Goal: Task Accomplishment & Management: Use online tool/utility

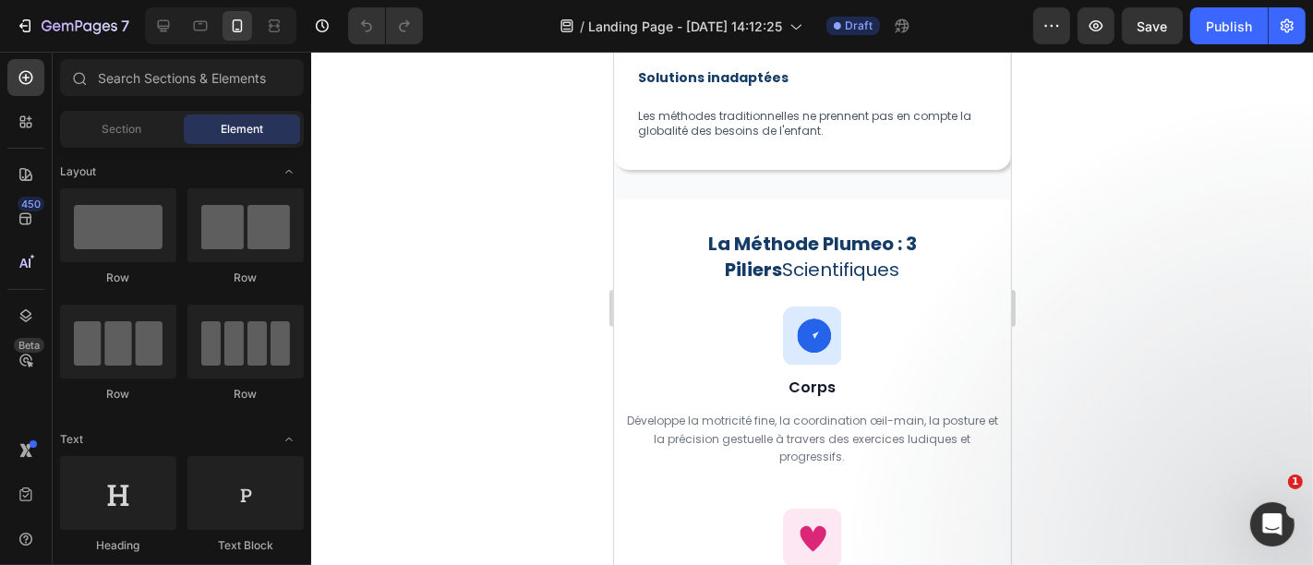
scroll to position [2102, 0]
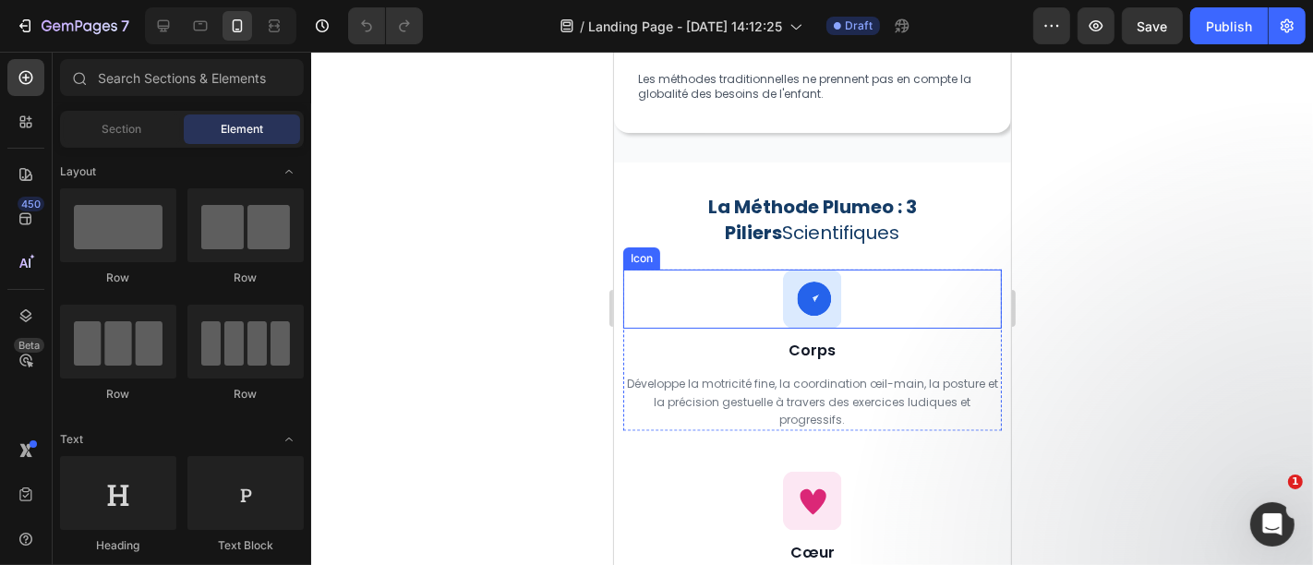
click at [809, 281] on icon at bounding box center [813, 298] width 34 height 34
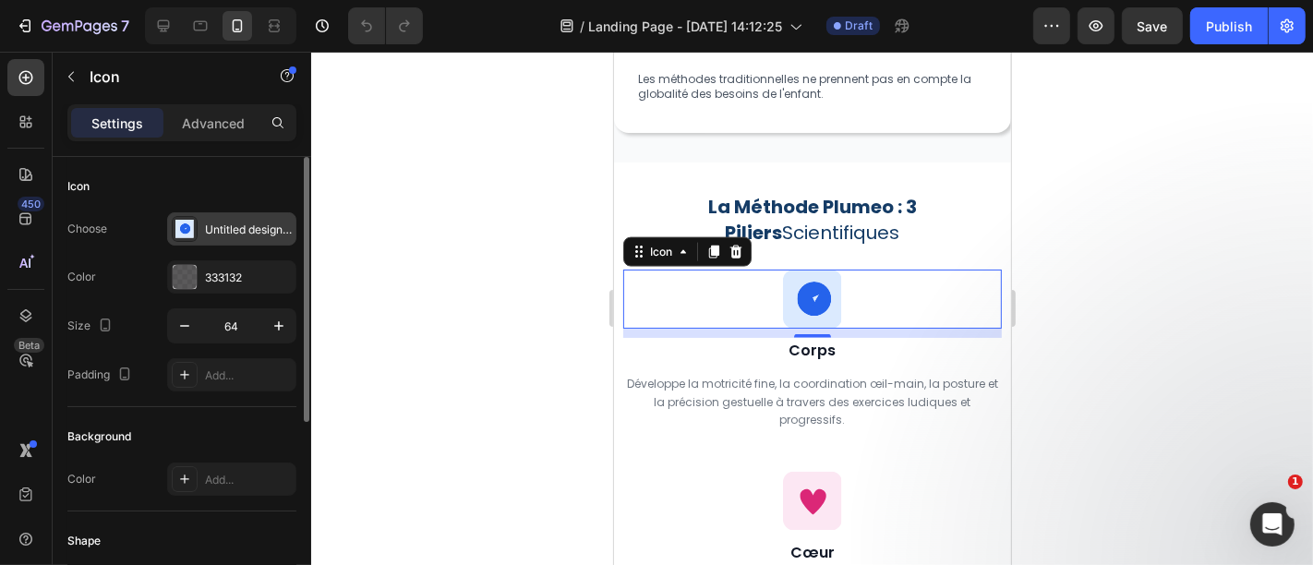
click at [221, 235] on div "Untitled design (54)" at bounding box center [248, 230] width 87 height 17
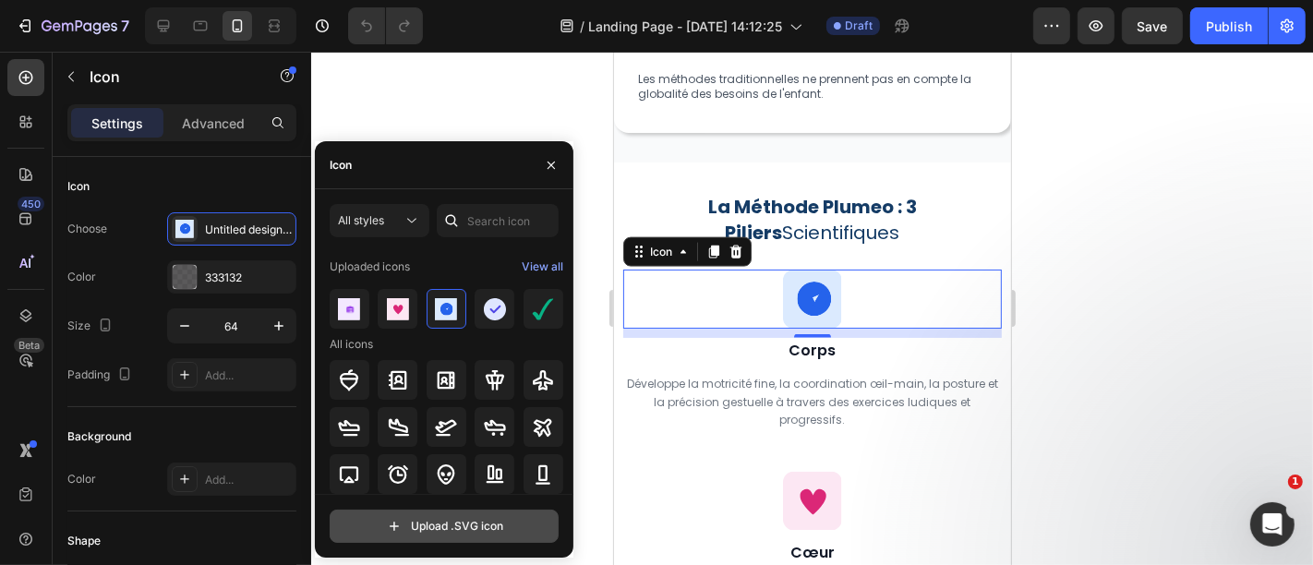
click at [432, 521] on input "file" at bounding box center [443, 525] width 227 height 31
type input "C:\fakepath\Untitled design (57).svg"
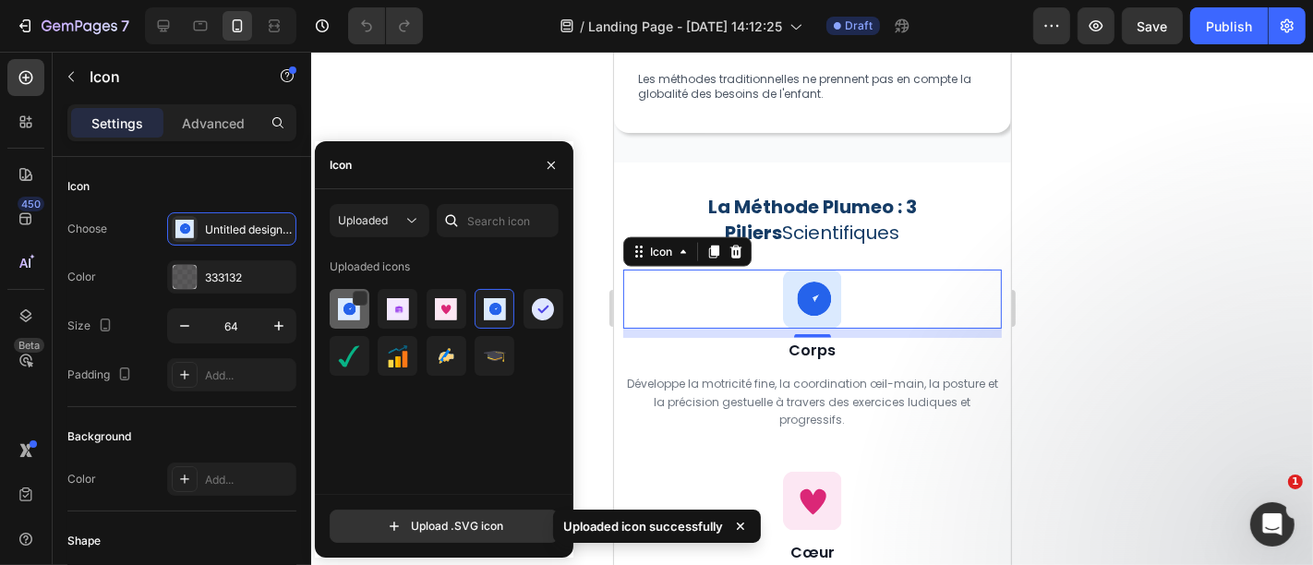
click at [345, 309] on img at bounding box center [349, 309] width 22 height 22
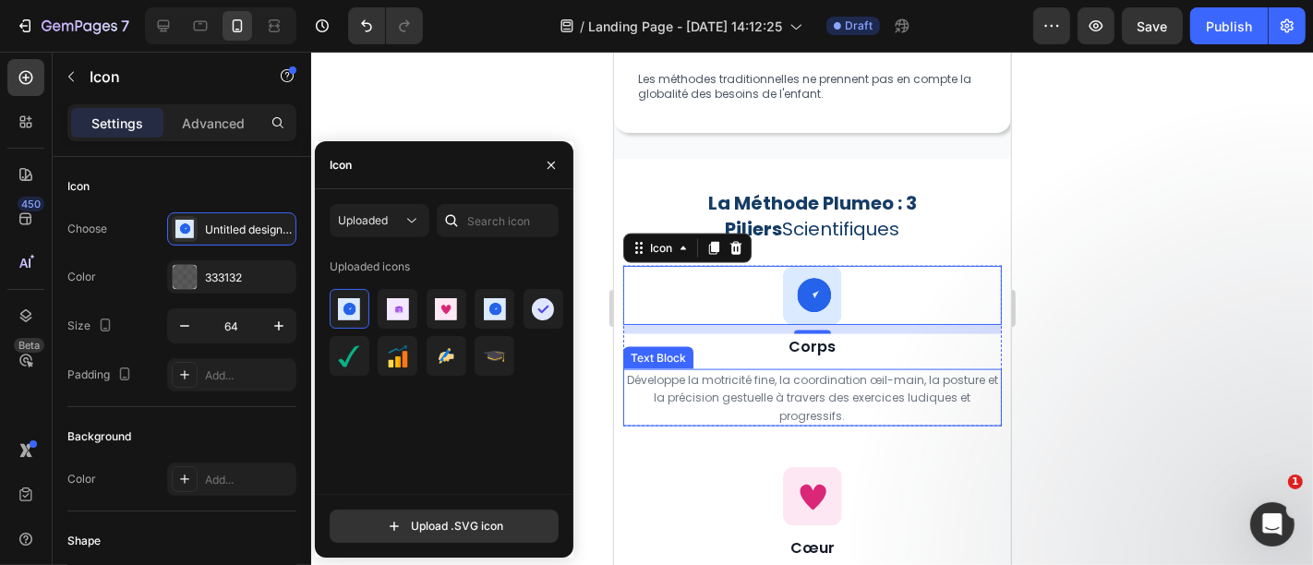
scroll to position [2211, 0]
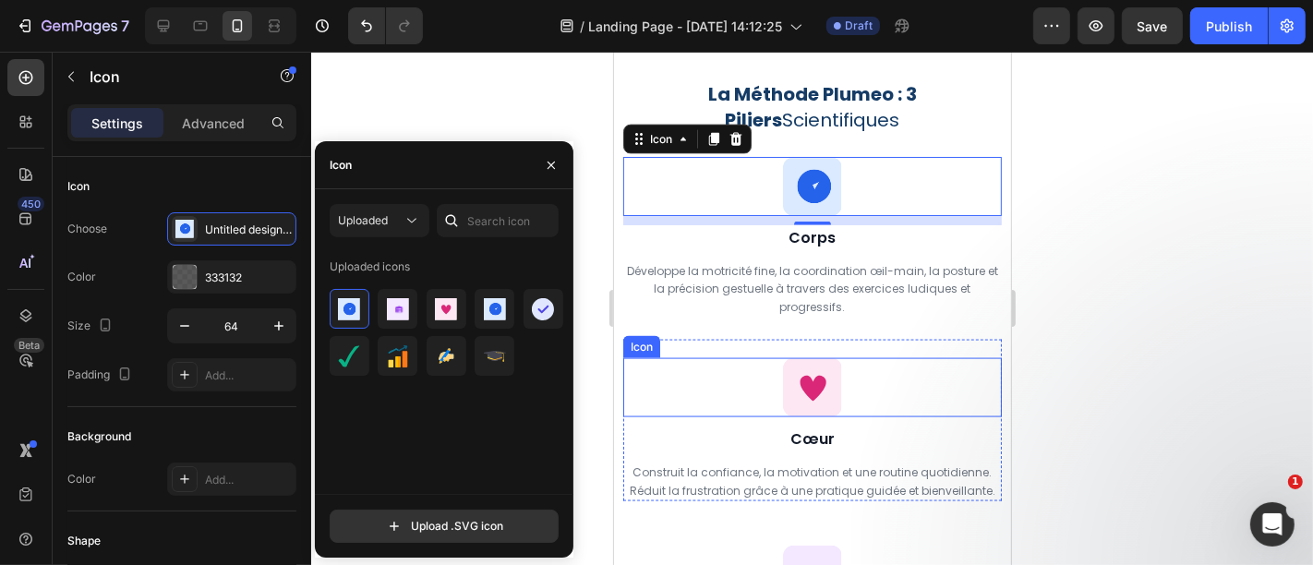
click at [806, 391] on icon at bounding box center [811, 388] width 26 height 26
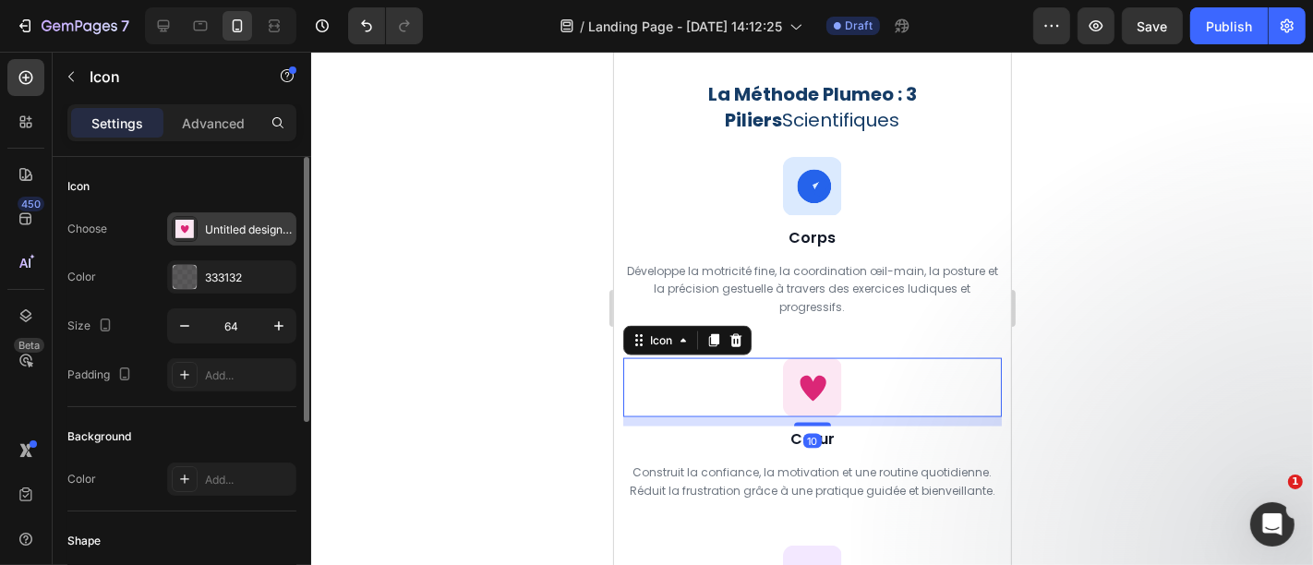
click at [241, 216] on div "Untitled design (55)" at bounding box center [231, 228] width 129 height 33
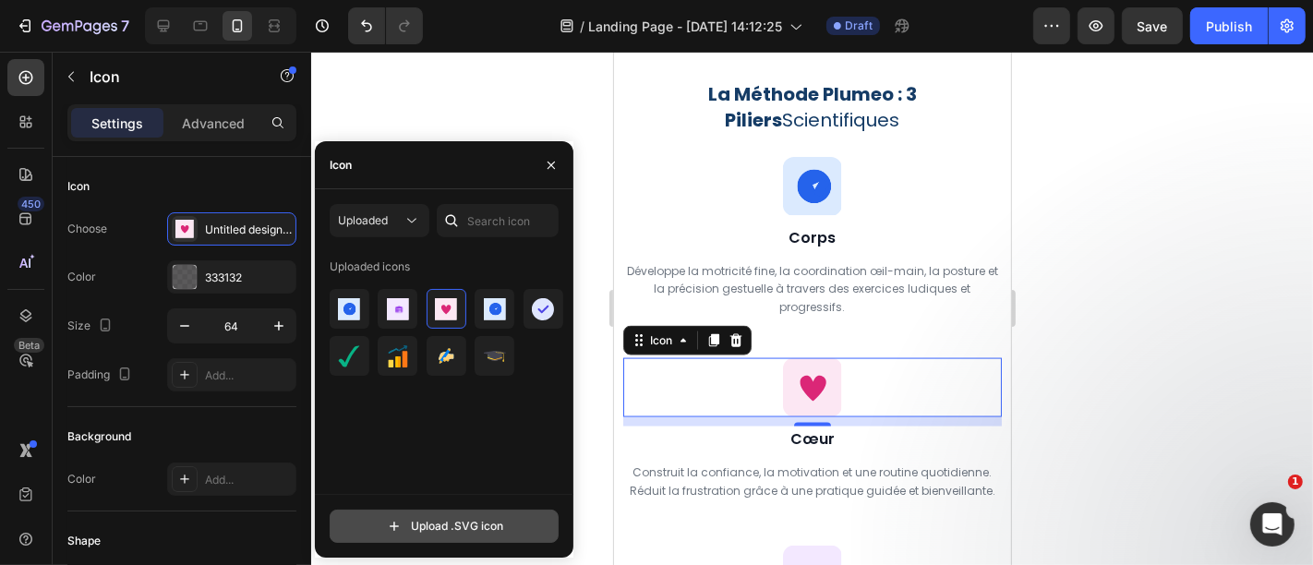
click at [473, 522] on input "file" at bounding box center [443, 525] width 227 height 31
type input "C:\fakepath\Untitled design (58).svg"
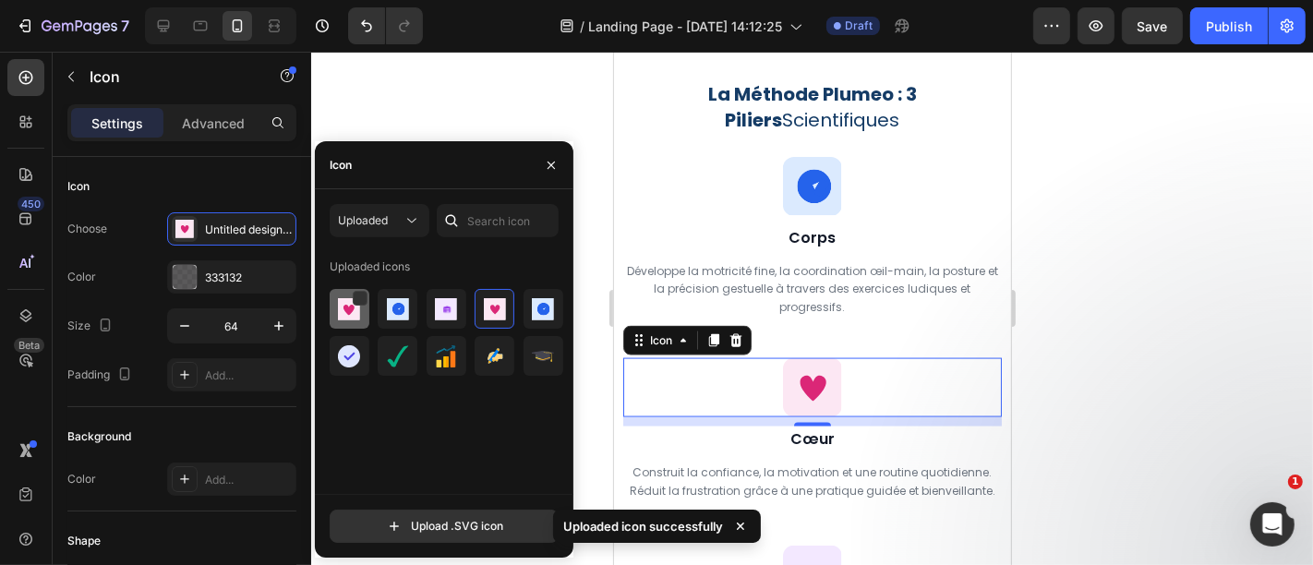
click at [355, 308] on img at bounding box center [349, 309] width 22 height 22
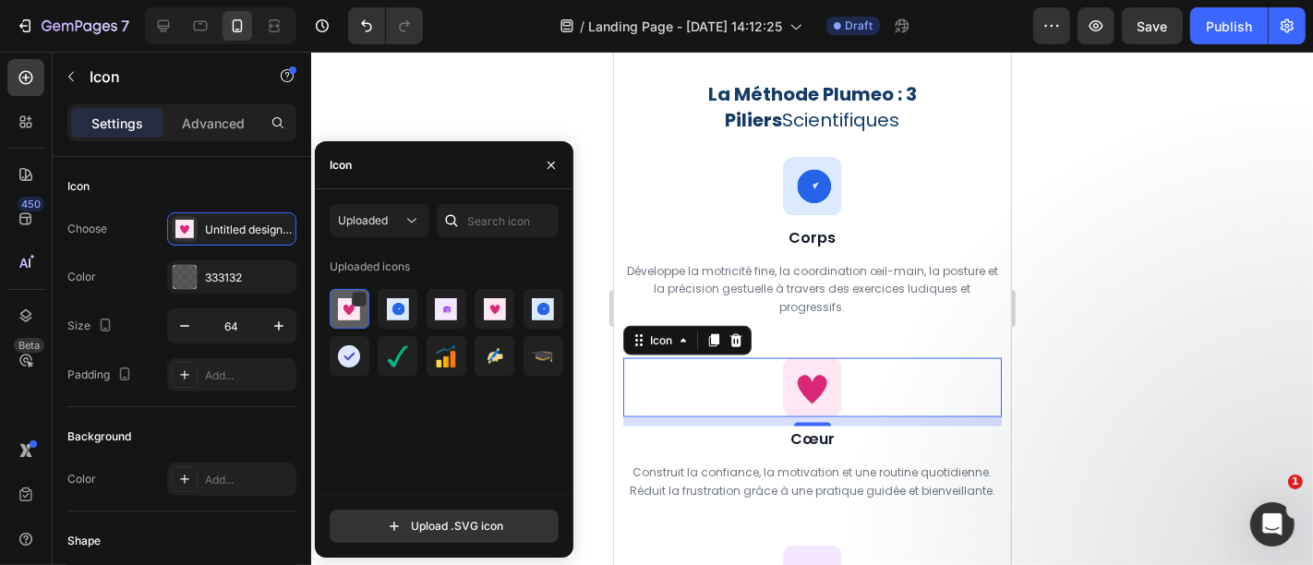
click at [354, 308] on img at bounding box center [349, 309] width 22 height 22
click at [361, 299] on div at bounding box center [359, 299] width 15 height 15
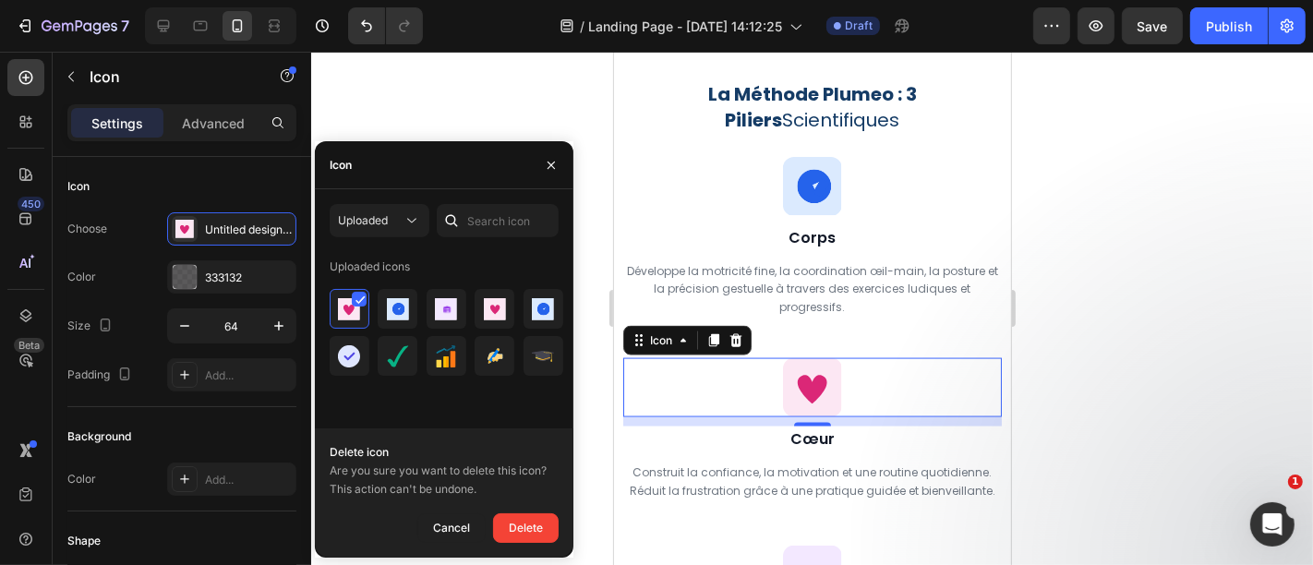
click at [472, 435] on div "Delete icon Are you sure you want to delete this icon? This action can't be und…" at bounding box center [444, 492] width 258 height 129
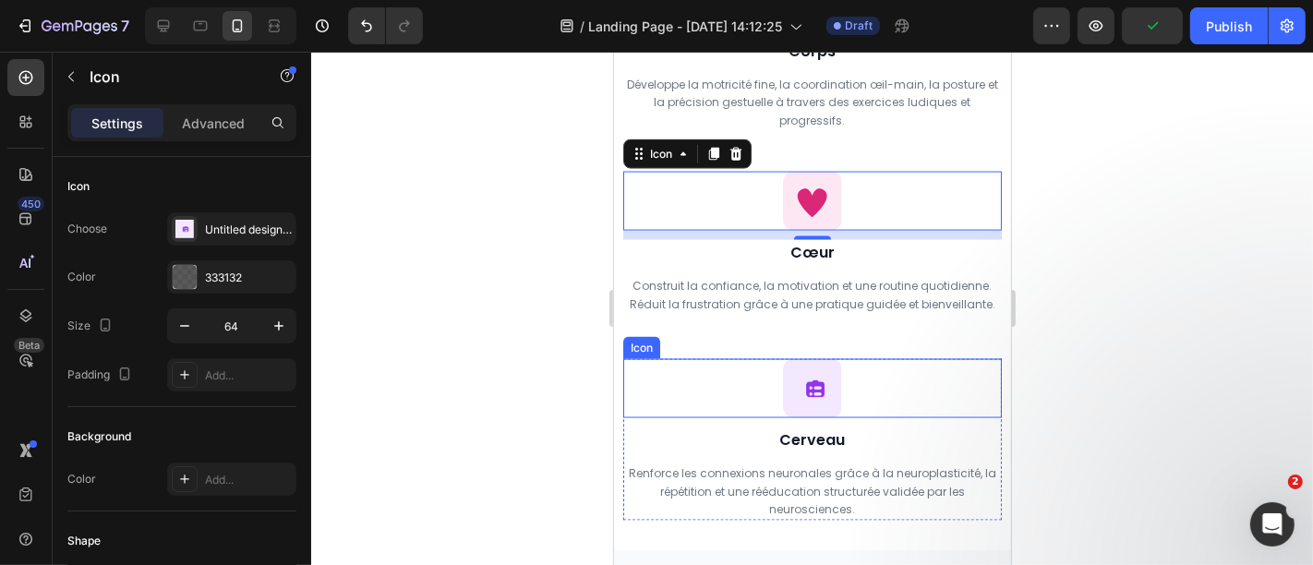
click at [782, 379] on icon at bounding box center [811, 387] width 58 height 58
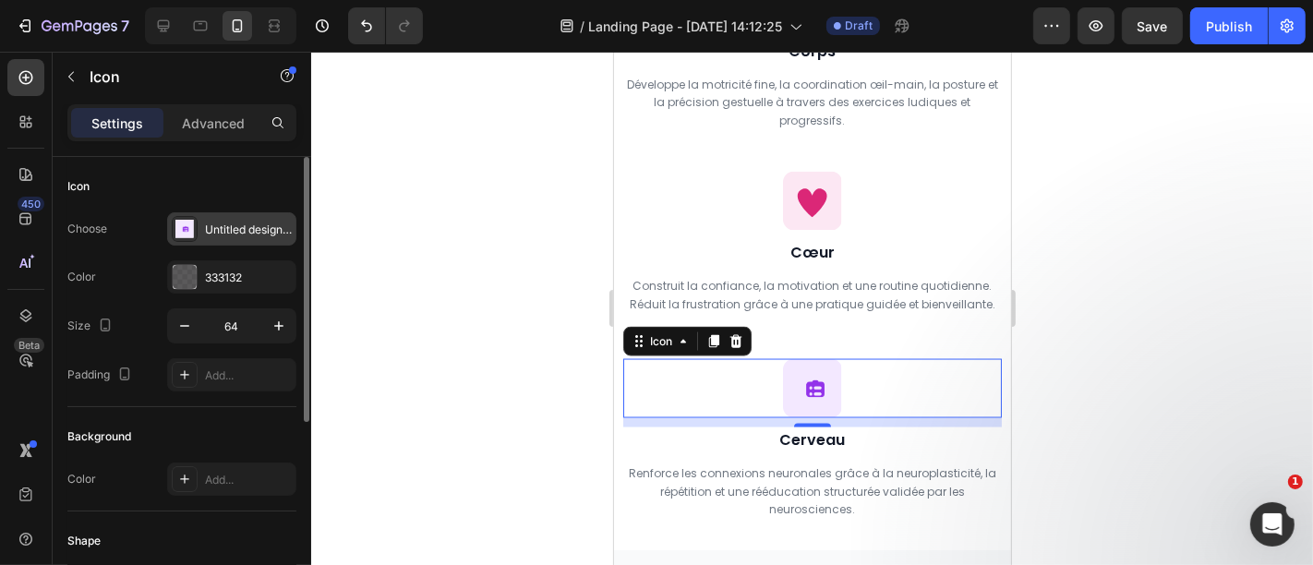
click at [254, 222] on div "Untitled design (56)" at bounding box center [248, 230] width 87 height 17
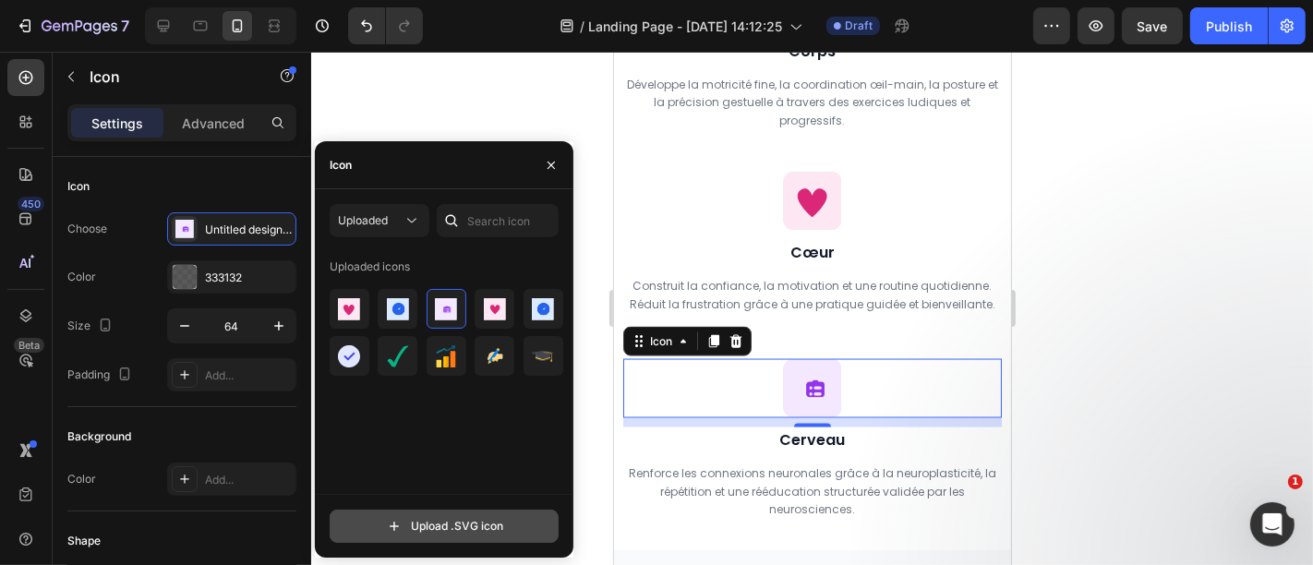
click at [435, 519] on input "file" at bounding box center [443, 525] width 227 height 31
type input "C:\fakepath\Untitled design (59).svg"
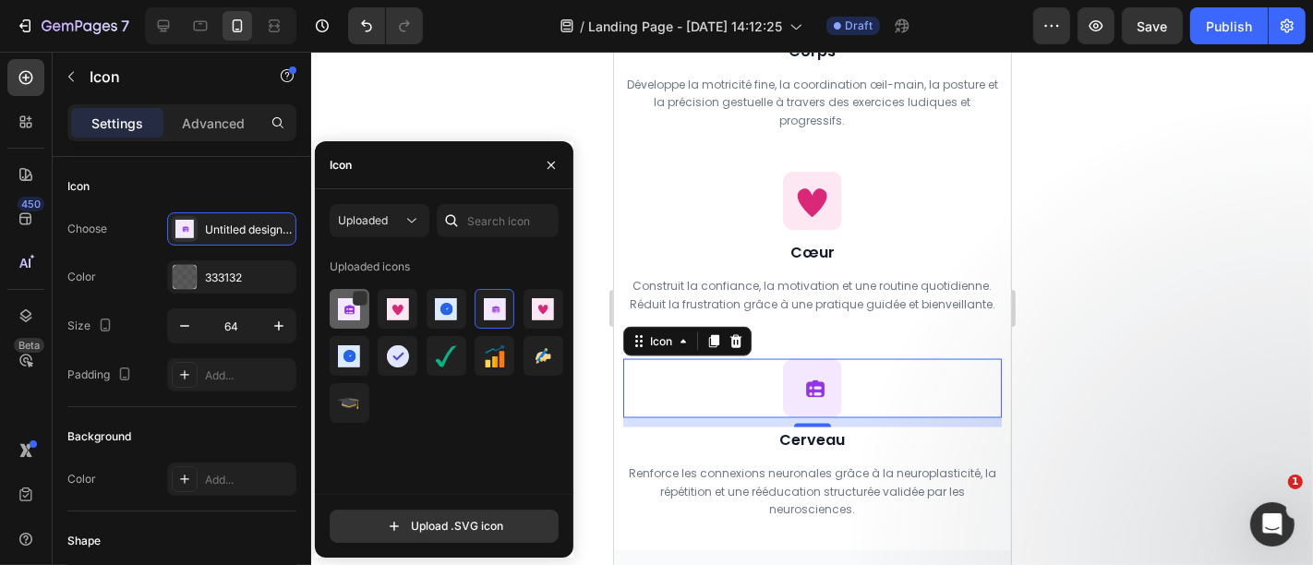
click at [333, 311] on div at bounding box center [350, 309] width 40 height 40
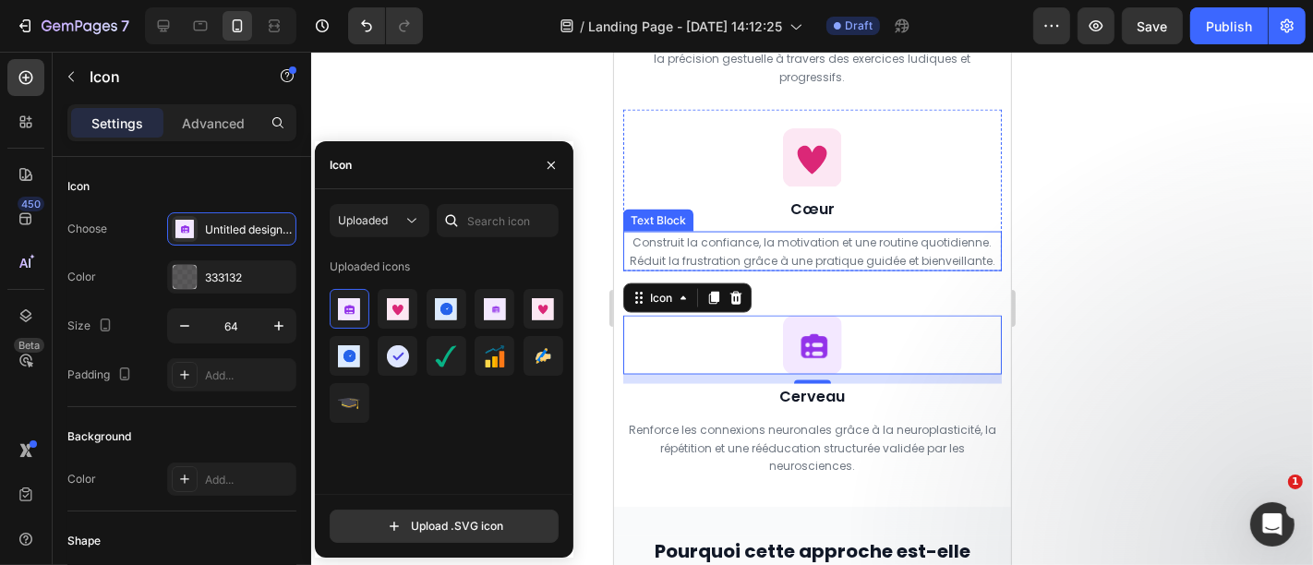
scroll to position [2524, 0]
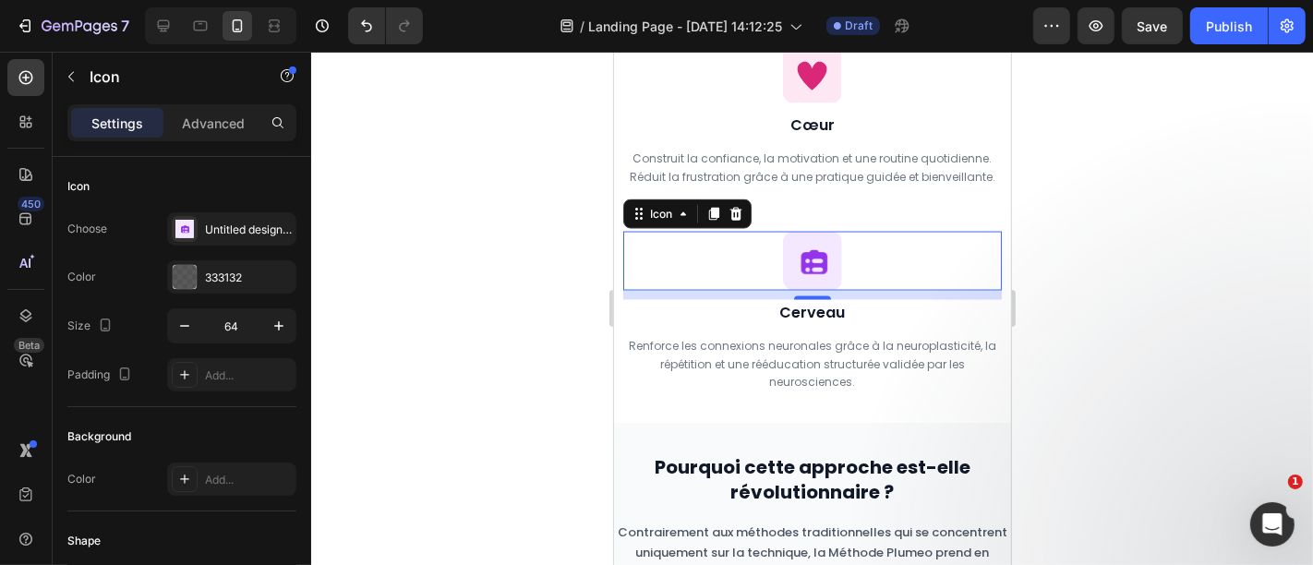
click at [1196, 262] on div at bounding box center [811, 308] width 1001 height 513
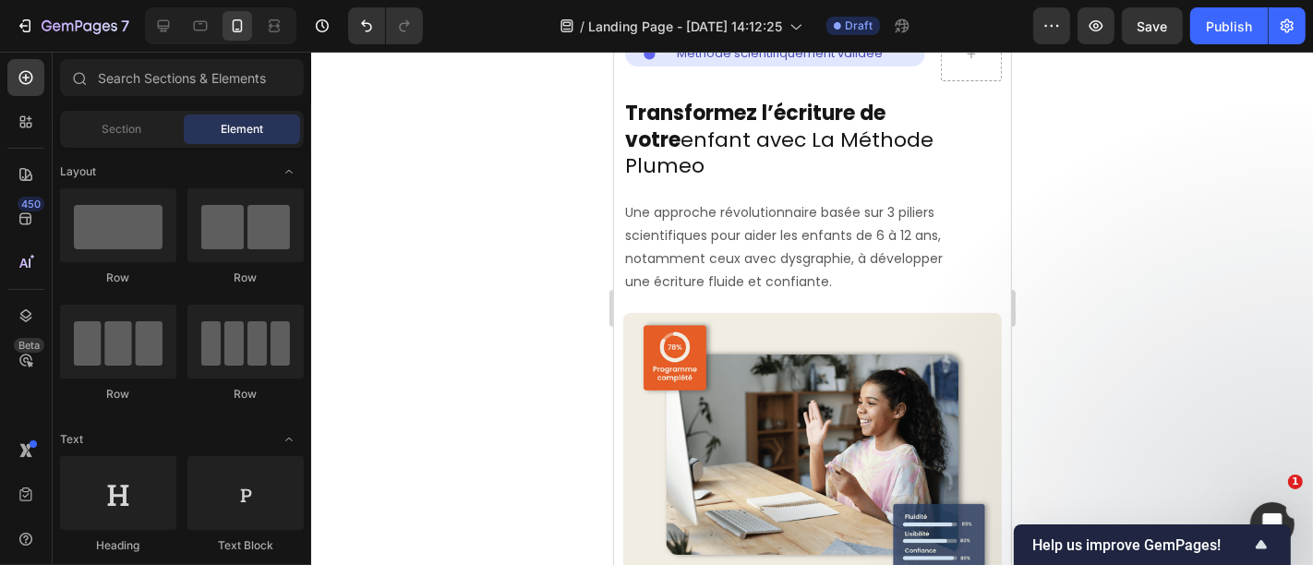
scroll to position [0, 0]
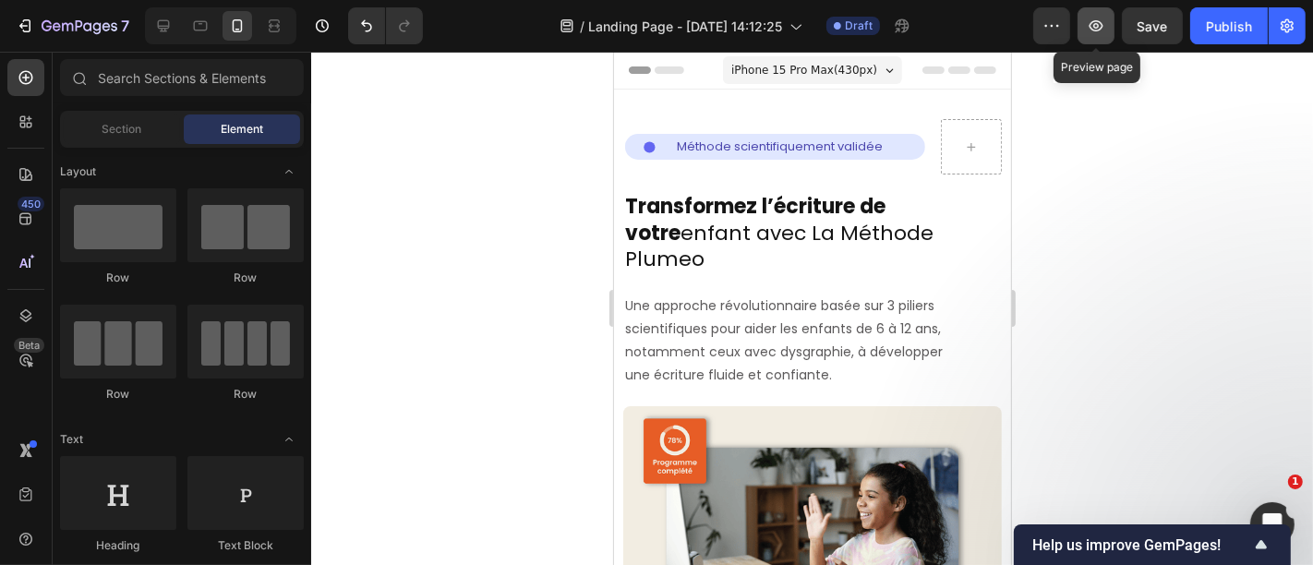
click at [1094, 30] on icon "button" at bounding box center [1096, 25] width 14 height 11
click at [154, 30] on icon at bounding box center [163, 26] width 18 height 18
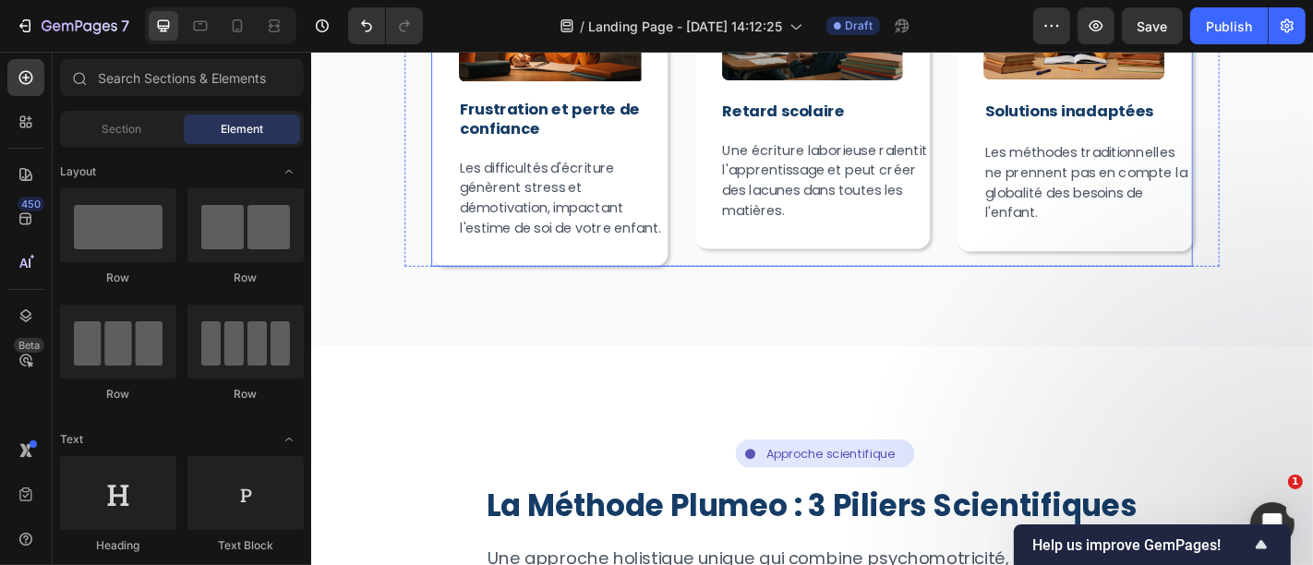
scroll to position [997, 0]
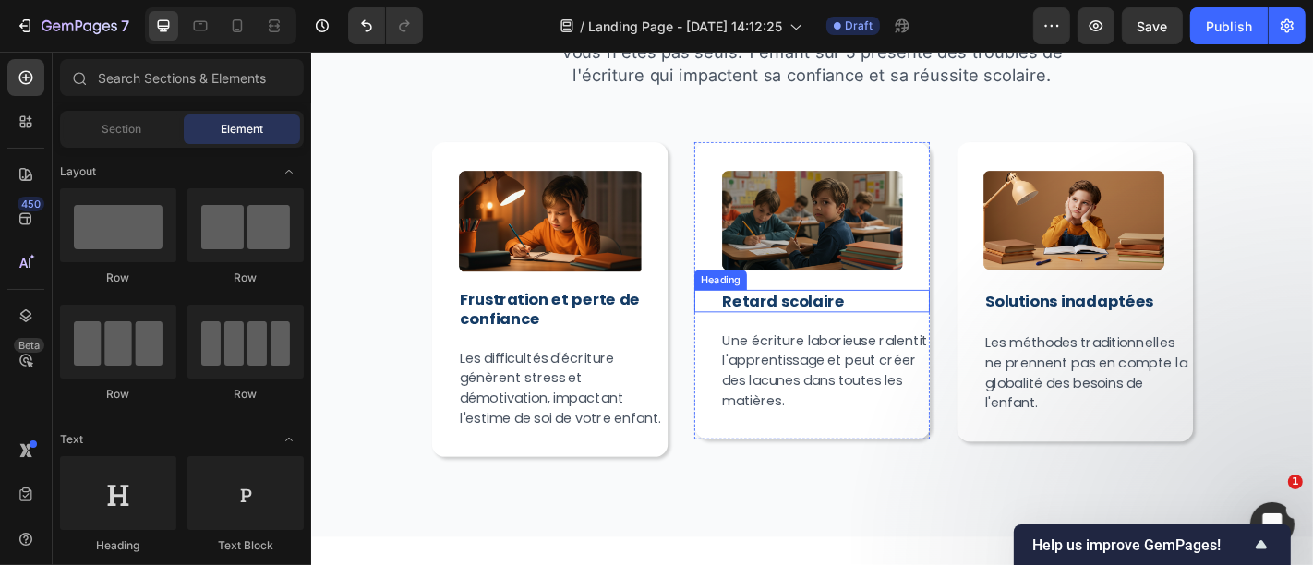
click at [815, 331] on h2 "Retard scolaire" at bounding box center [879, 327] width 232 height 25
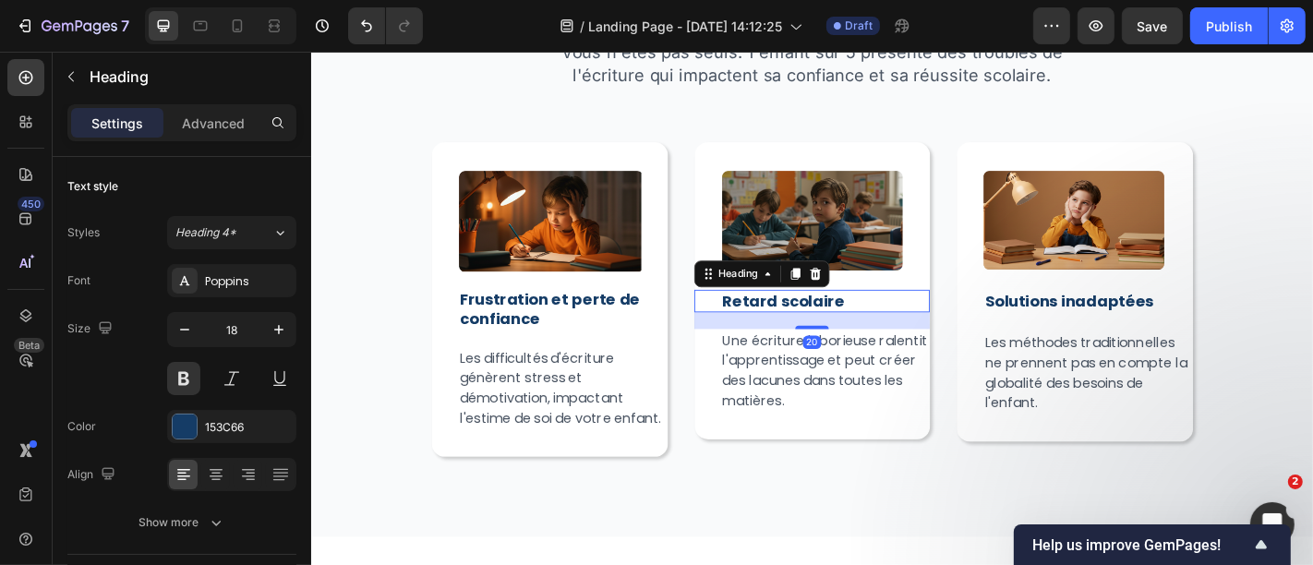
click at [797, 315] on h2 "Retard scolaire" at bounding box center [879, 327] width 232 height 25
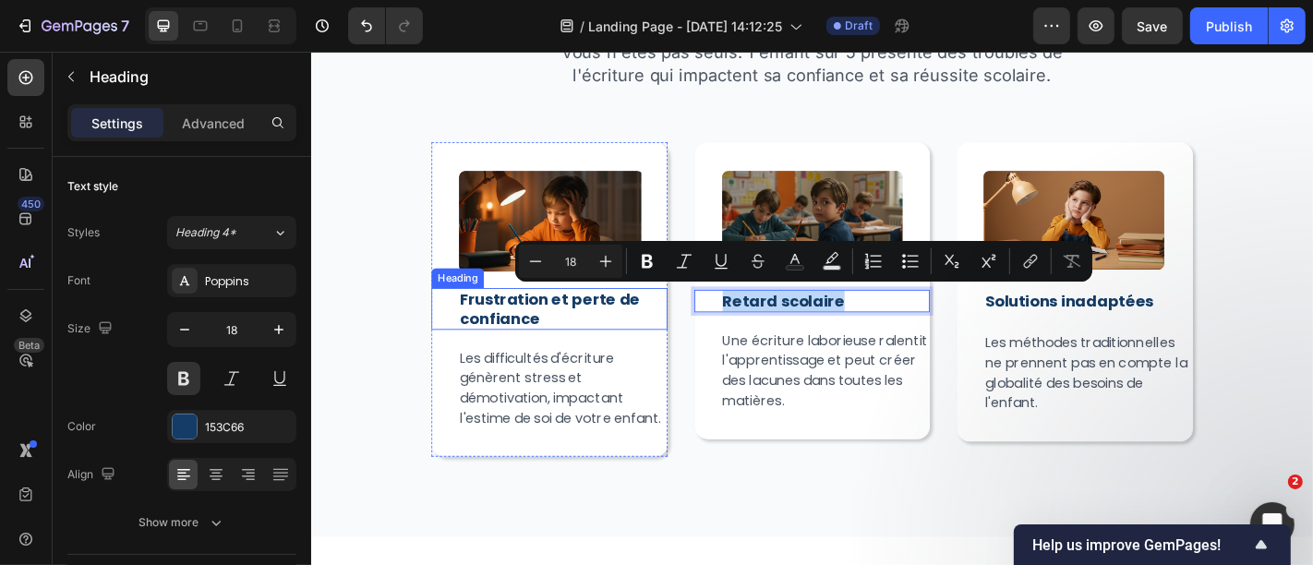
click at [573, 334] on h2 "Frustration et perte de confiance" at bounding box center [589, 336] width 232 height 47
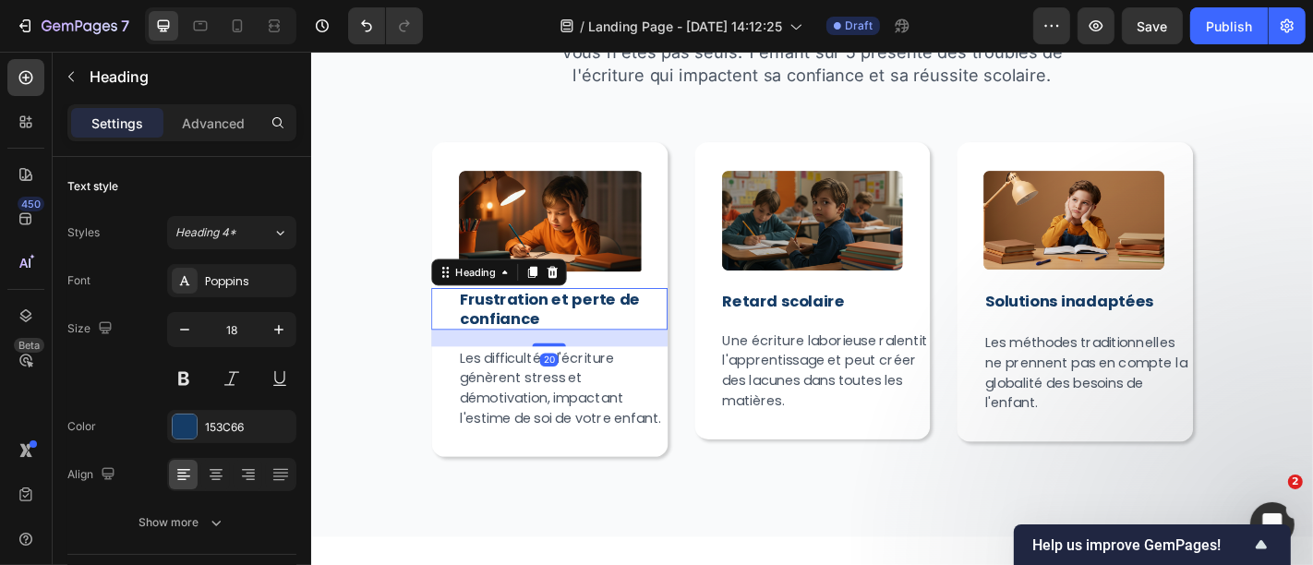
click at [573, 334] on h2 "Frustration et perte de confiance" at bounding box center [589, 336] width 232 height 47
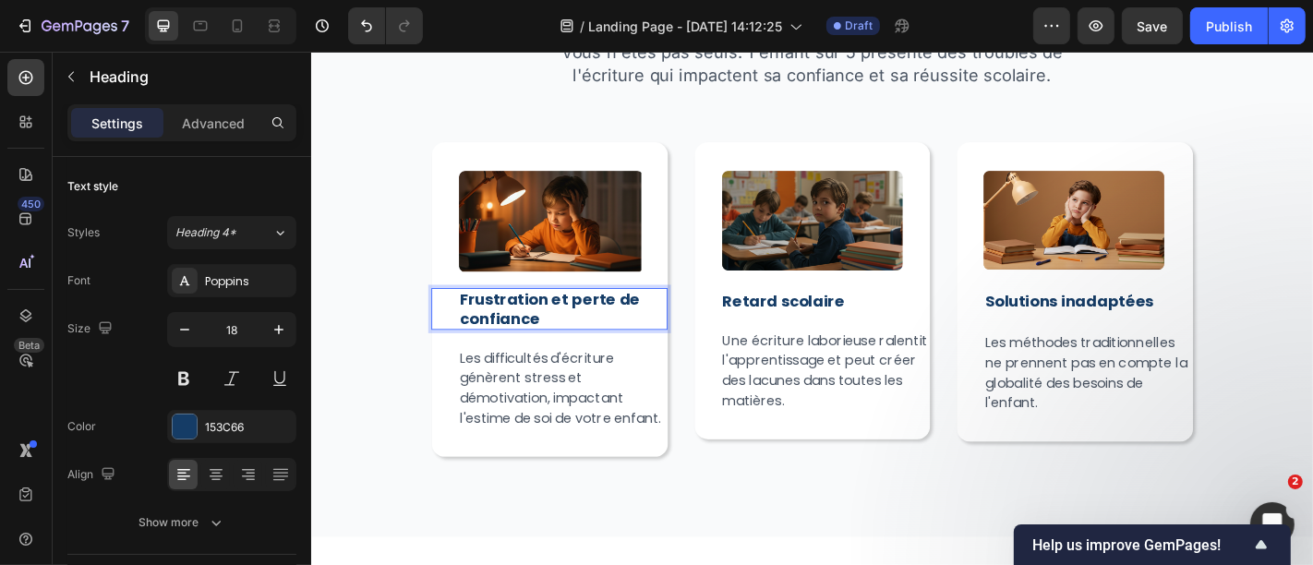
click at [573, 334] on p "Frustration et perte de confiance" at bounding box center [588, 336] width 228 height 43
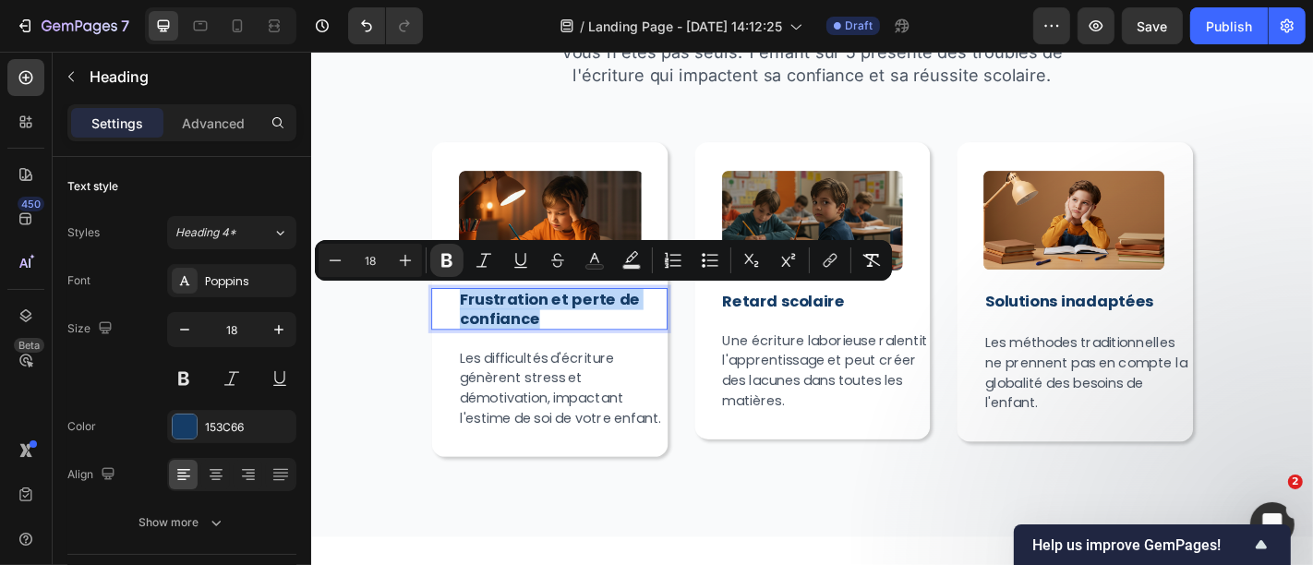
click at [573, 334] on p "Frustration et perte de confiance" at bounding box center [588, 336] width 228 height 43
click at [462, 399] on div "Les difficultés d'écriture génèrent stress et démotivation, impactant l'estime …" at bounding box center [573, 424] width 261 height 92
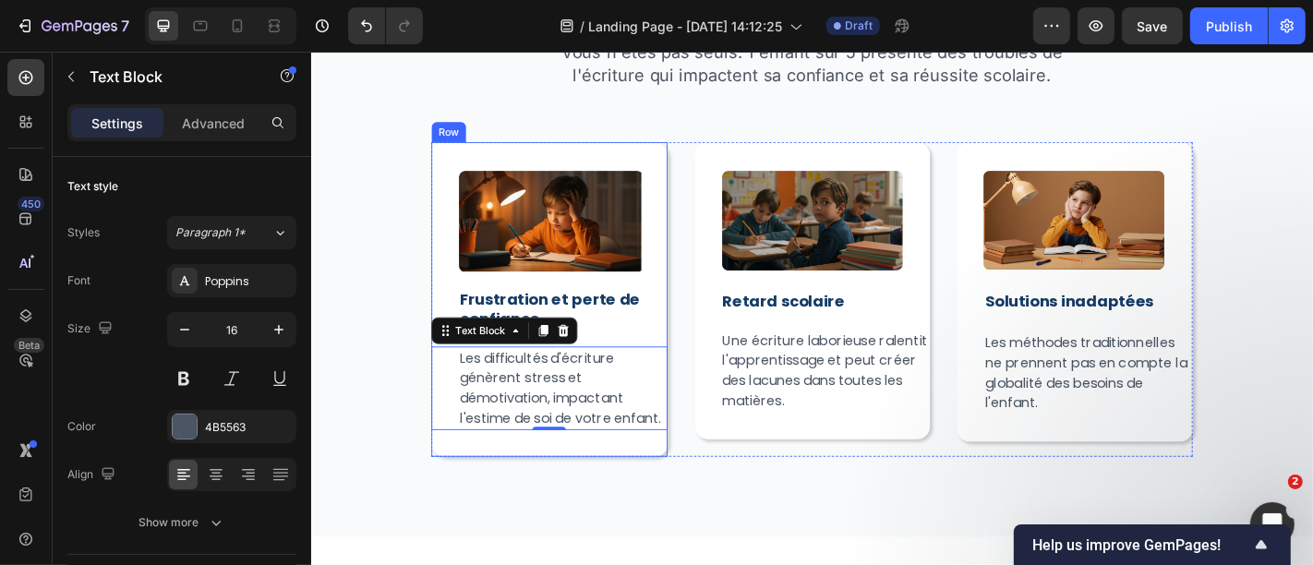
click at [467, 499] on div "Image ⁠⁠⁠⁠⁠⁠⁠ Frustration et perte de confiance Heading Les difficultés d'écrit…" at bounding box center [573, 325] width 261 height 348
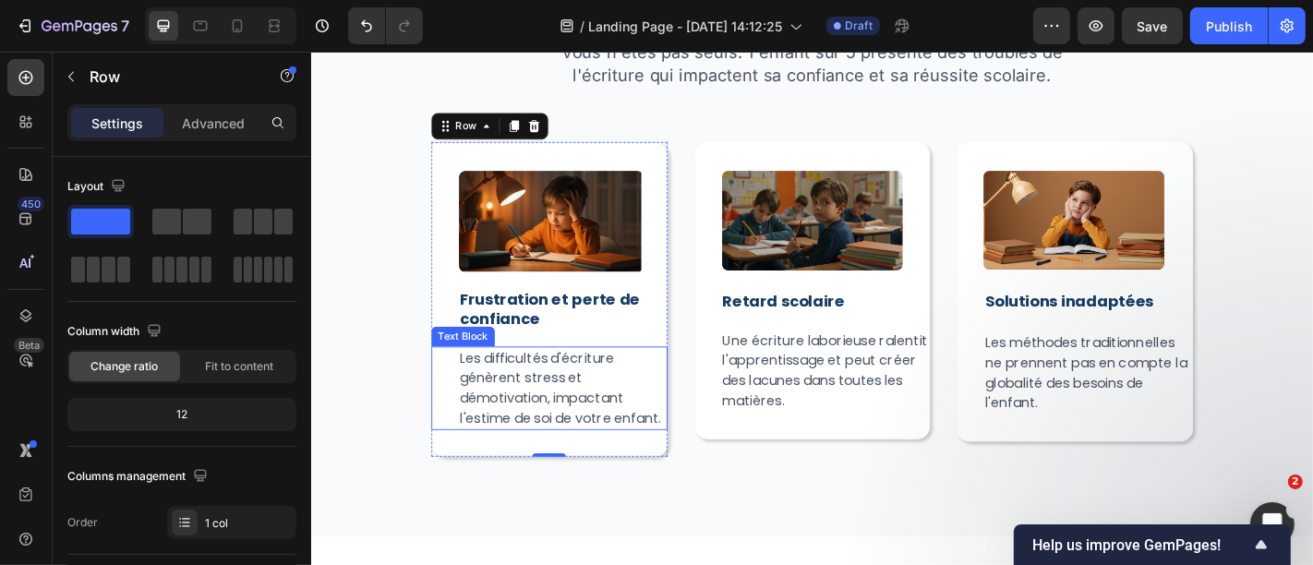
click at [464, 410] on div "Les difficultés d'écriture génèrent stress et démotivation, impactant l'estime …" at bounding box center [573, 424] width 261 height 92
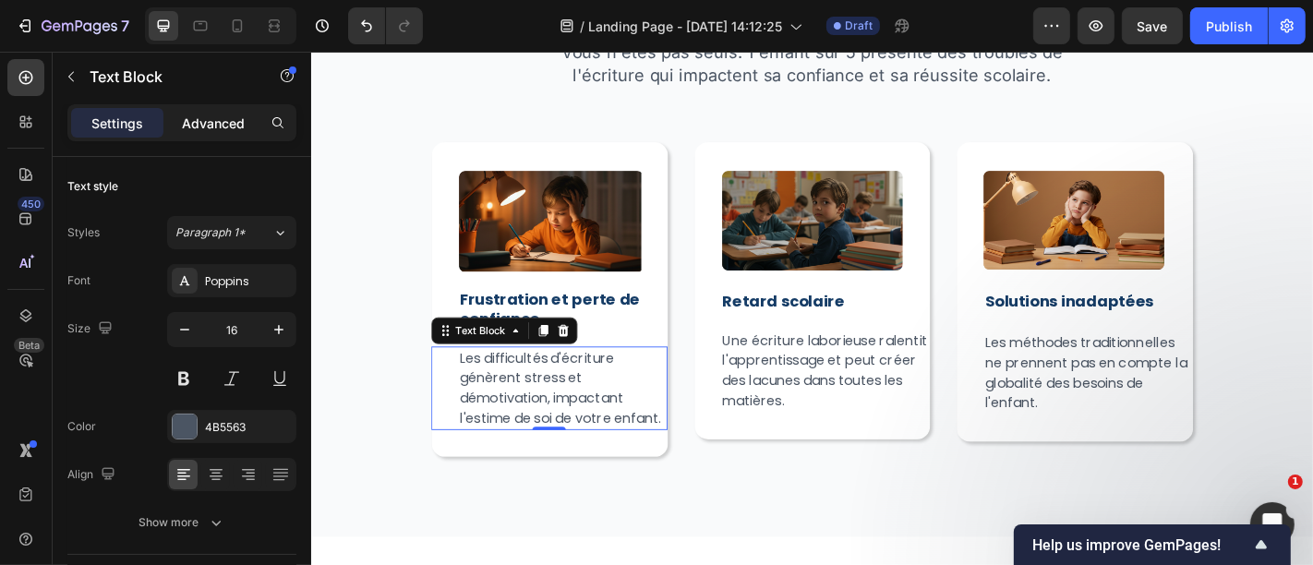
click at [229, 117] on p "Advanced" at bounding box center [213, 123] width 63 height 19
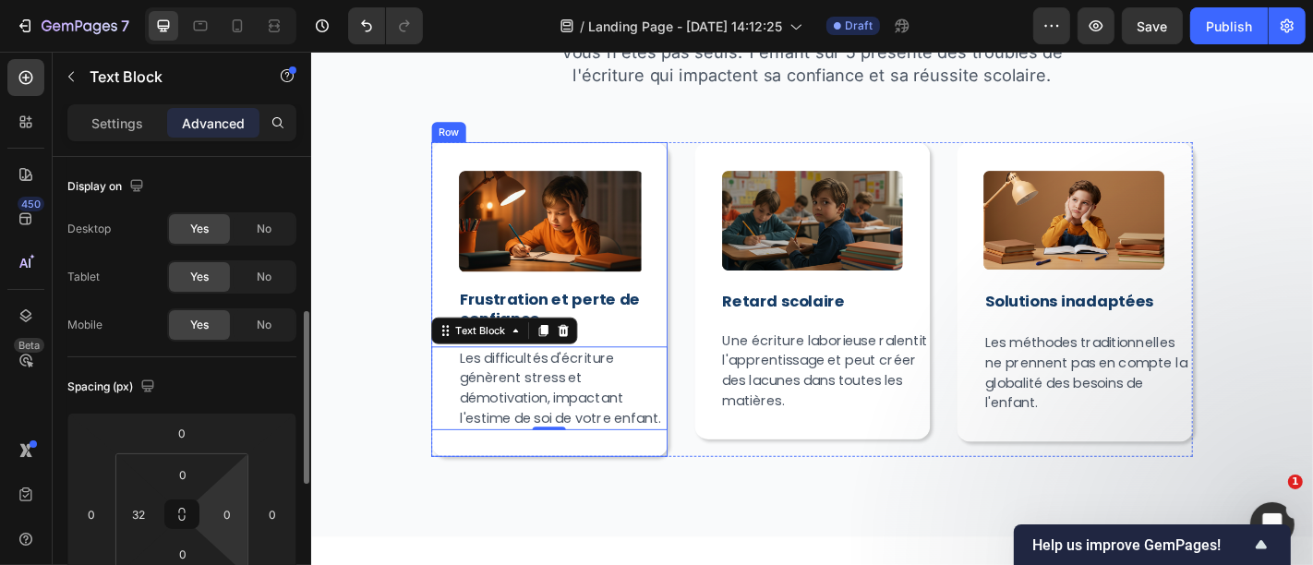
scroll to position [113, 0]
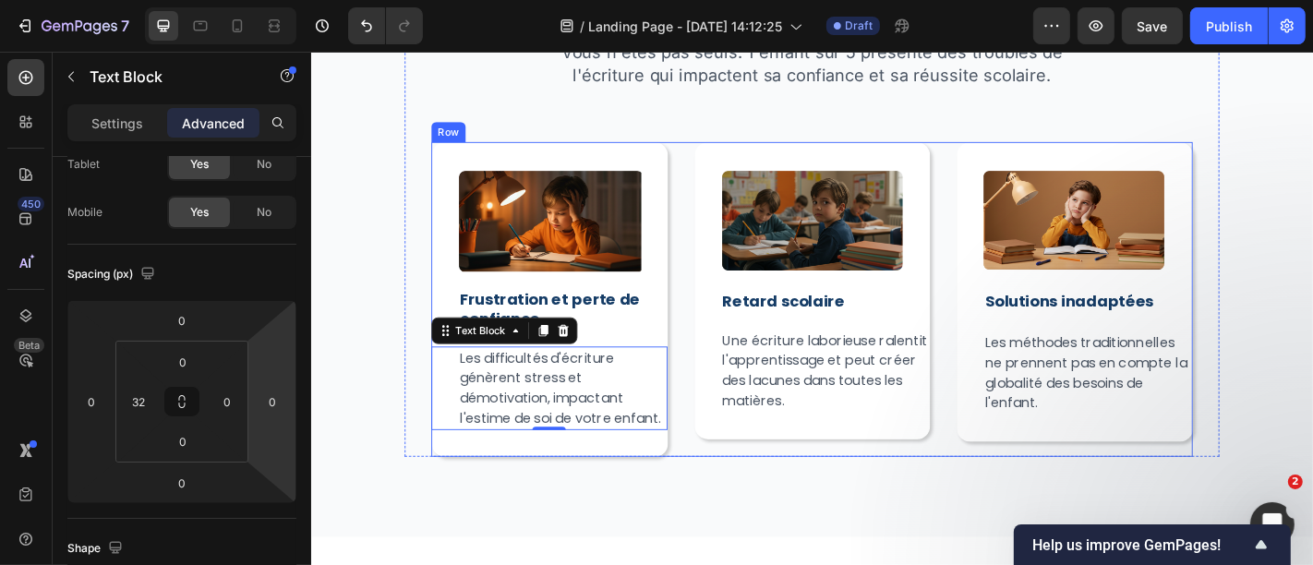
click at [707, 284] on div "Image ⁠⁠⁠⁠⁠⁠⁠ Frustration et perte de confiance Heading Les difficultés d'écrit…" at bounding box center [864, 325] width 842 height 348
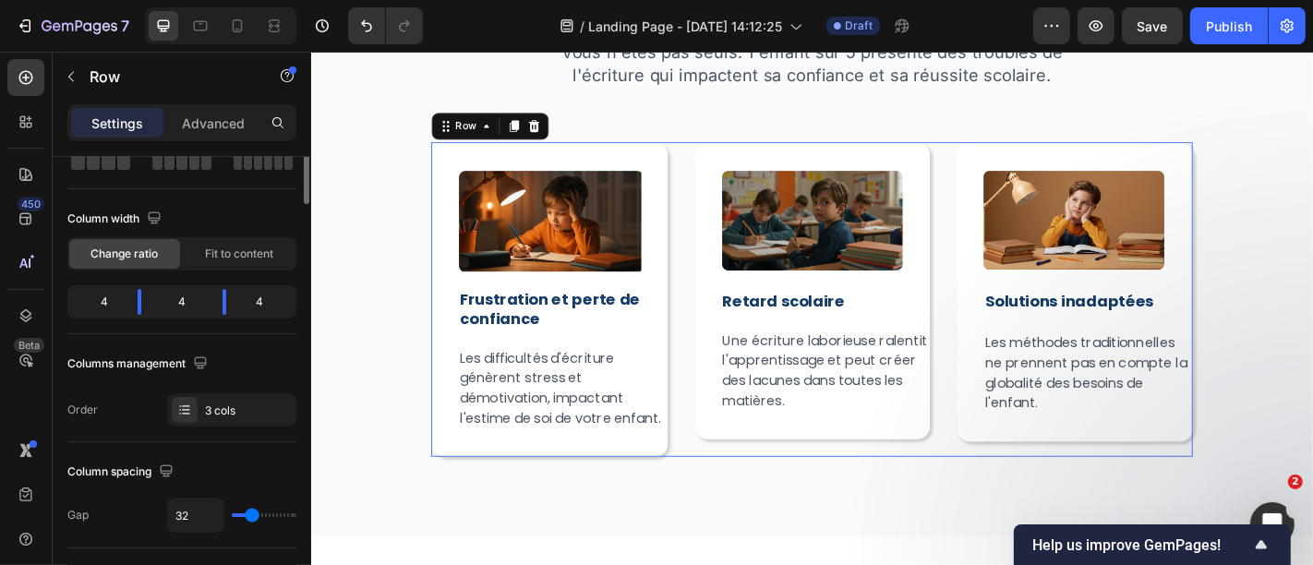
scroll to position [0, 0]
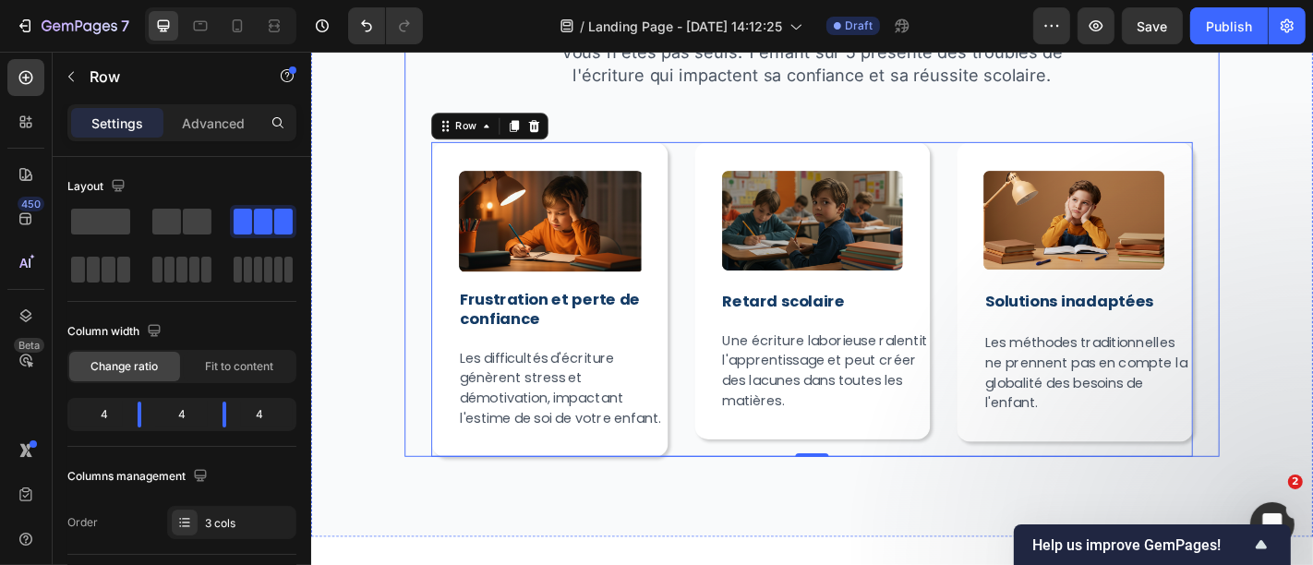
click at [435, 255] on div "Votre enfant rencontre des difficultés d'écriture ? Heading Vous n'êtes pas seu…" at bounding box center [864, 236] width 901 height 525
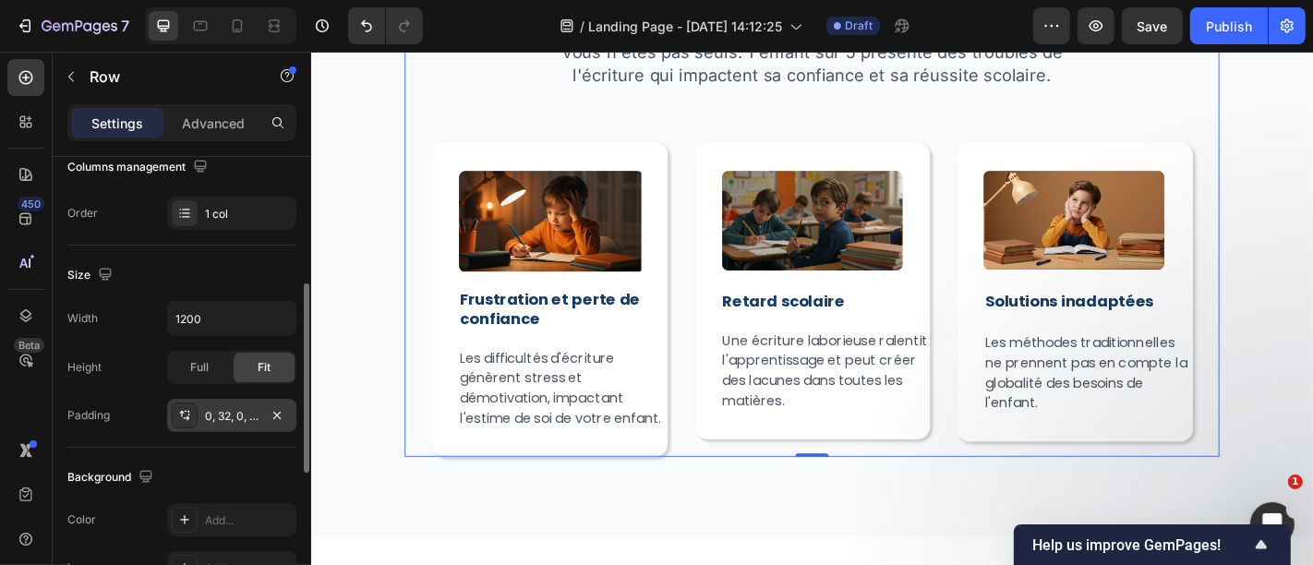
scroll to position [846, 0]
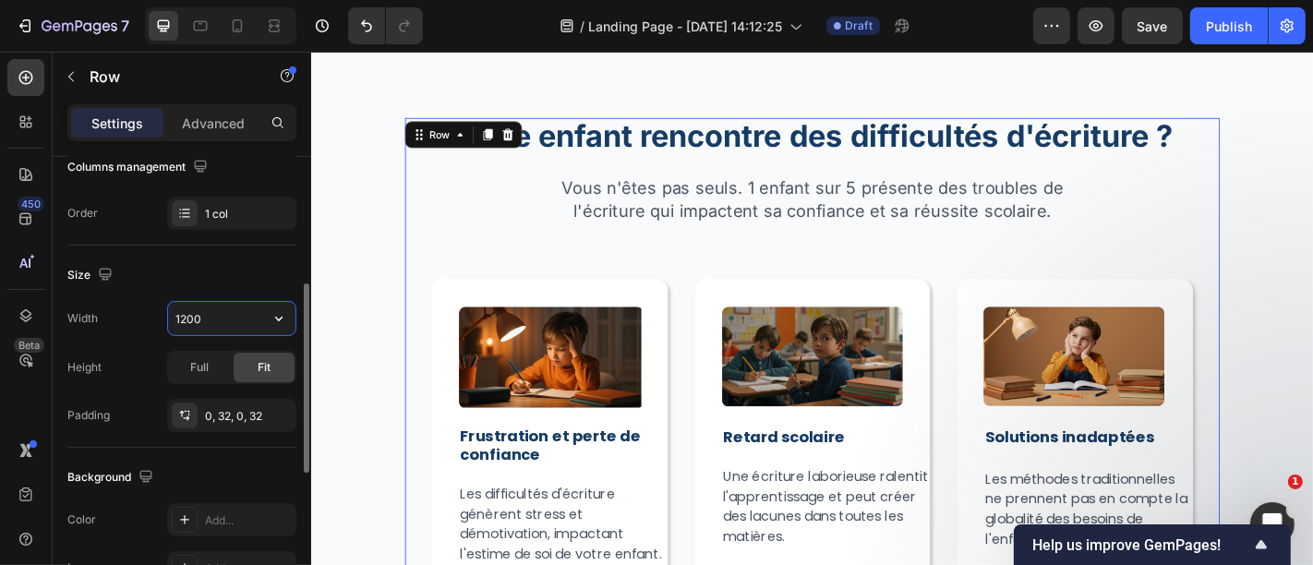
click at [210, 306] on input "1200" at bounding box center [231, 318] width 127 height 33
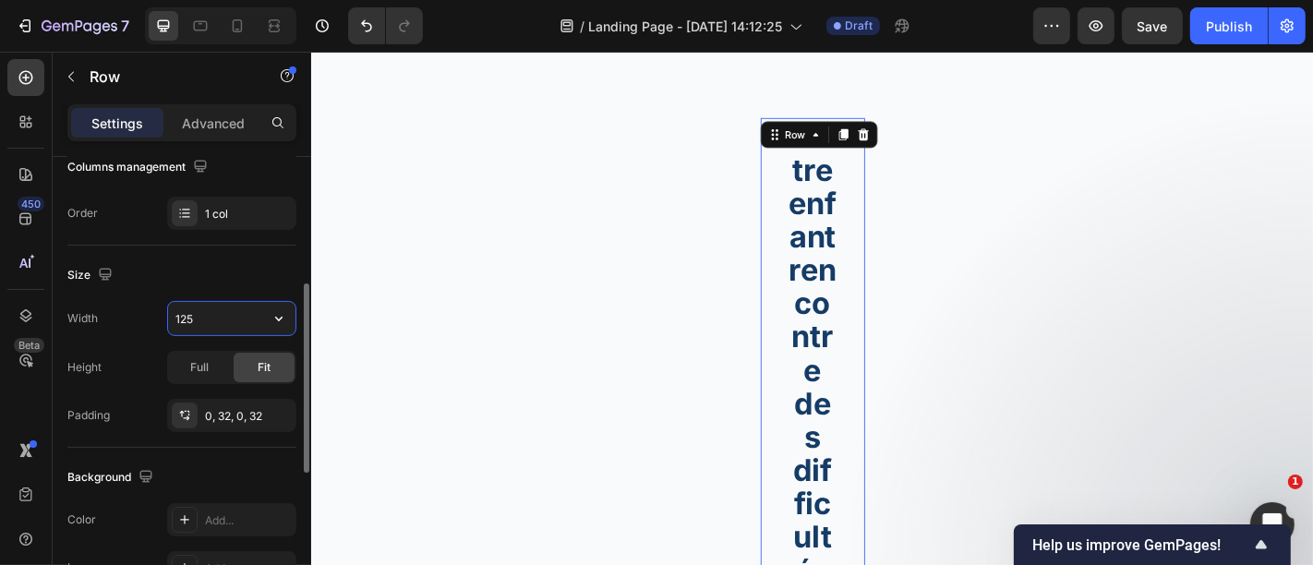
type input "1250"
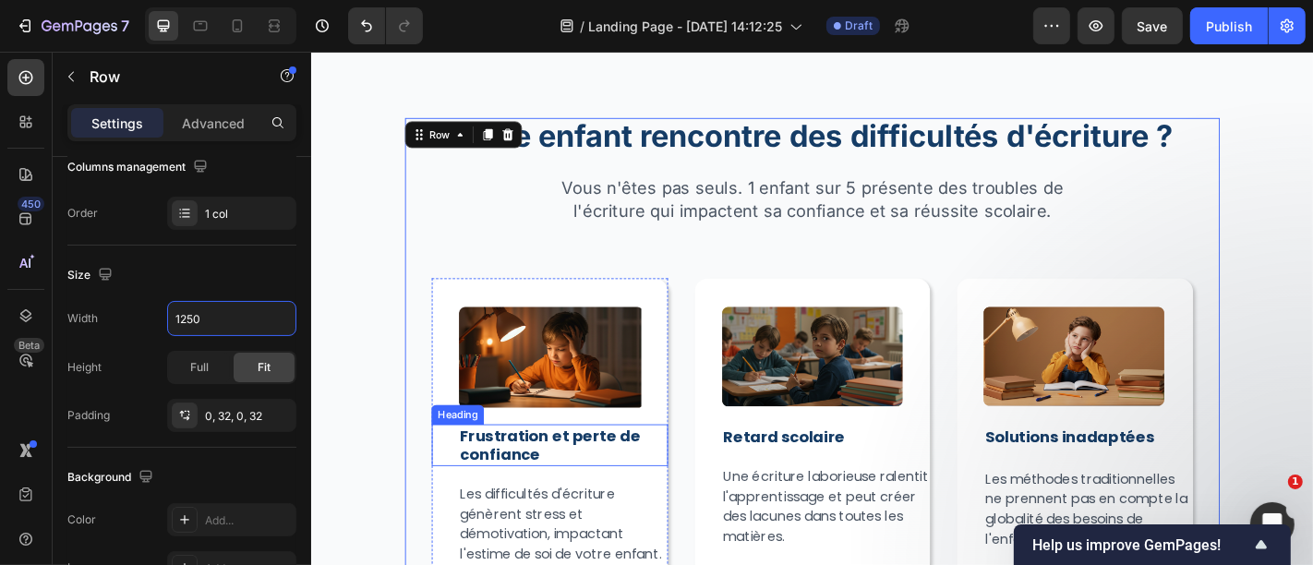
click at [487, 464] on strong "Frustration et perte de confiance" at bounding box center [573, 486] width 199 height 44
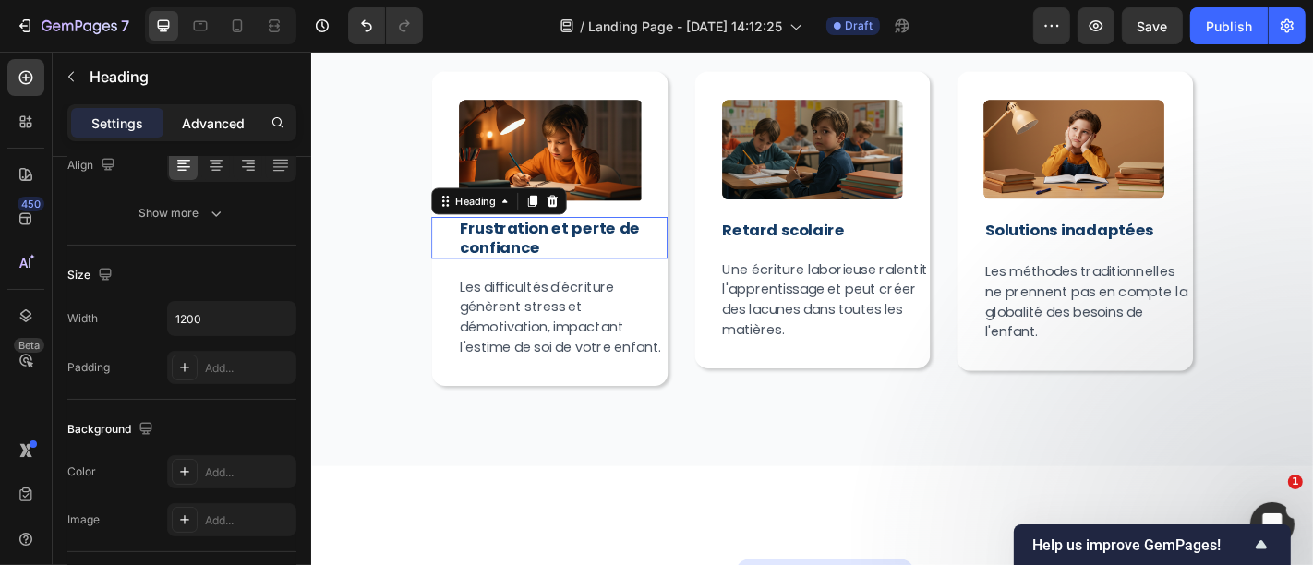
scroll to position [0, 0]
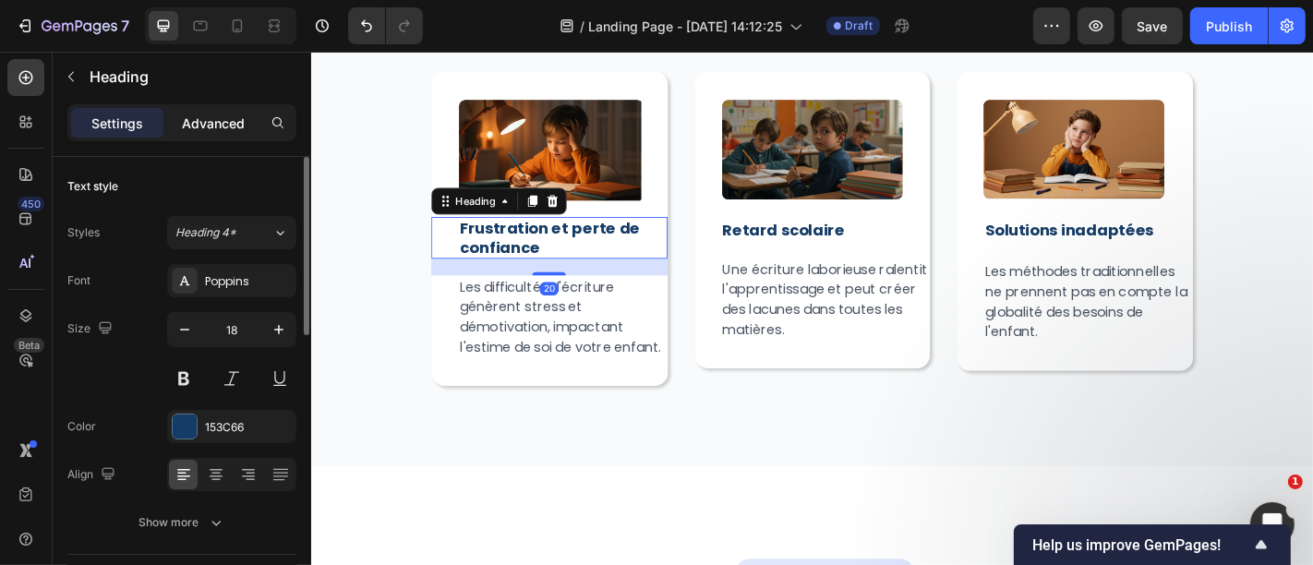
click at [204, 120] on p "Advanced" at bounding box center [213, 123] width 63 height 19
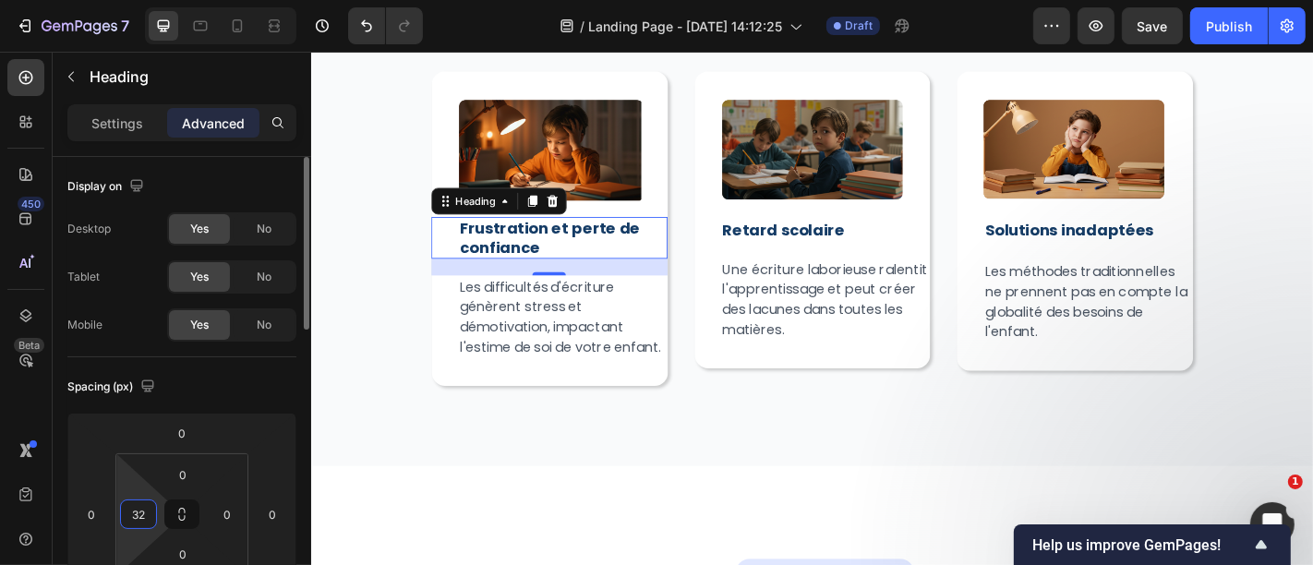
click at [144, 517] on input "32" at bounding box center [139, 514] width 28 height 28
type input "0"
click at [514, 374] on p "Les difficultés d'écriture génèrent stress et démotivation, impactant l'estime …" at bounding box center [588, 345] width 228 height 89
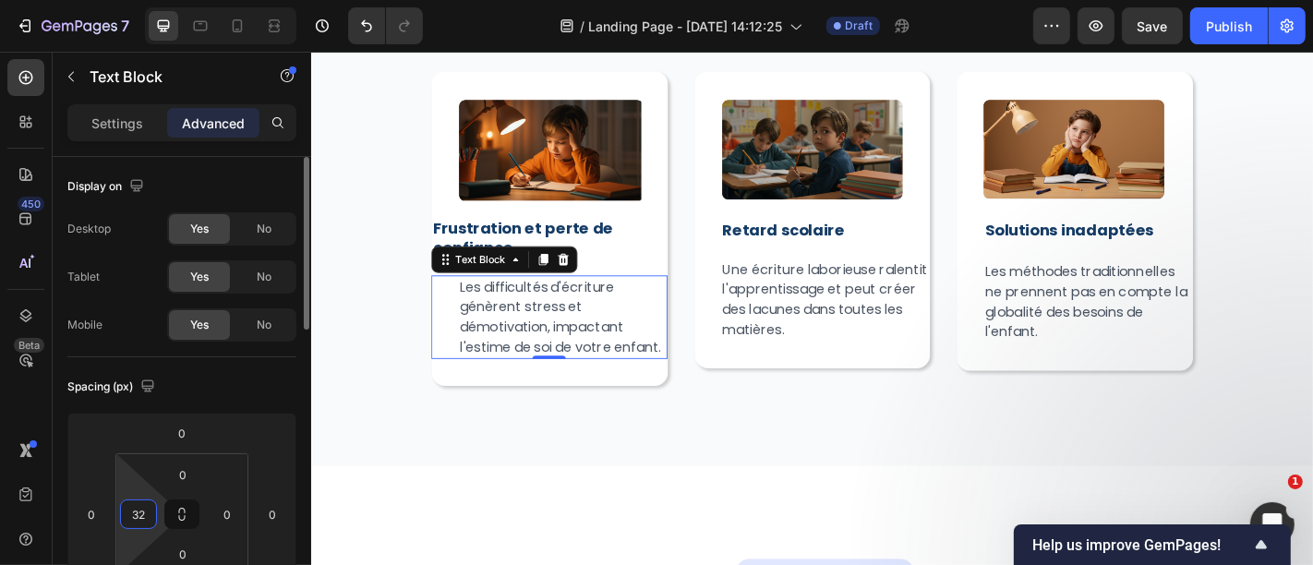
click at [139, 518] on input "32" at bounding box center [139, 514] width 28 height 28
type input "0"
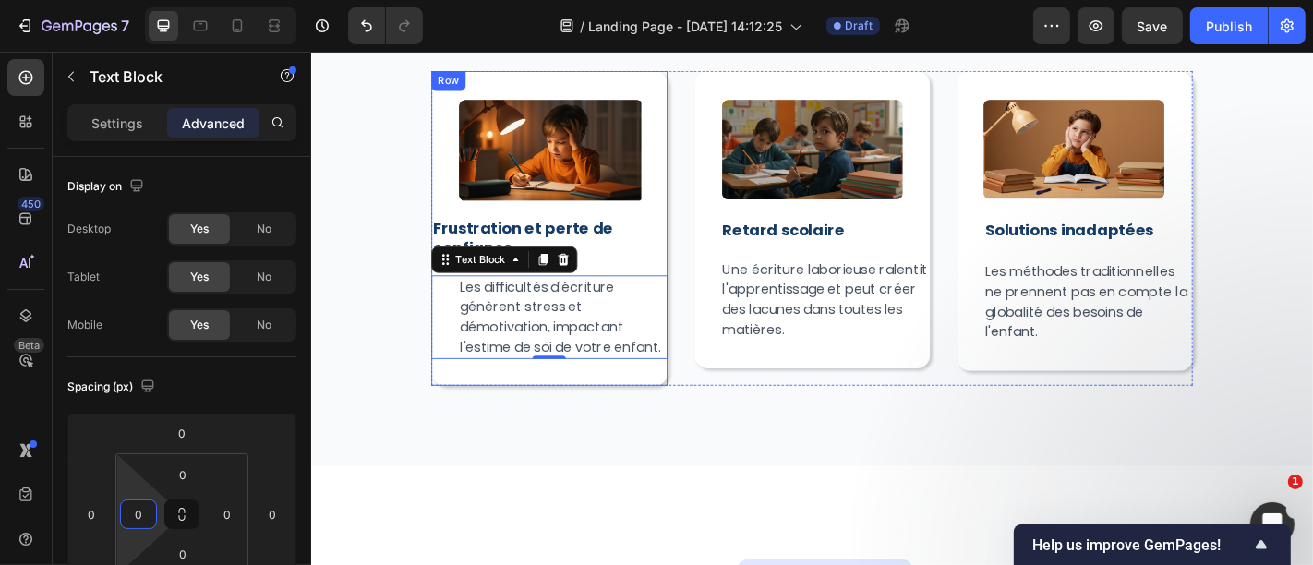
click at [466, 220] on div "Image ⁠⁠⁠⁠⁠⁠⁠ Frustration et perte de confiance Heading Les difficultés d'écrit…" at bounding box center [573, 246] width 261 height 289
click at [507, 152] on img at bounding box center [574, 158] width 202 height 113
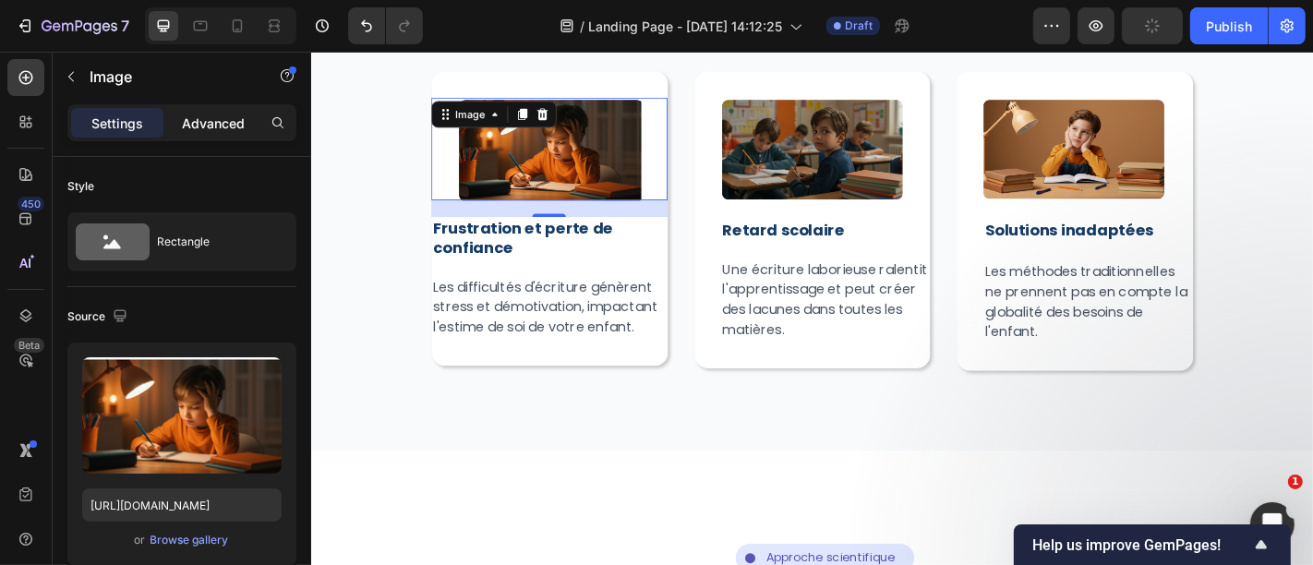
click at [198, 132] on div "Advanced" at bounding box center [213, 123] width 92 height 30
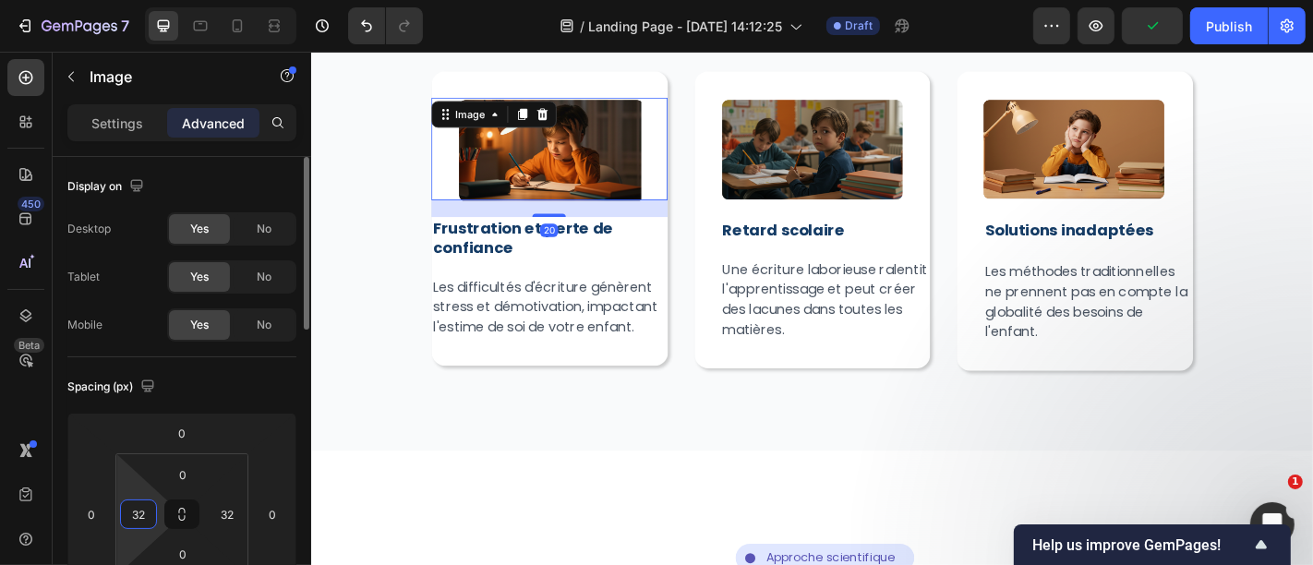
click at [139, 522] on input "32" at bounding box center [139, 514] width 28 height 28
type input "0"
click at [229, 519] on input "32" at bounding box center [227, 514] width 28 height 28
type input "302"
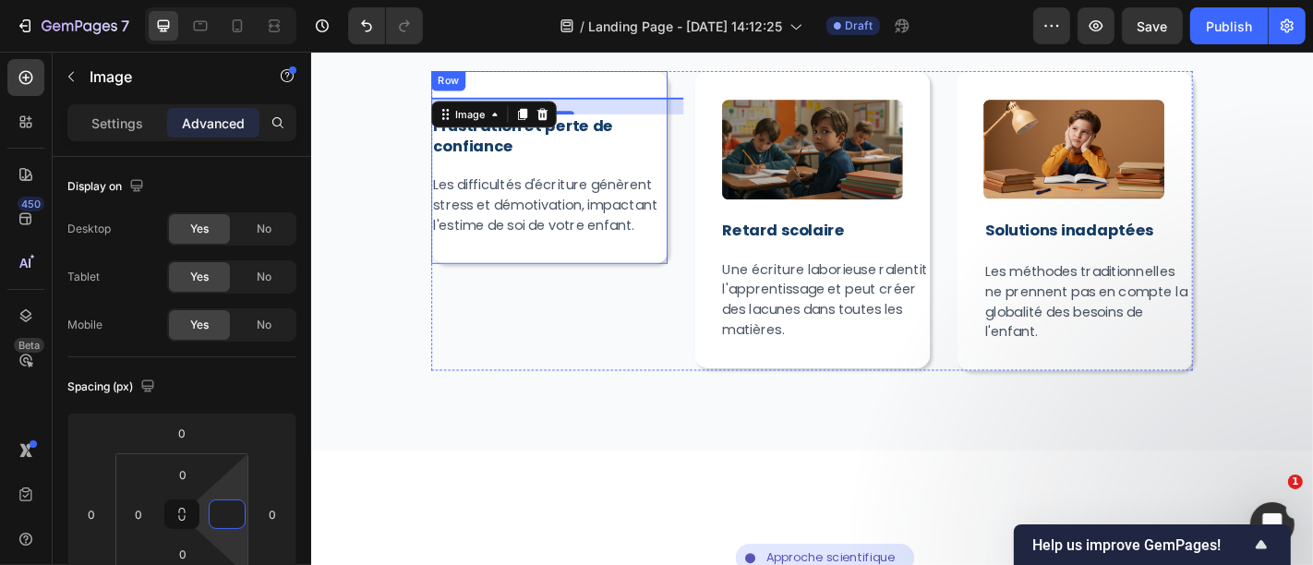
click at [629, 262] on div "Image 20 ⁠⁠⁠⁠⁠⁠⁠ Frustration et perte de confiance Heading Les difficultés d'éc…" at bounding box center [573, 179] width 261 height 213
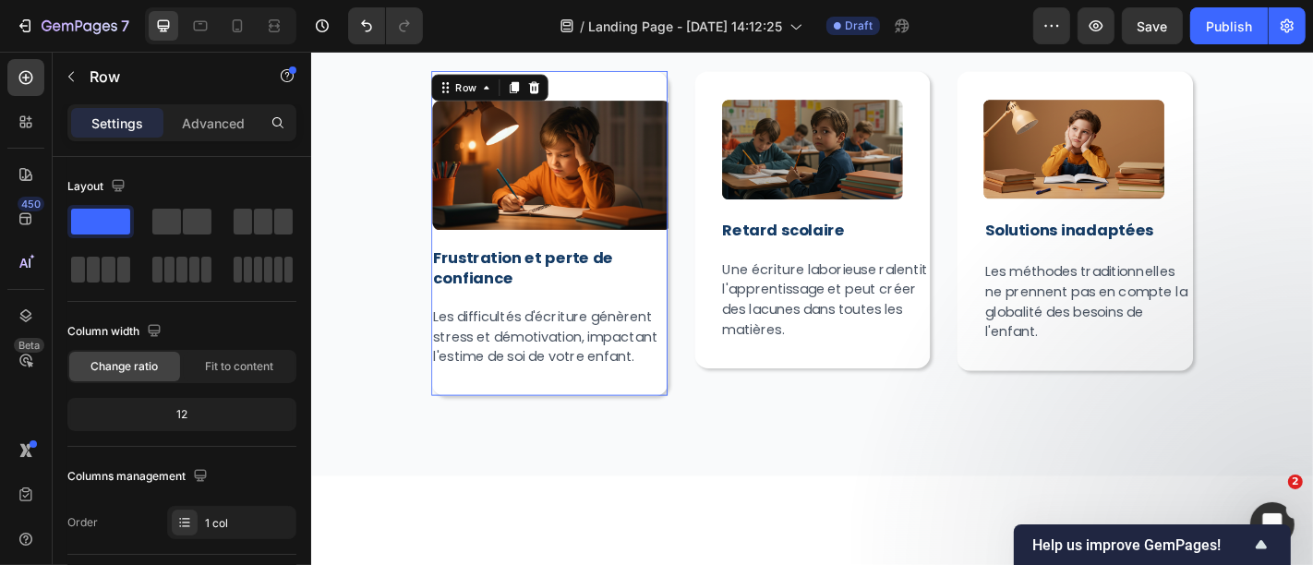
click at [629, 267] on h2 "⁠⁠⁠⁠⁠⁠⁠ Frustration et perte de confiance" at bounding box center [573, 290] width 261 height 47
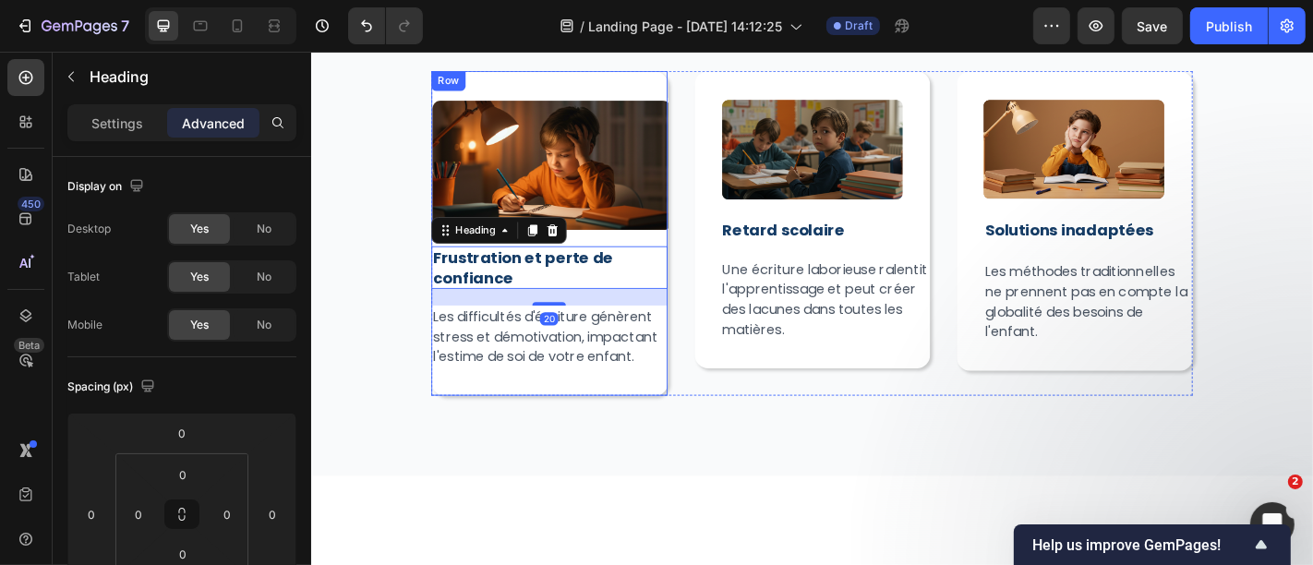
click at [640, 85] on div "Image ⁠⁠⁠⁠⁠⁠⁠ Frustration et perte de confiance Heading 20 Les difficultés d'éc…" at bounding box center [573, 252] width 261 height 359
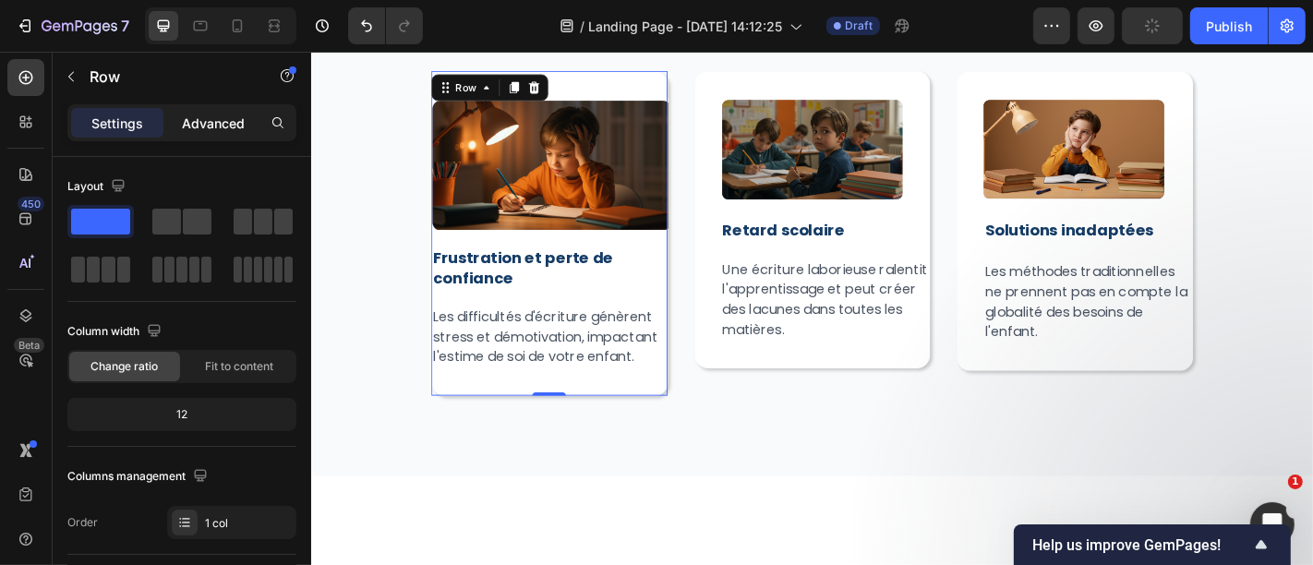
click at [200, 120] on p "Advanced" at bounding box center [213, 123] width 63 height 19
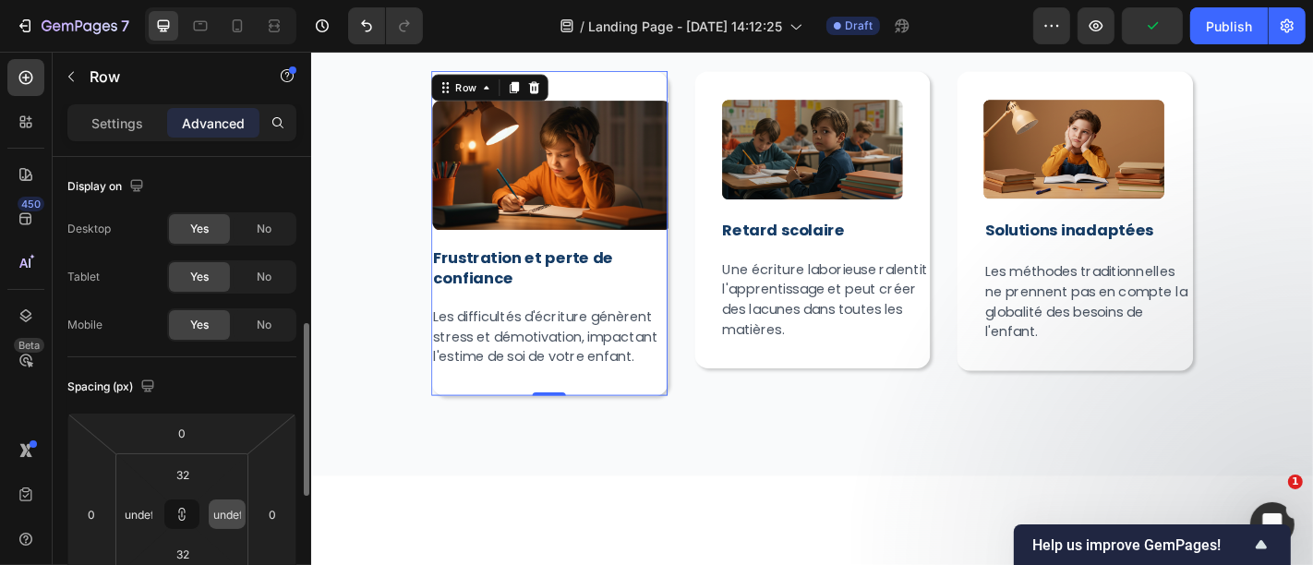
scroll to position [123, 0]
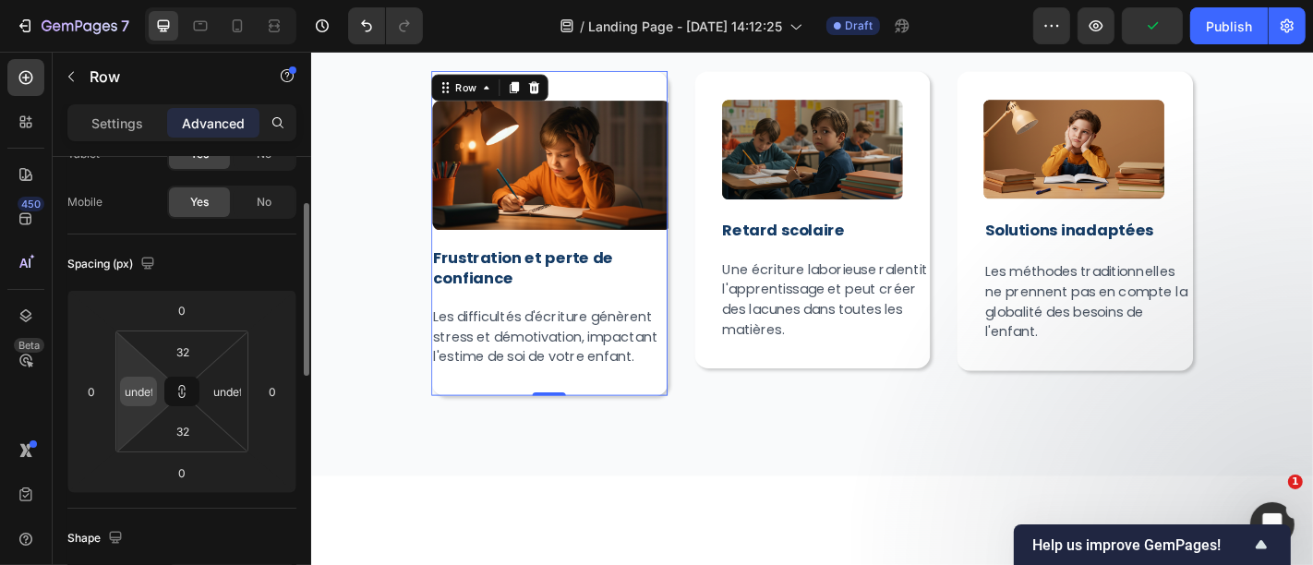
click at [152, 390] on div "undefined" at bounding box center [138, 392] width 37 height 30
click at [144, 390] on input "undefined" at bounding box center [139, 392] width 28 height 28
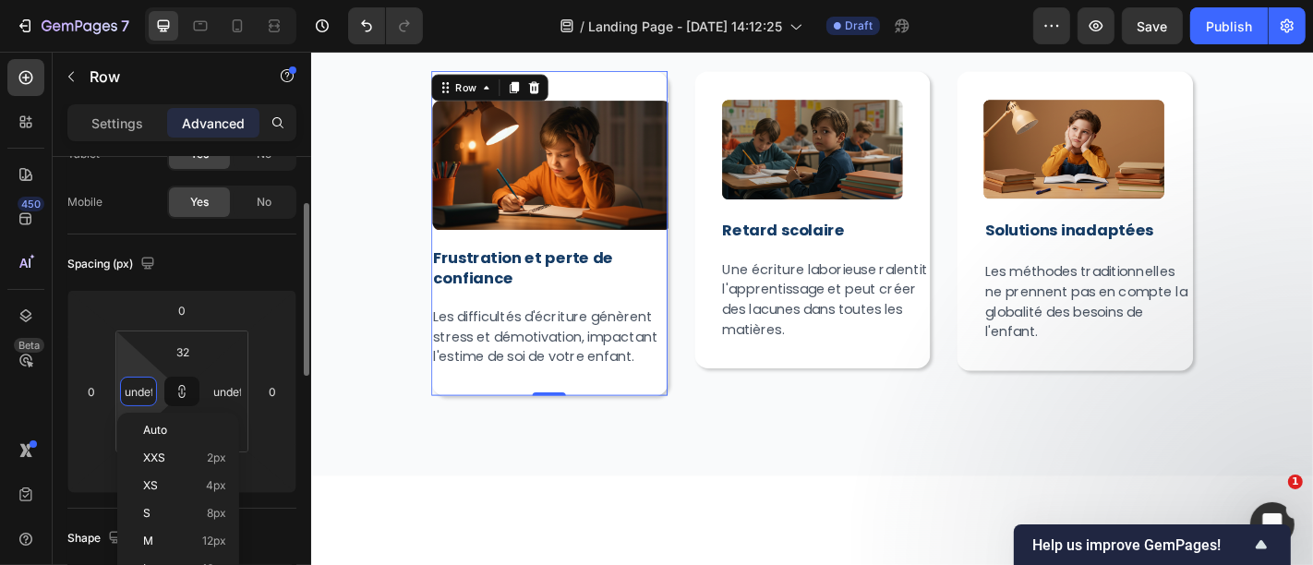
click at [144, 390] on input "undefined" at bounding box center [139, 392] width 28 height 28
type input "3"
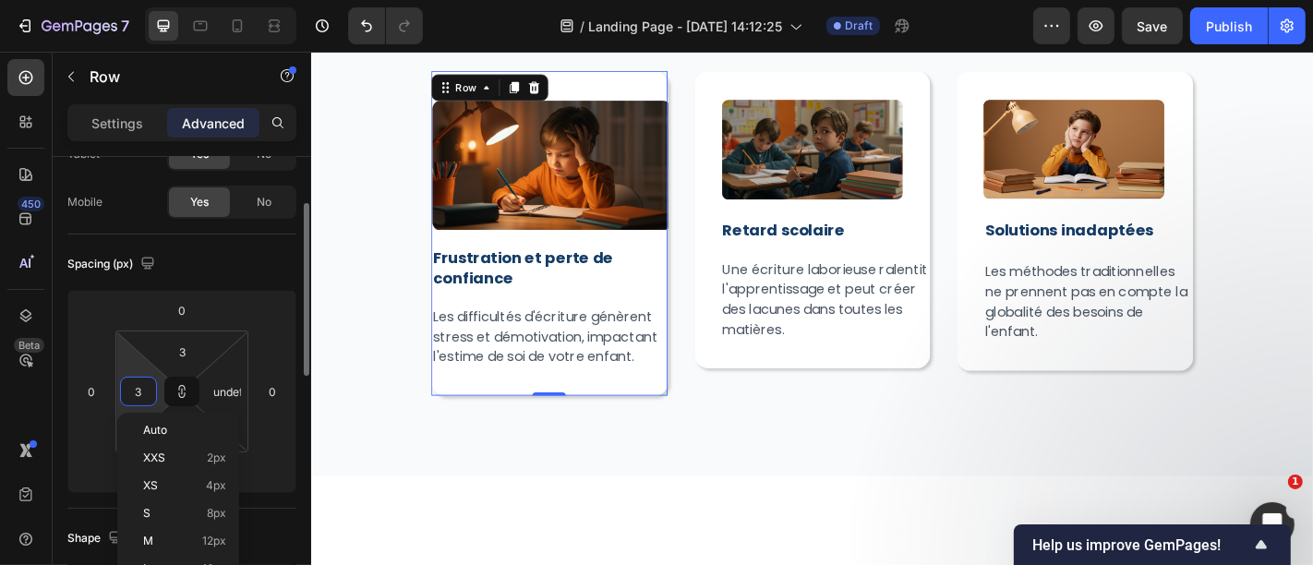
type input "3"
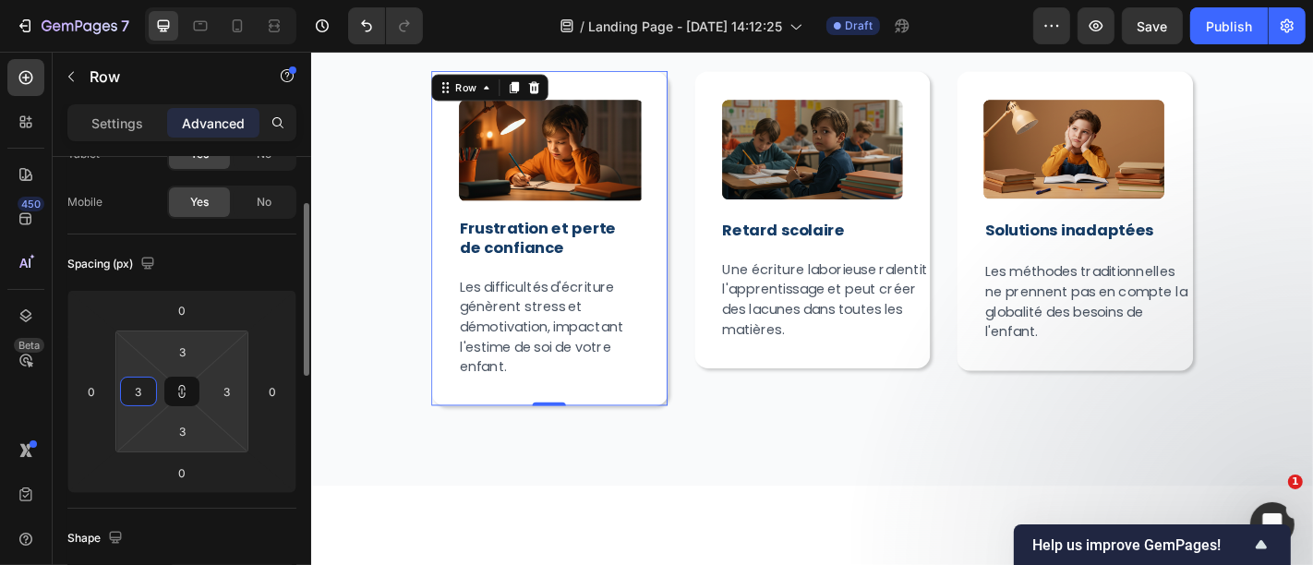
type input "32"
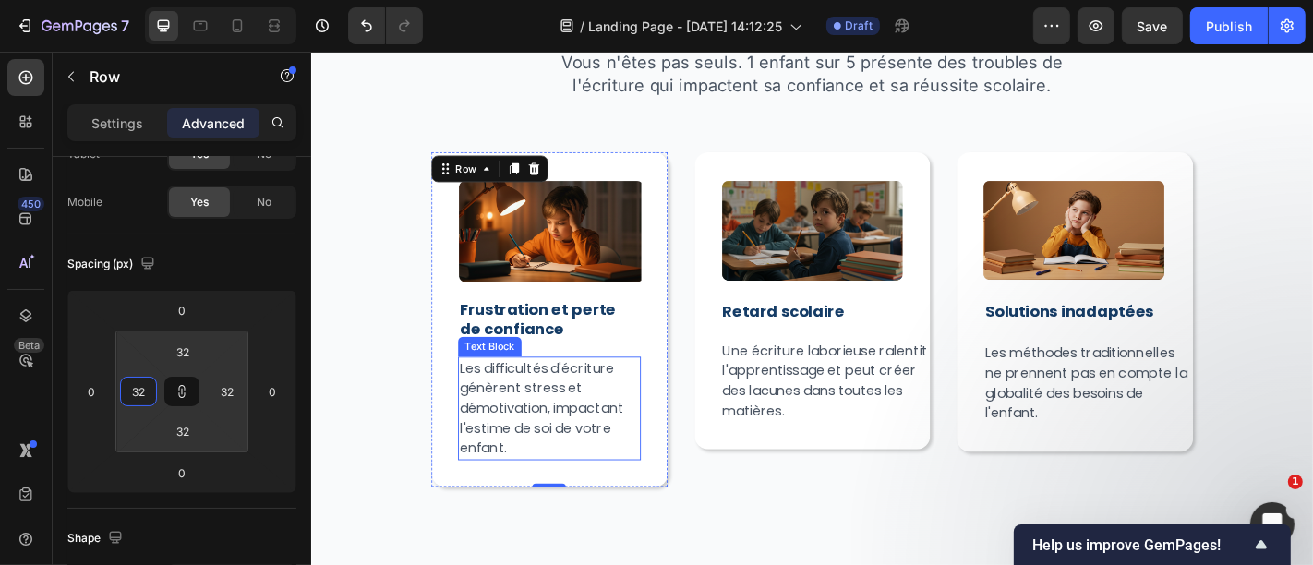
scroll to position [981, 0]
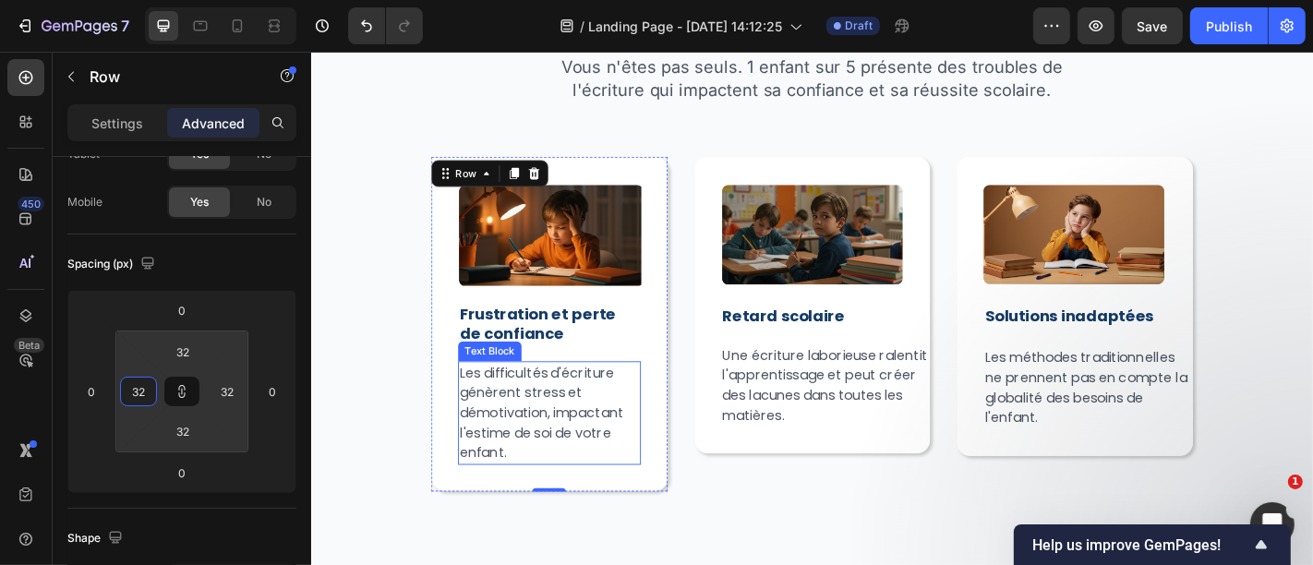
click at [547, 468] on p "Les difficultés d'écriture génèrent stress et démotivation, impactant l'estime …" at bounding box center [573, 450] width 198 height 111
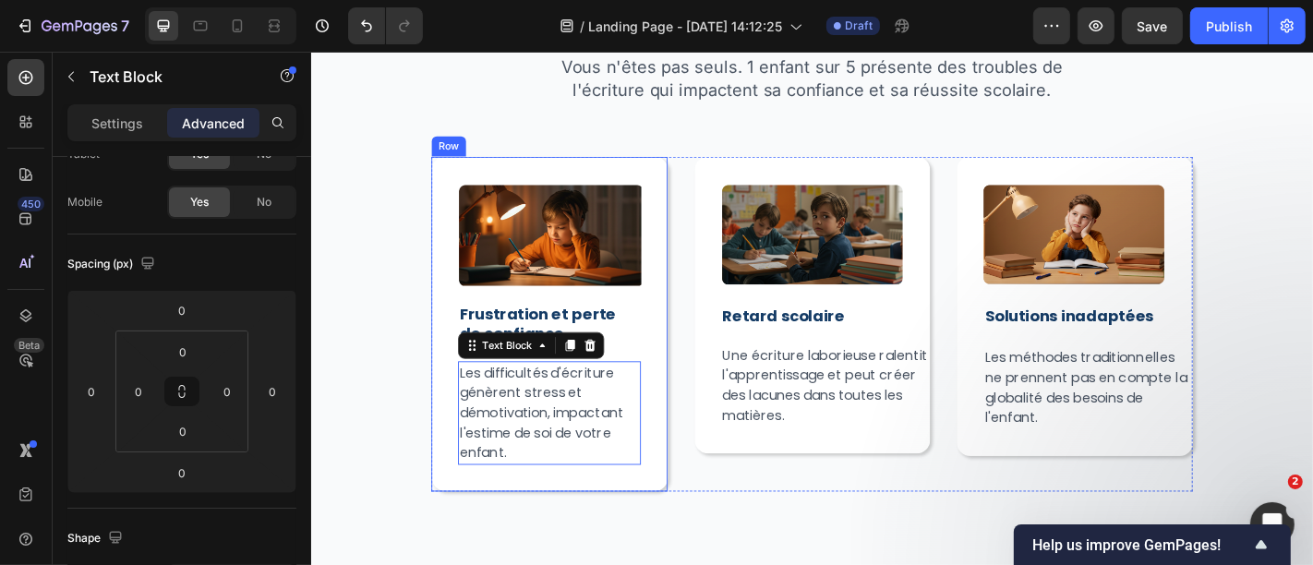
click at [467, 510] on div "Image ⁠⁠⁠⁠⁠⁠⁠ Frustration et perte de confiance Heading Les difficultés d'écrit…" at bounding box center [573, 352] width 261 height 370
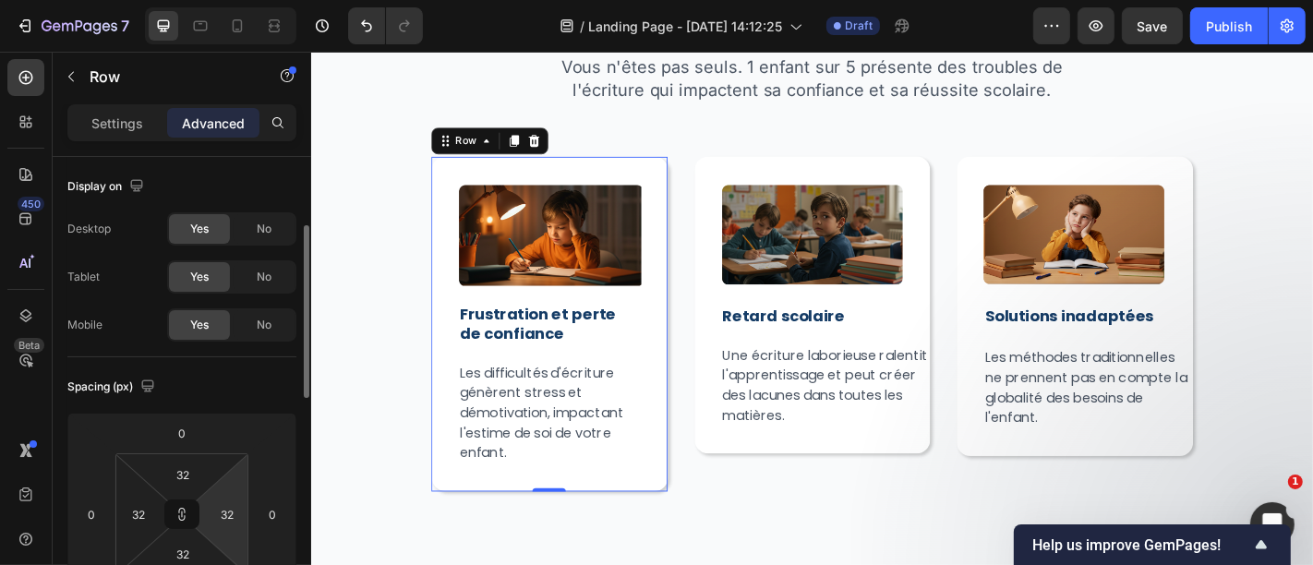
scroll to position [52, 0]
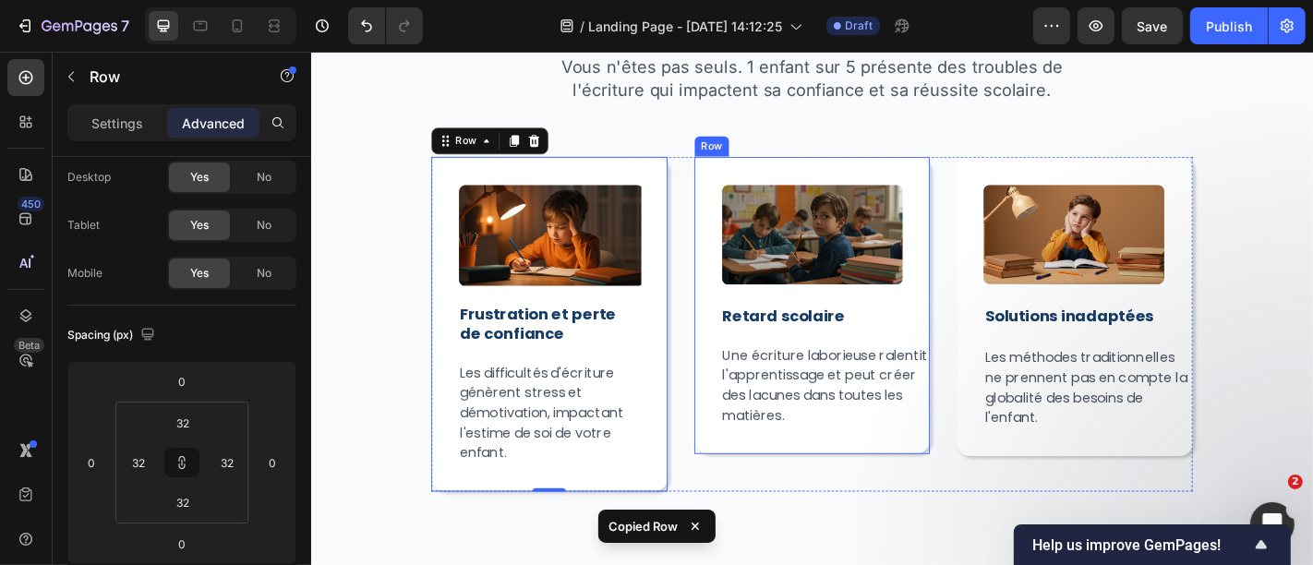
click at [737, 470] on div "Image Retard scolaire Heading Une écriture laborieuse ralentit l'apprentissage …" at bounding box center [864, 331] width 261 height 329
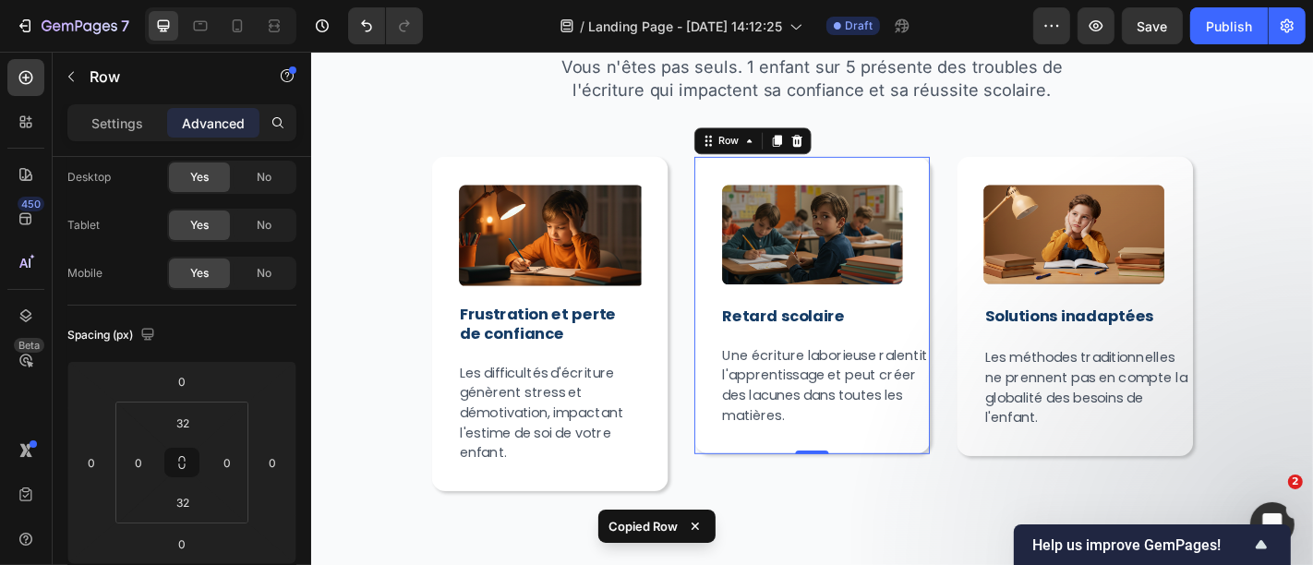
type input "32"
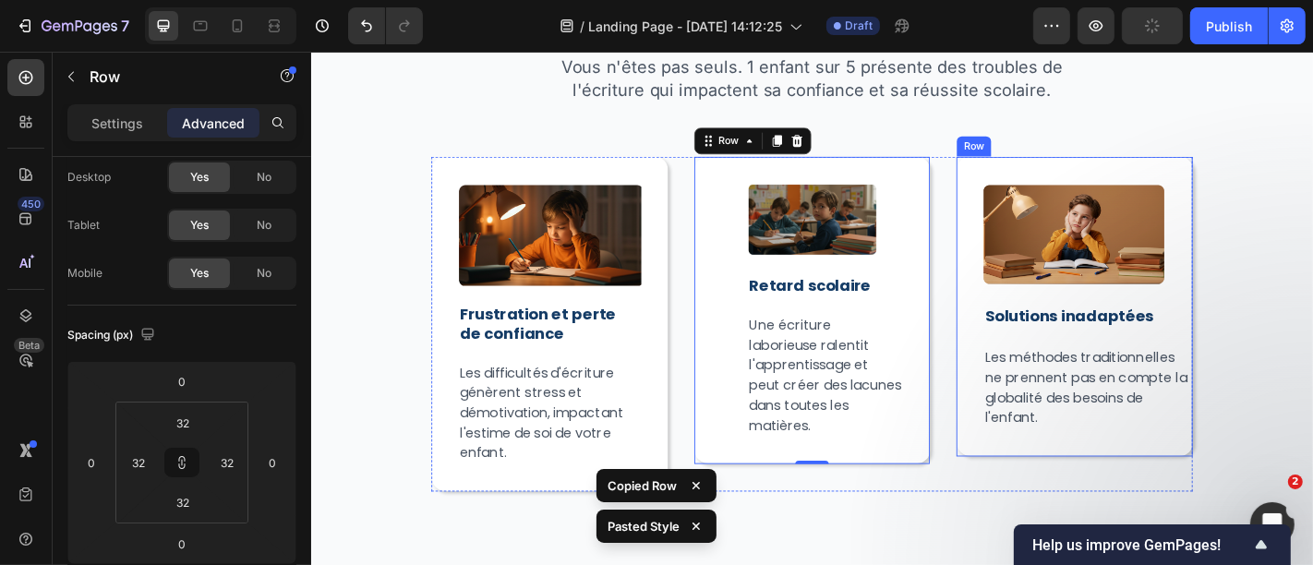
click at [1037, 483] on div "Image Solutions inadaptées Heading Les méthodes traditionnelles ne prennent pas…" at bounding box center [1154, 332] width 261 height 331
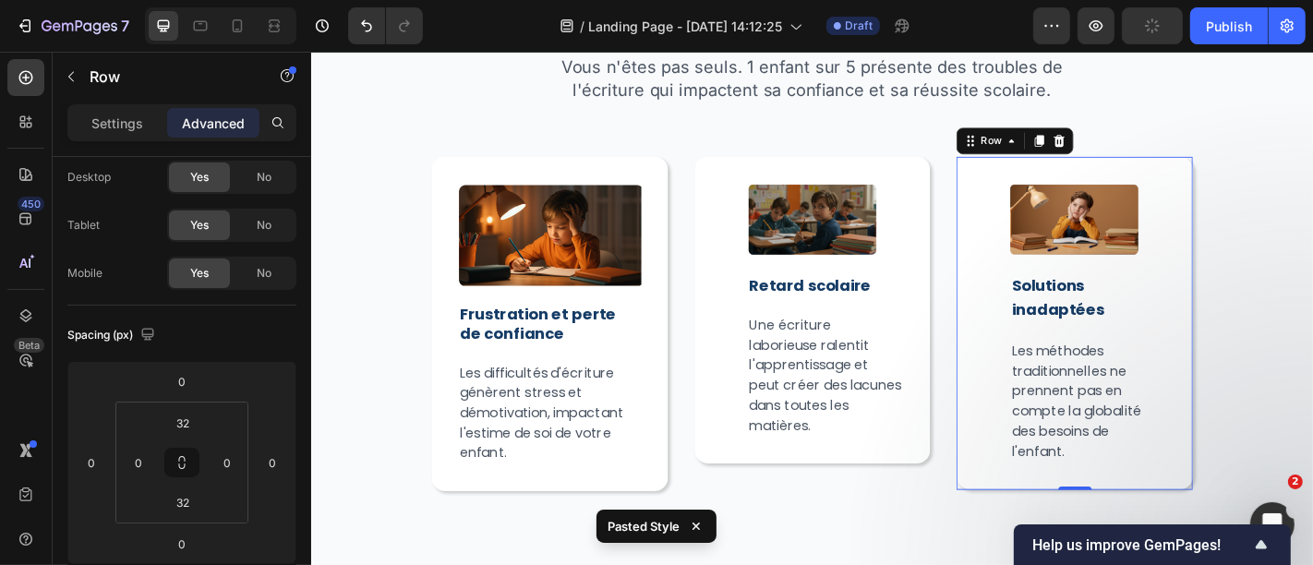
type input "32"
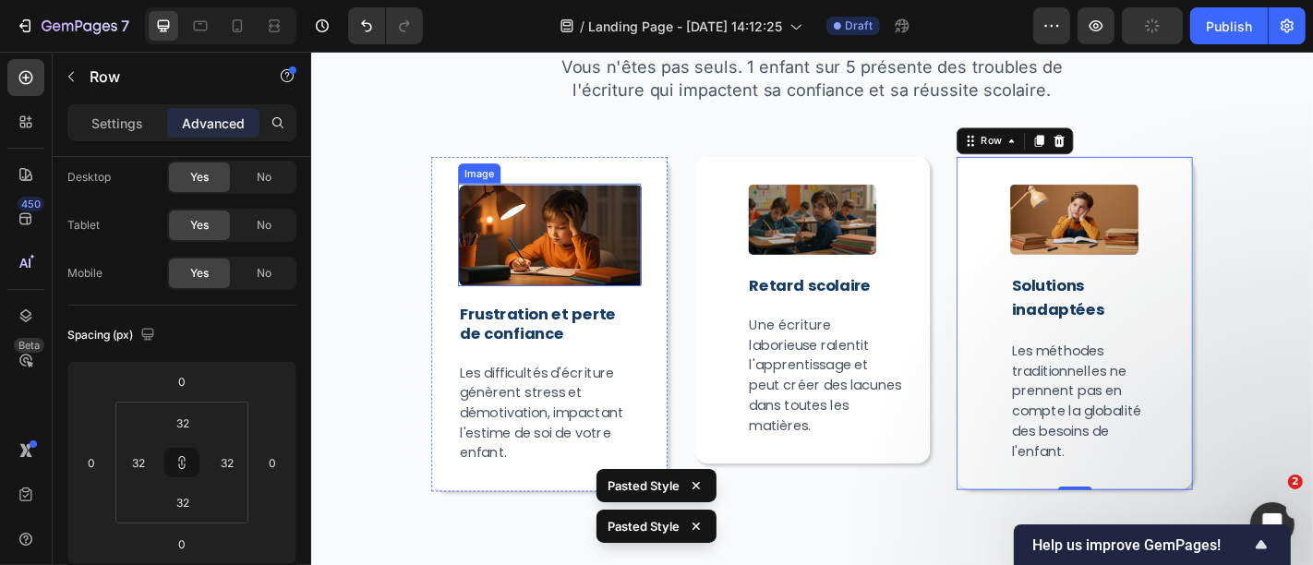
click at [543, 255] on img at bounding box center [574, 253] width 202 height 113
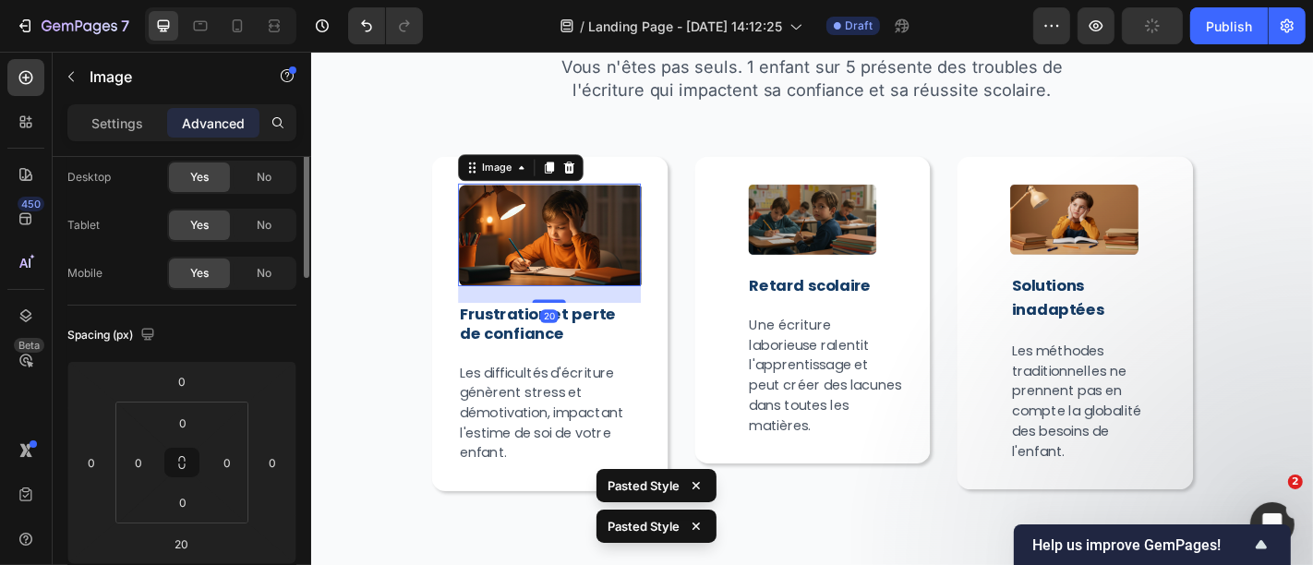
scroll to position [0, 0]
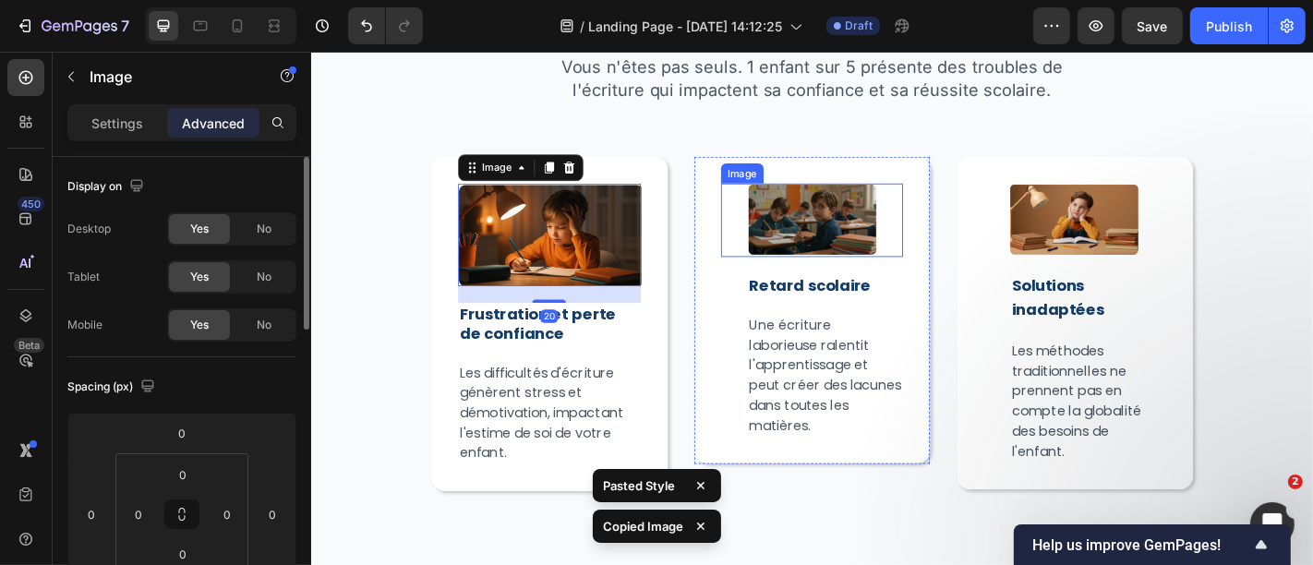
click at [837, 255] on img at bounding box center [864, 237] width 143 height 81
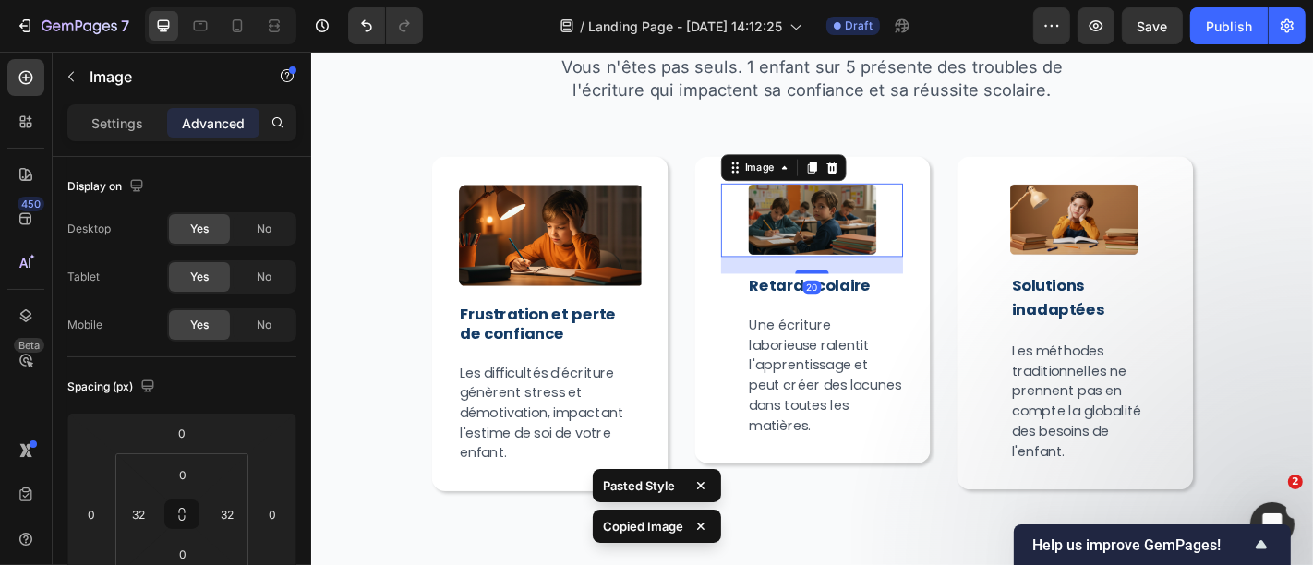
type input "0"
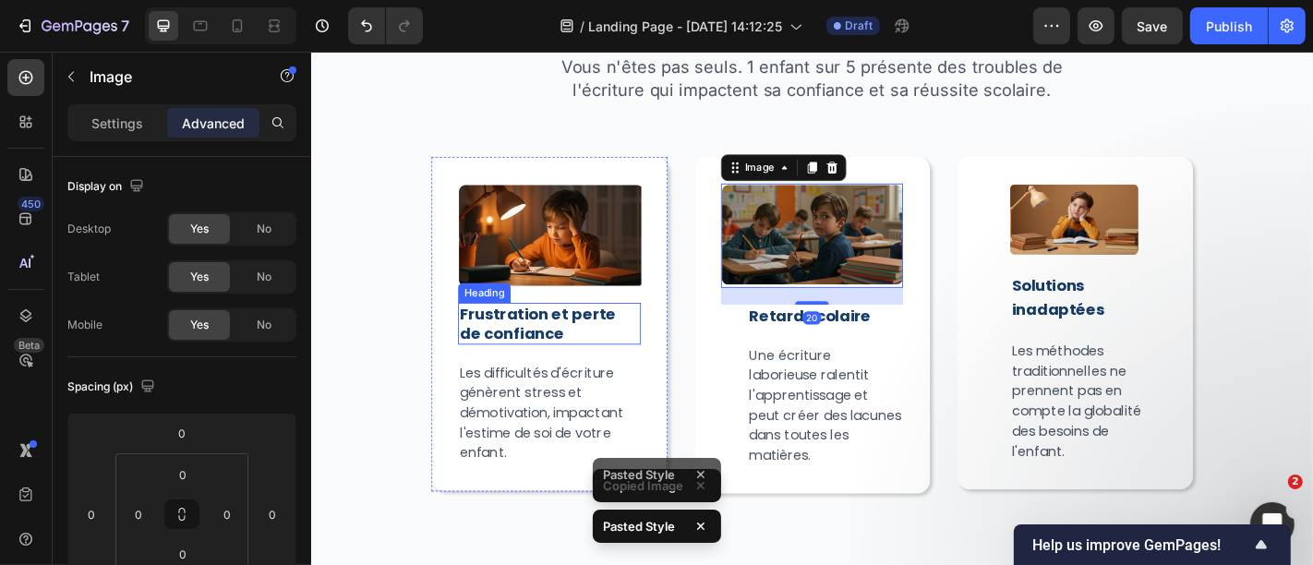
click at [571, 351] on p "⁠⁠⁠⁠⁠⁠⁠ Frustration et perte de confiance" at bounding box center [573, 351] width 198 height 43
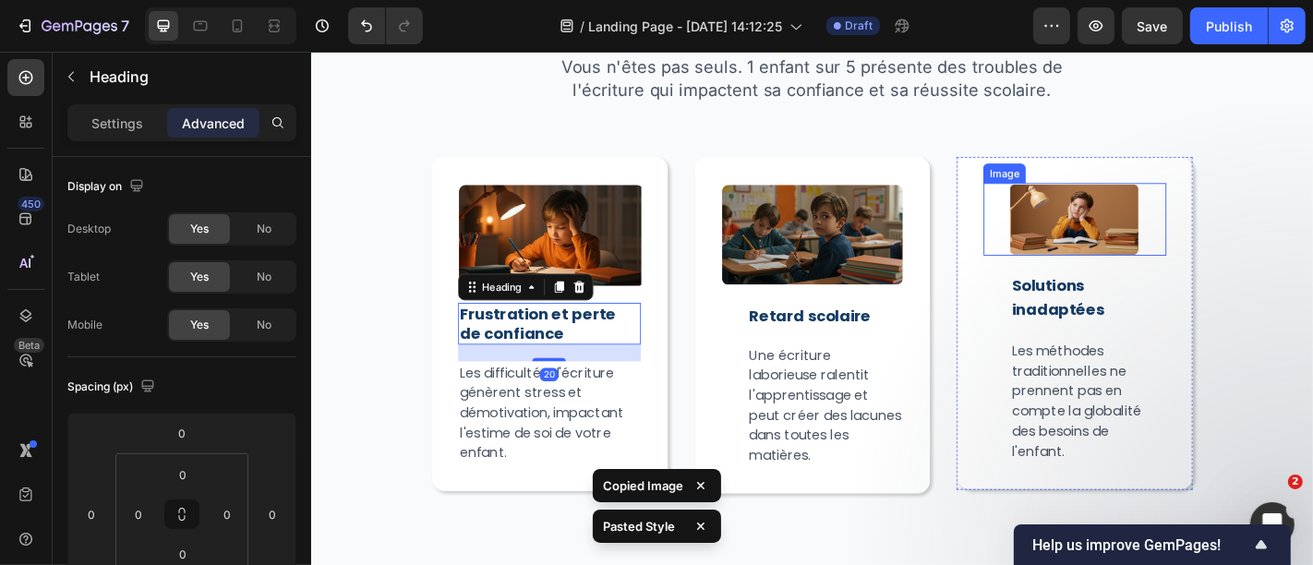
click at [1142, 262] on img at bounding box center [1154, 237] width 143 height 80
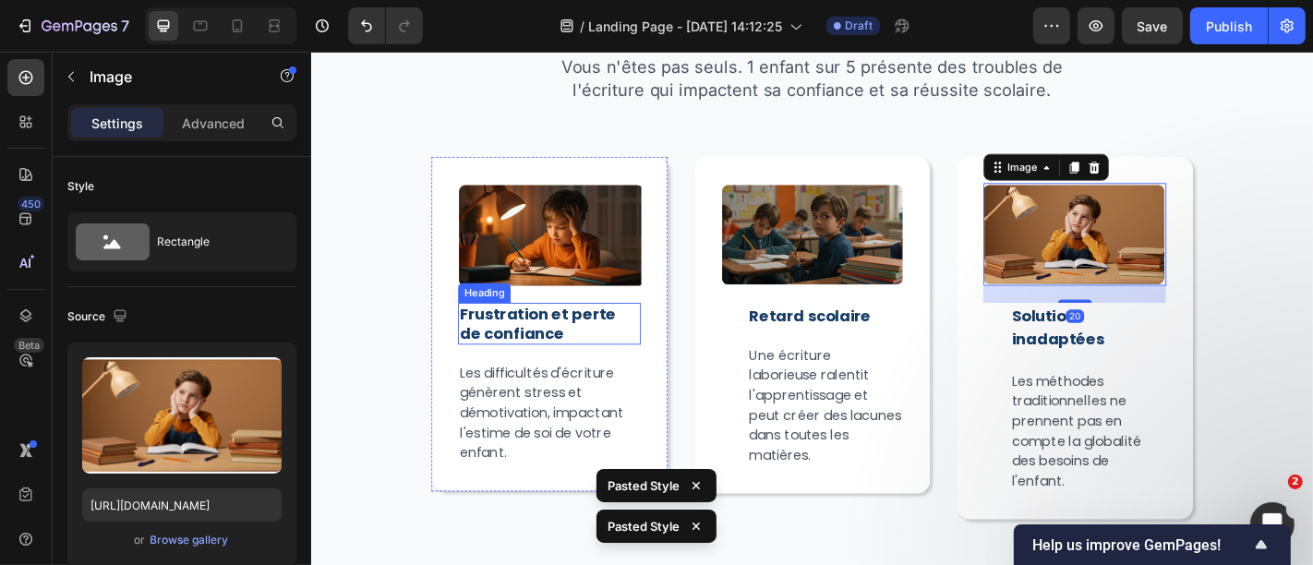
click at [631, 354] on p "⁠⁠⁠⁠⁠⁠⁠ Frustration et perte de confiance" at bounding box center [573, 351] width 198 height 43
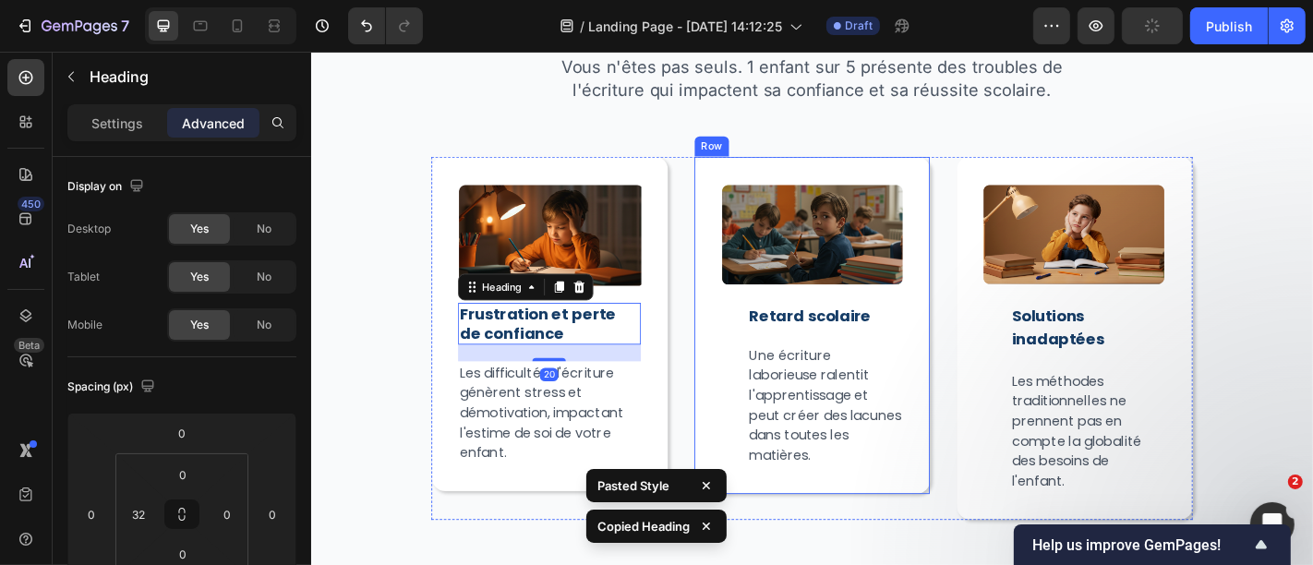
click at [838, 332] on p "Retard scolaire" at bounding box center [879, 342] width 169 height 21
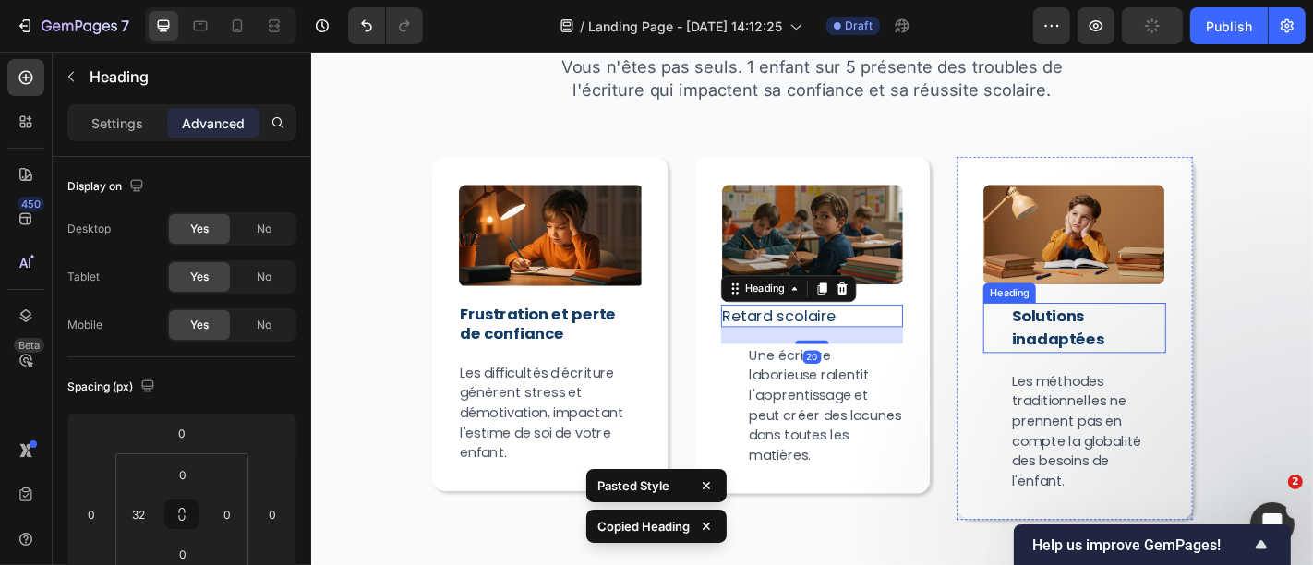
type input "0"
click at [1123, 359] on h2 "Solutions inadaptées" at bounding box center [1169, 356] width 173 height 55
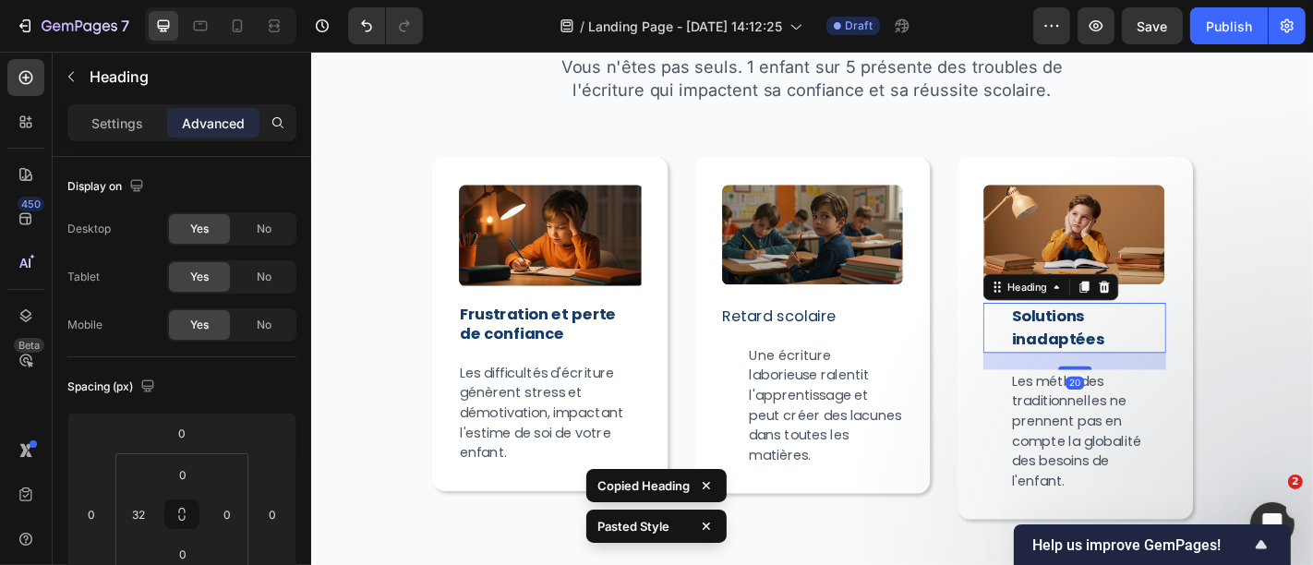
type input "0"
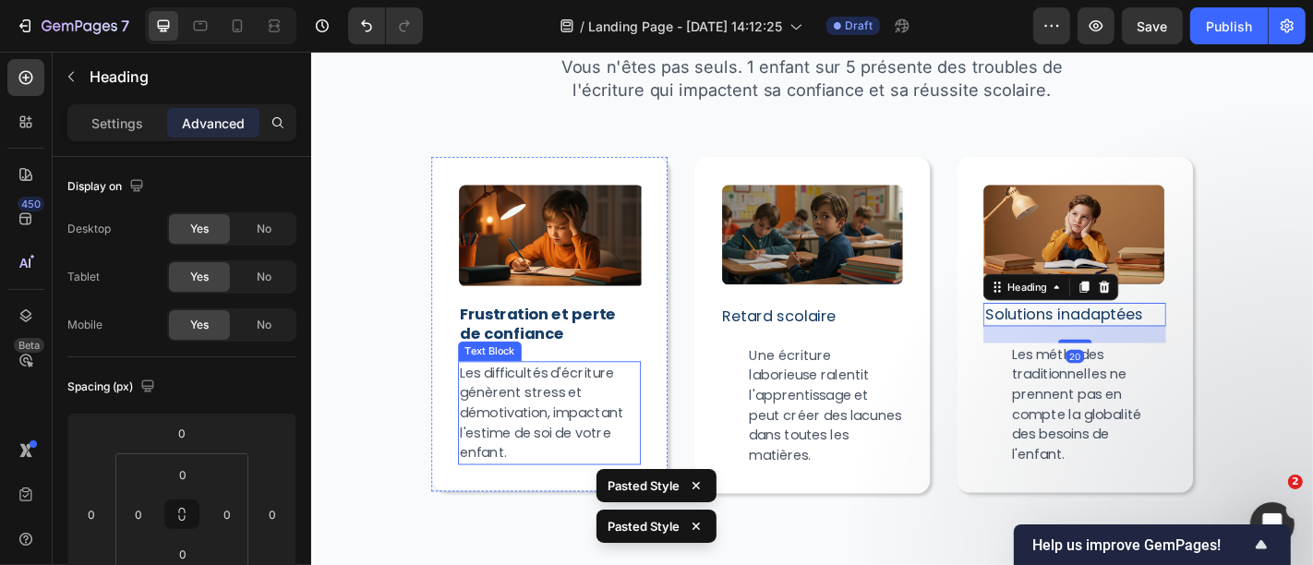
click at [522, 462] on p "Les difficultés d'écriture génèrent stress et démotivation, impactant l'estime …" at bounding box center [573, 450] width 198 height 111
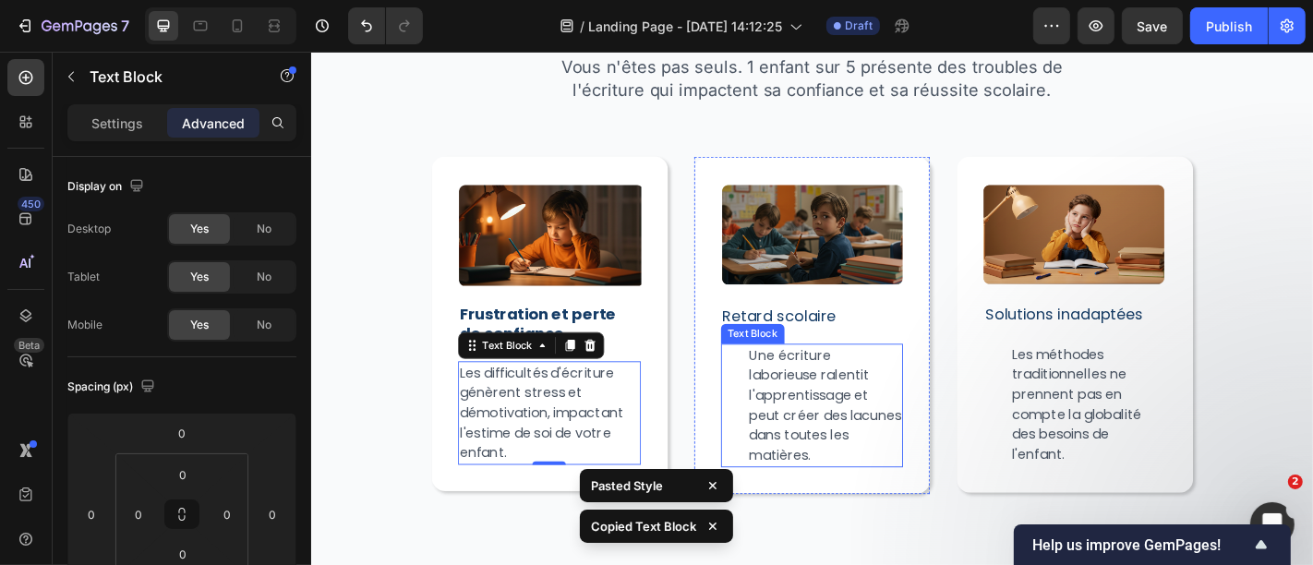
click at [763, 441] on div "Une écriture laborieuse ralentit l'apprentissage et peut créer des lacunes dans…" at bounding box center [864, 442] width 202 height 137
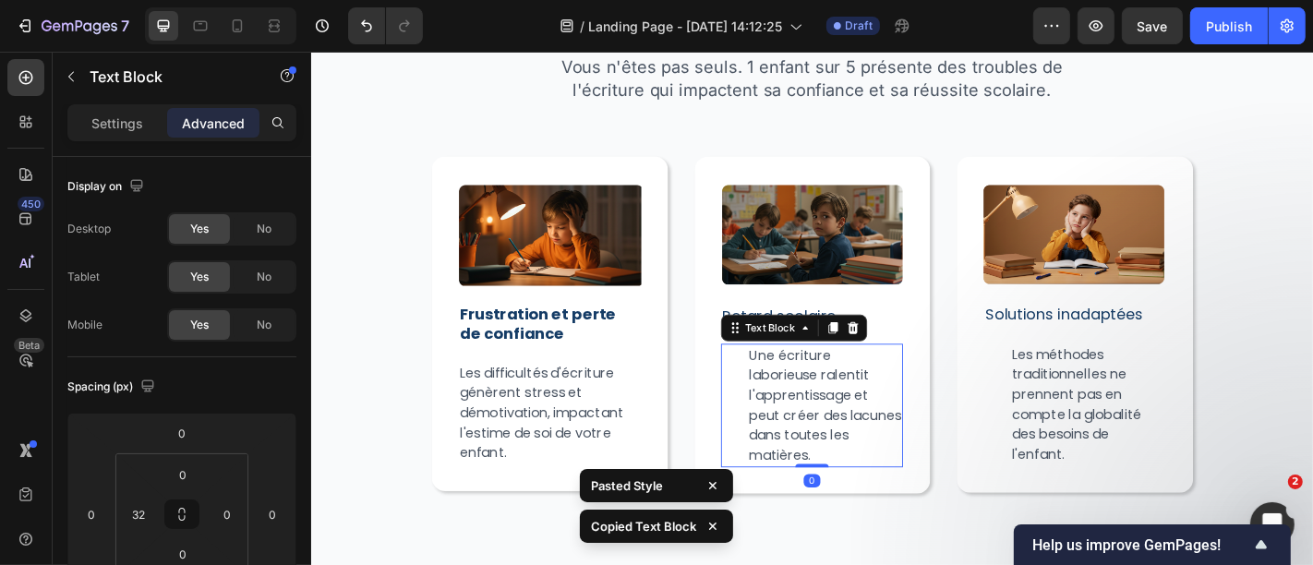
type input "0"
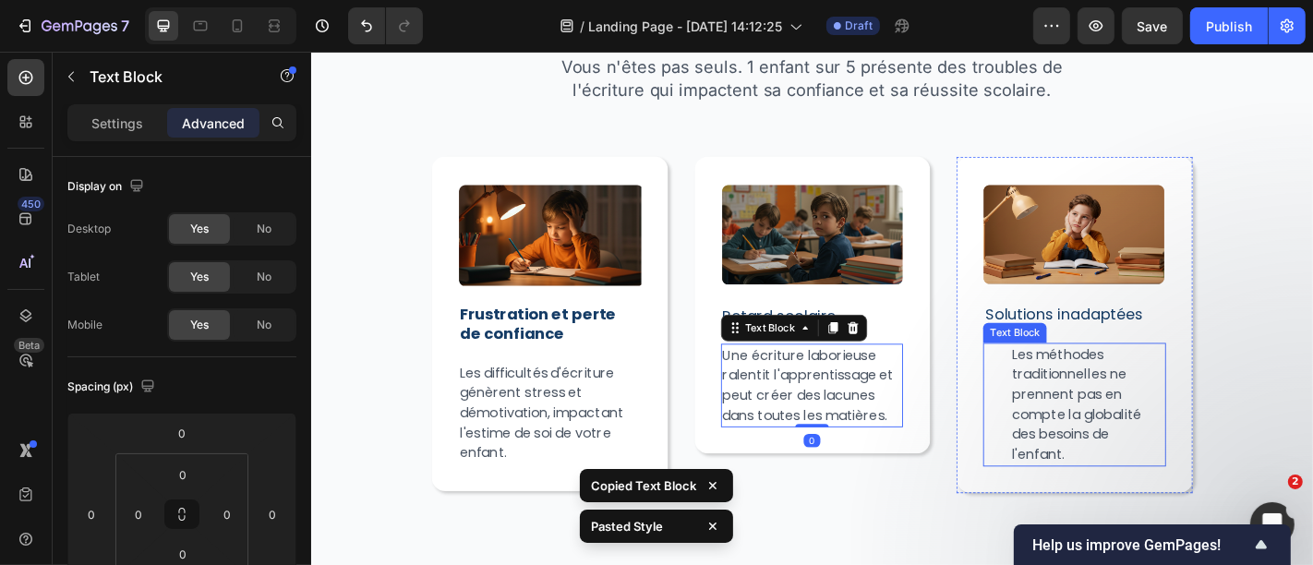
click at [1193, 444] on p "Les méthodes traditionnelles ne prennent pas en compte la globalité des besoins…" at bounding box center [1169, 441] width 169 height 133
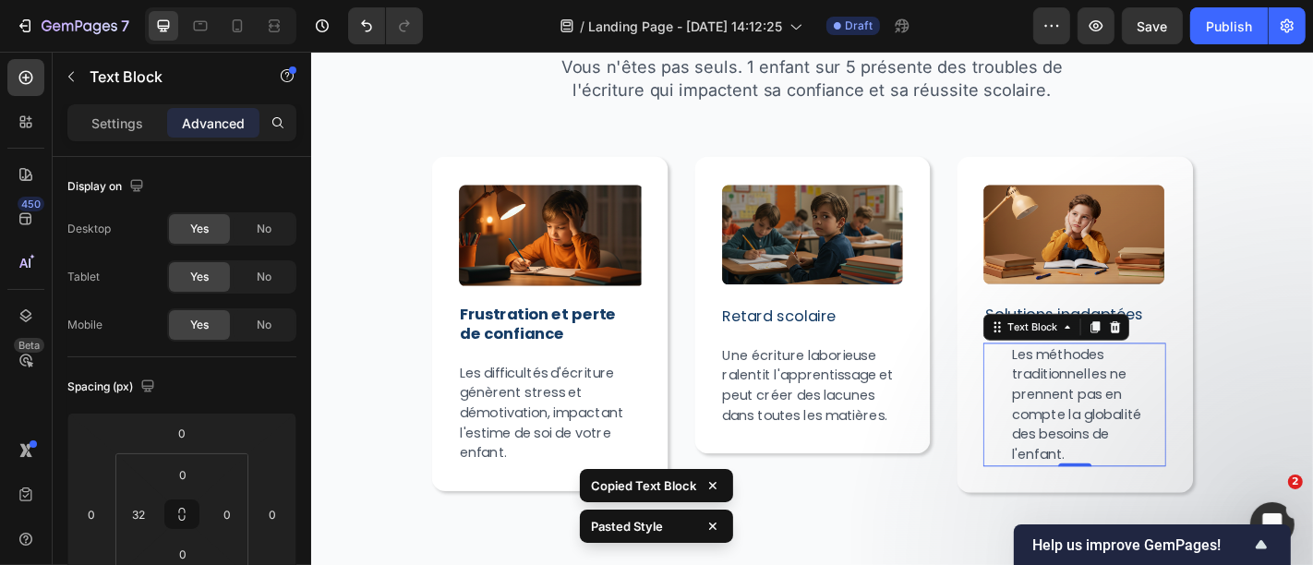
type input "0"
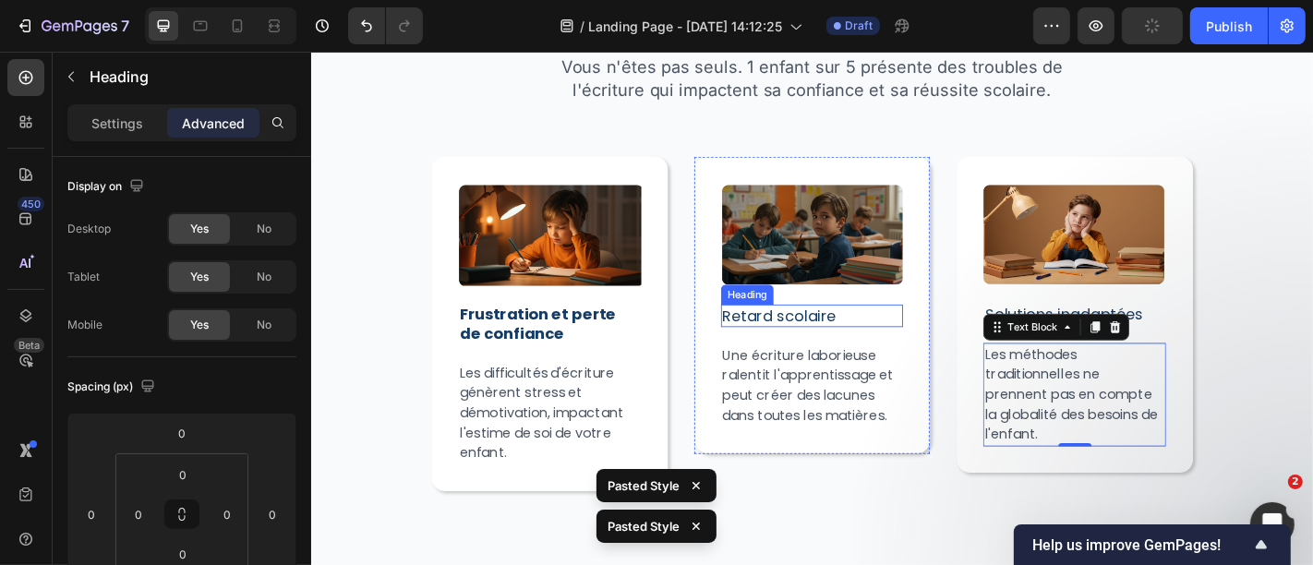
click at [795, 336] on p "Retard scolaire" at bounding box center [864, 342] width 198 height 21
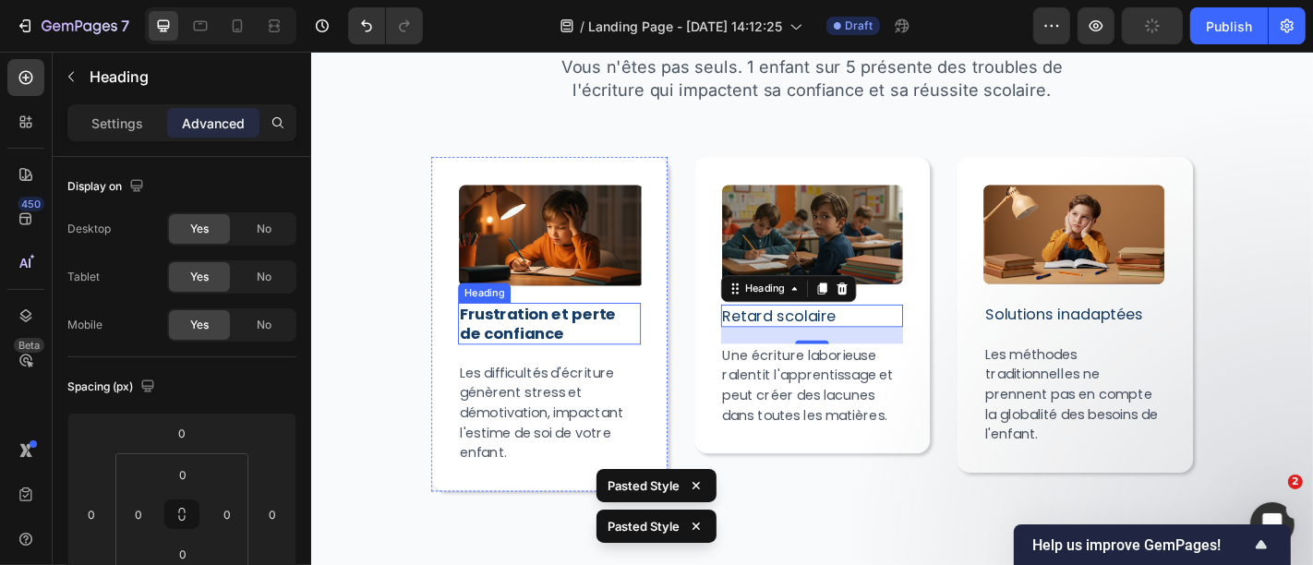
click at [606, 332] on strong "Frustration et perte de confiance" at bounding box center [560, 352] width 173 height 44
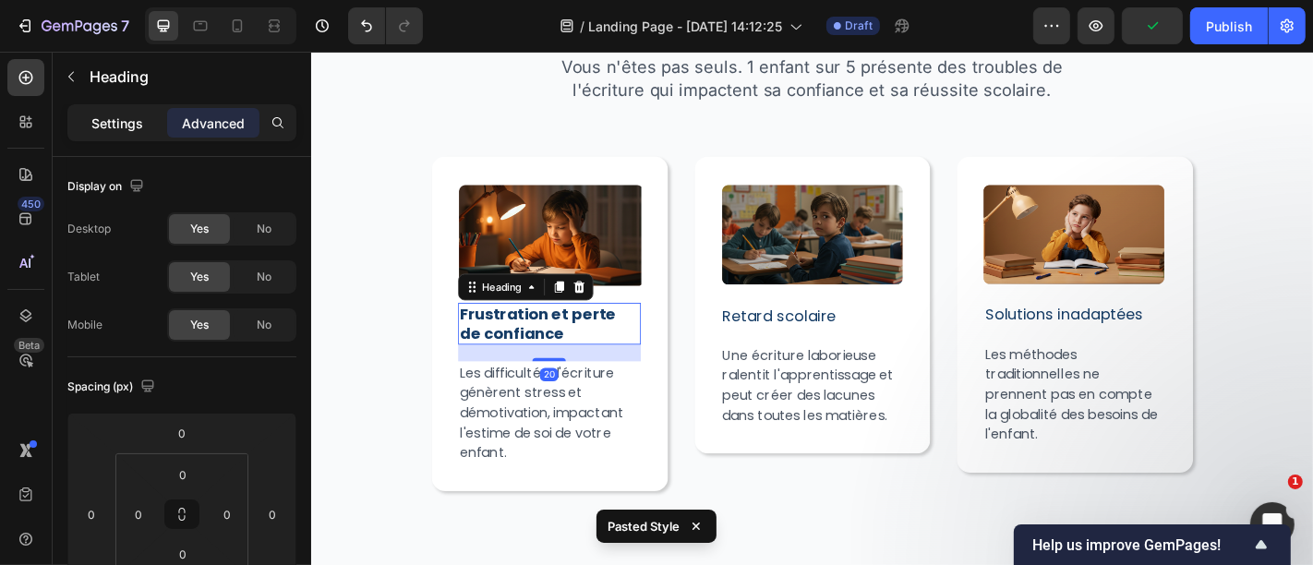
click at [115, 131] on p "Settings" at bounding box center [117, 123] width 52 height 19
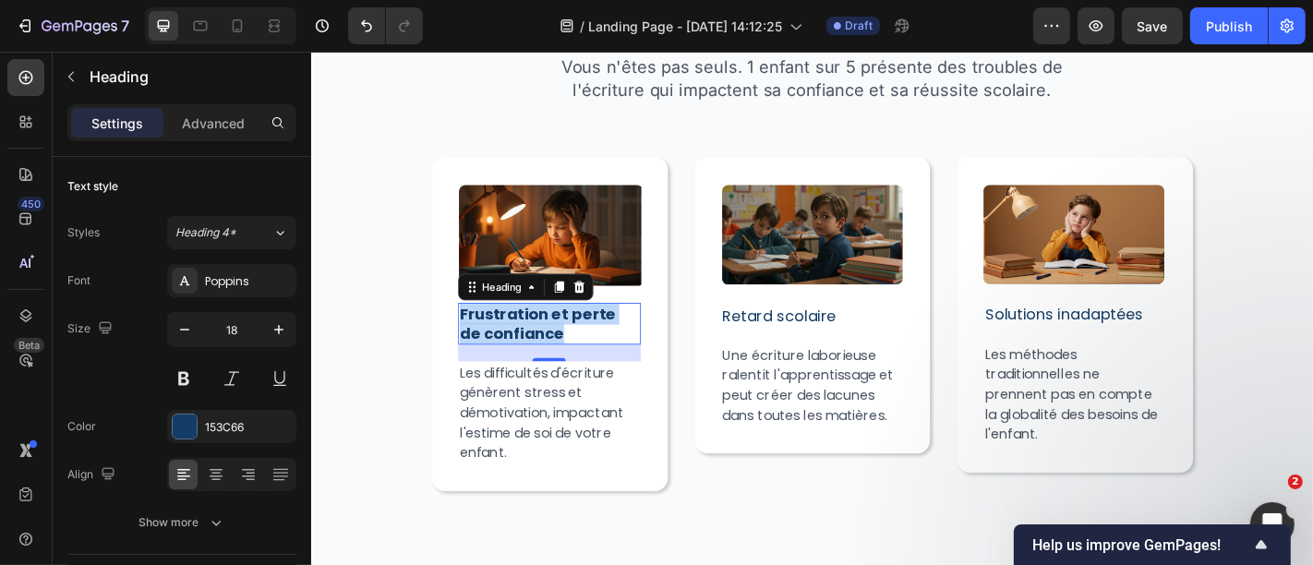
click at [577, 349] on p "Frustration et perte de confiance" at bounding box center [573, 351] width 198 height 43
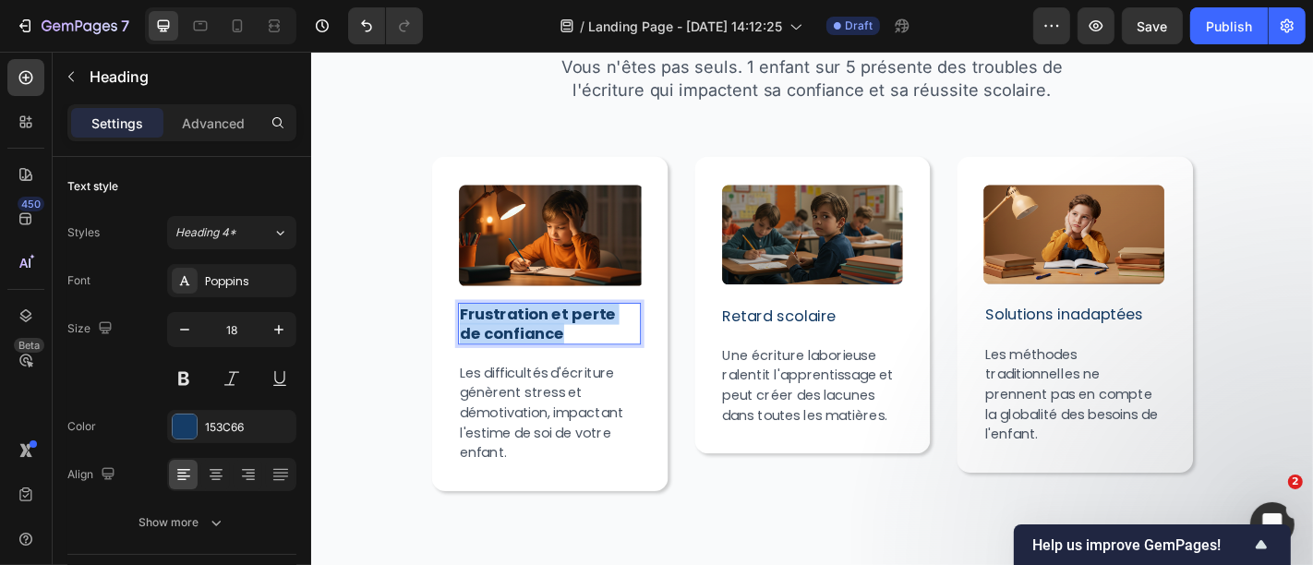
click at [577, 349] on p "Frustration et perte de confiance" at bounding box center [573, 351] width 198 height 43
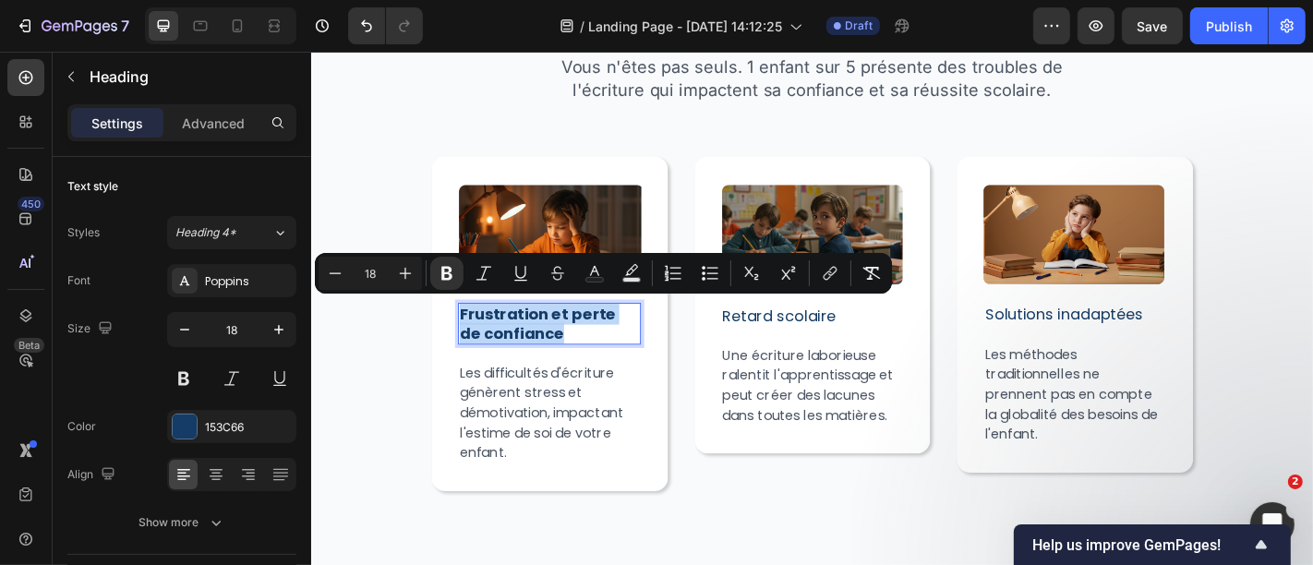
click at [577, 349] on p "Frustration et perte de confiance" at bounding box center [573, 351] width 198 height 43
click at [765, 342] on p "Retard scolaire" at bounding box center [864, 342] width 198 height 21
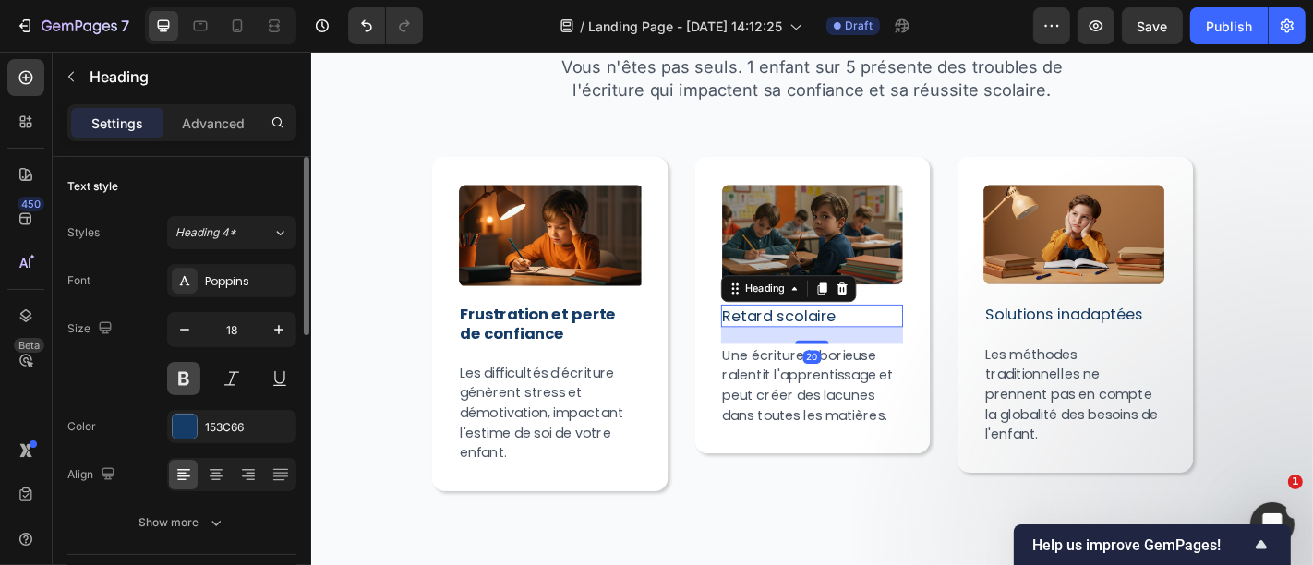
click at [185, 373] on button at bounding box center [183, 378] width 33 height 33
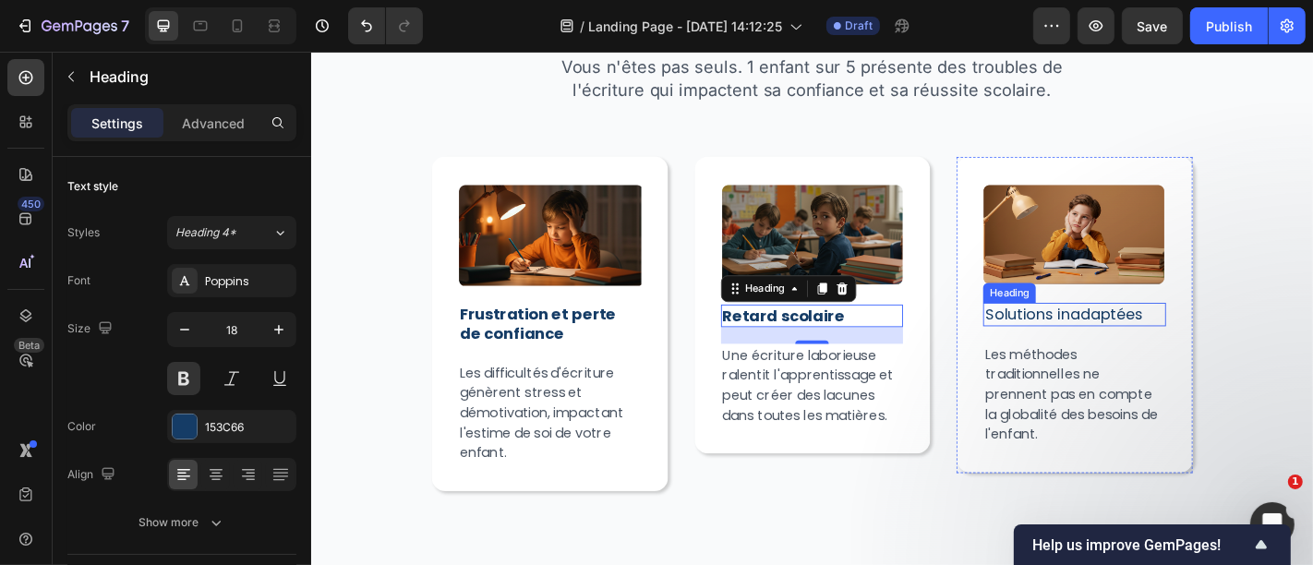
click at [1133, 345] on h2 "Solutions inadaptées" at bounding box center [1154, 341] width 202 height 25
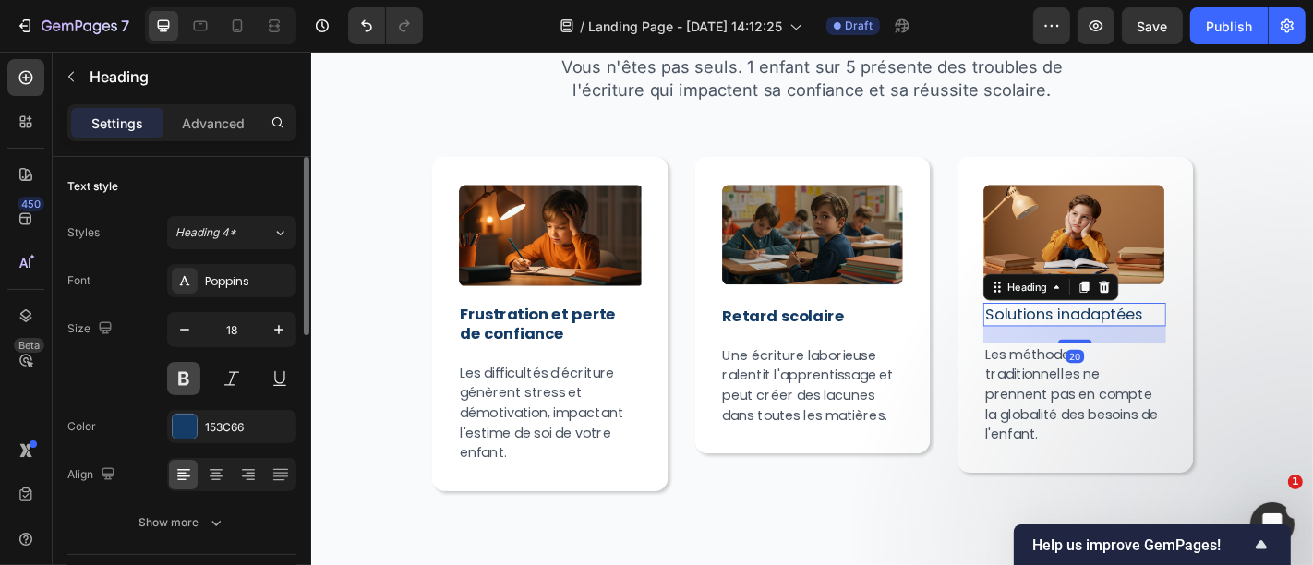
click at [192, 365] on button at bounding box center [183, 378] width 33 height 33
drag, startPoint x: 192, startPoint y: 370, endPoint x: 197, endPoint y: 40, distance: 330.5
click at [192, 370] on button at bounding box center [183, 378] width 33 height 33
click at [190, 376] on button at bounding box center [183, 378] width 33 height 33
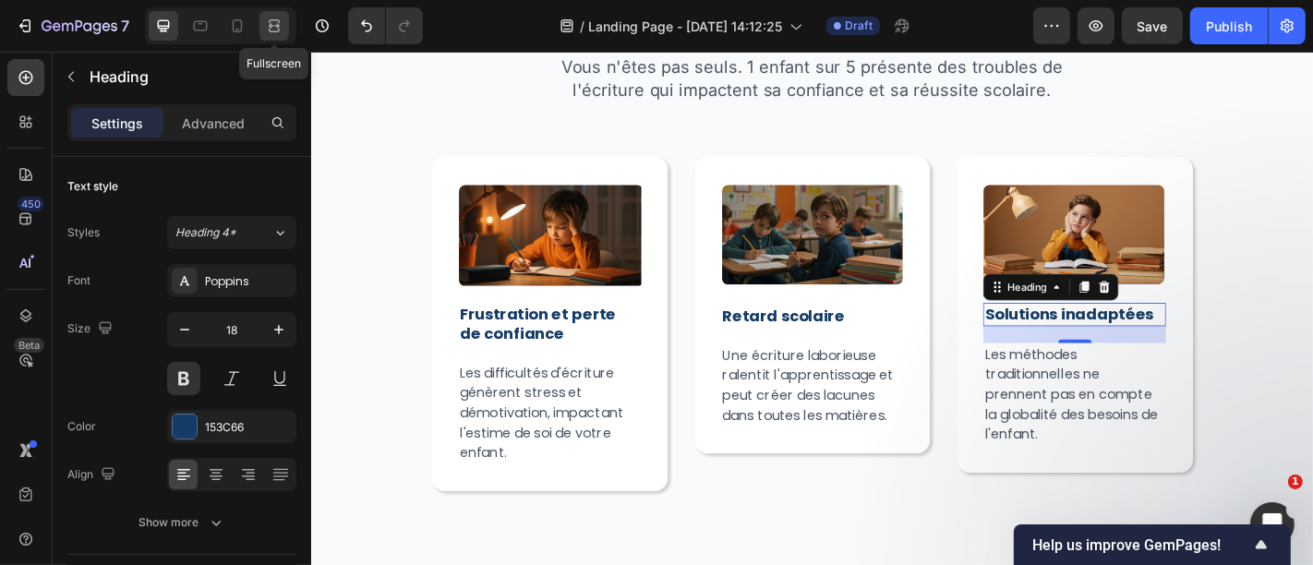
click at [270, 26] on icon at bounding box center [272, 25] width 6 height 5
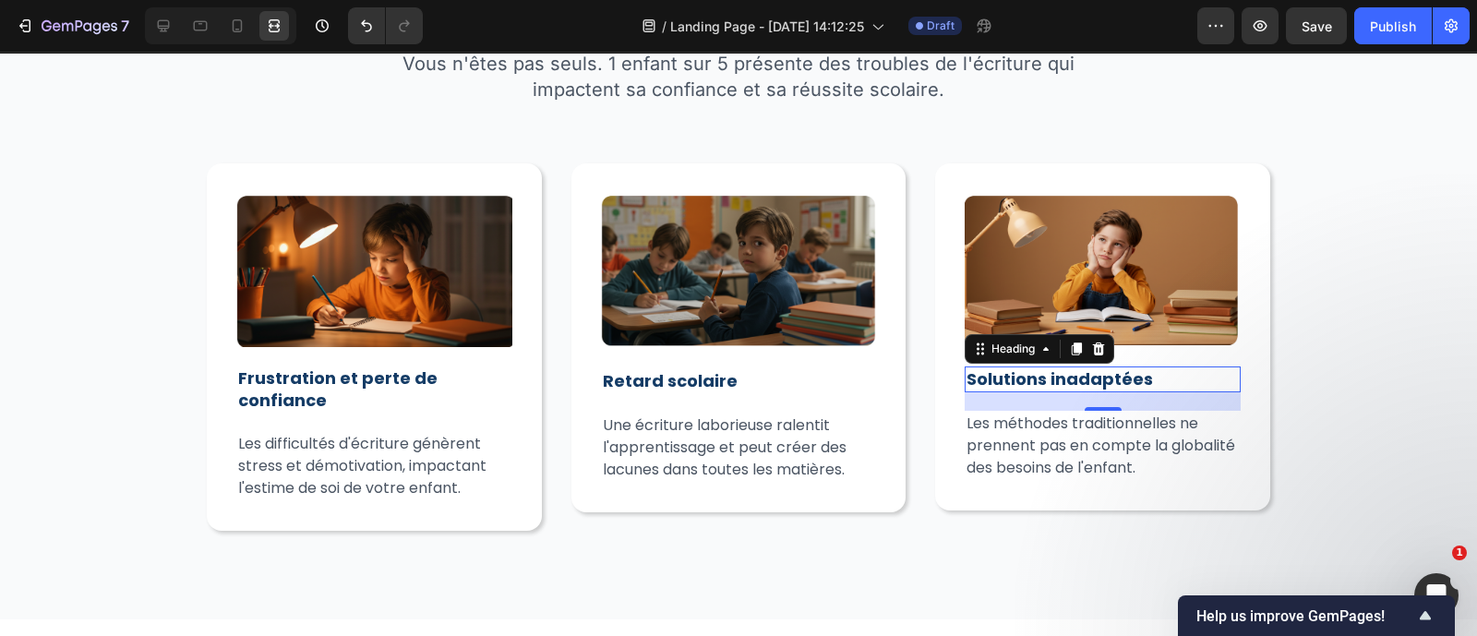
scroll to position [986, 0]
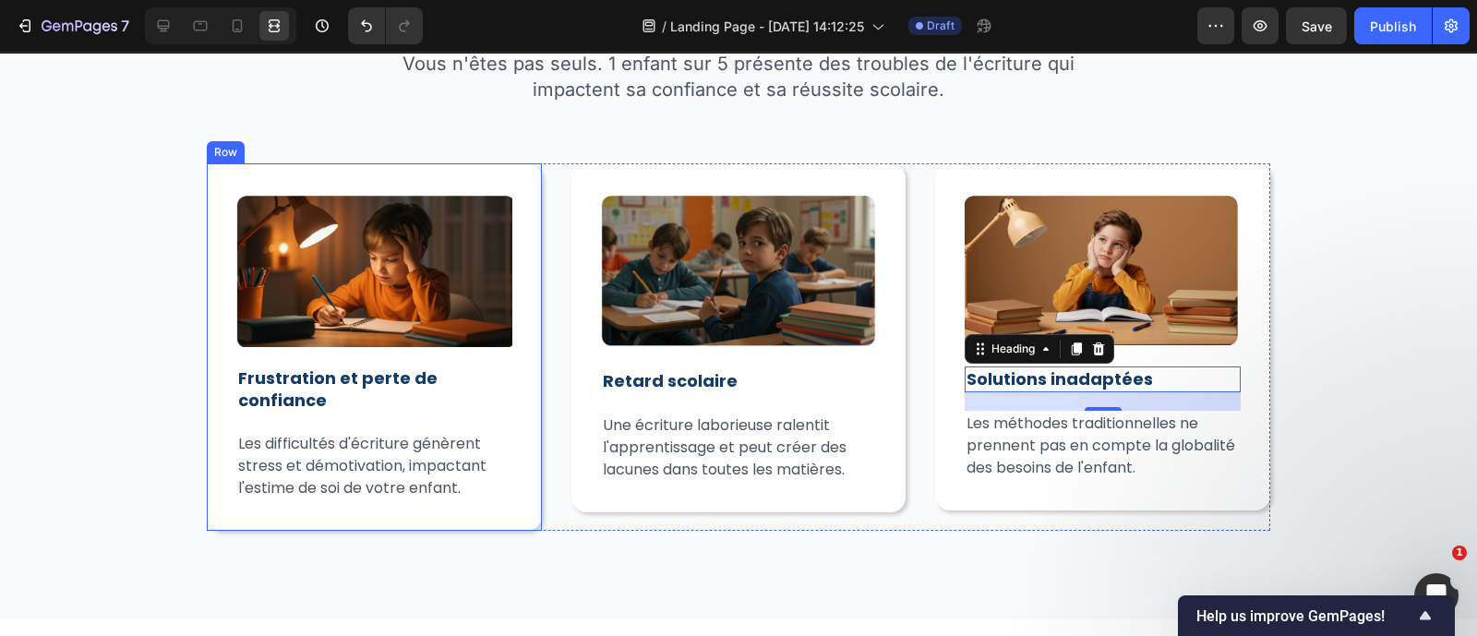
click at [215, 459] on div "Image ⁠⁠⁠⁠⁠⁠⁠ Frustration et perte de confiance Heading Les difficultés d'écrit…" at bounding box center [374, 346] width 335 height 367
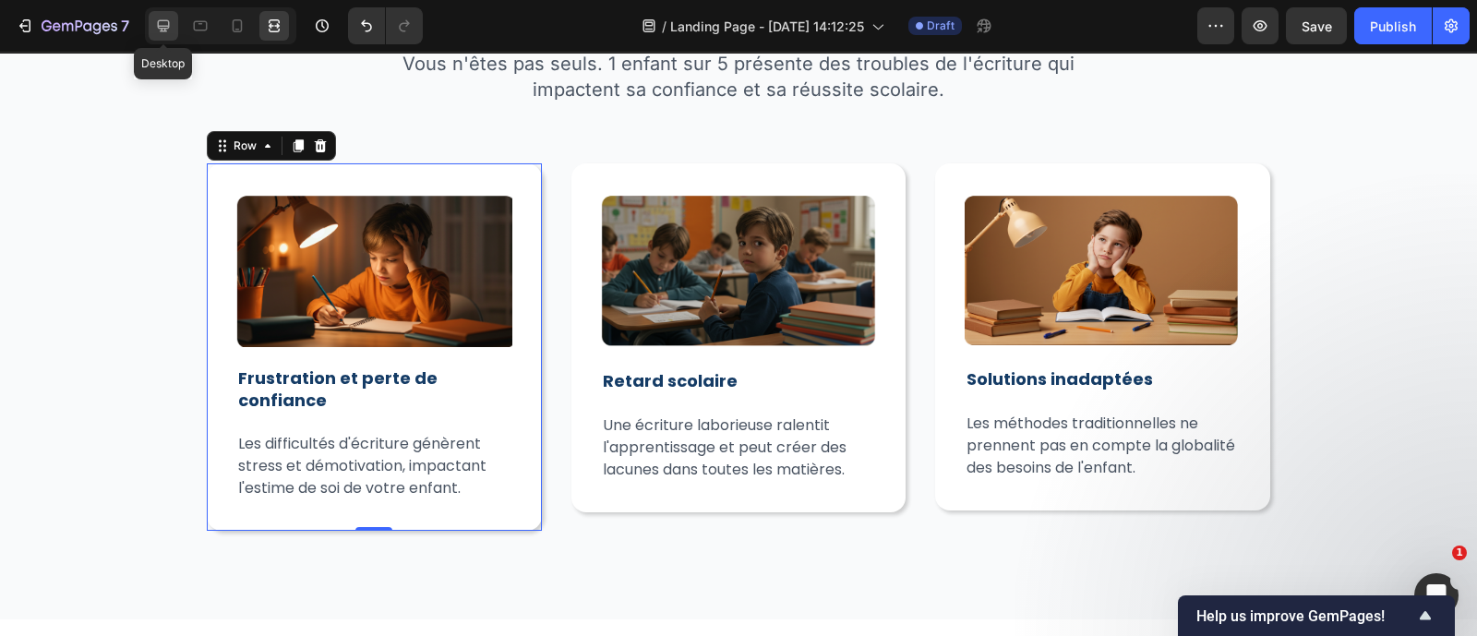
click at [162, 39] on div at bounding box center [164, 26] width 30 height 30
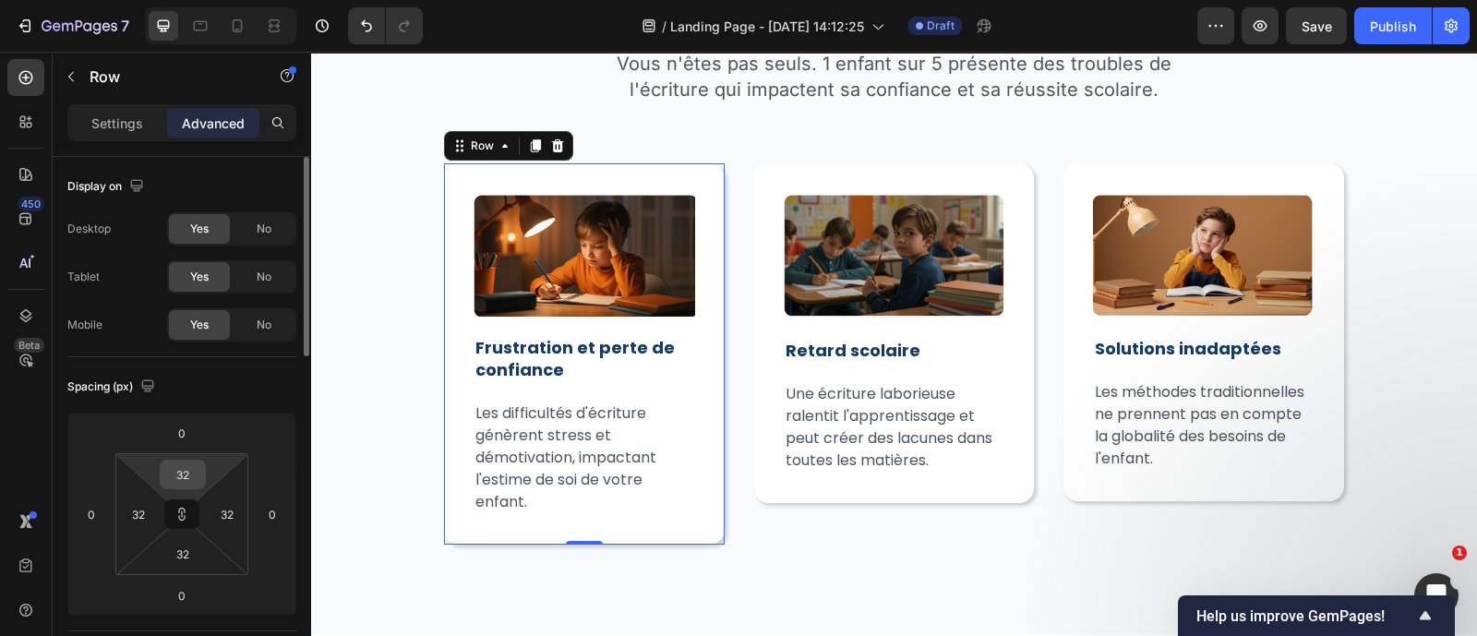
click at [198, 480] on input "32" at bounding box center [182, 475] width 37 height 28
type input "2"
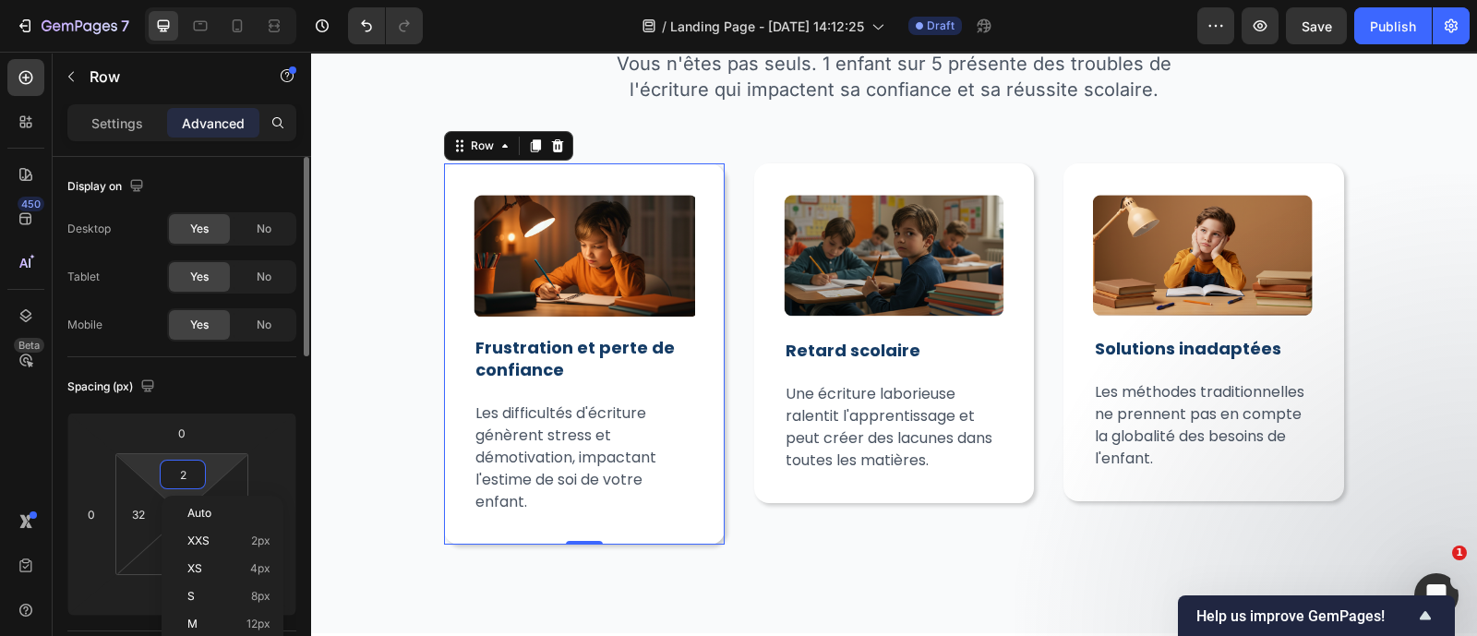
type input "2"
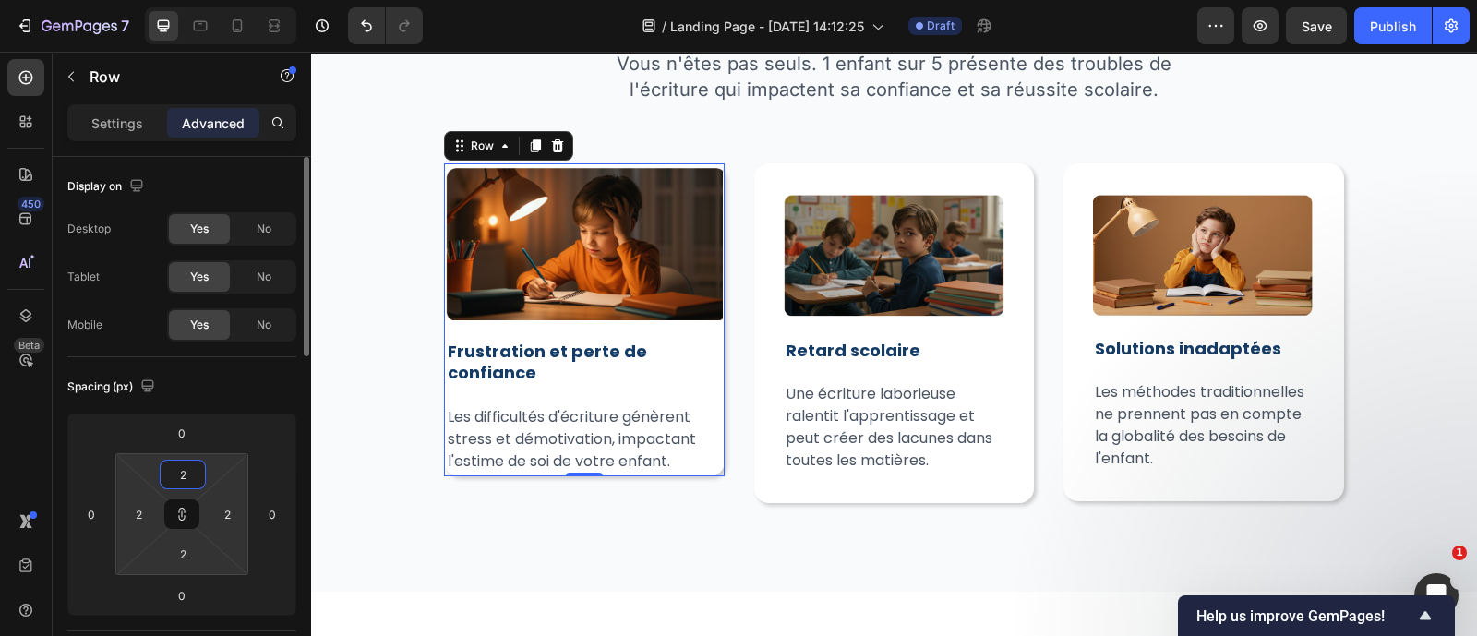
type input "29"
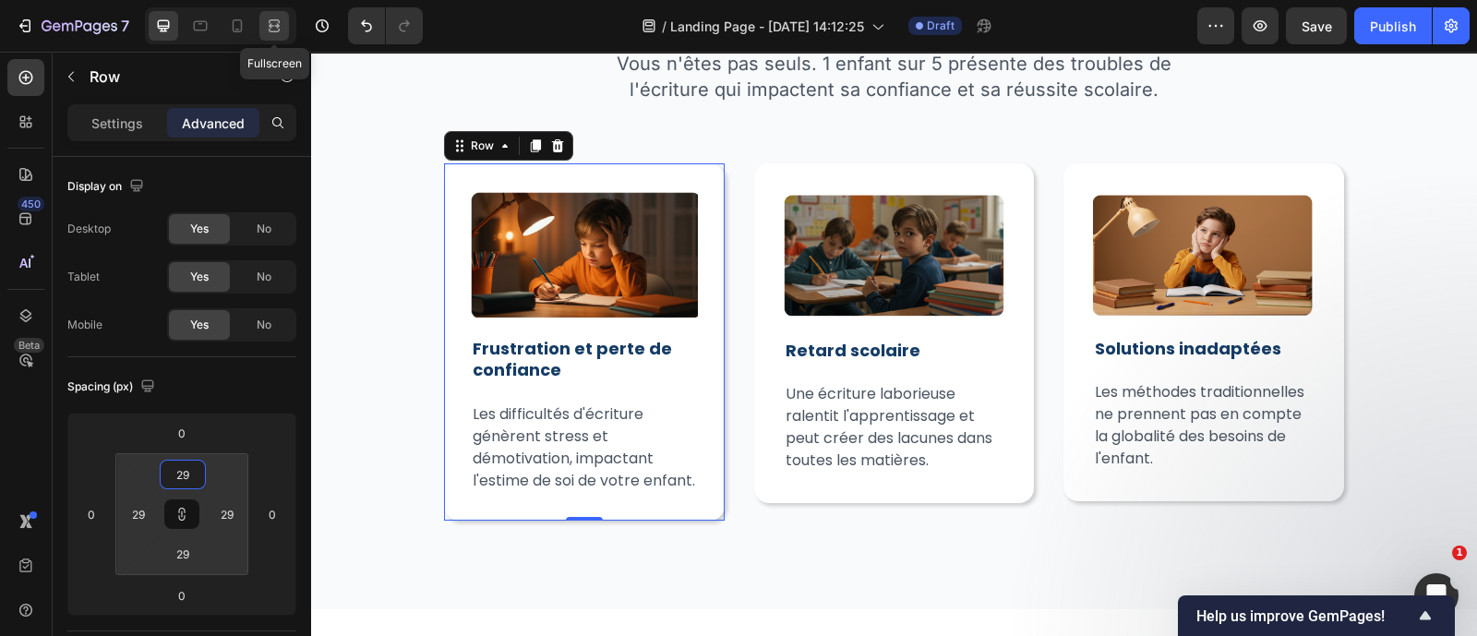
type input "29"
click at [268, 21] on icon at bounding box center [274, 26] width 18 height 18
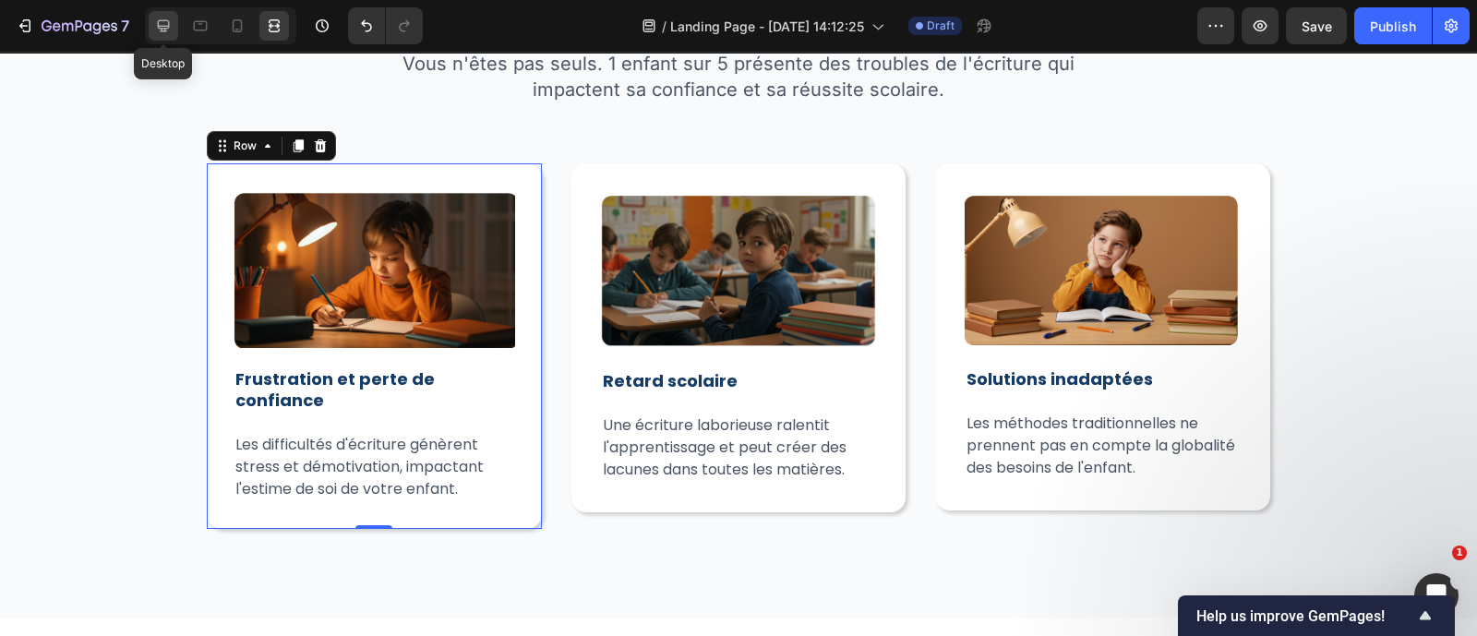
click at [167, 25] on icon at bounding box center [164, 26] width 12 height 12
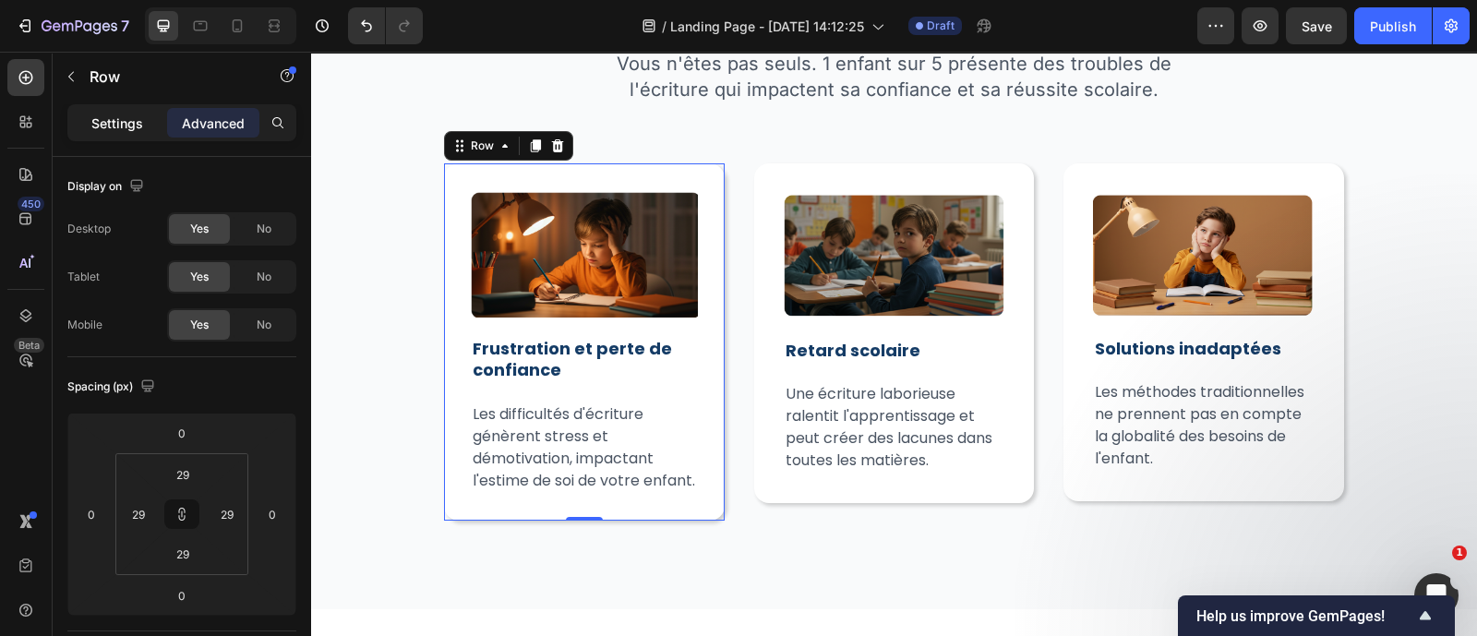
click at [113, 122] on p "Settings" at bounding box center [117, 123] width 52 height 19
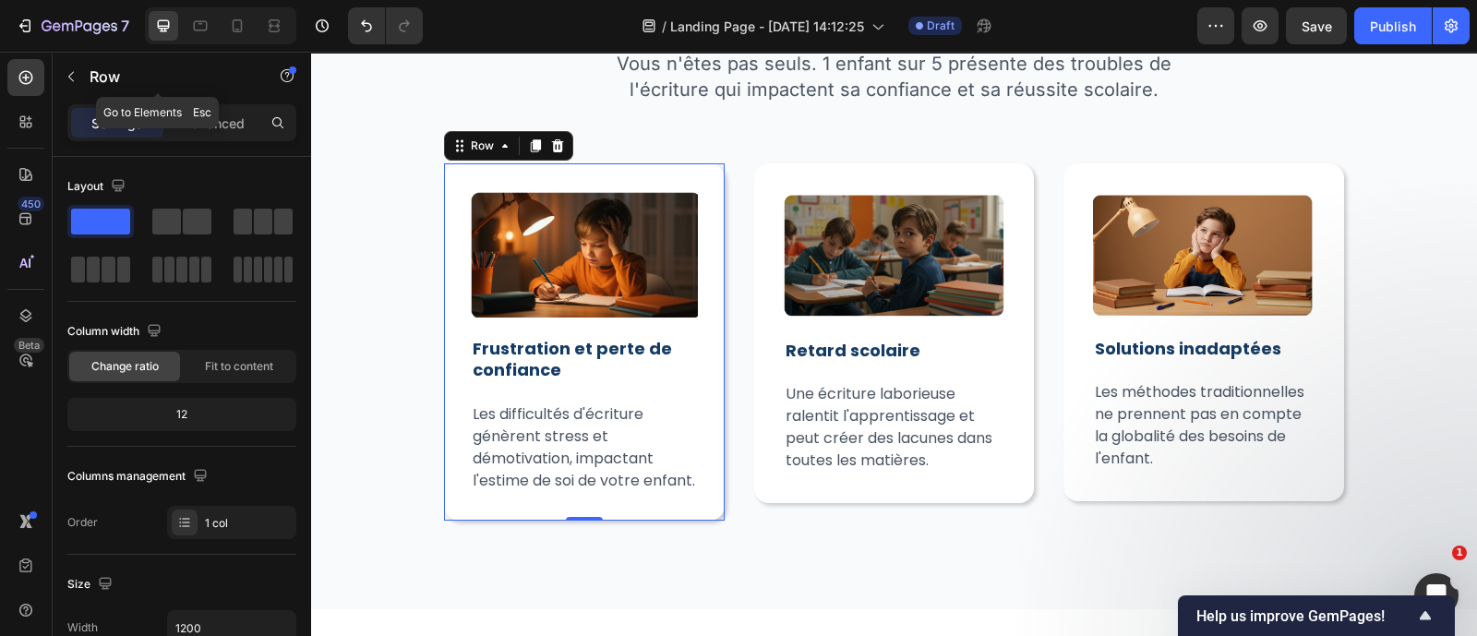
click at [210, 102] on div "Row" at bounding box center [158, 78] width 210 height 53
click at [240, 123] on p "Advanced" at bounding box center [213, 123] width 63 height 19
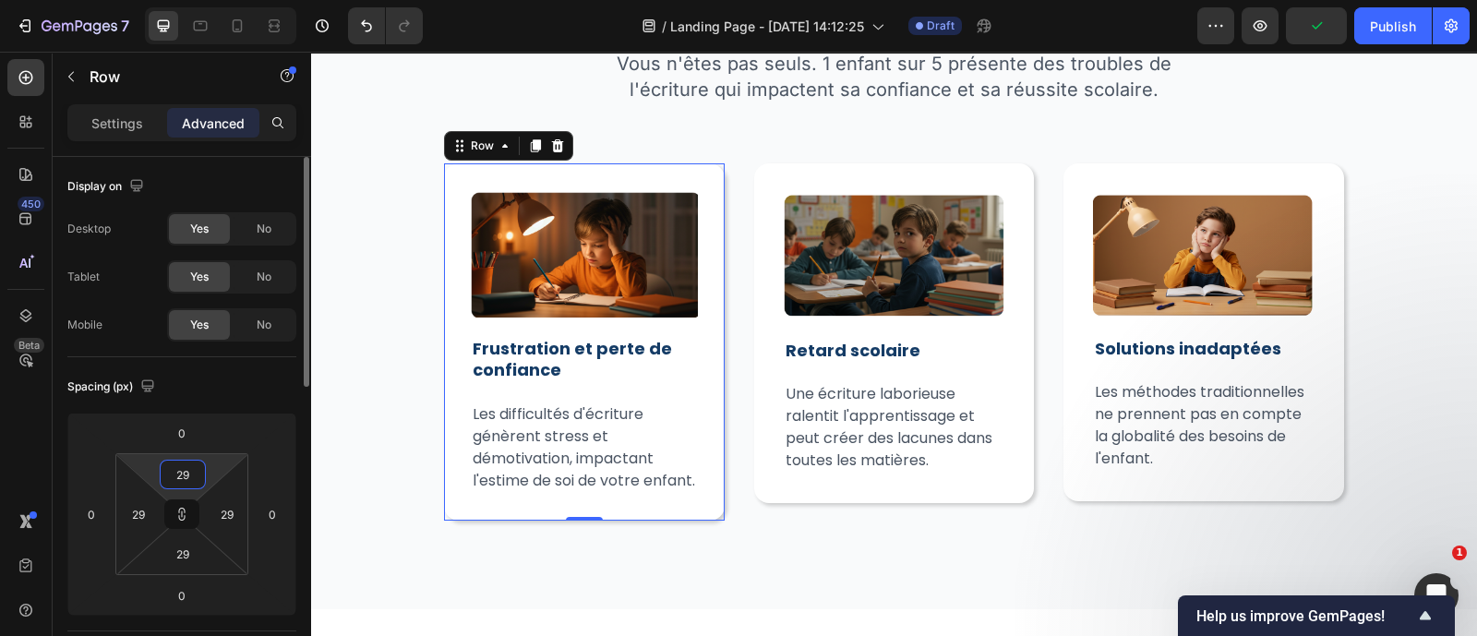
click at [198, 468] on input "29" at bounding box center [182, 475] width 37 height 28
type input "2"
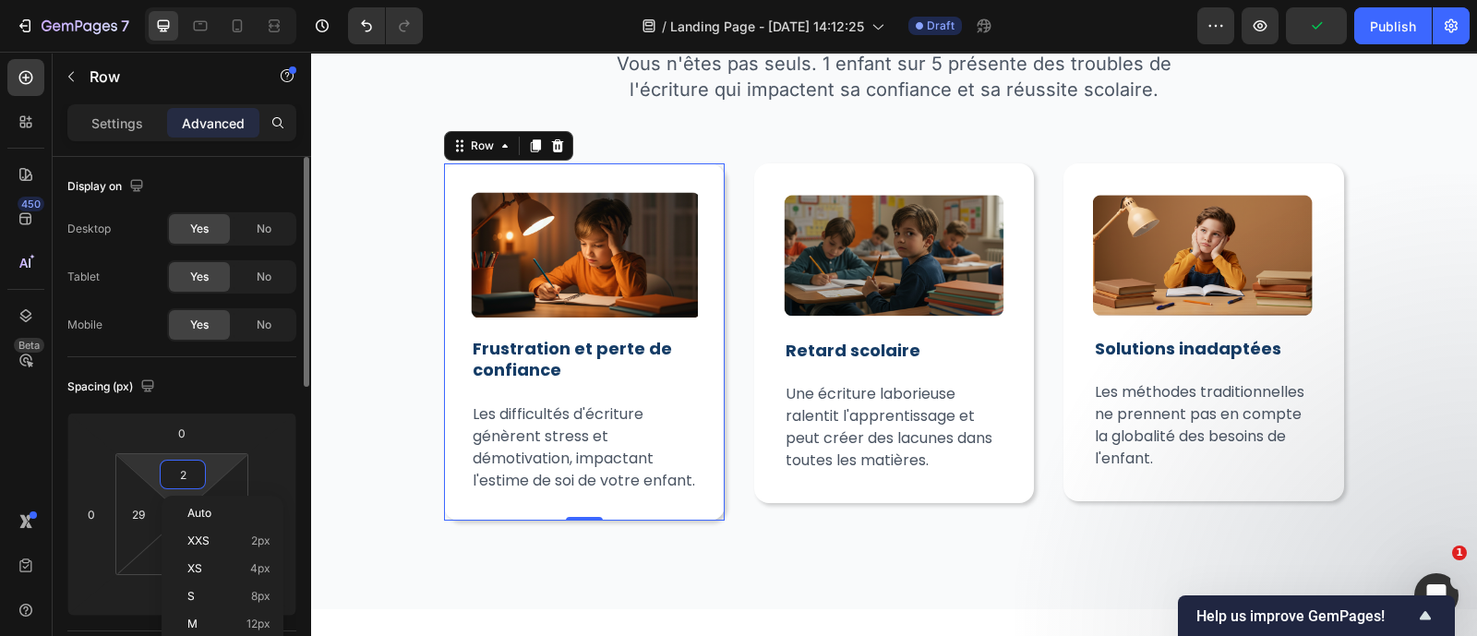
type input "2"
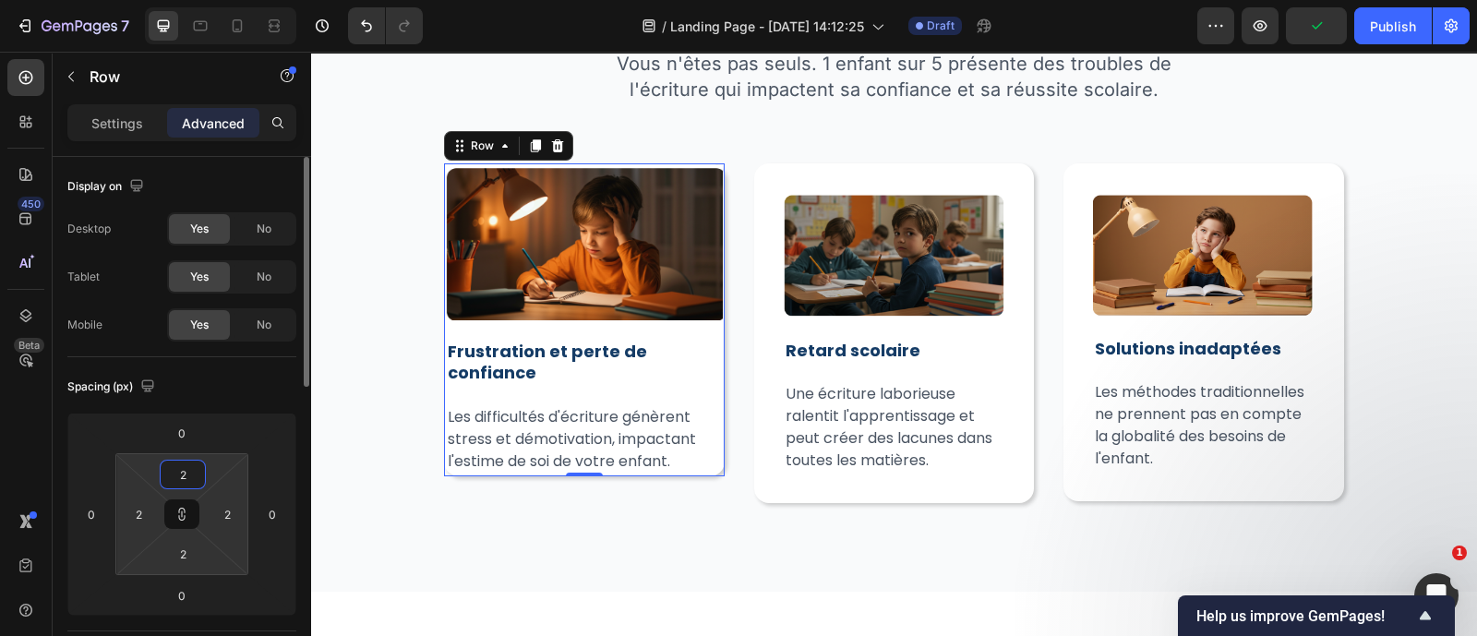
type input "28"
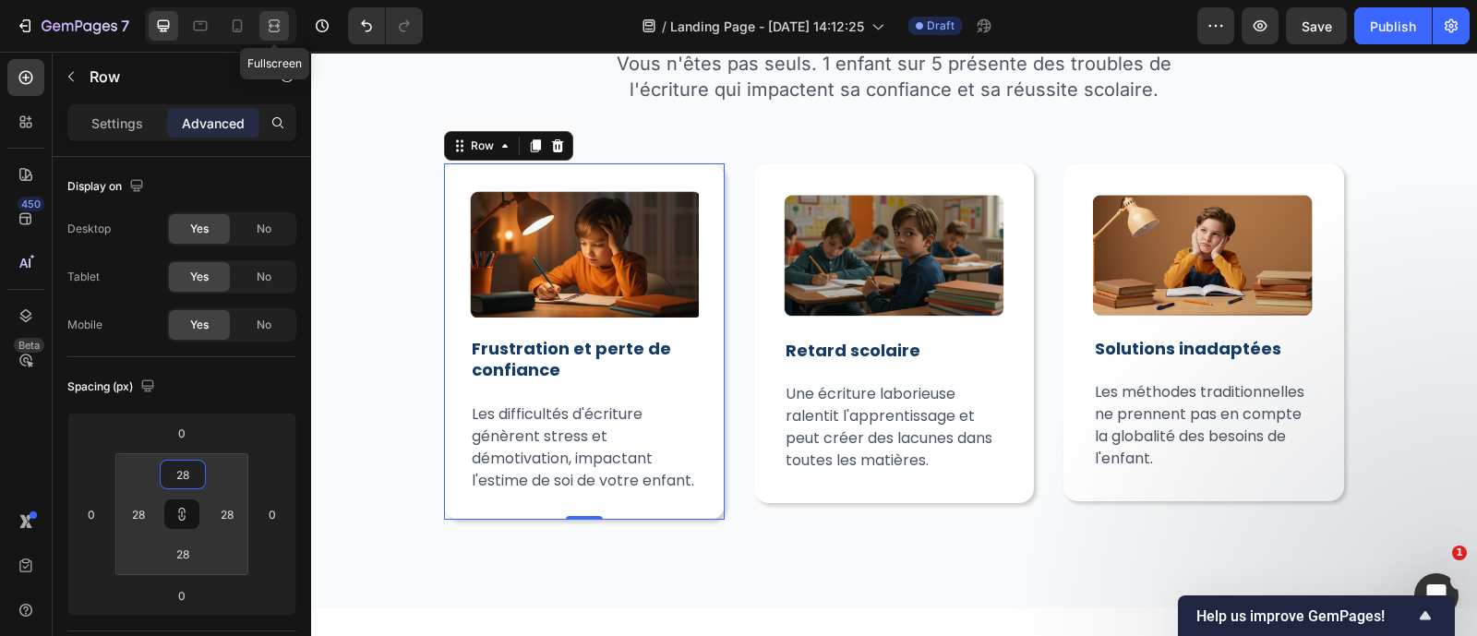
type input "28"
click at [272, 24] on icon at bounding box center [274, 26] width 18 height 18
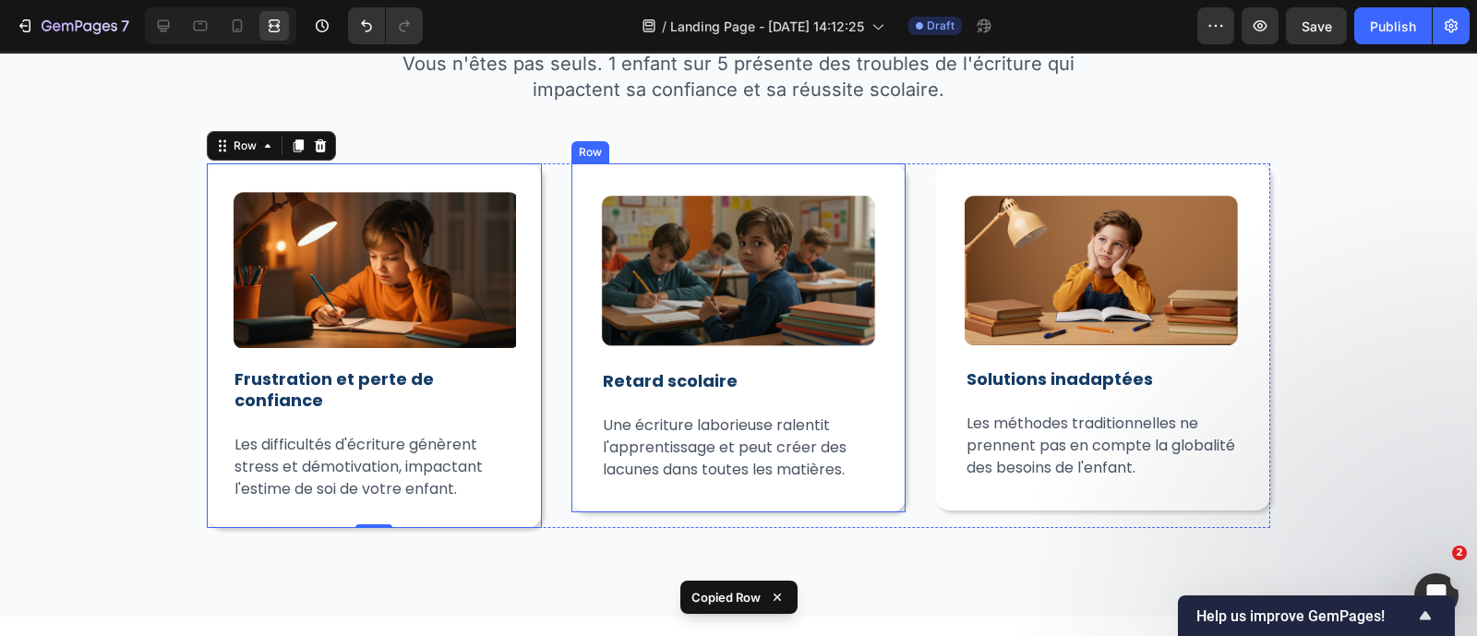
click at [571, 255] on div "Image Retard scolaire Heading Une écriture laborieuse ralentit l'apprentissage …" at bounding box center [738, 337] width 335 height 348
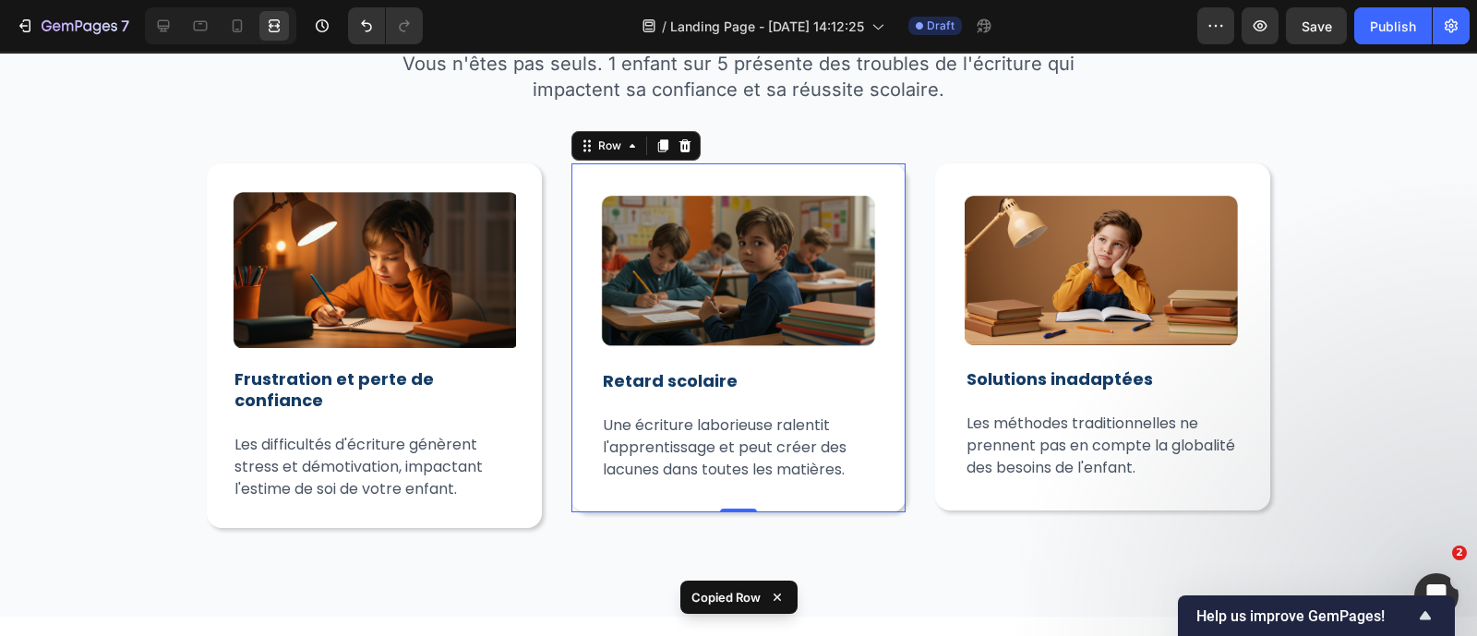
type input "28"
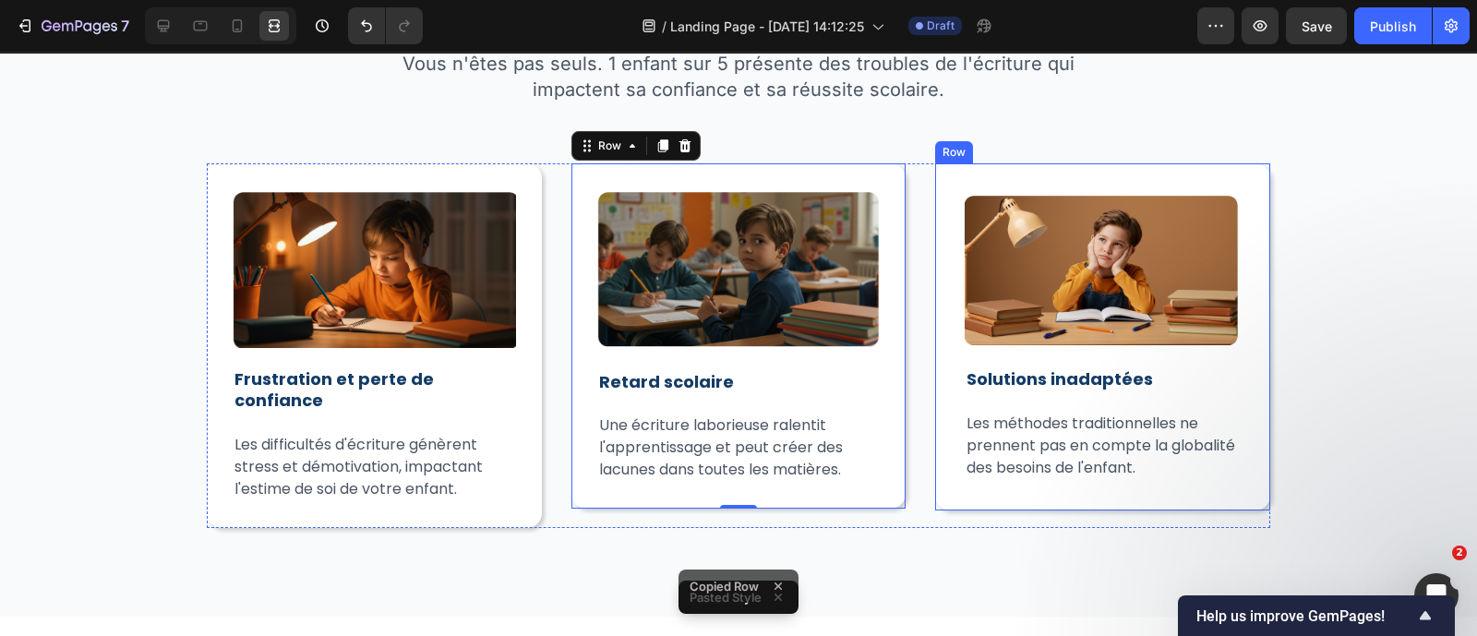
click at [940, 254] on div "Image Solutions inadaptées Heading Les méthodes traditionnelles ne prennent pas…" at bounding box center [1102, 336] width 335 height 346
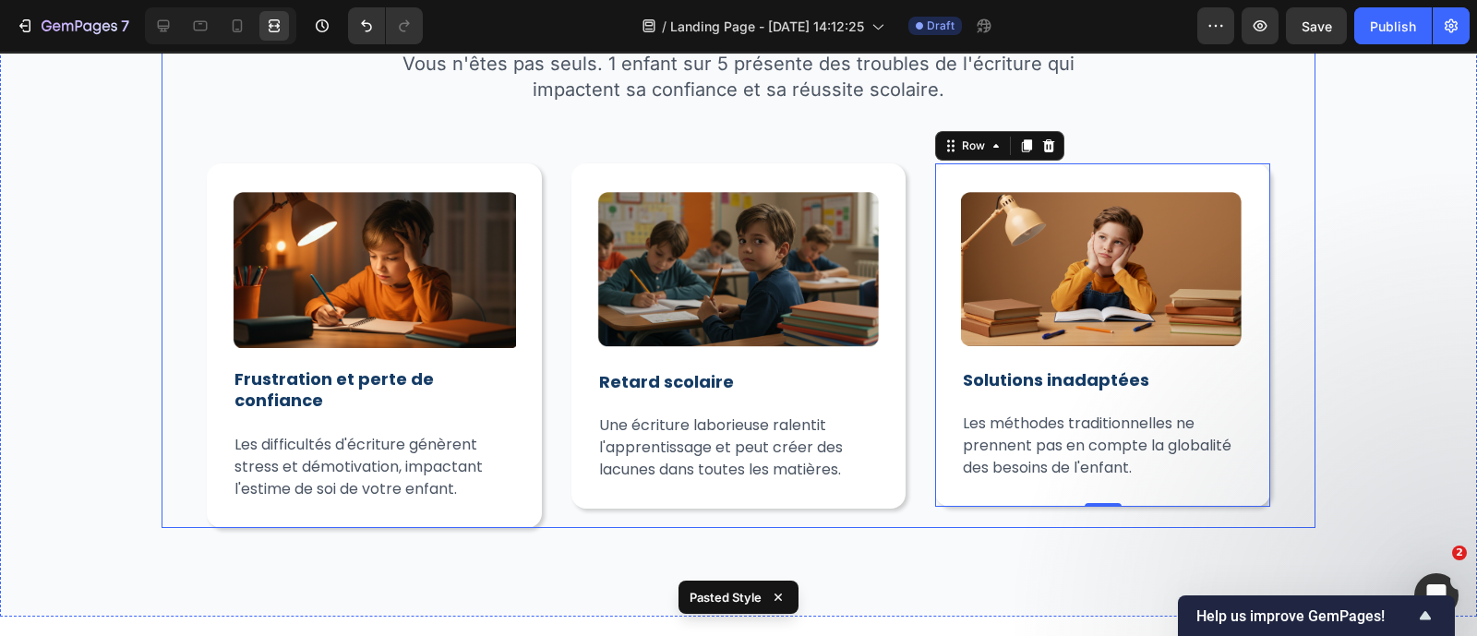
type input "28"
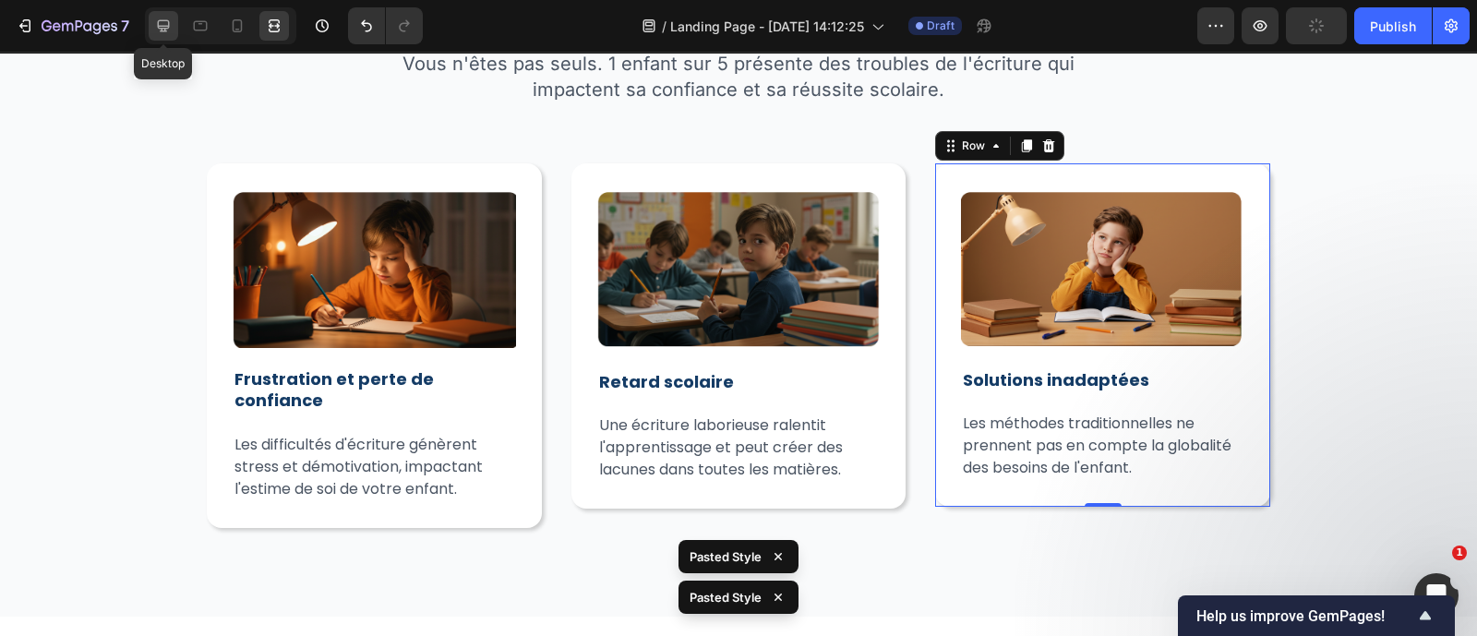
click at [177, 30] on div at bounding box center [164, 26] width 30 height 30
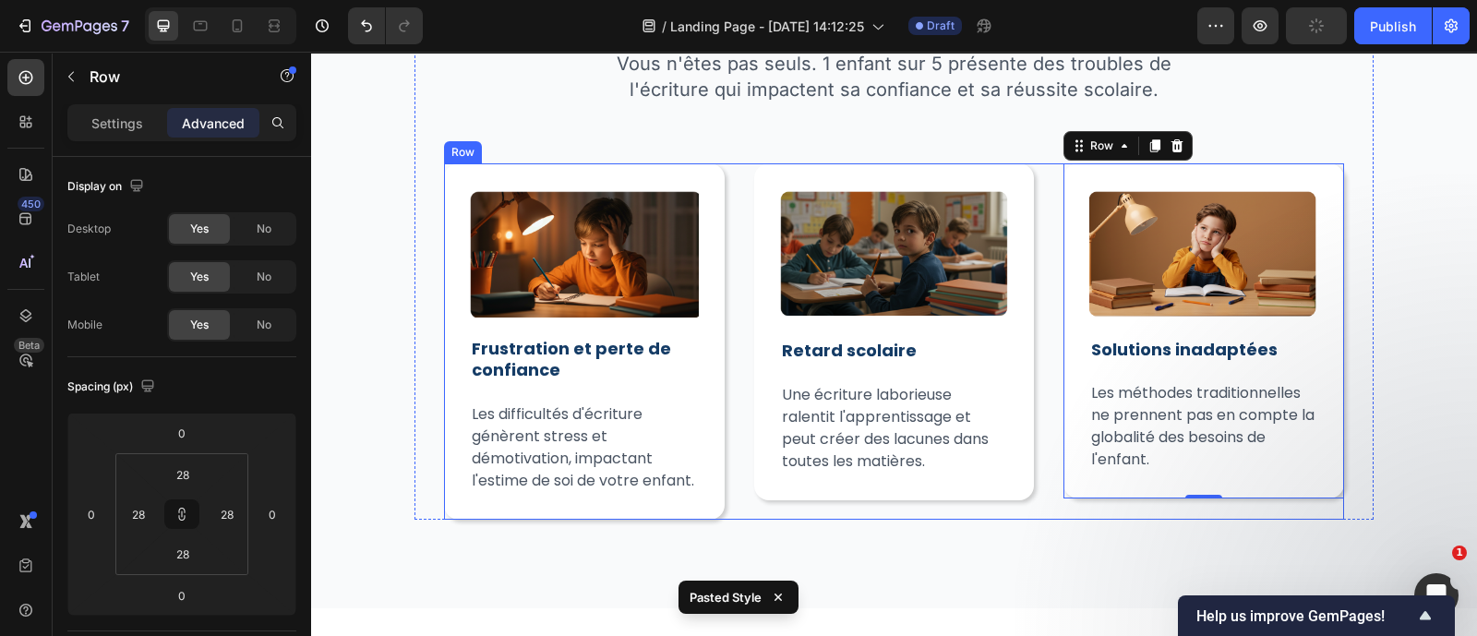
click at [731, 338] on div "Image ⁠⁠⁠⁠⁠⁠⁠ Frustration et perte de confiance Heading Les difficultés d'écrit…" at bounding box center [894, 340] width 900 height 355
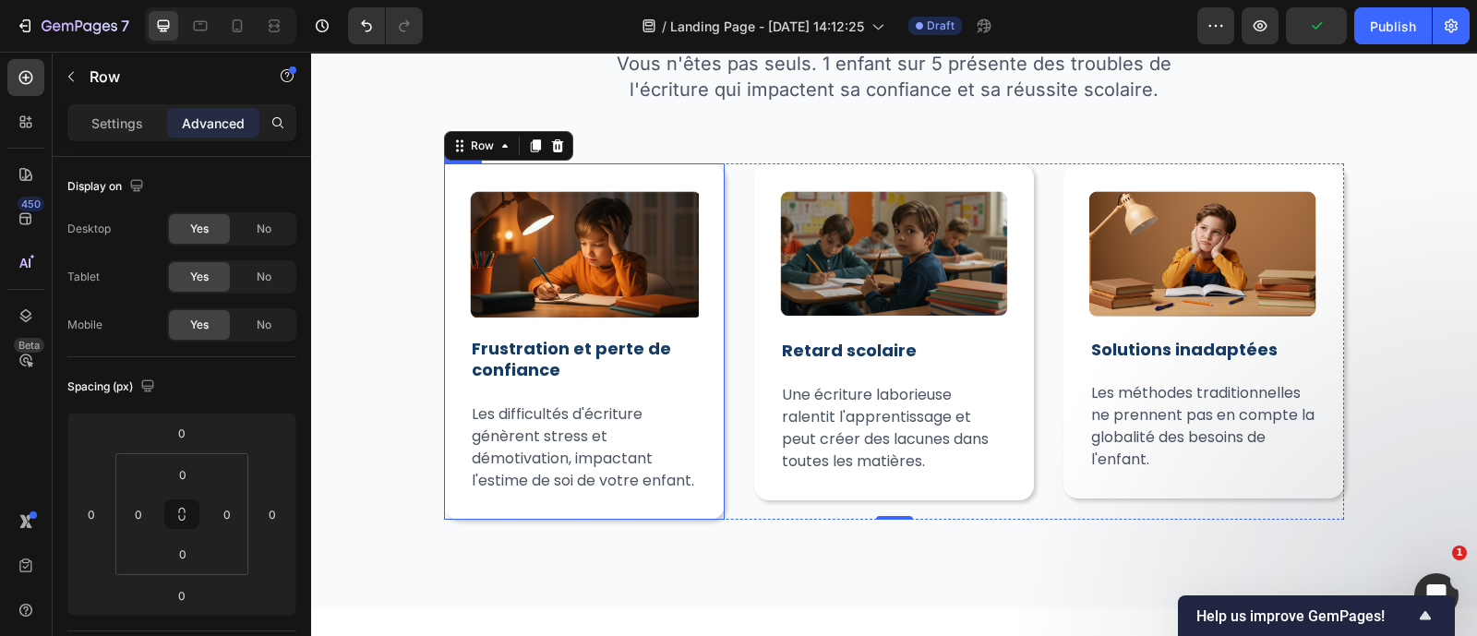
click at [462, 266] on div "Image ⁠⁠⁠⁠⁠⁠⁠ Frustration et perte de confiance Heading Les difficultés d'écrit…" at bounding box center [584, 340] width 281 height 355
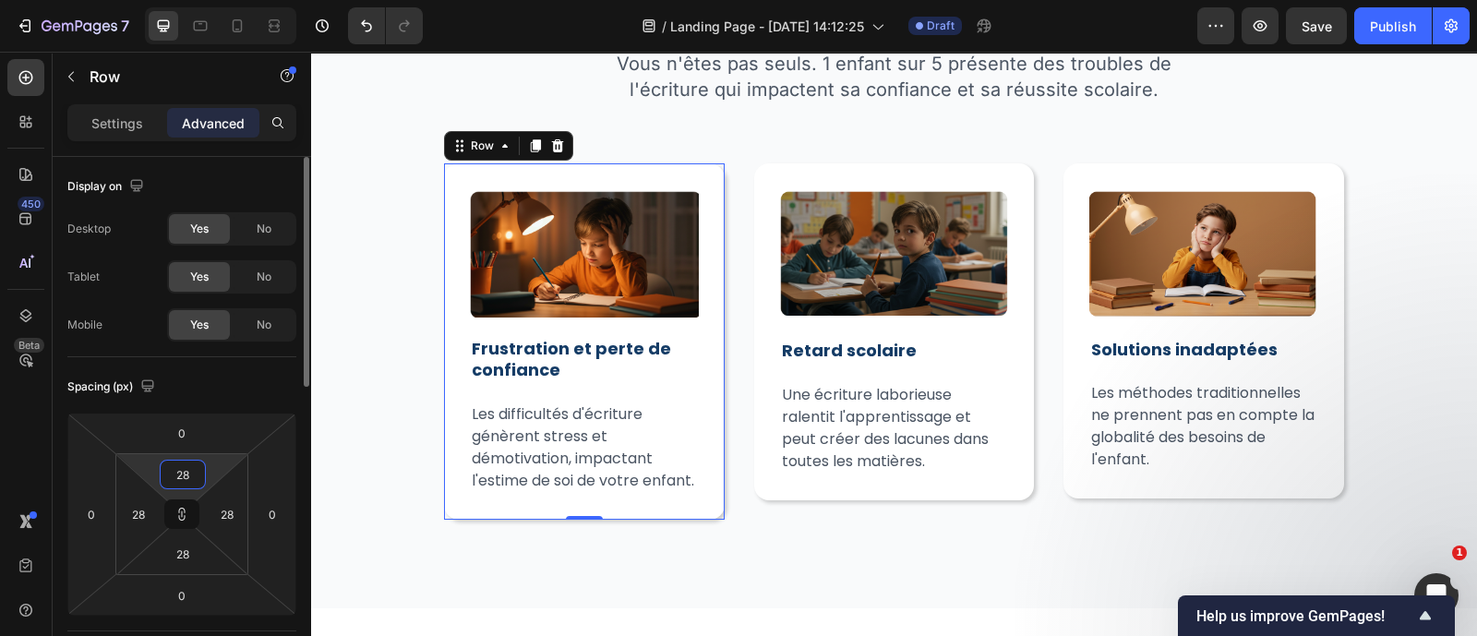
click at [190, 469] on input "28" at bounding box center [182, 475] width 37 height 28
type input "3"
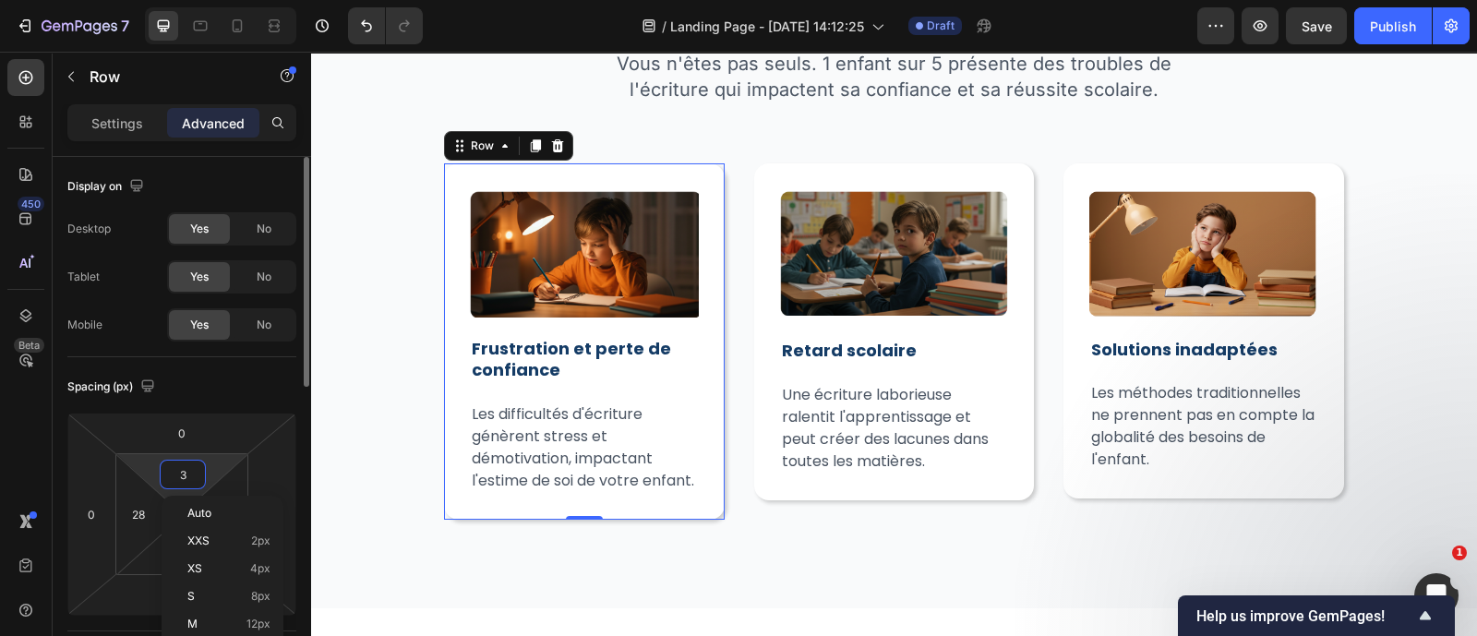
type input "3"
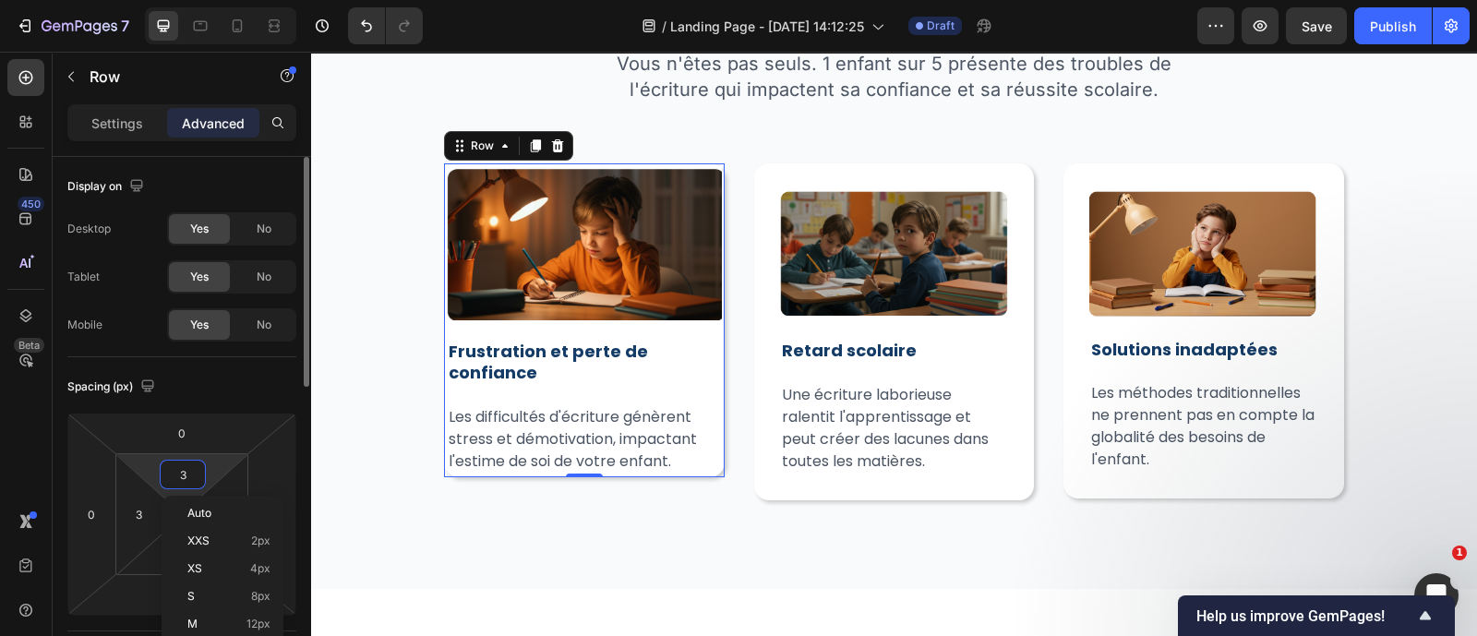
type input "30"
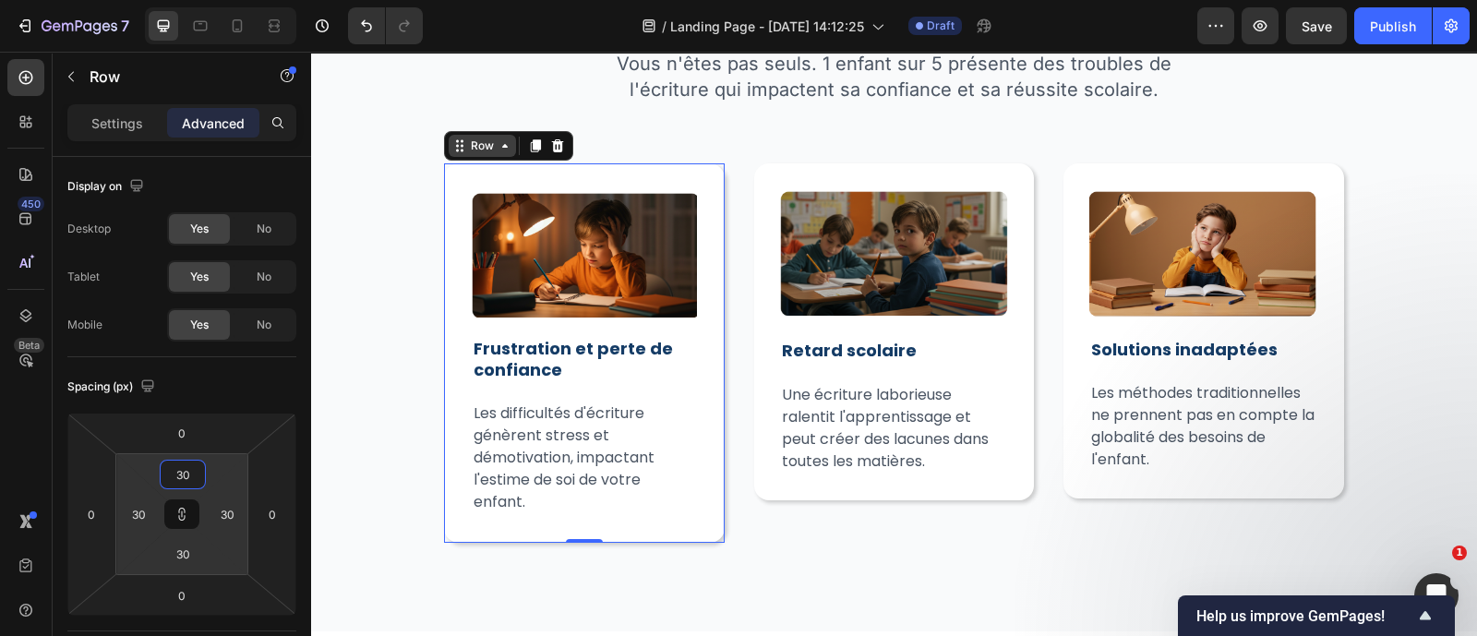
type input "30"
click at [480, 153] on div "Row" at bounding box center [482, 146] width 30 height 17
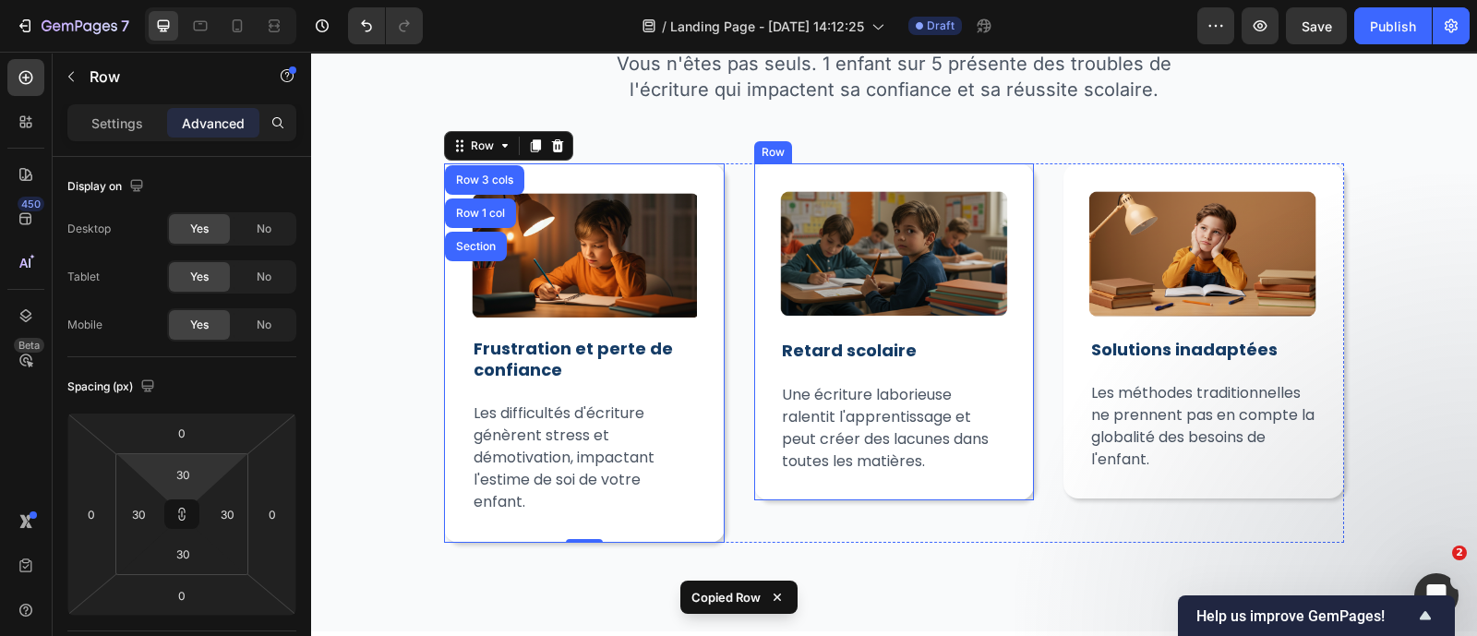
click at [807, 486] on div "Image Retard scolaire Heading Une écriture laborieuse ralentit l'apprentissage …" at bounding box center [894, 331] width 281 height 336
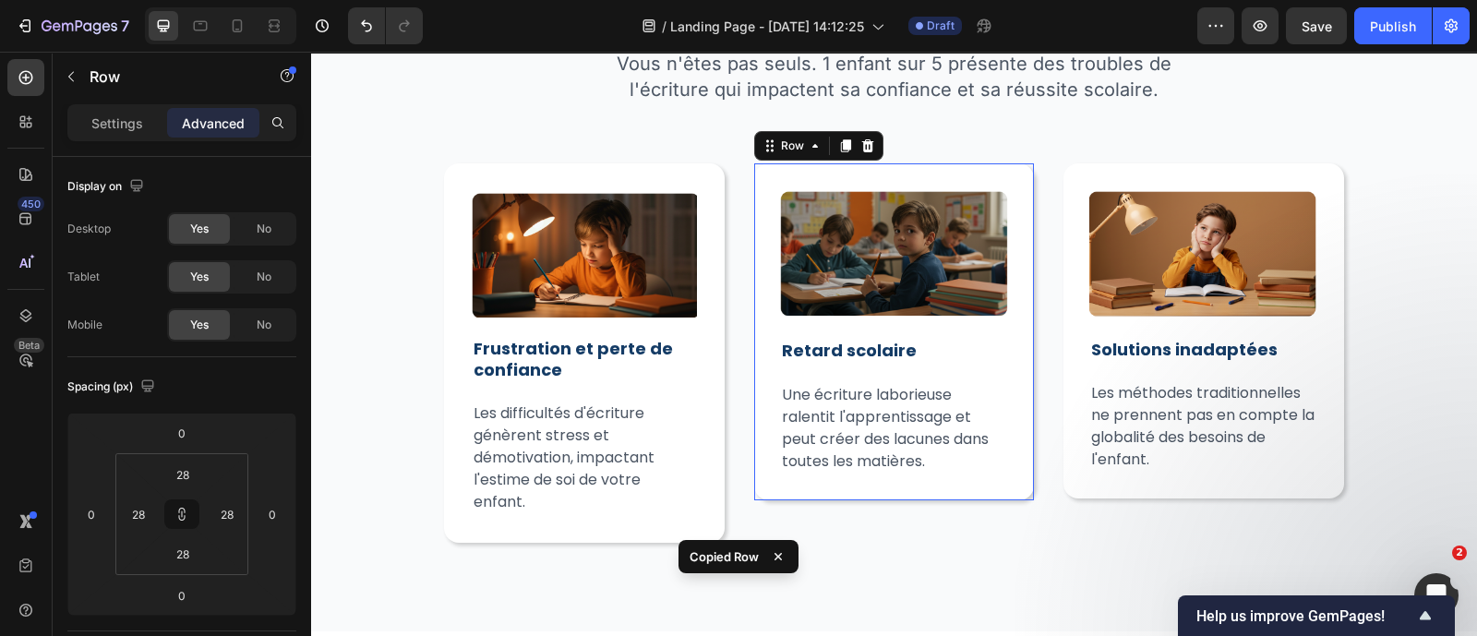
type input "30"
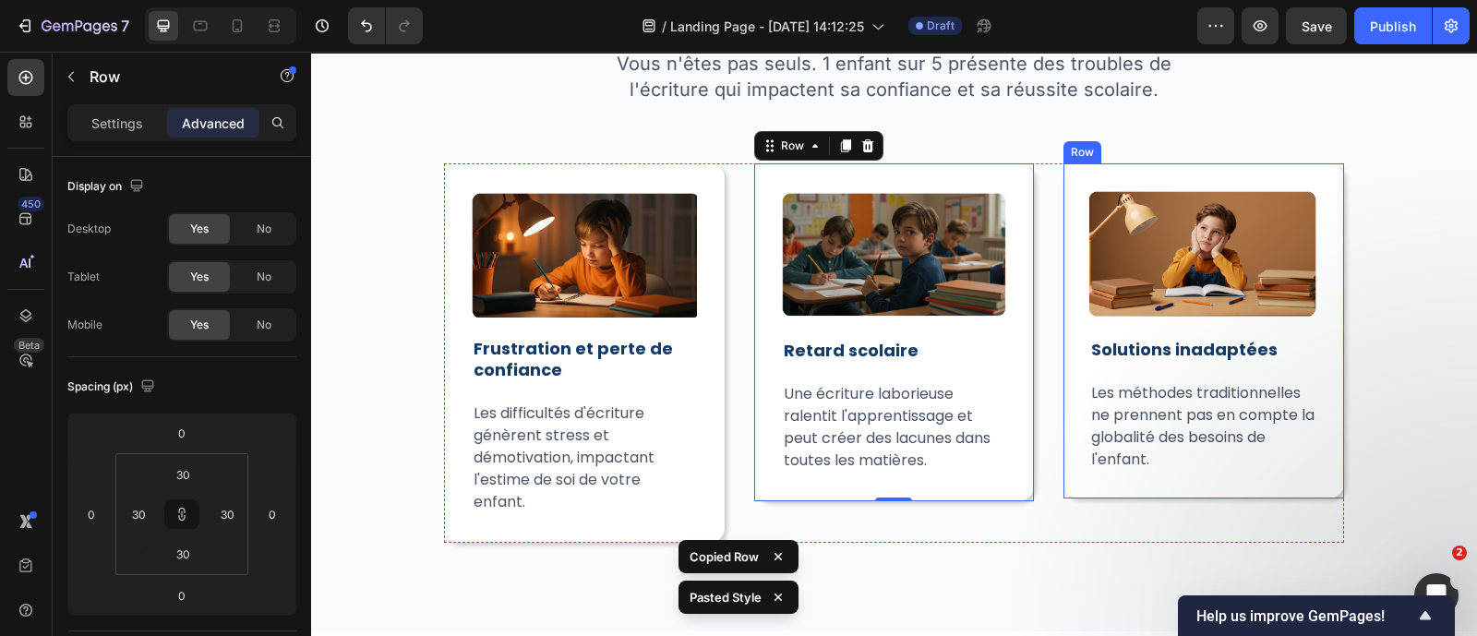
click at [1178, 482] on div "Image Solutions inadaptées Heading Les méthodes traditionnelles ne prennent pas…" at bounding box center [1203, 330] width 281 height 335
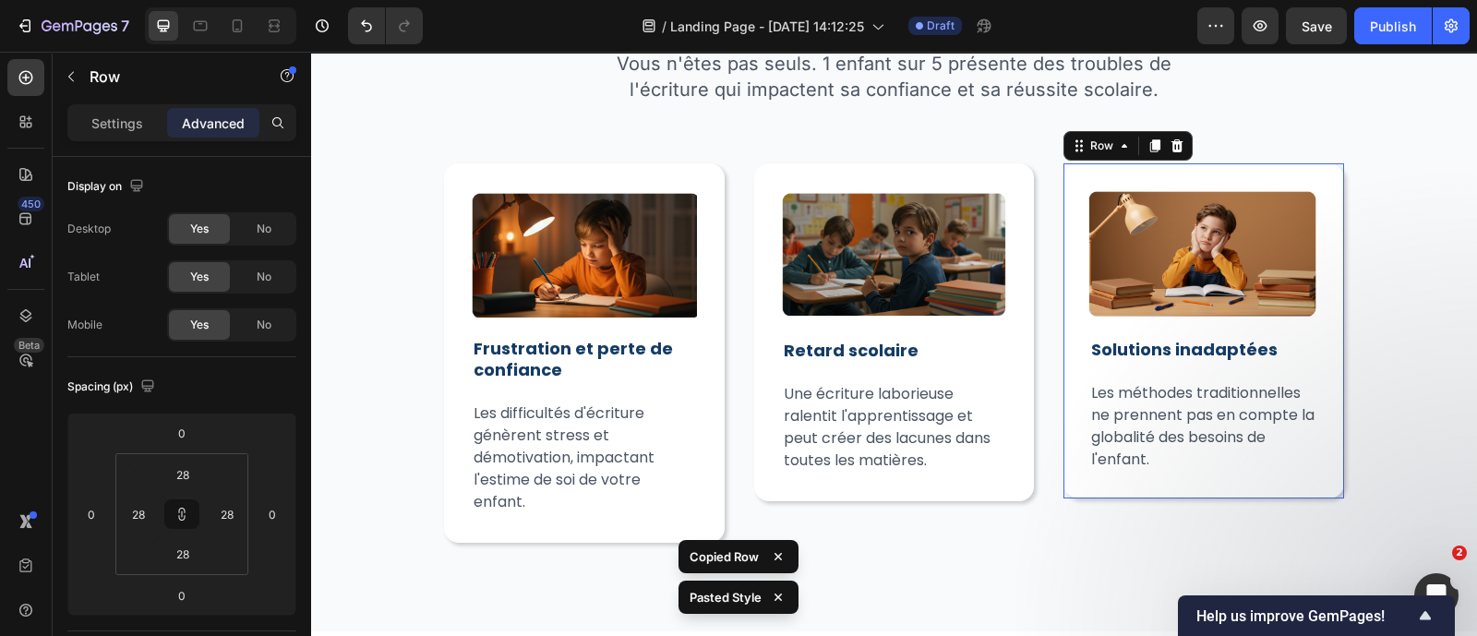
type input "30"
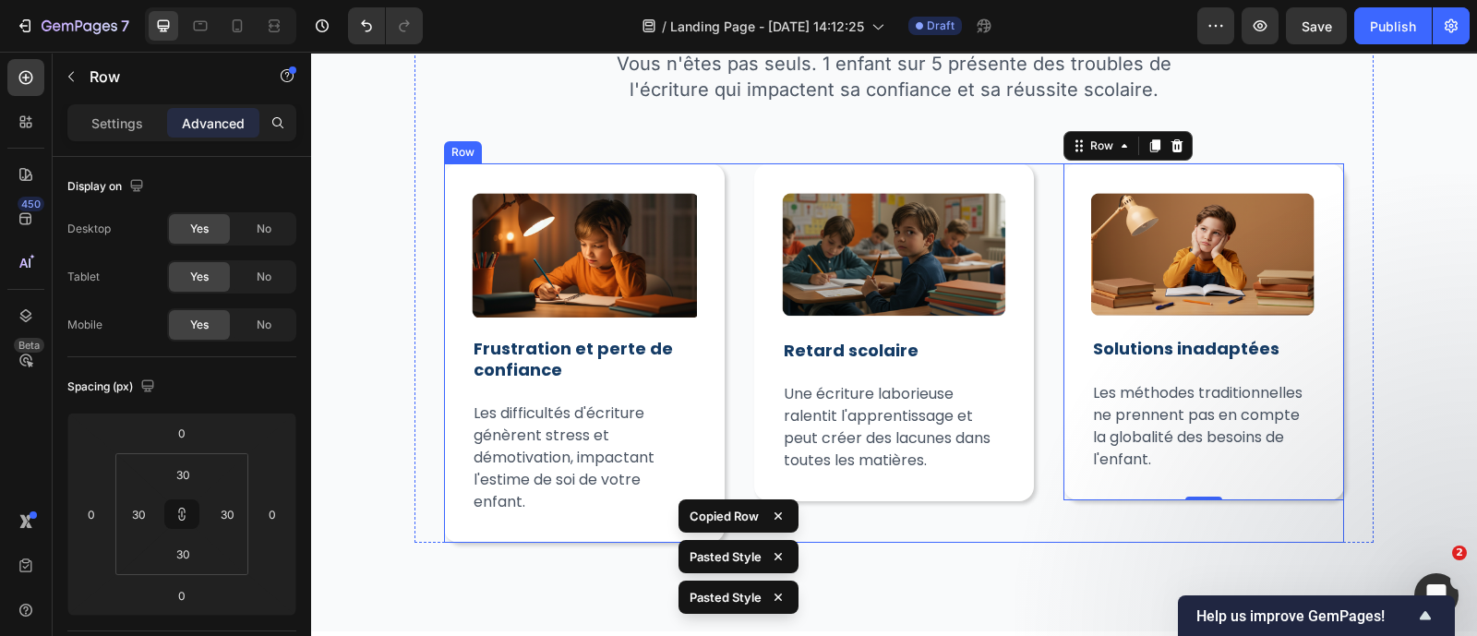
click at [731, 310] on div "Image ⁠⁠⁠⁠⁠⁠⁠ Frustration et perte de confiance Heading Les difficultés d'écrit…" at bounding box center [894, 352] width 900 height 379
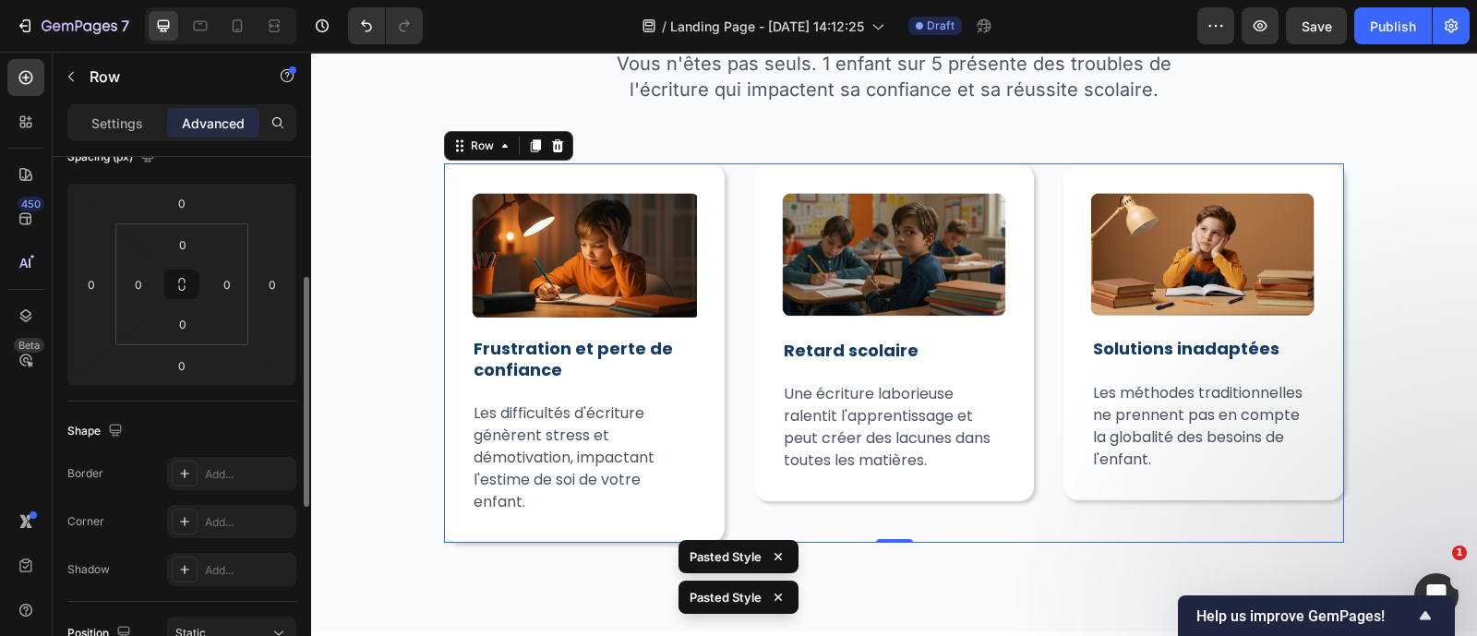
scroll to position [245, 0]
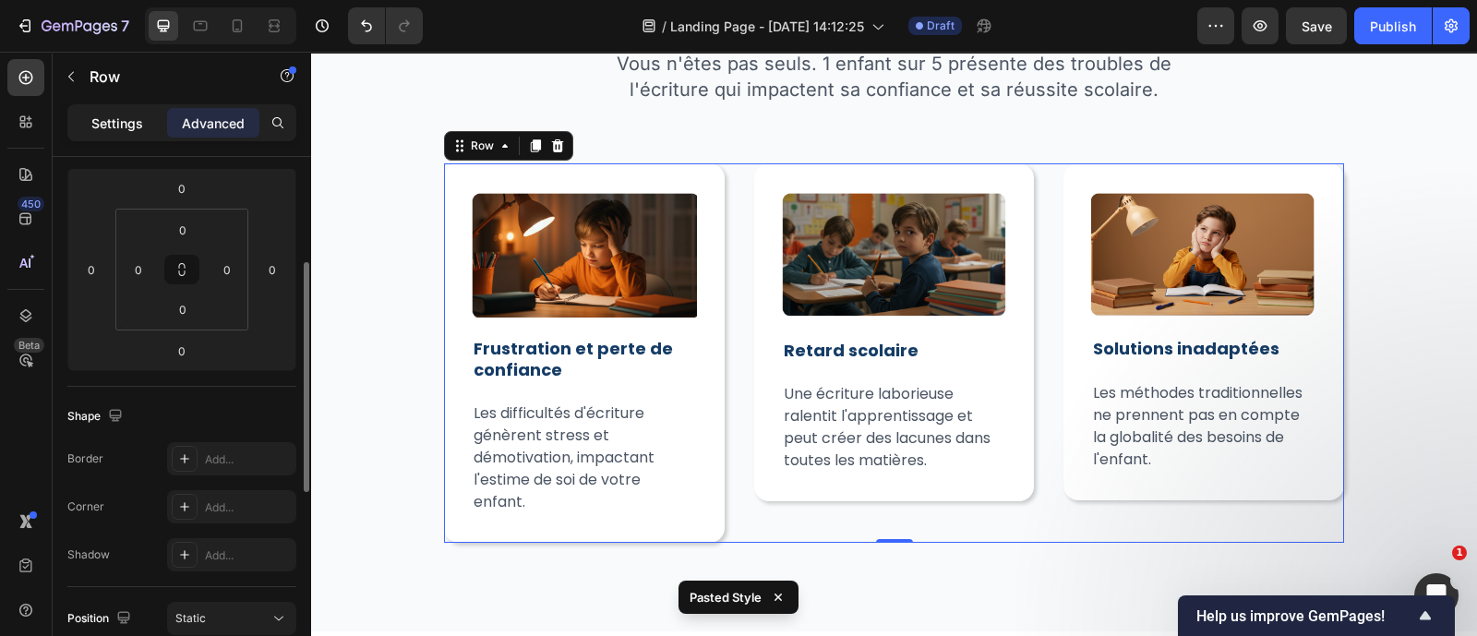
click at [102, 112] on div "Settings" at bounding box center [117, 123] width 92 height 30
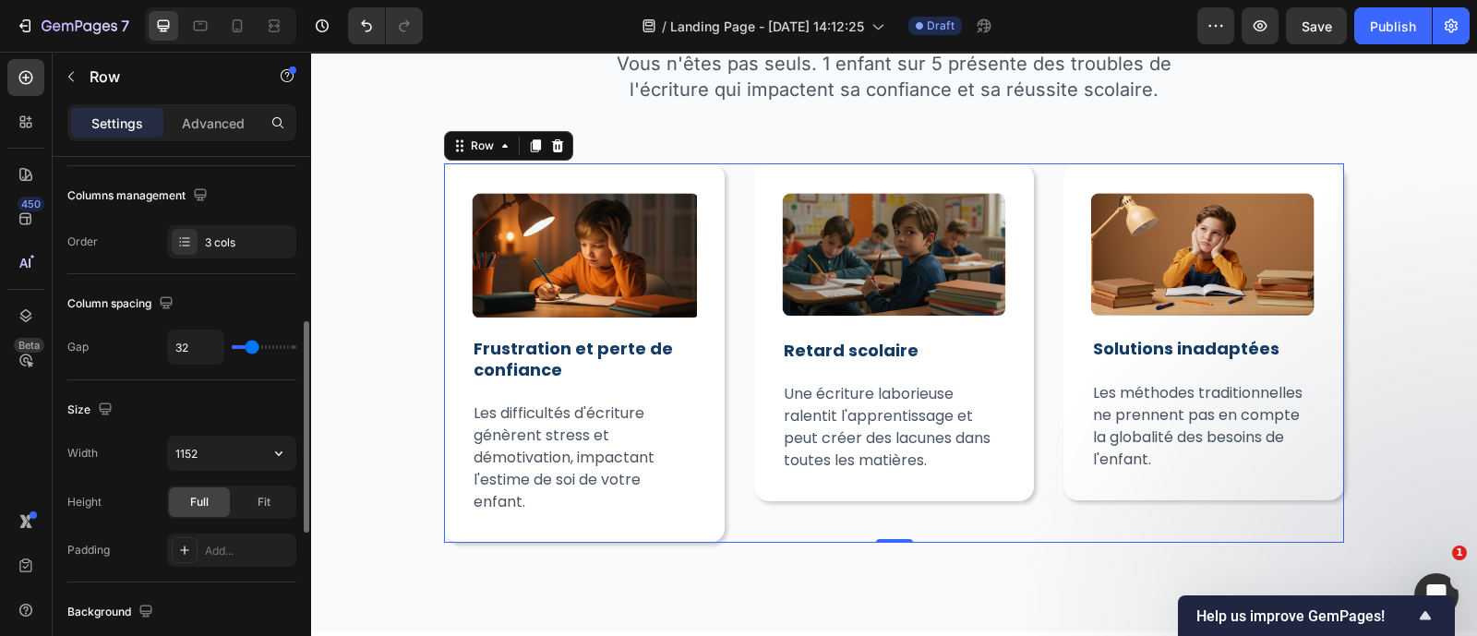
scroll to position [320, 0]
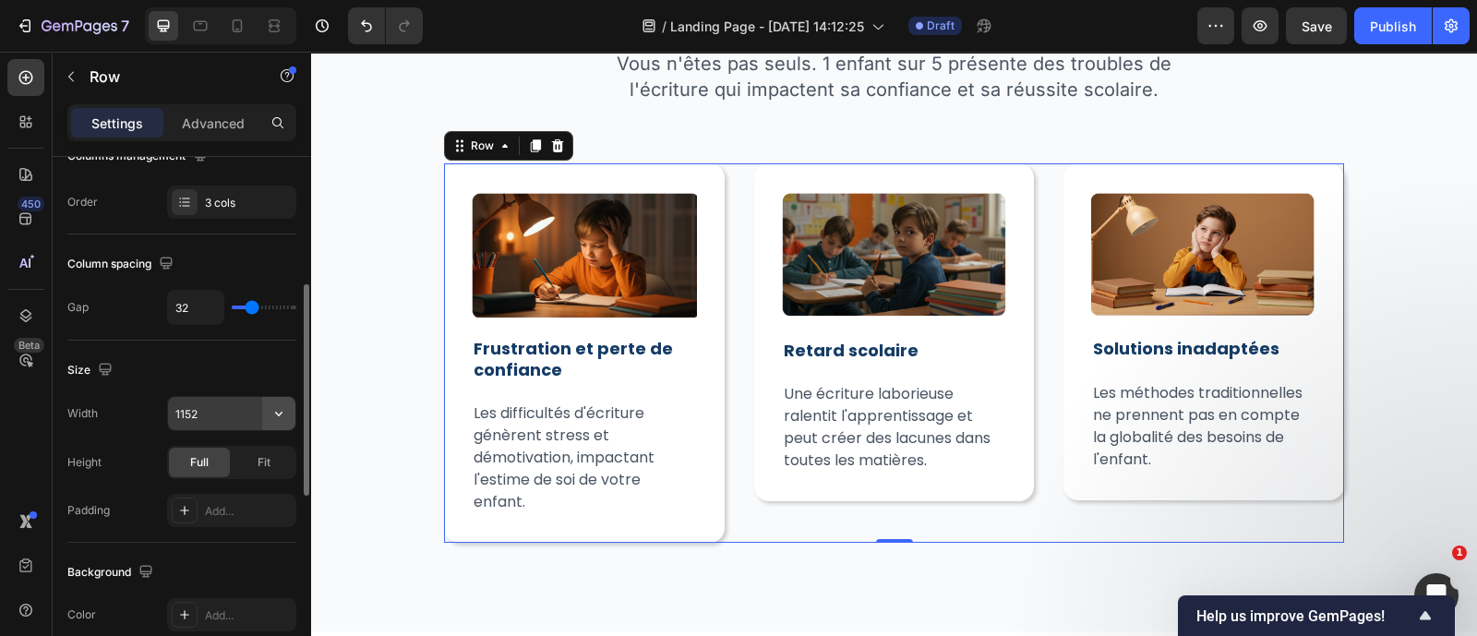
click at [282, 404] on icon "button" at bounding box center [279, 413] width 18 height 18
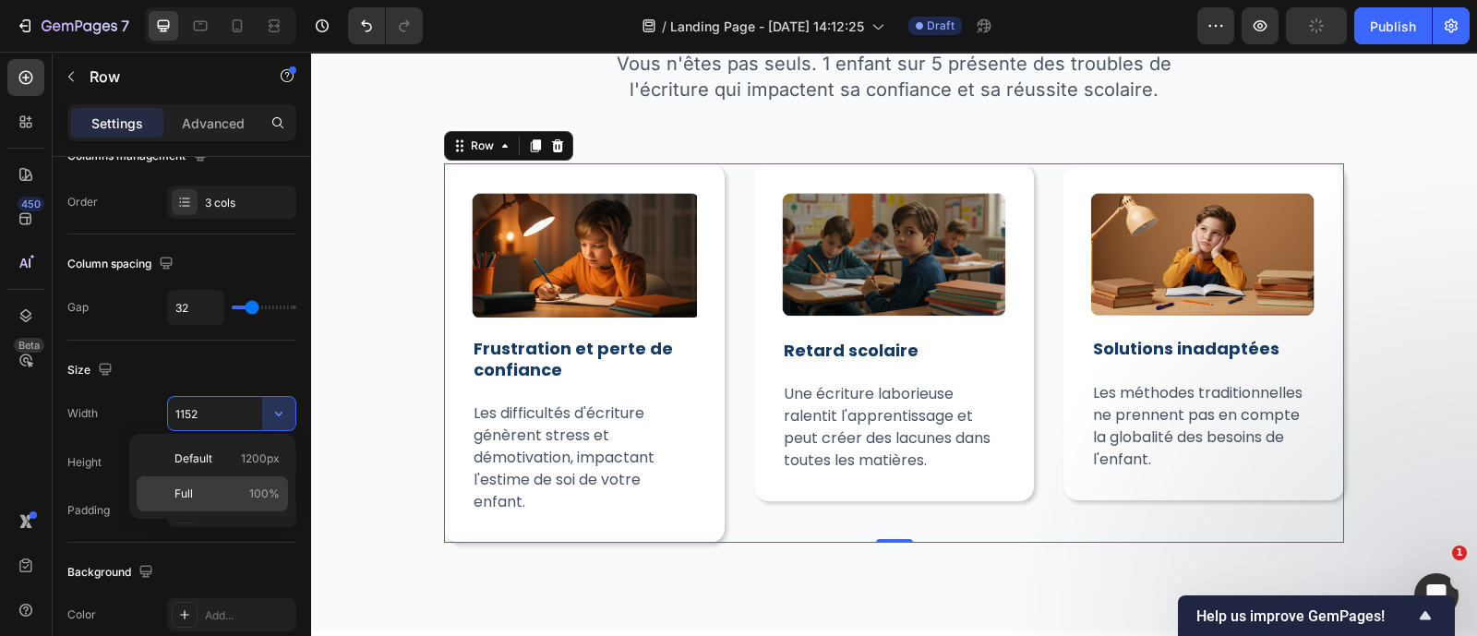
drag, startPoint x: 217, startPoint y: 480, endPoint x: 232, endPoint y: 8, distance: 471.9
click at [217, 480] on div "Full 100%" at bounding box center [212, 493] width 151 height 35
type input "100%"
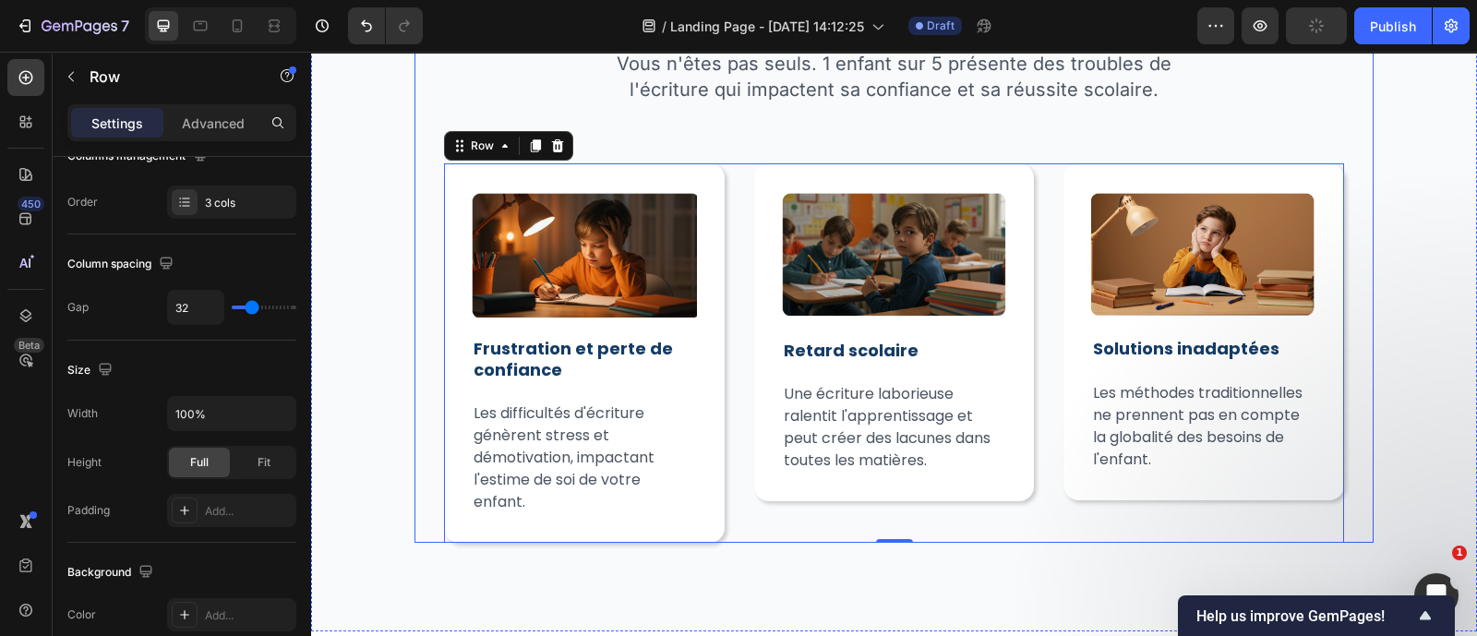
click at [429, 135] on div "Votre enfant rencontre des difficultés d'écriture ? Heading Vous n'êtes pas seu…" at bounding box center [893, 264] width 959 height 557
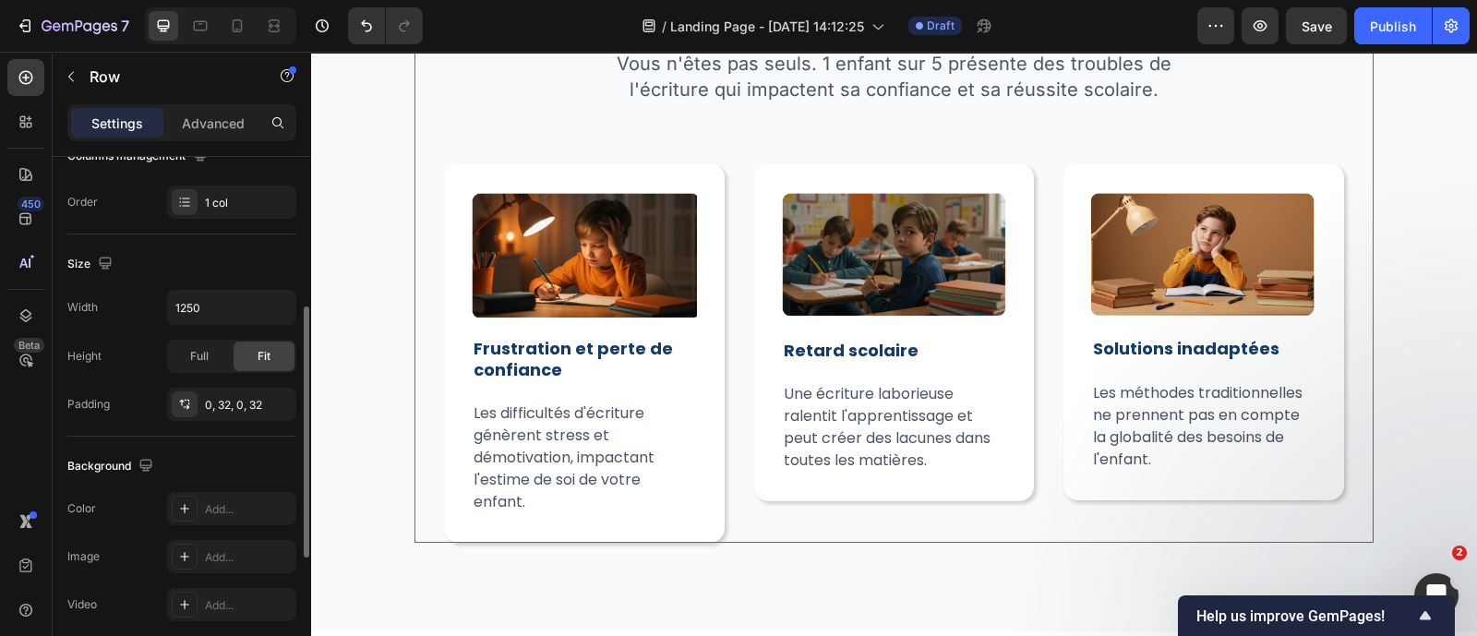
scroll to position [319, 0]
click at [223, 111] on div "Advanced" at bounding box center [213, 123] width 92 height 30
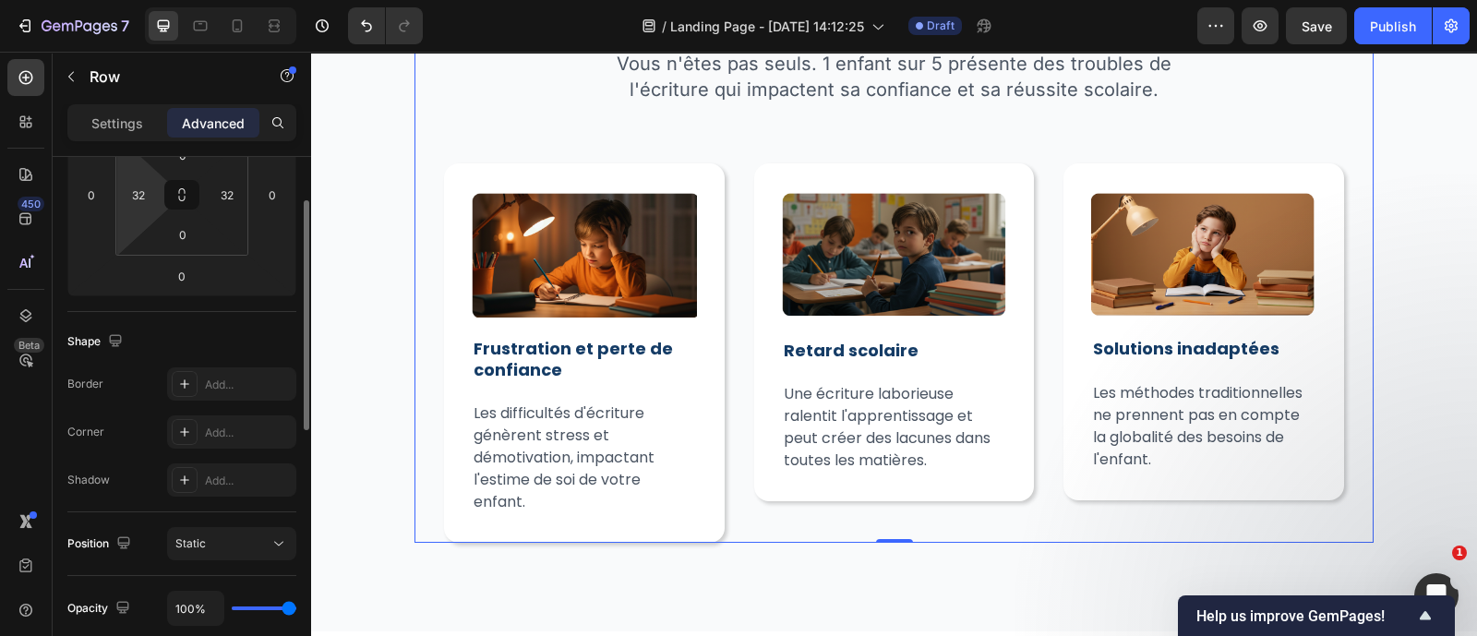
scroll to position [254, 0]
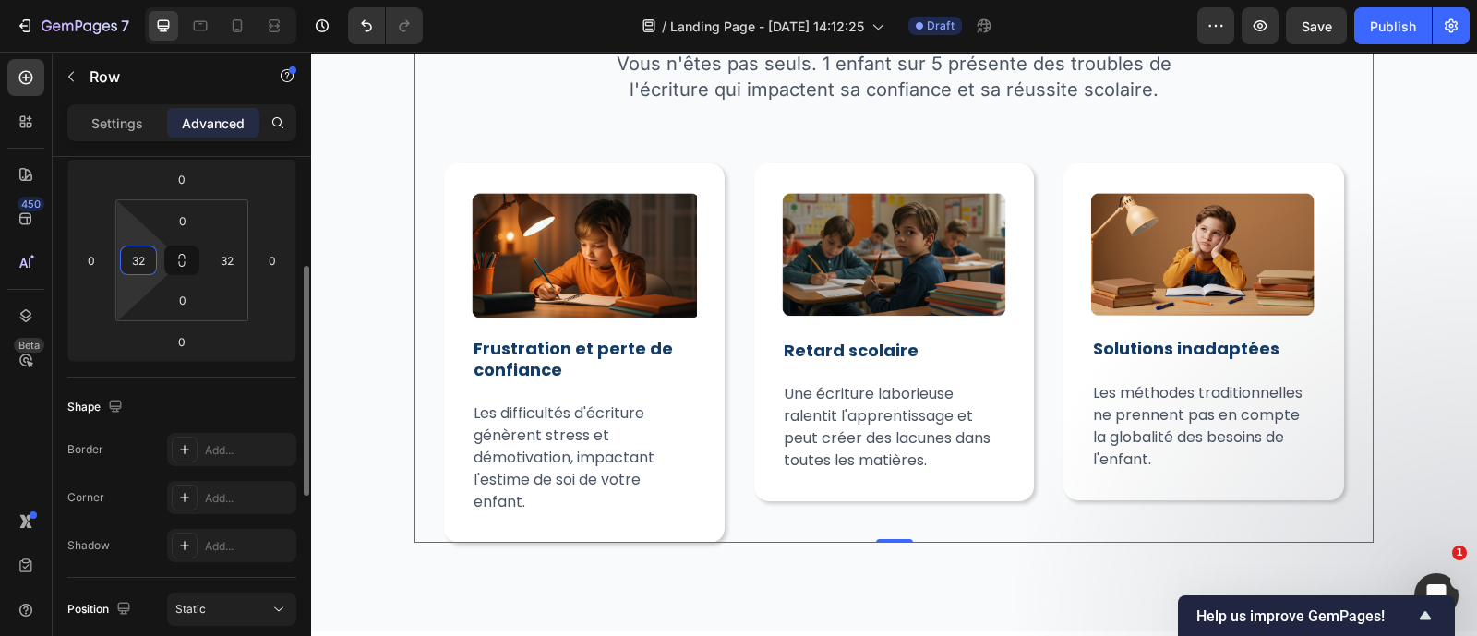
click at [146, 260] on input "32" at bounding box center [139, 260] width 28 height 28
type input "0"
click at [240, 261] on input "32" at bounding box center [227, 260] width 28 height 28
type input "320"
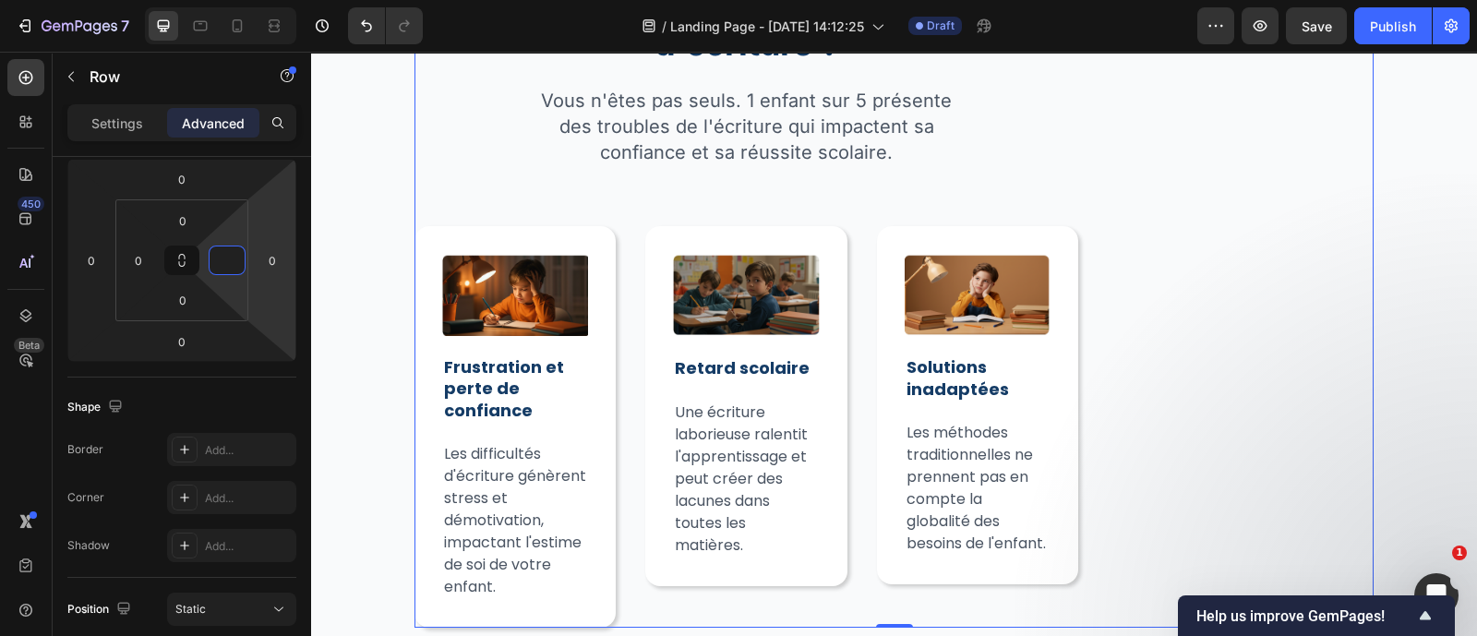
click at [1126, 275] on div "Votre enfant rencontre des difficultés d'écriture ? Heading Vous n'êtes pas seu…" at bounding box center [893, 306] width 959 height 641
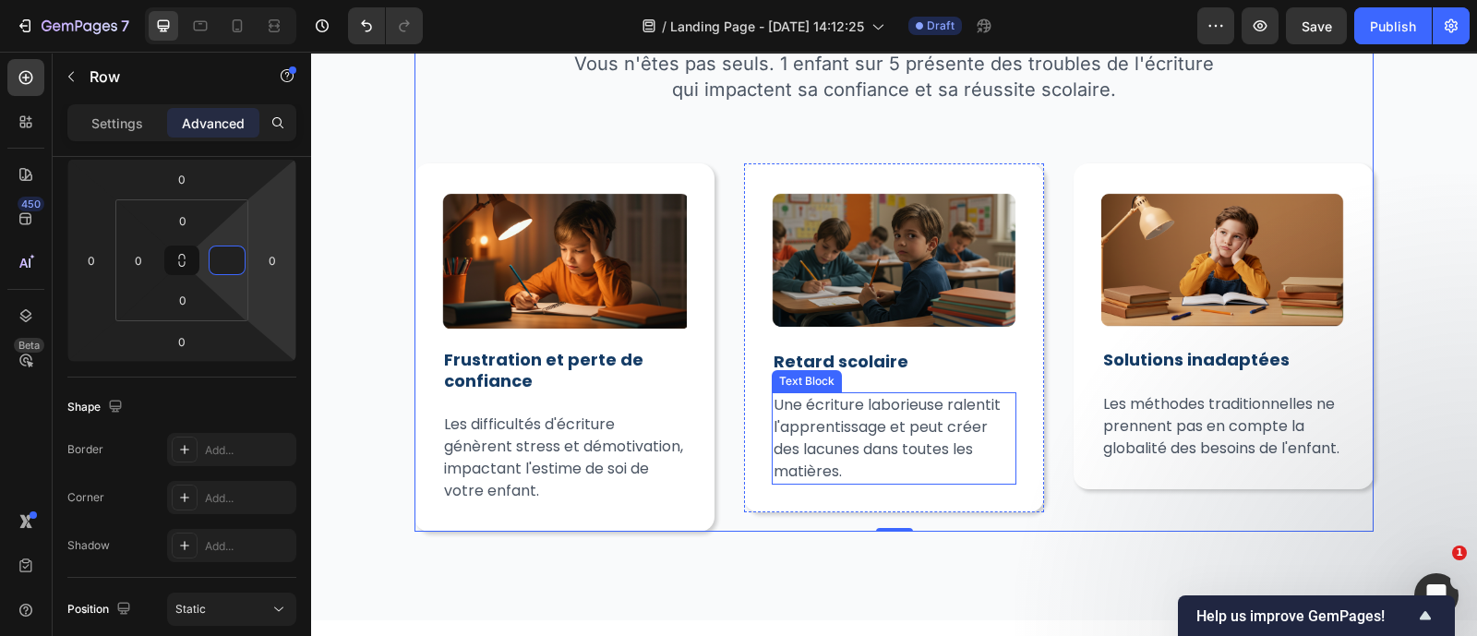
type input "0"
click at [270, 34] on icon at bounding box center [274, 26] width 18 height 18
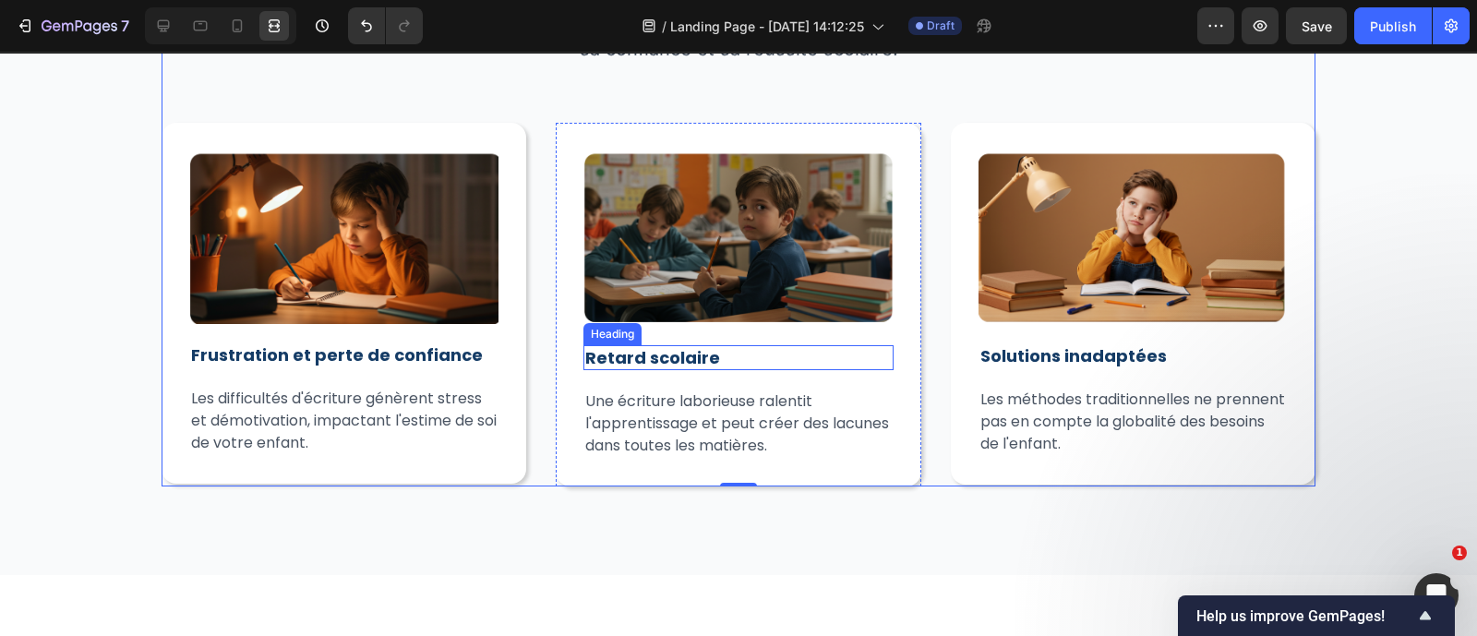
scroll to position [1060, 0]
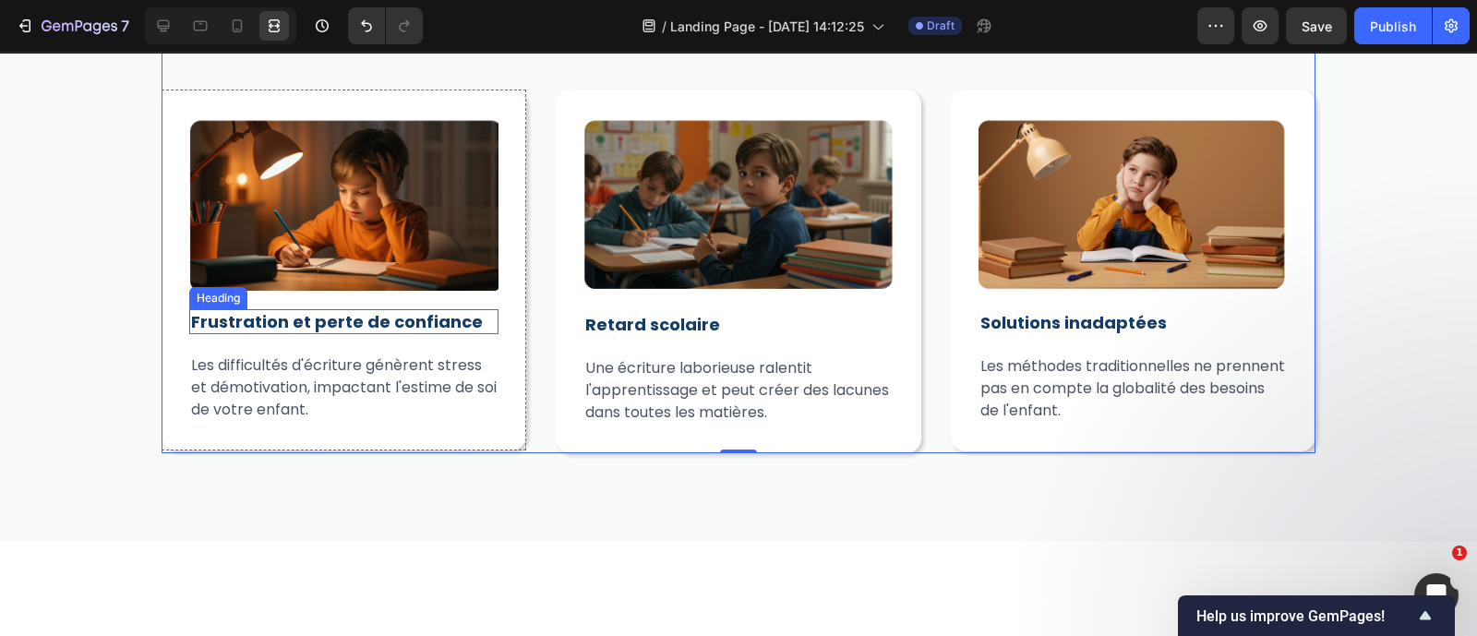
click at [404, 322] on strong "Frustration et perte de confiance" at bounding box center [337, 321] width 292 height 23
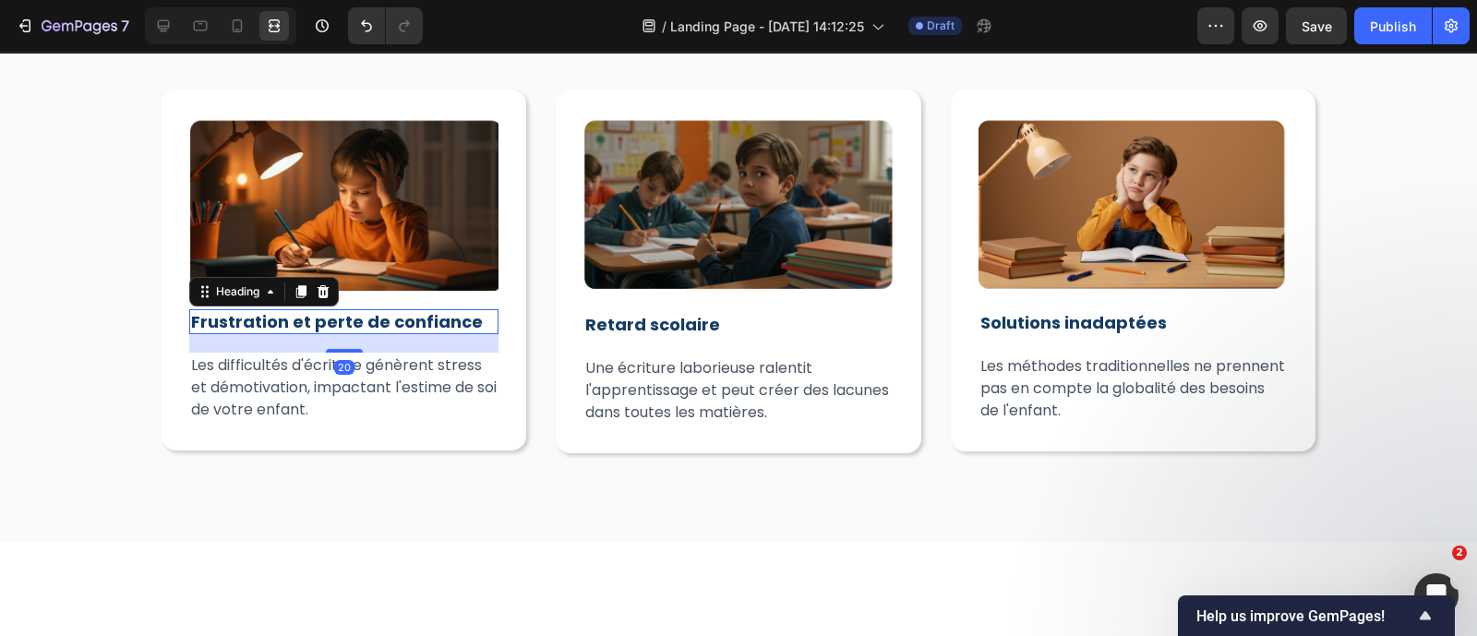
scroll to position [0, 0]
click at [326, 350] on div at bounding box center [344, 350] width 37 height 6
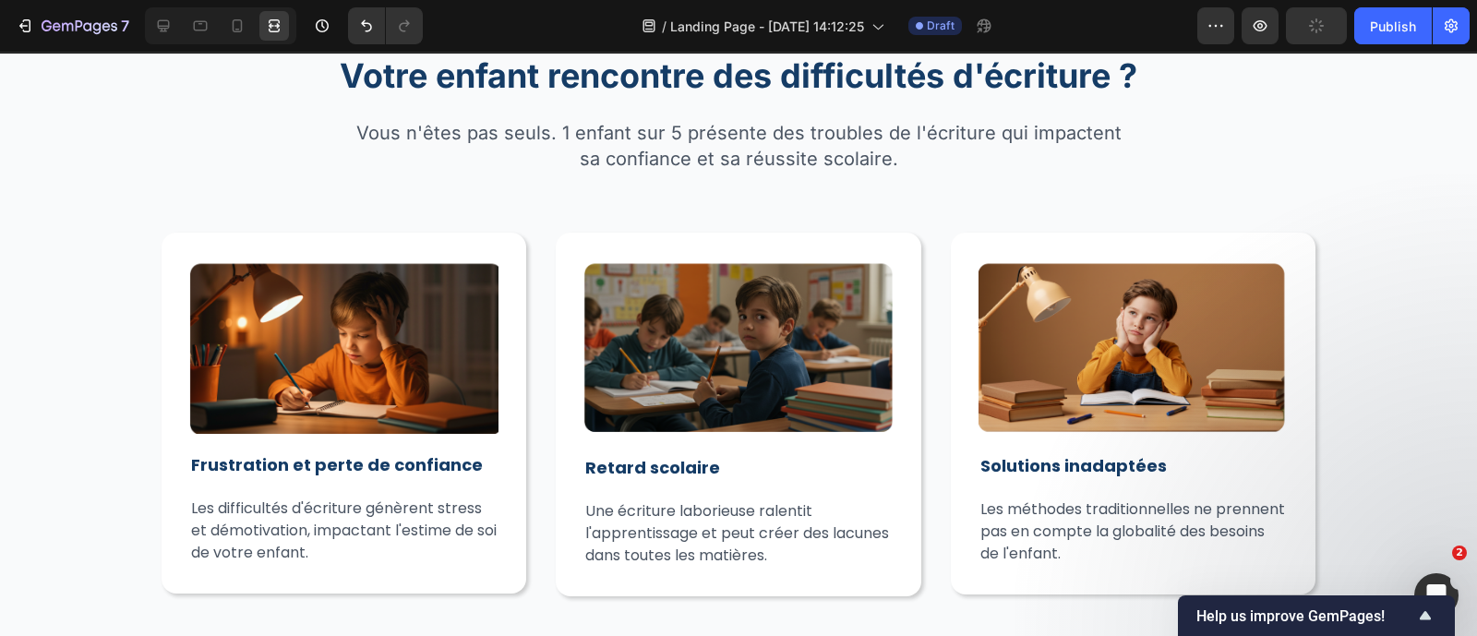
scroll to position [1069, 0]
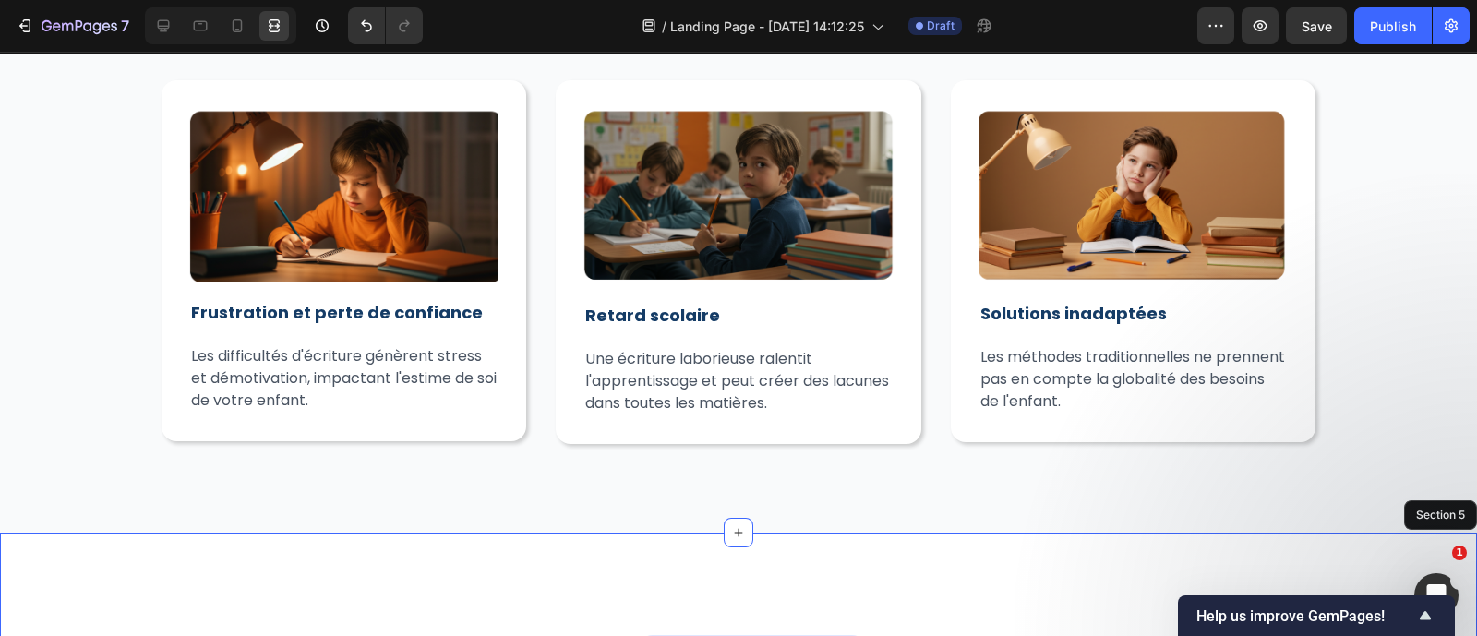
click at [166, 41] on div at bounding box center [220, 25] width 151 height 37
click at [166, 40] on div at bounding box center [164, 26] width 30 height 30
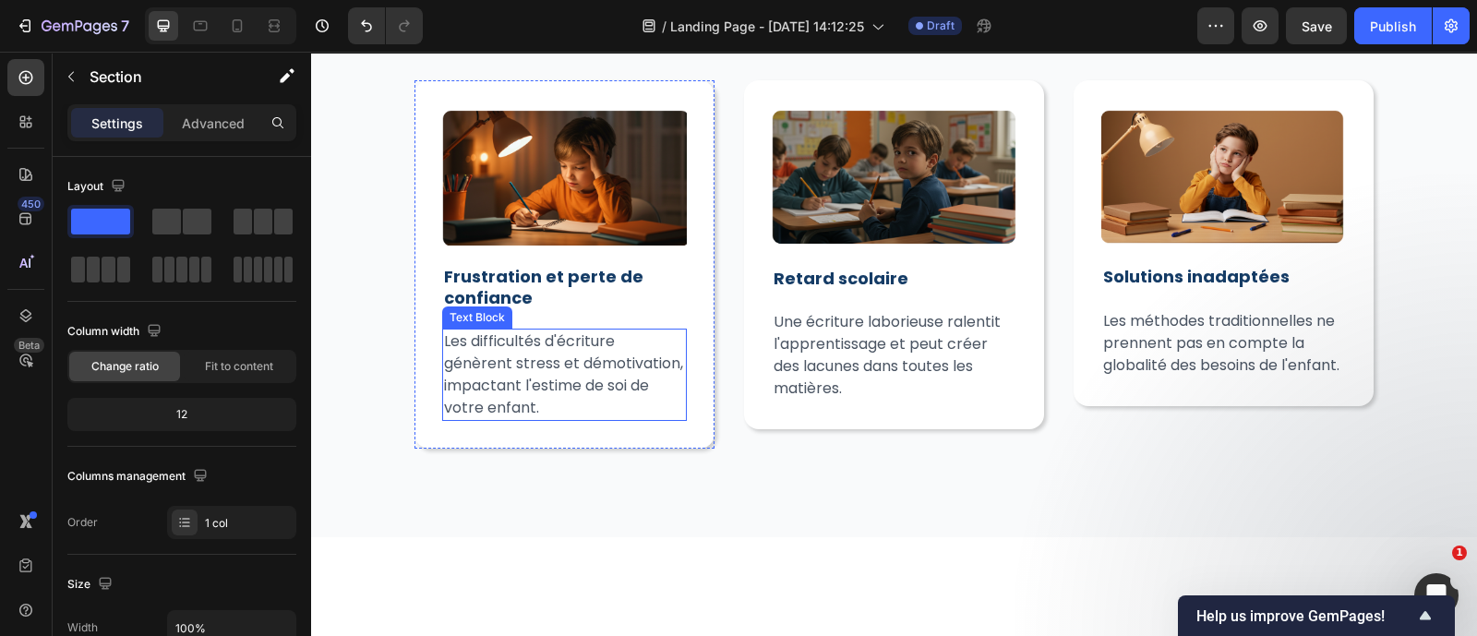
scroll to position [618, 0]
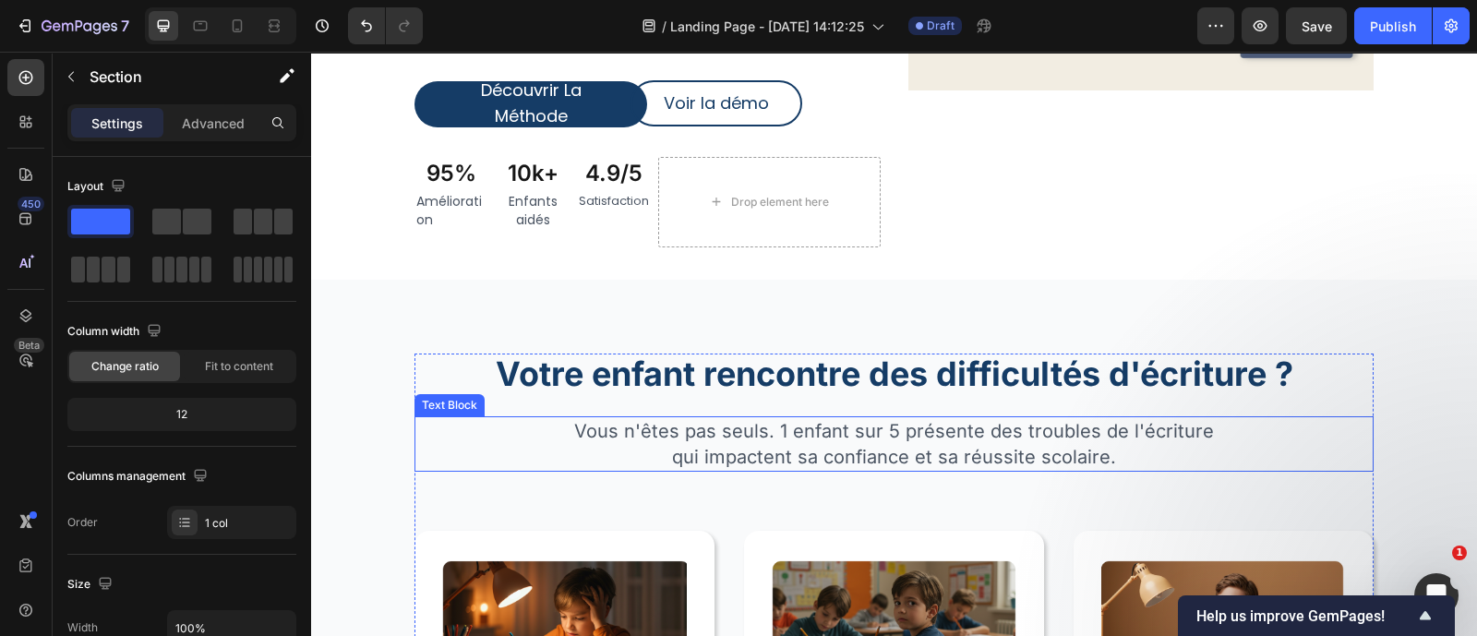
click at [737, 427] on p "Vous n'êtes pas seuls. 1 enfant sur 5 présente des troubles de l'écriture qui i…" at bounding box center [894, 444] width 649 height 52
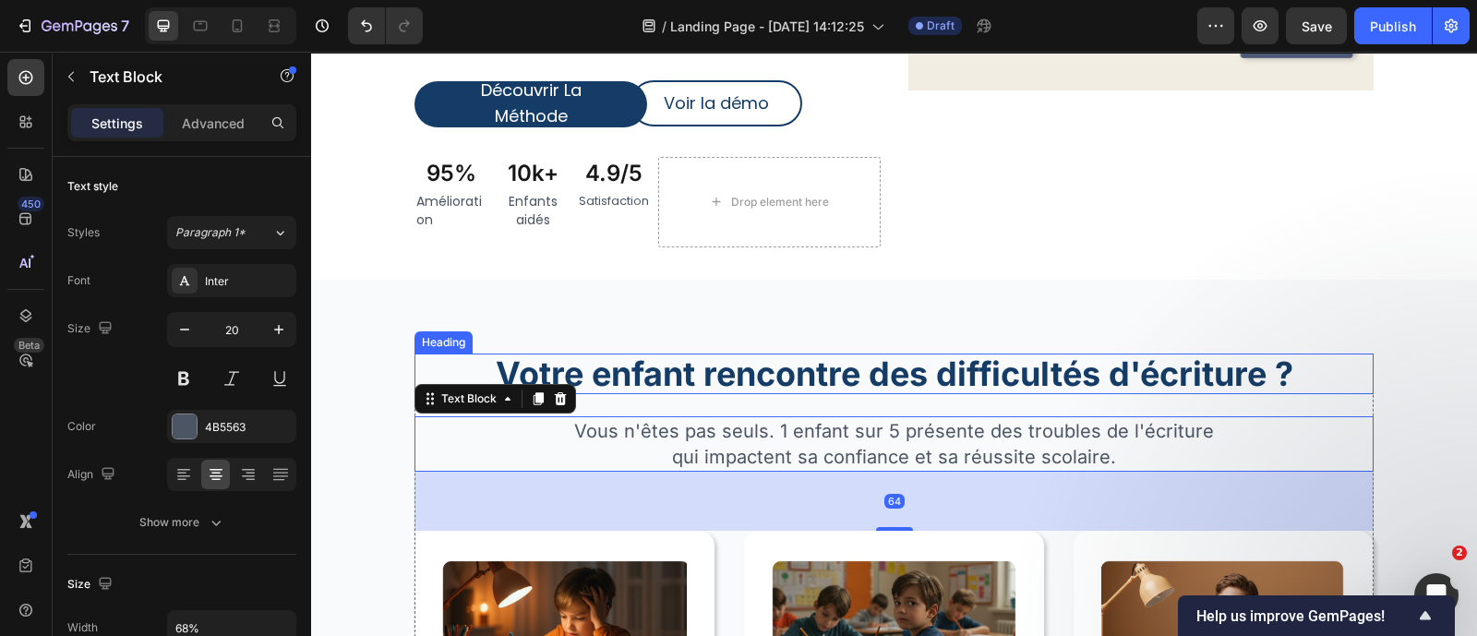
click at [743, 377] on h2 "Votre enfant rencontre des difficultés d'écriture ?" at bounding box center [893, 374] width 959 height 41
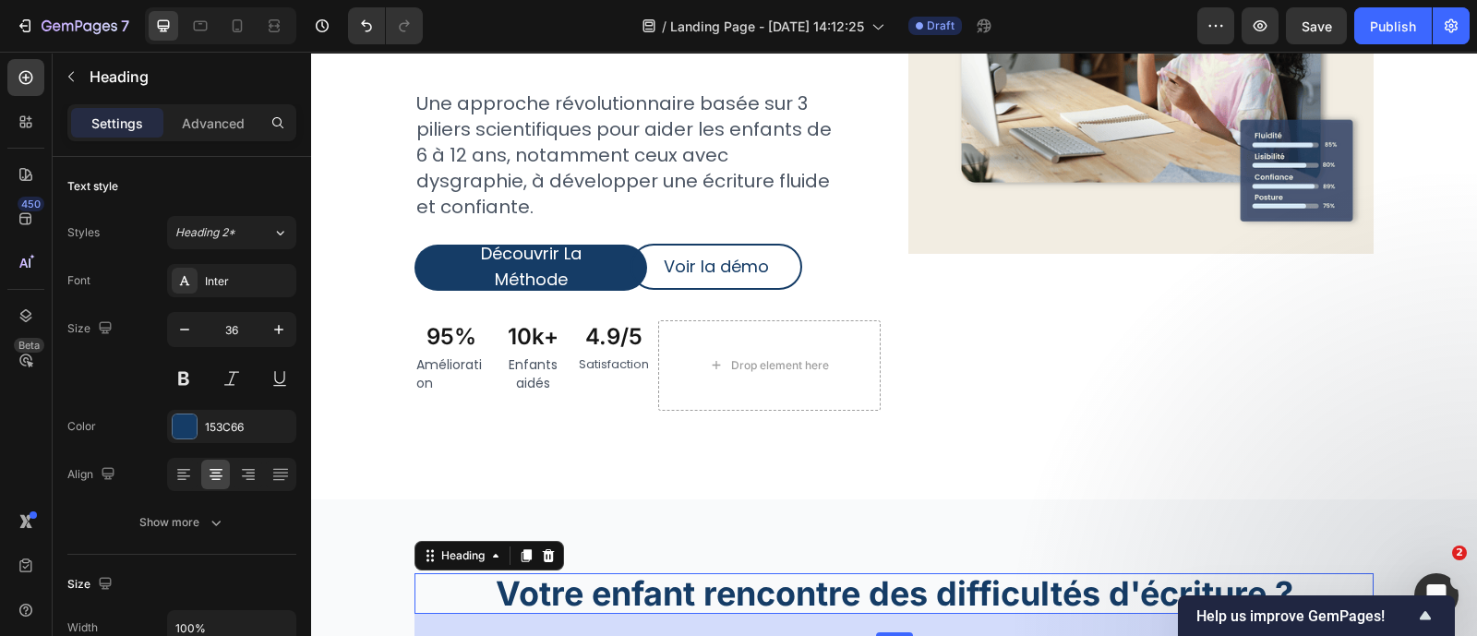
scroll to position [280, 0]
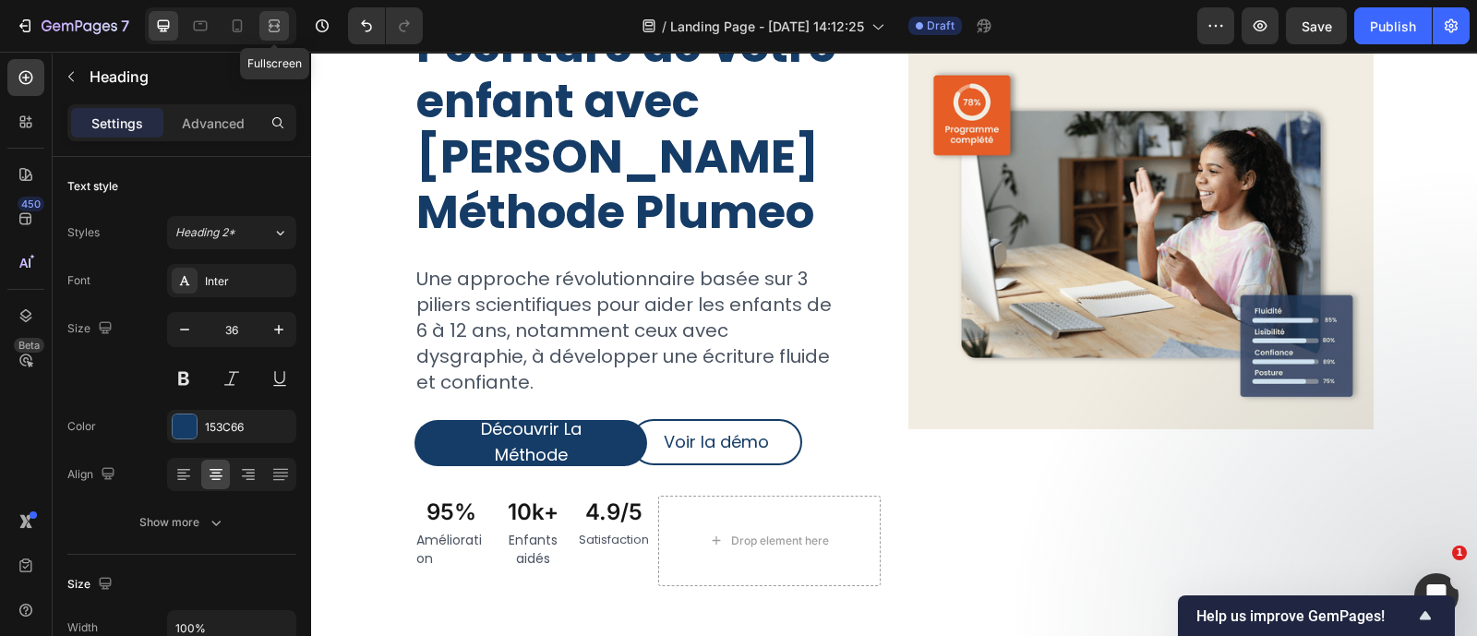
click at [277, 17] on icon at bounding box center [274, 26] width 18 height 18
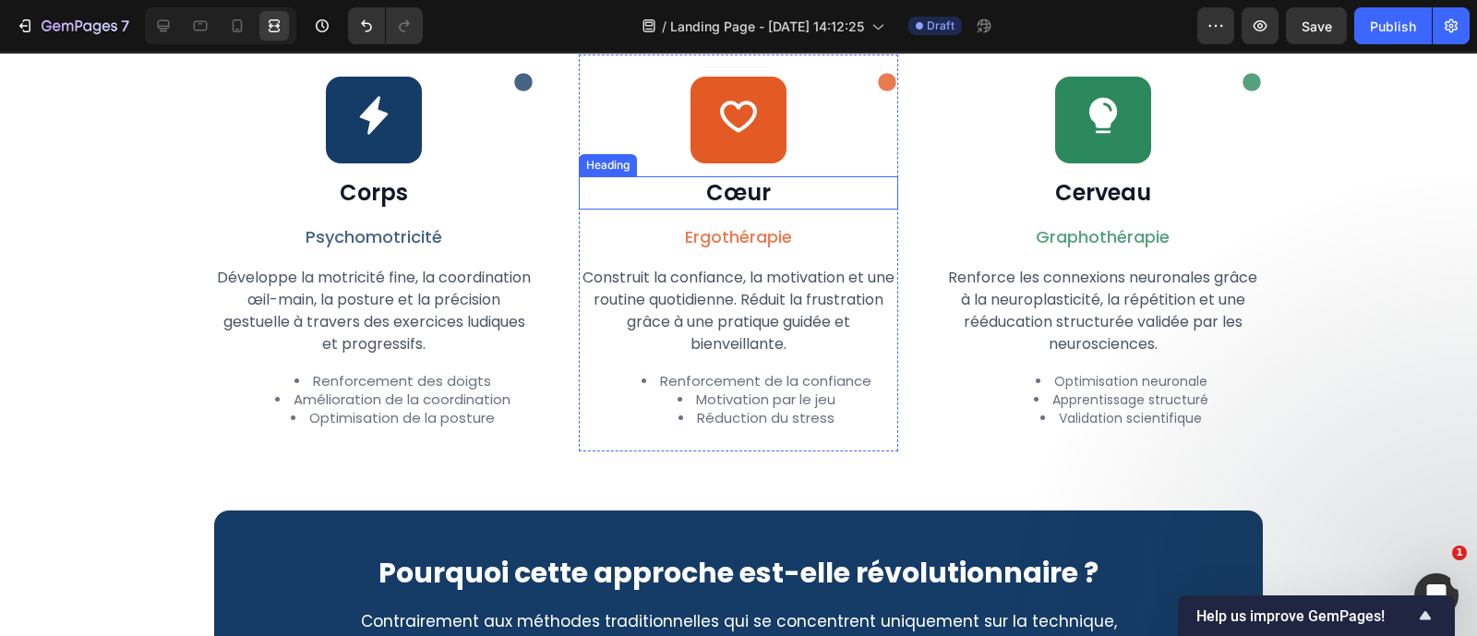
scroll to position [1838, 0]
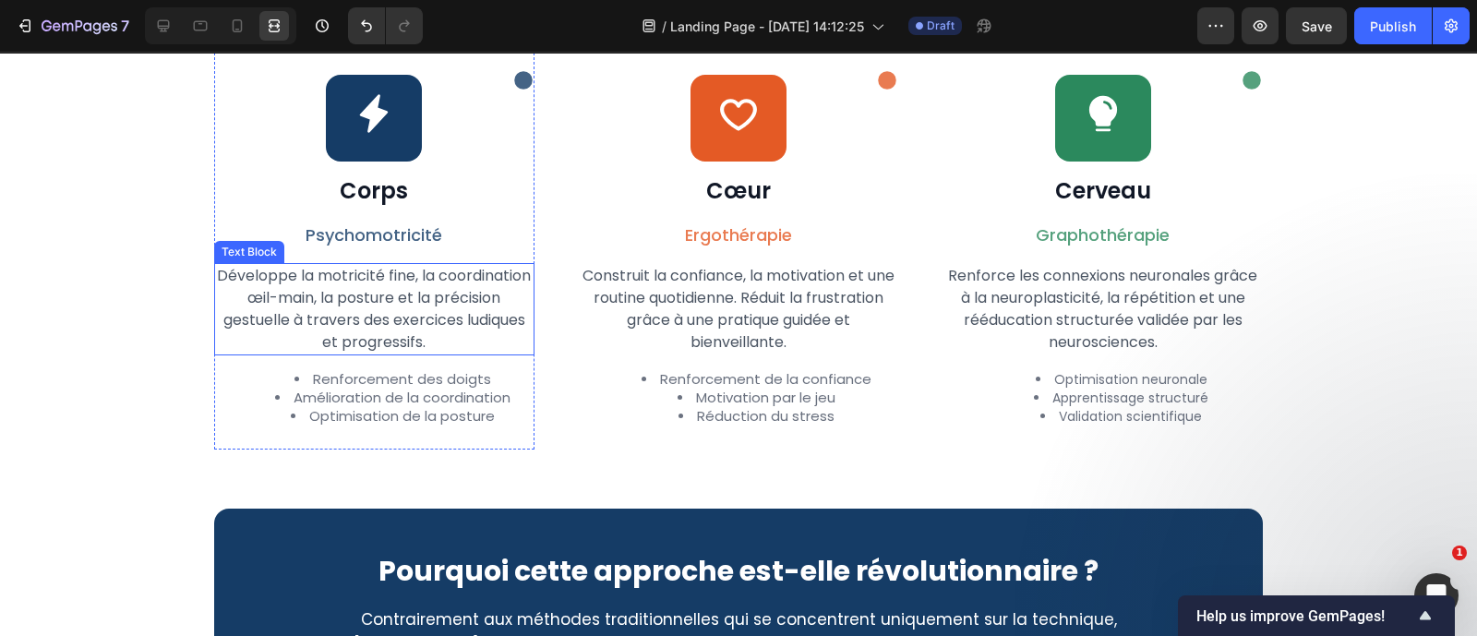
click at [439, 342] on p "Développe la motricité fine, la coordination œil-main, la posture et la précisi…" at bounding box center [374, 309] width 317 height 89
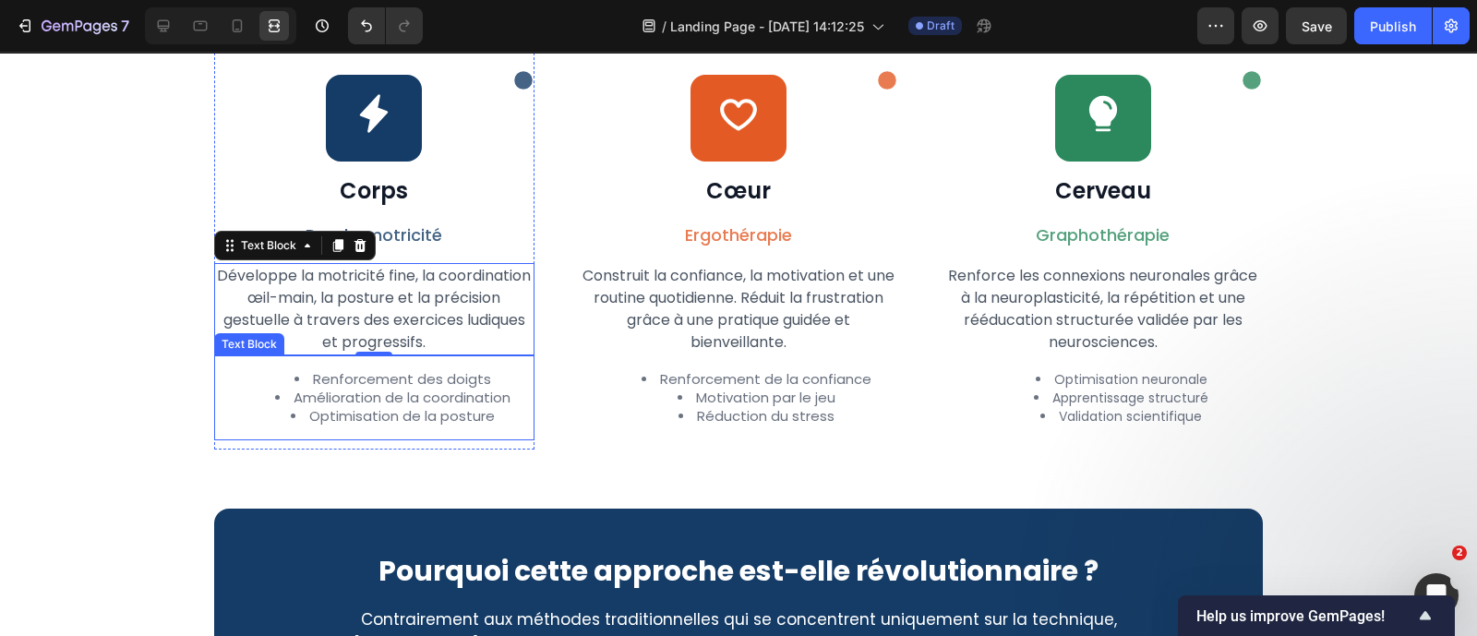
click at [401, 366] on div "Renforcement des doigts Amélioration de la coordination Optimisation de la post…" at bounding box center [374, 397] width 320 height 85
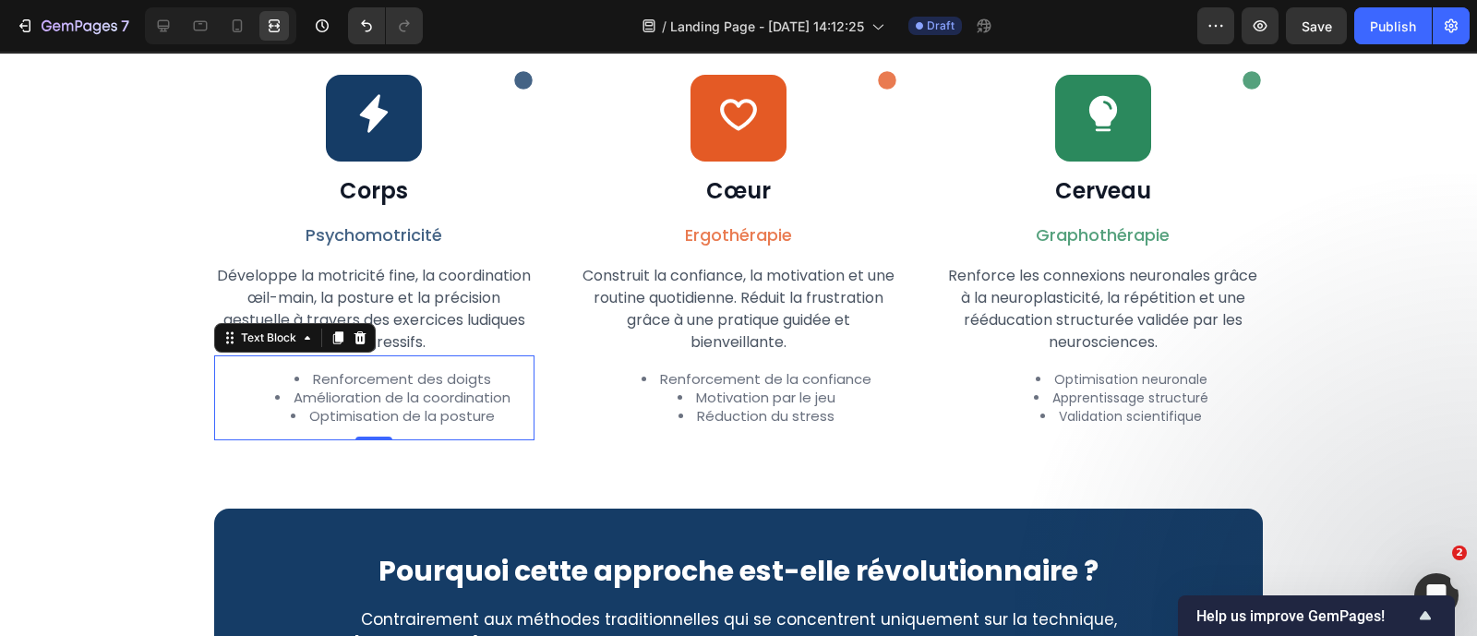
click at [402, 378] on span "Renforcement des doigts" at bounding box center [402, 378] width 178 height 19
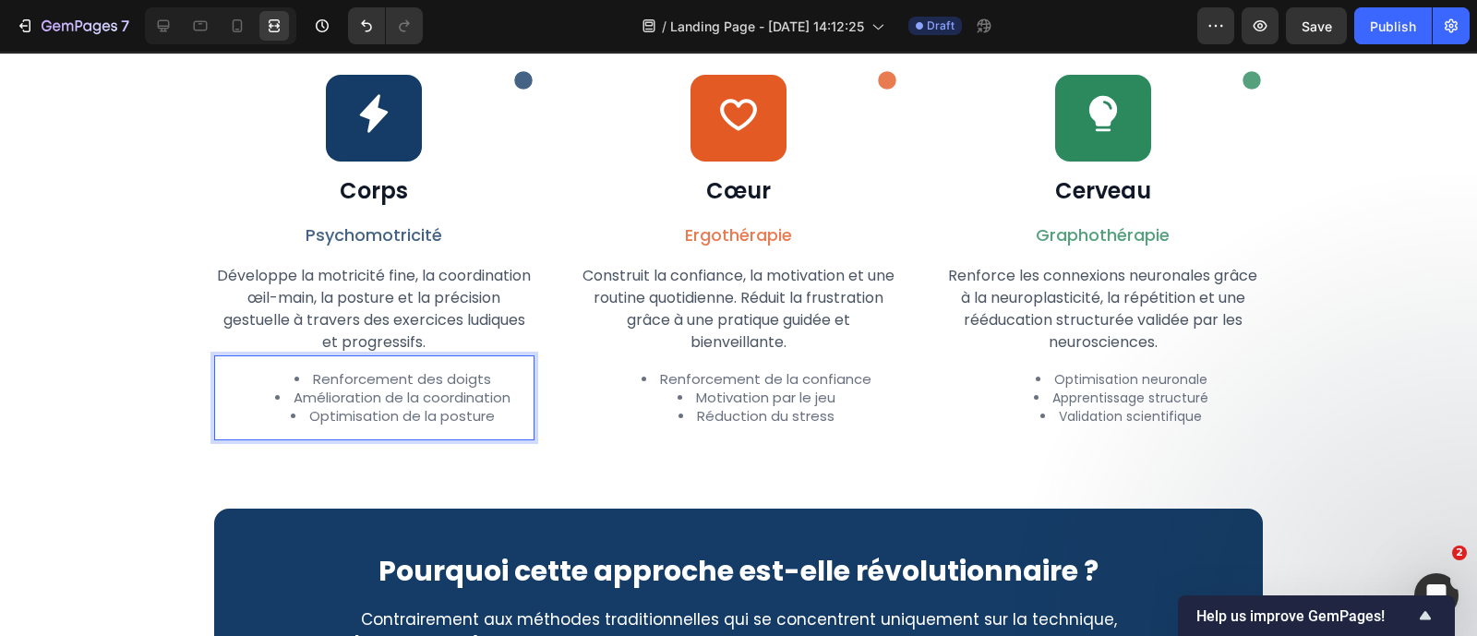
click at [402, 378] on span "Renforcement des doigts" at bounding box center [402, 378] width 178 height 19
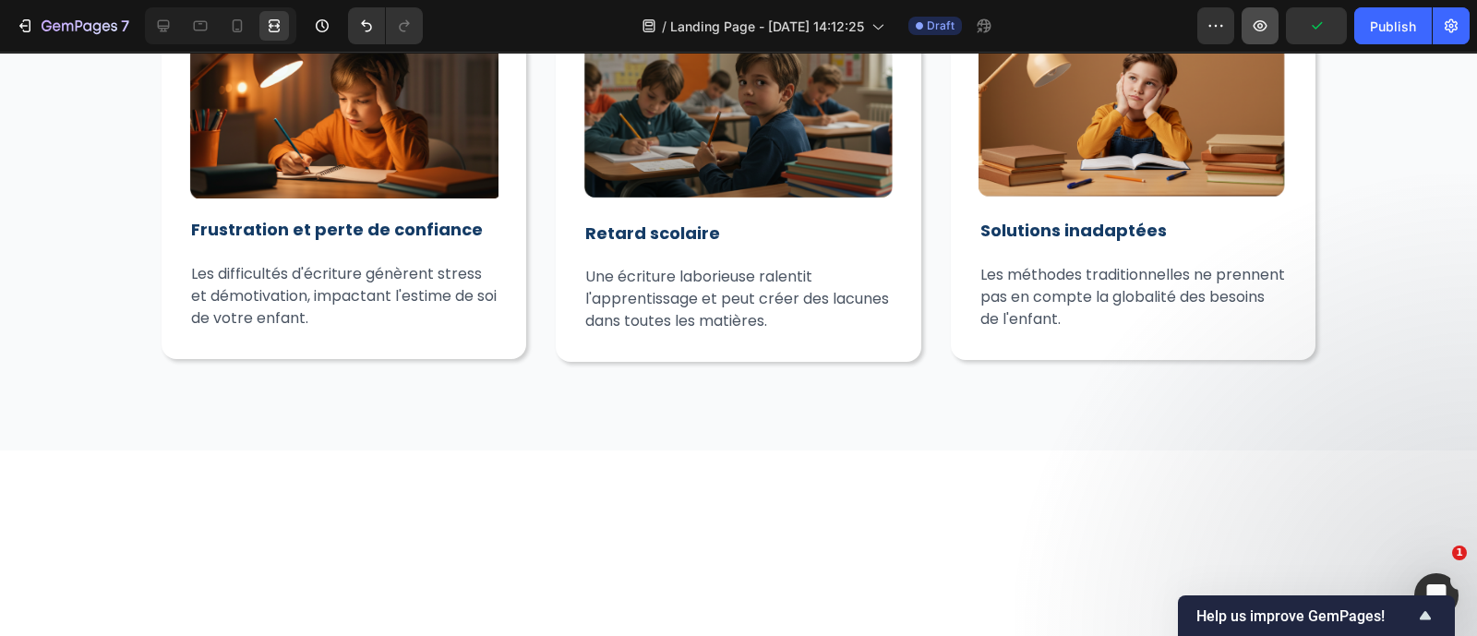
scroll to position [763, 0]
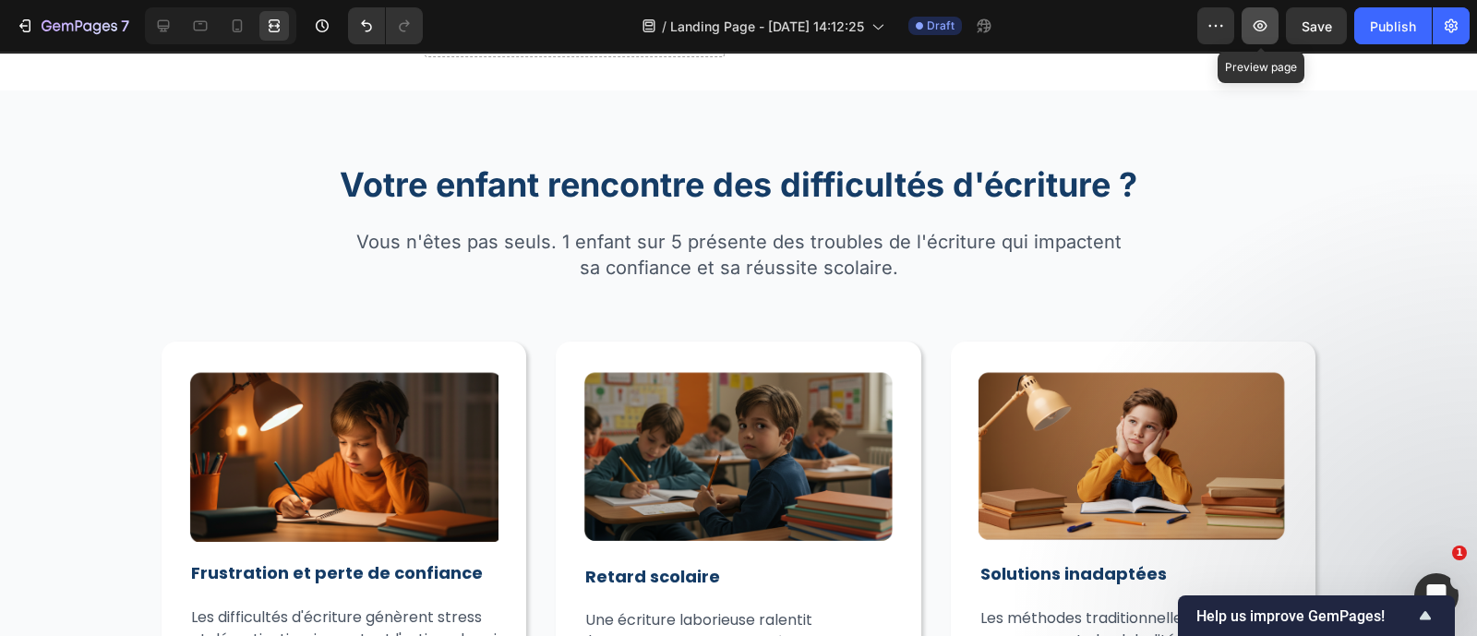
click at [1265, 19] on icon "button" at bounding box center [1260, 26] width 18 height 18
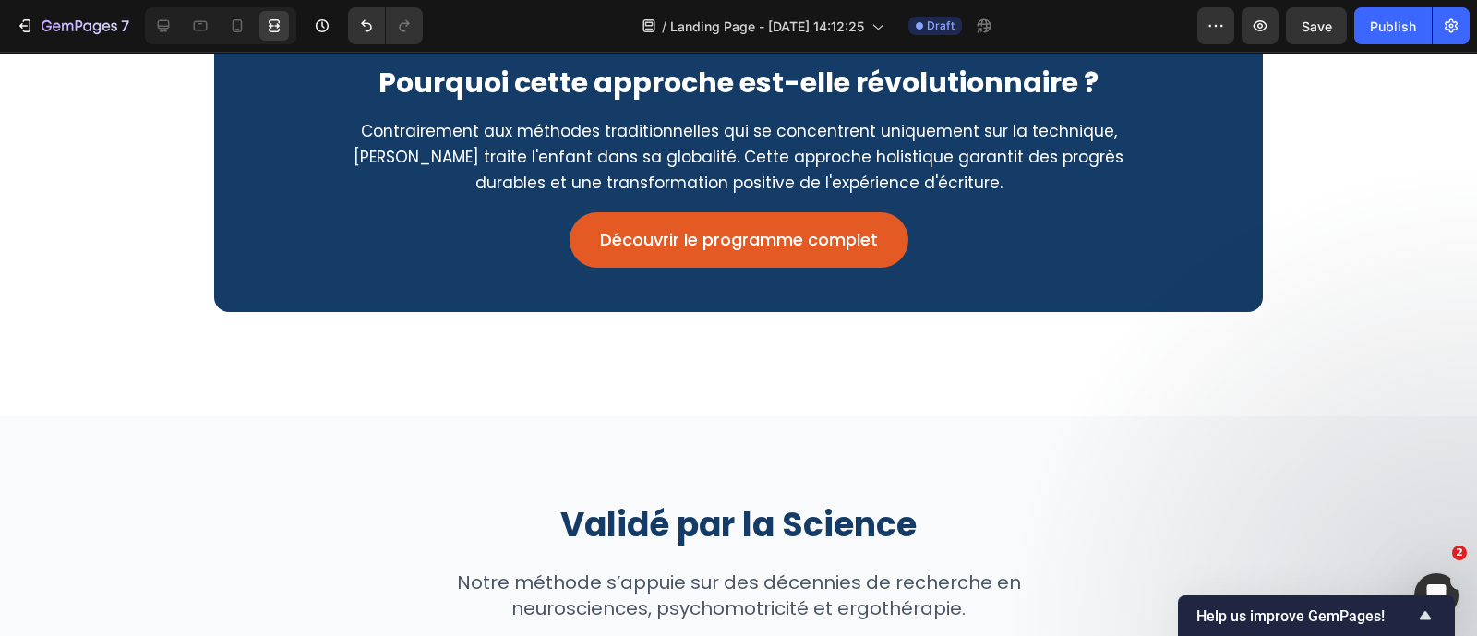
scroll to position [2319, 0]
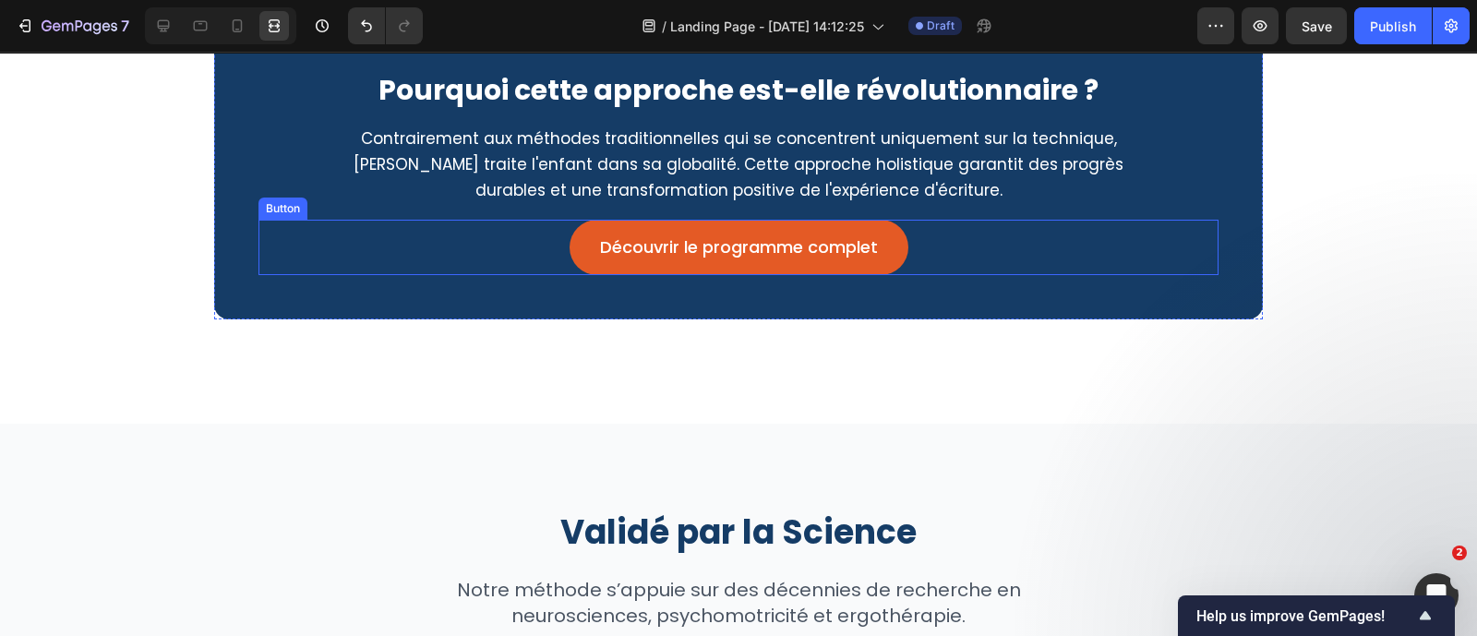
click at [588, 242] on button "Découvrir le programme complet" at bounding box center [739, 247] width 339 height 55
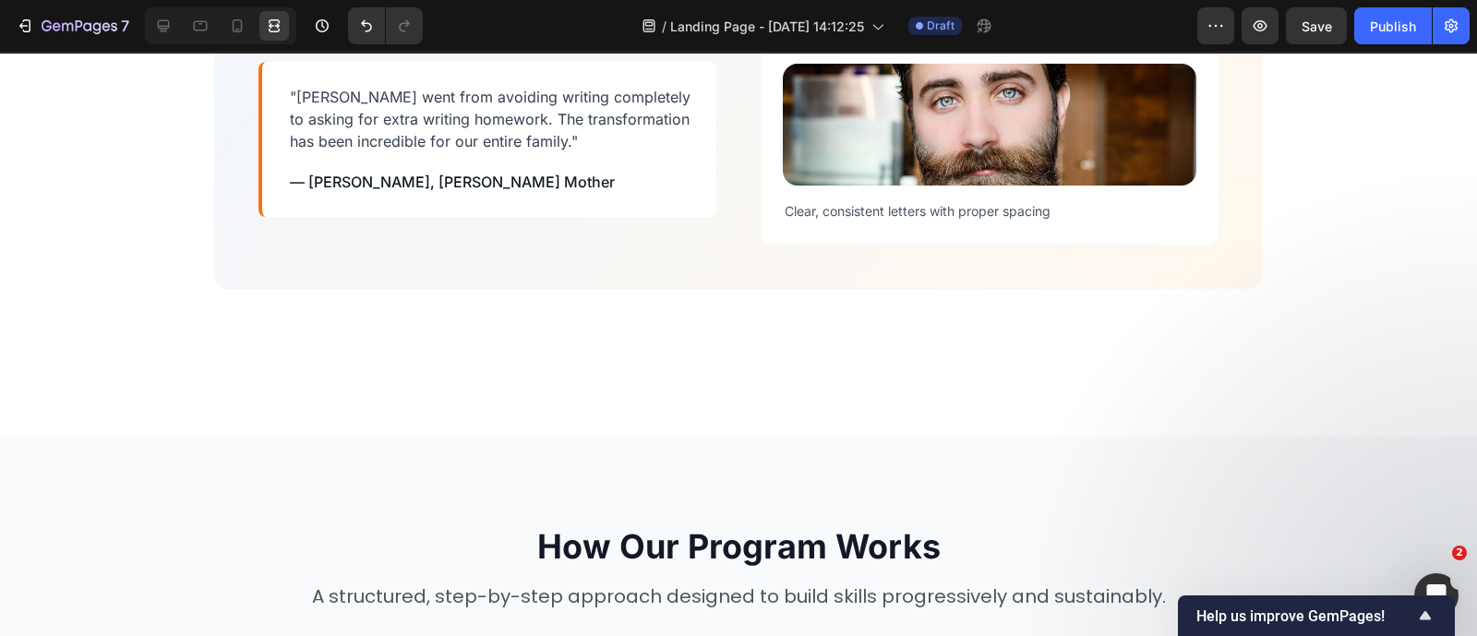
scroll to position [4191, 0]
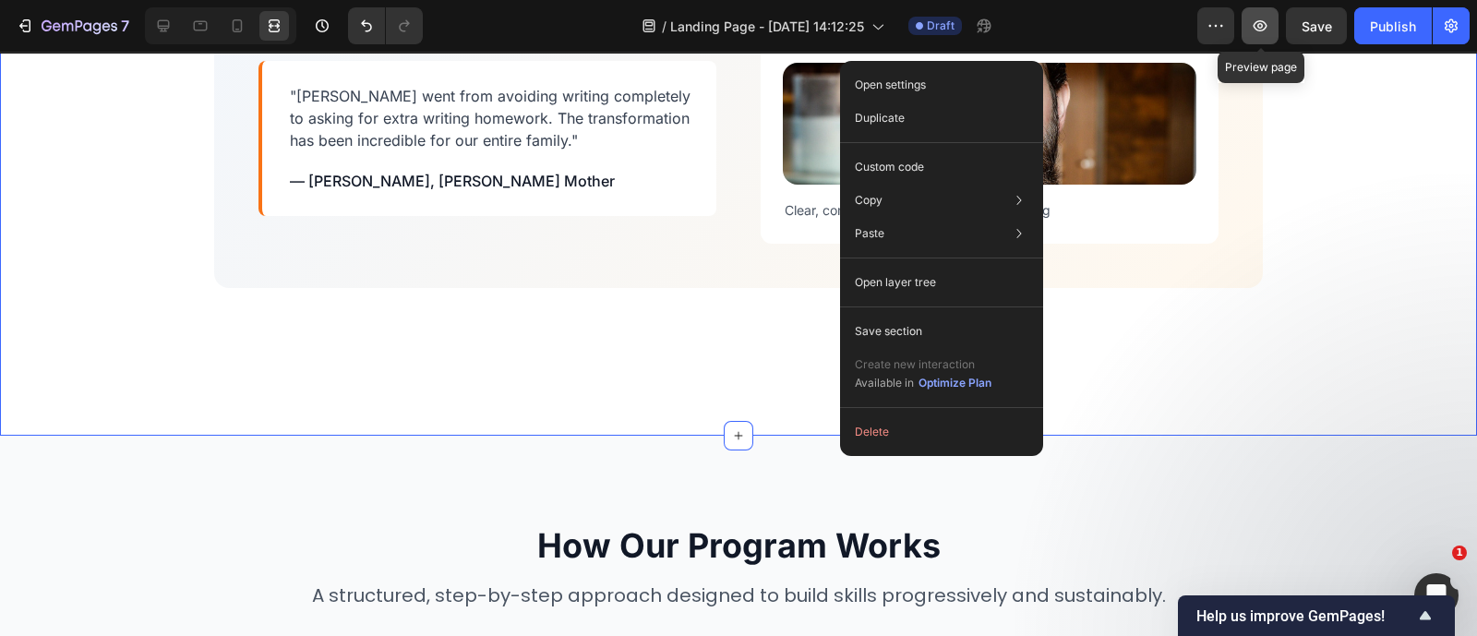
click at [1261, 22] on icon "button" at bounding box center [1260, 26] width 18 height 18
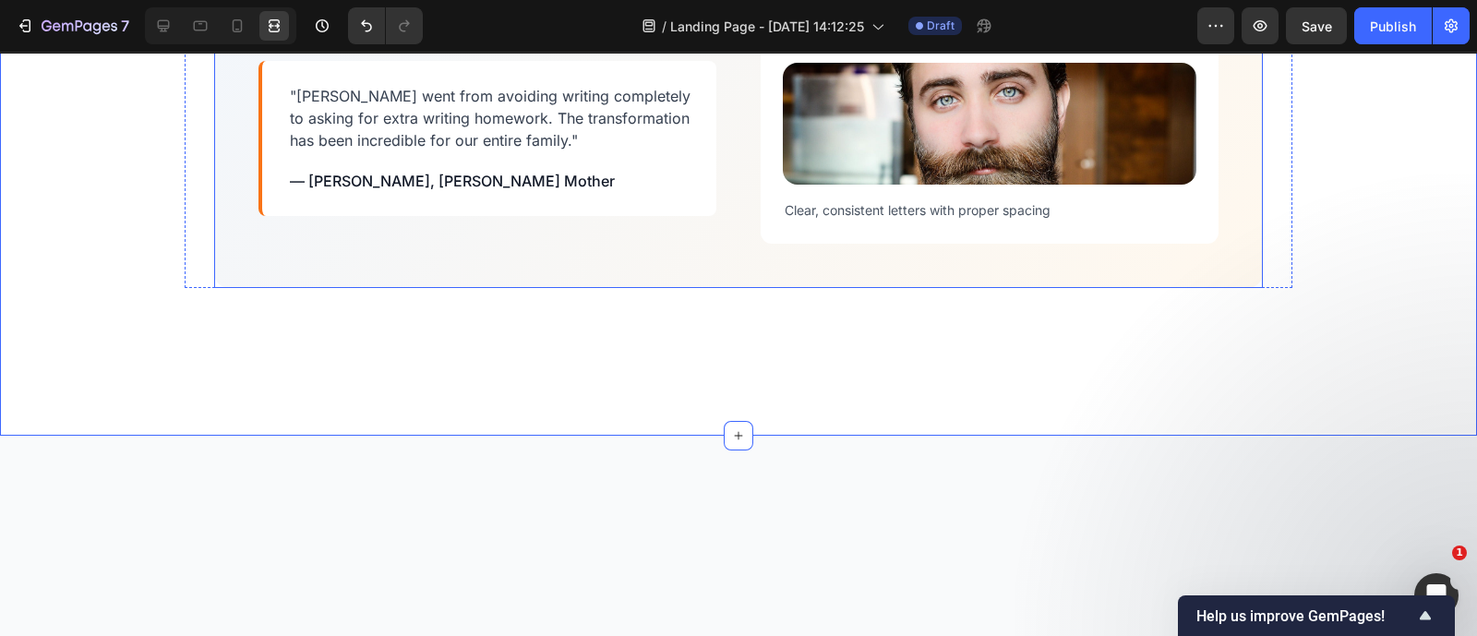
scroll to position [3707, 0]
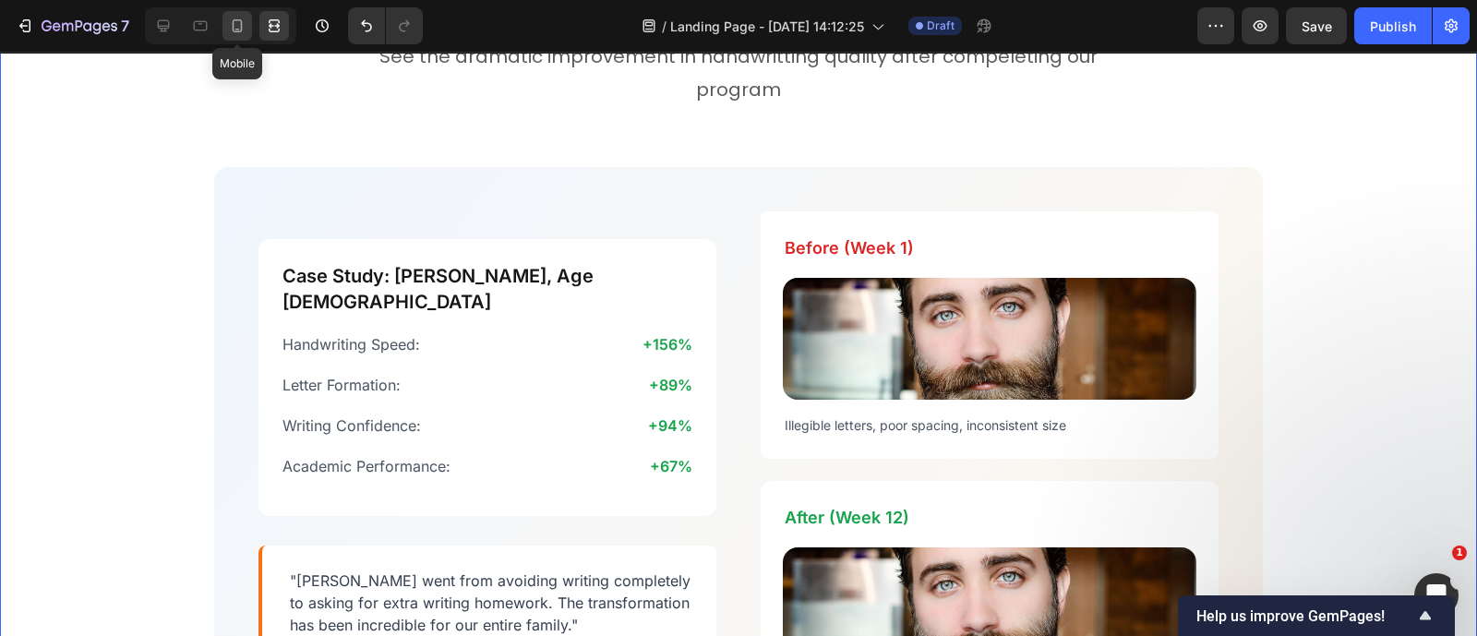
click at [237, 34] on icon at bounding box center [237, 26] width 18 height 18
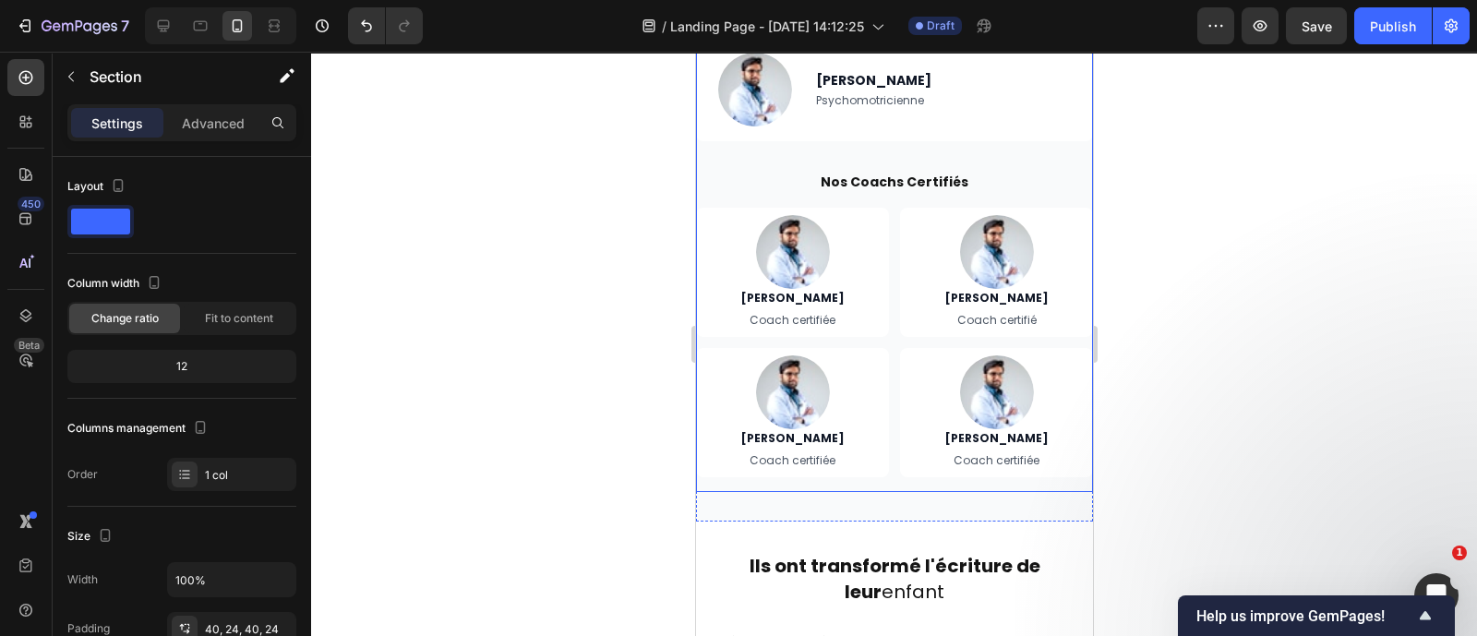
scroll to position [4645, 0]
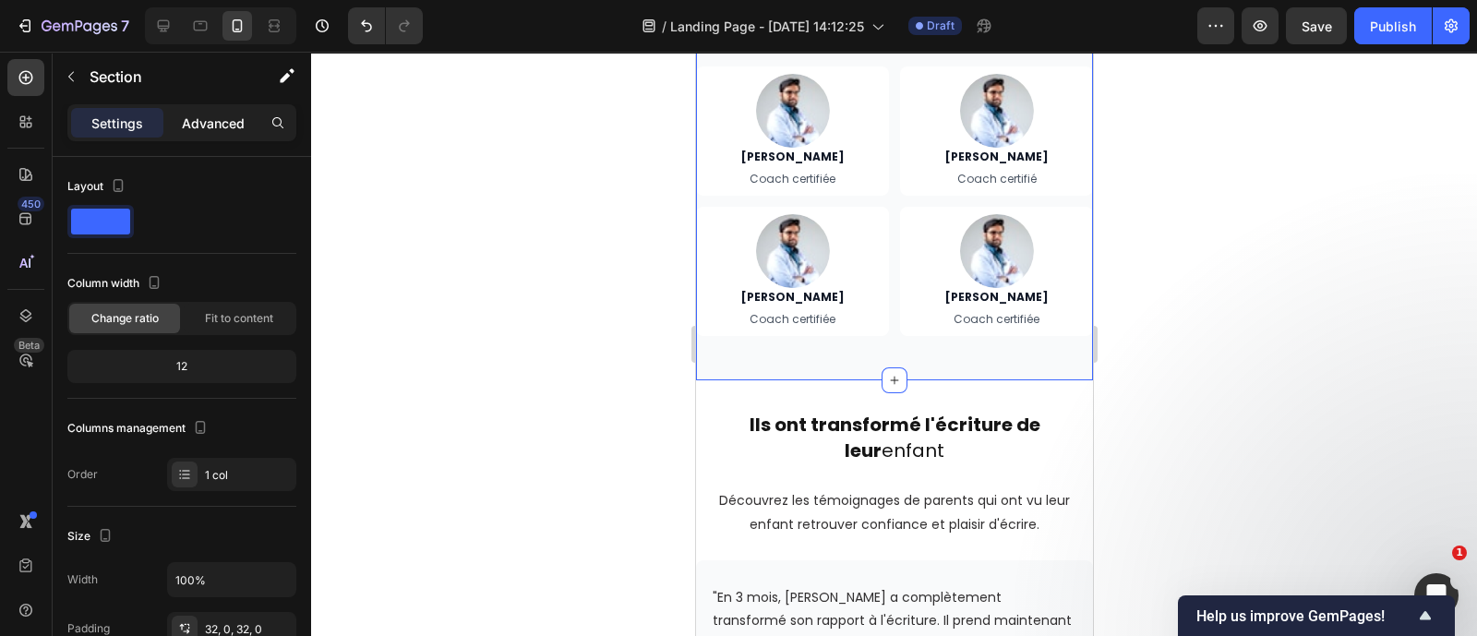
click at [209, 134] on div "Advanced" at bounding box center [213, 123] width 92 height 30
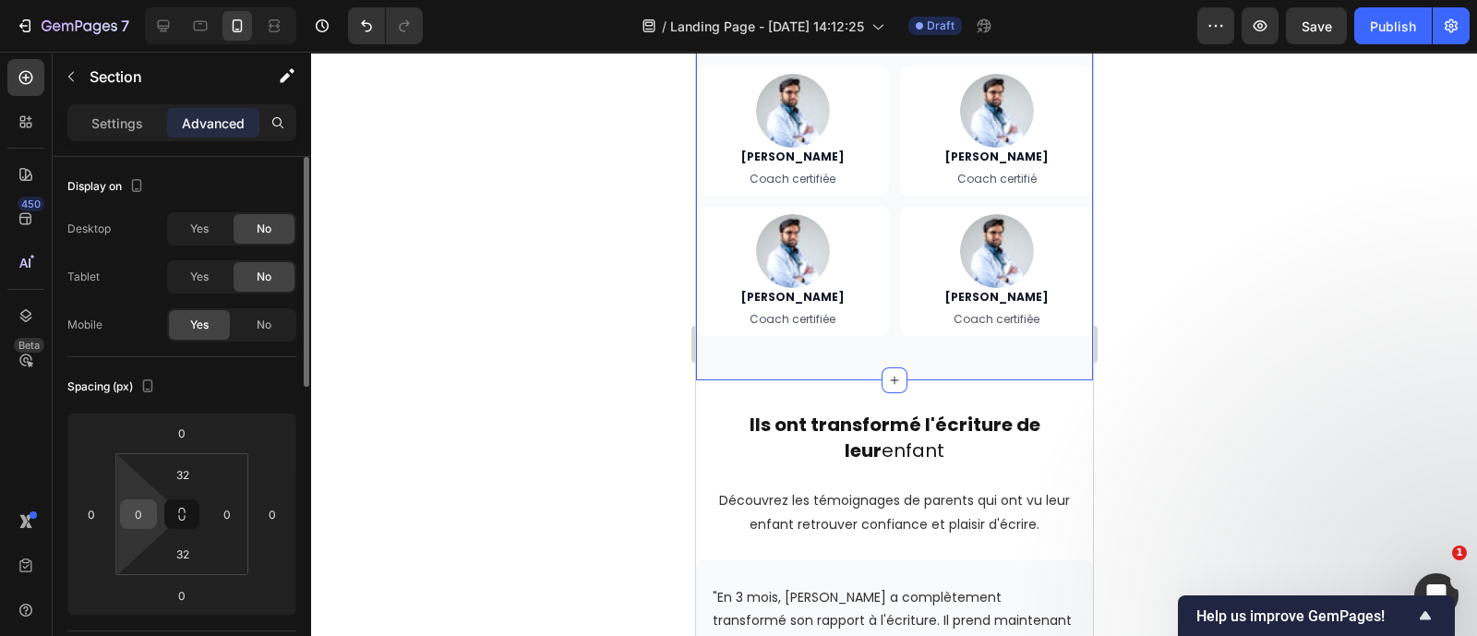
click at [150, 509] on div "0" at bounding box center [138, 514] width 37 height 30
click at [150, 509] on input "0" at bounding box center [139, 514] width 28 height 28
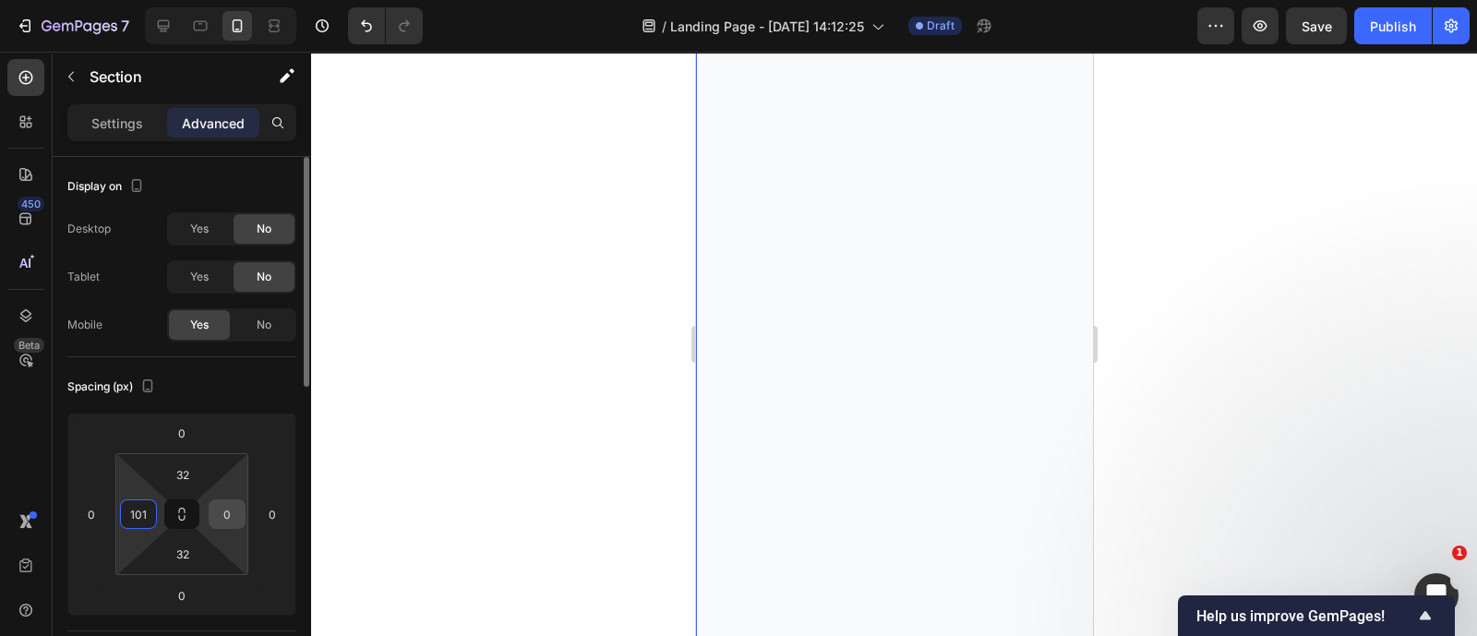
type input "10"
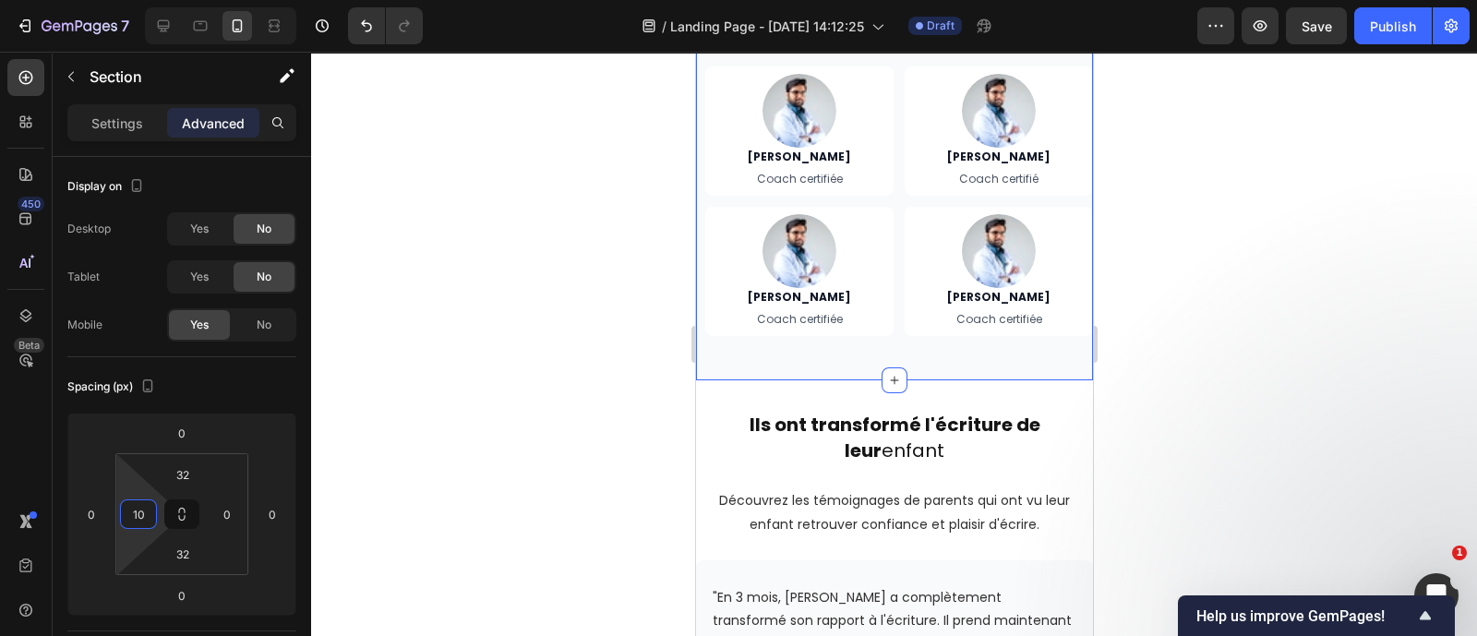
click at [384, 500] on div at bounding box center [894, 344] width 1166 height 584
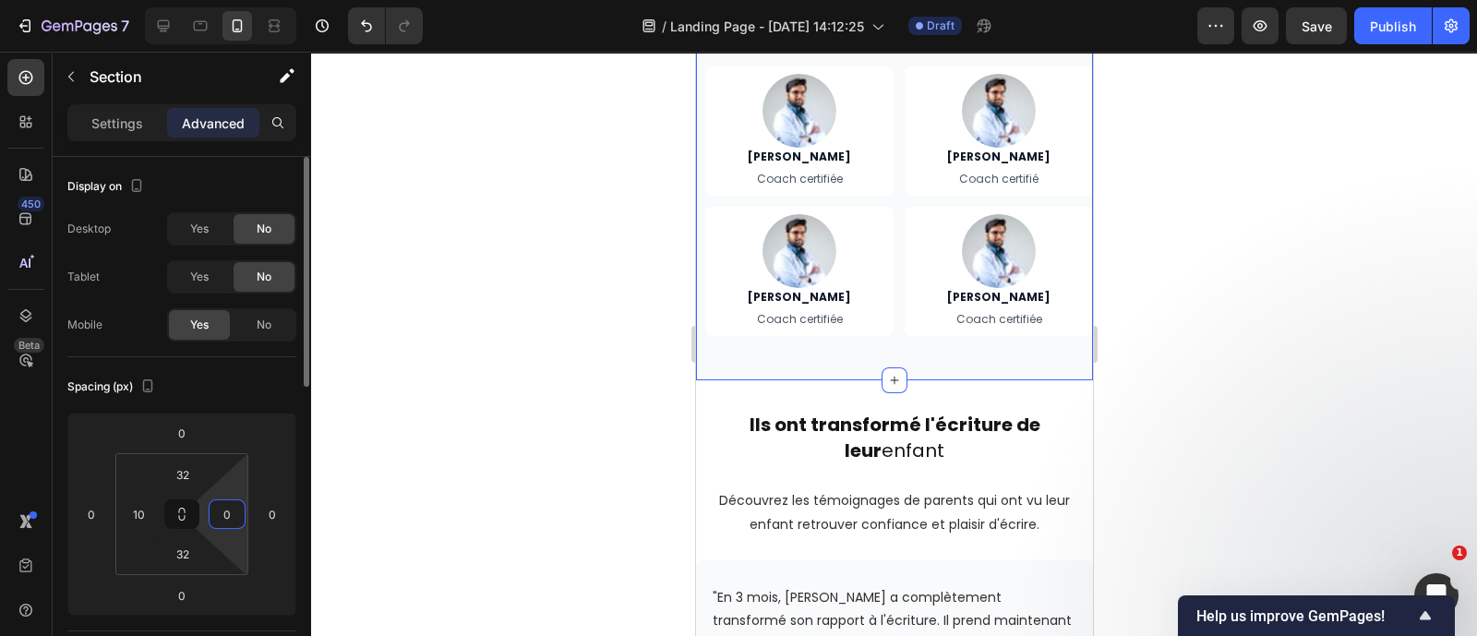
click at [235, 518] on input "0" at bounding box center [227, 514] width 28 height 28
type input "10"
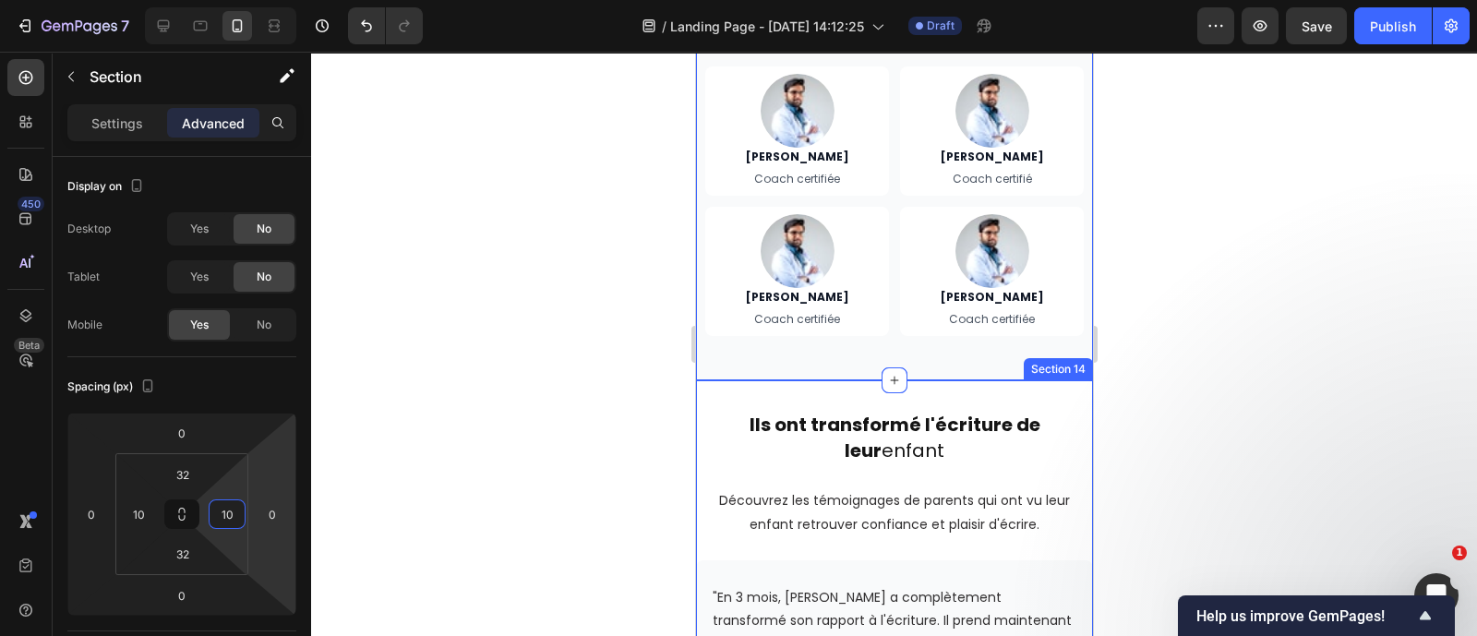
scroll to position [4662, 0]
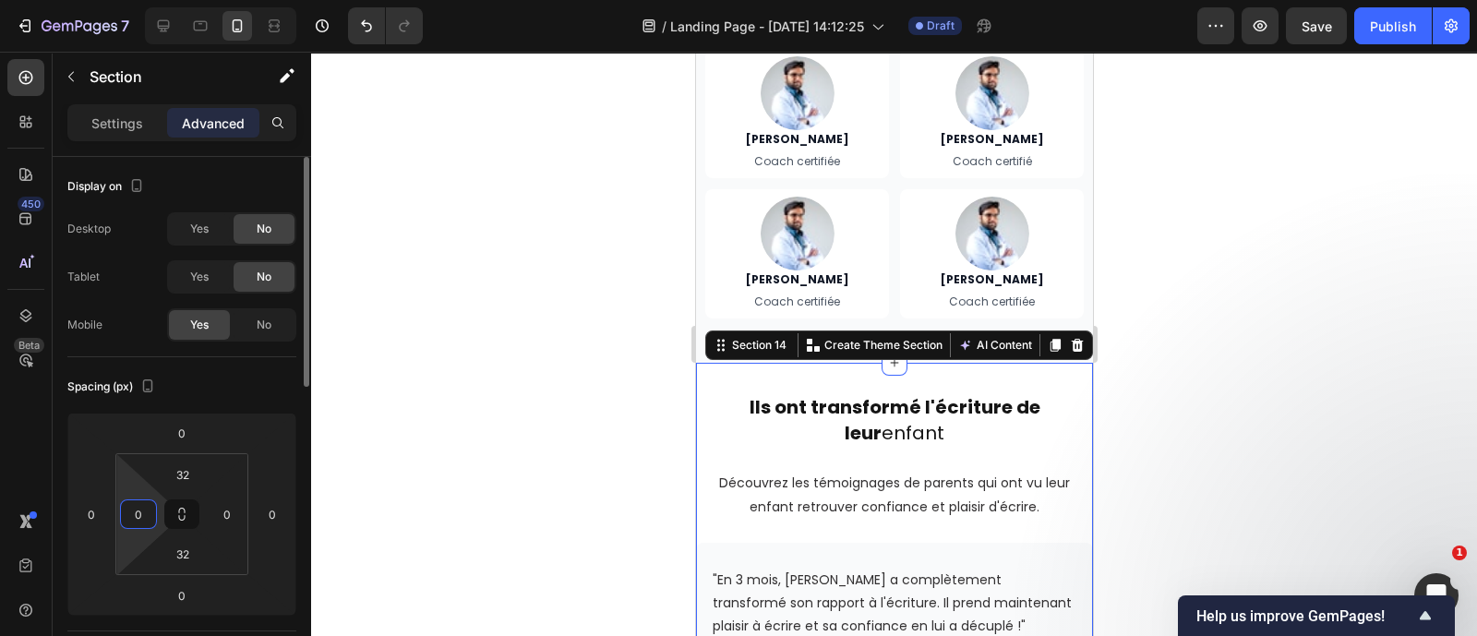
click at [144, 510] on input "0" at bounding box center [139, 514] width 28 height 28
type input "10"
click at [235, 520] on input "0" at bounding box center [227, 514] width 28 height 28
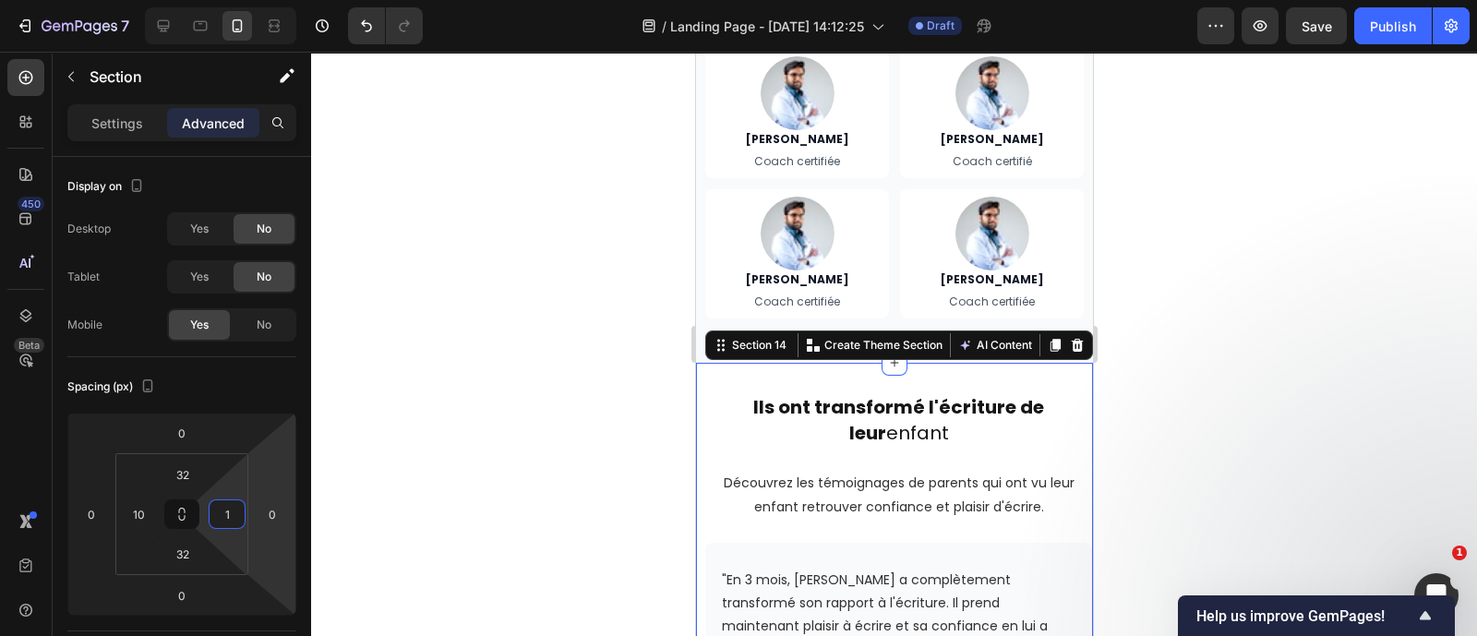
type input "10"
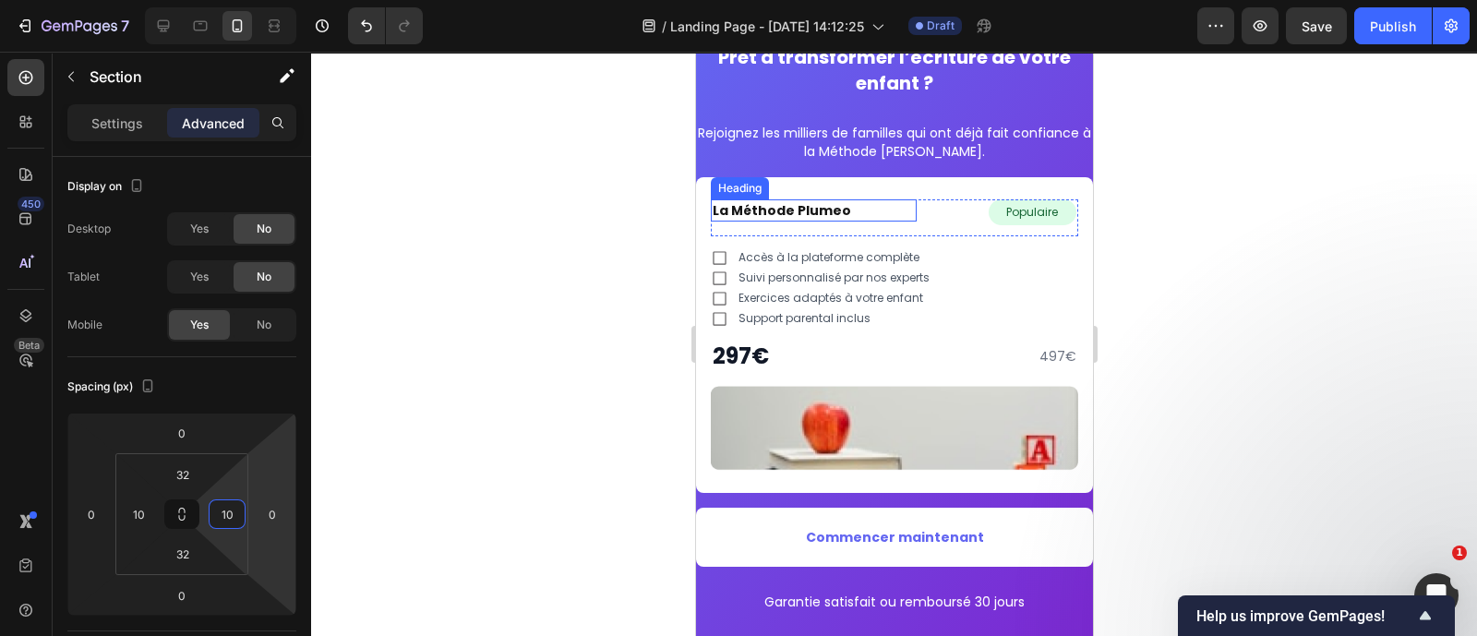
scroll to position [5668, 0]
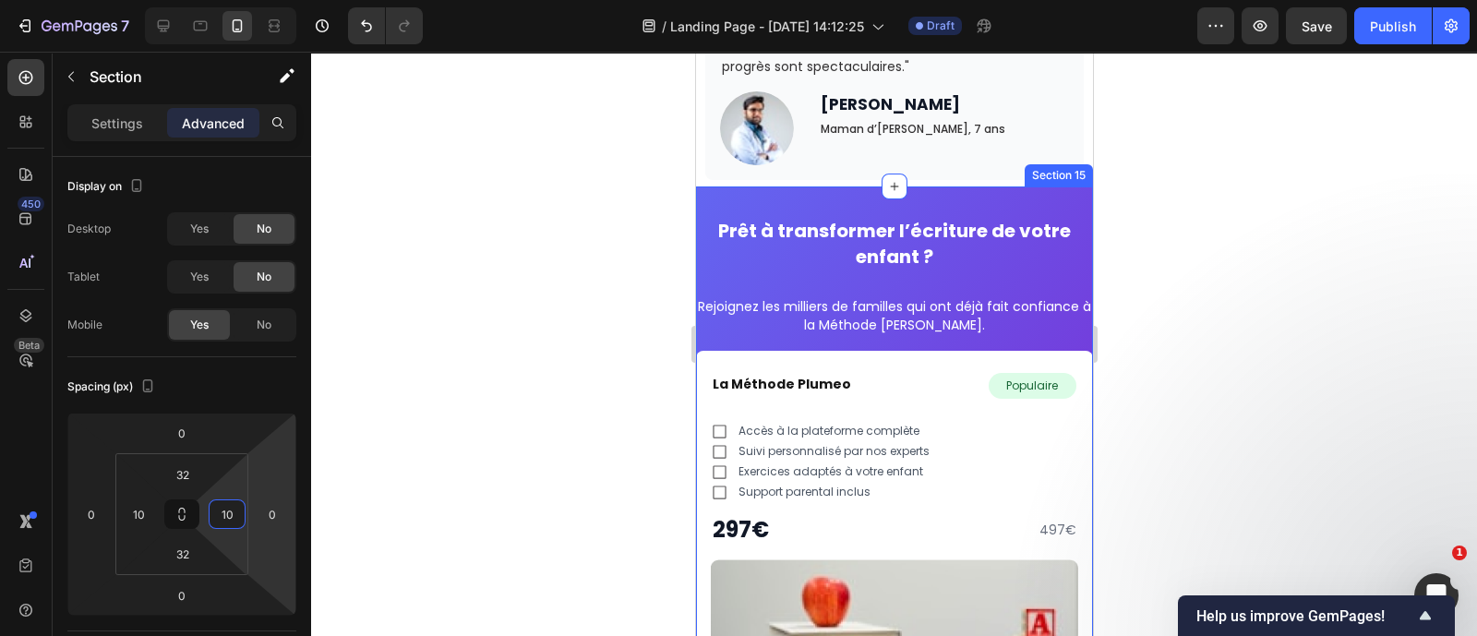
click at [754, 200] on div "Prêt à transformer l’écriture de votre enfant ? Heading Rejoignez les milliers …" at bounding box center [893, 500] width 397 height 629
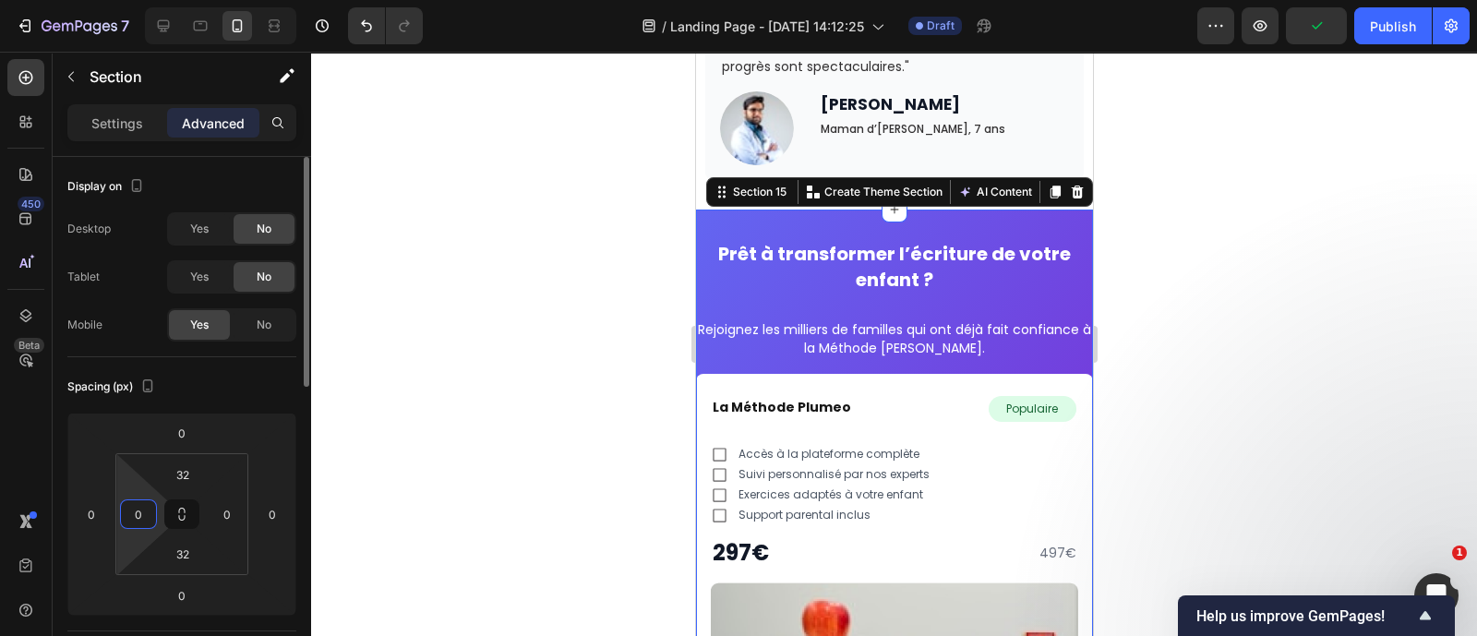
click at [142, 511] on input "0" at bounding box center [139, 514] width 28 height 28
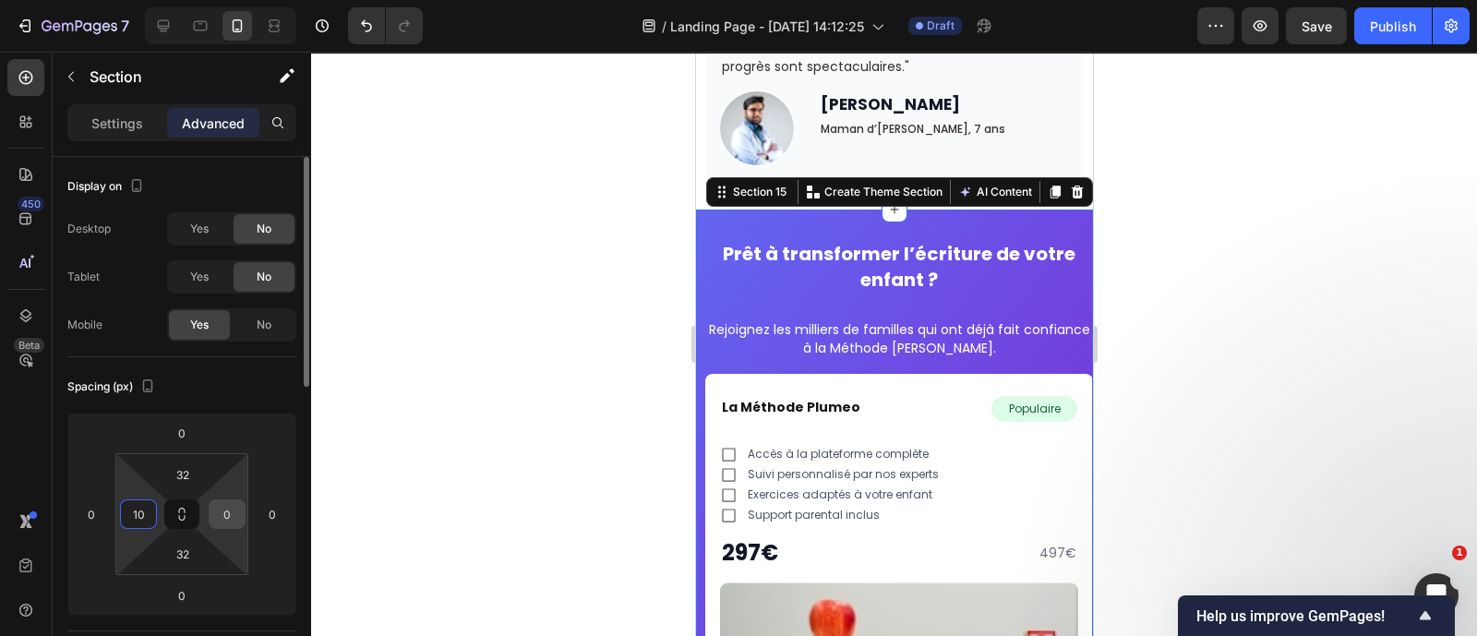
type input "10"
click at [231, 515] on input "0" at bounding box center [227, 514] width 28 height 28
type input "10"
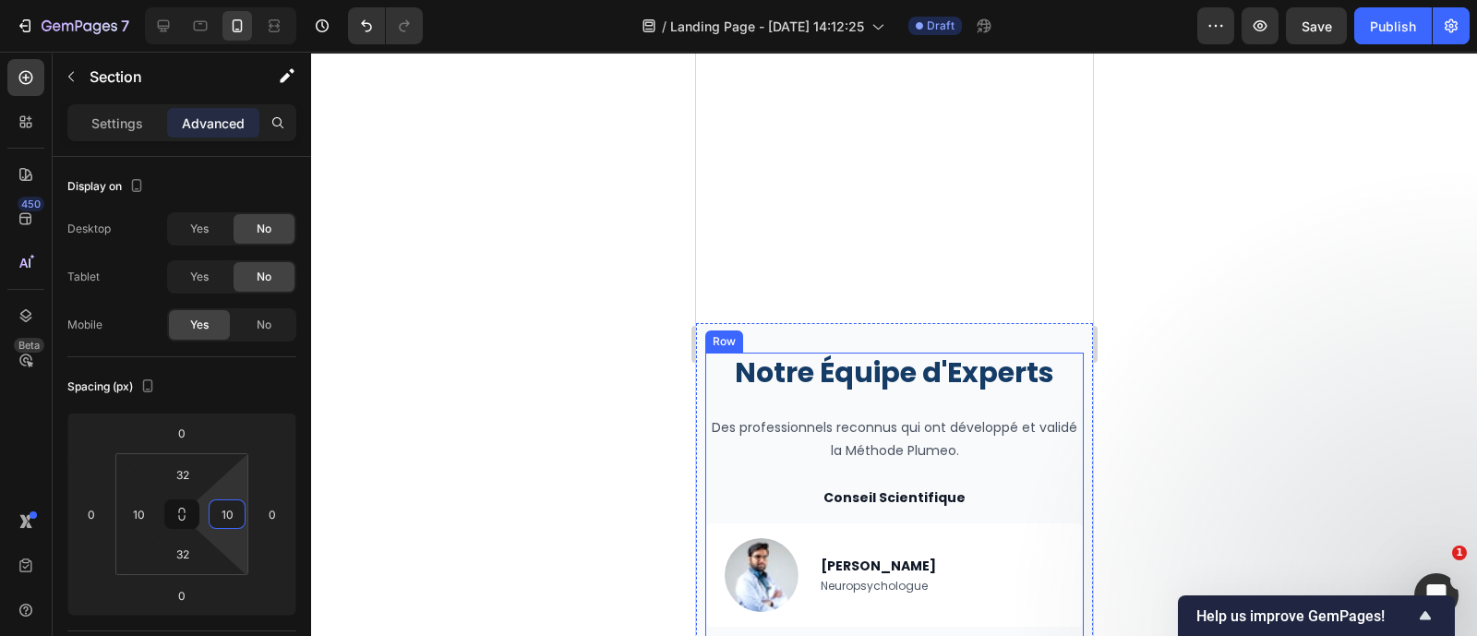
scroll to position [3770, 0]
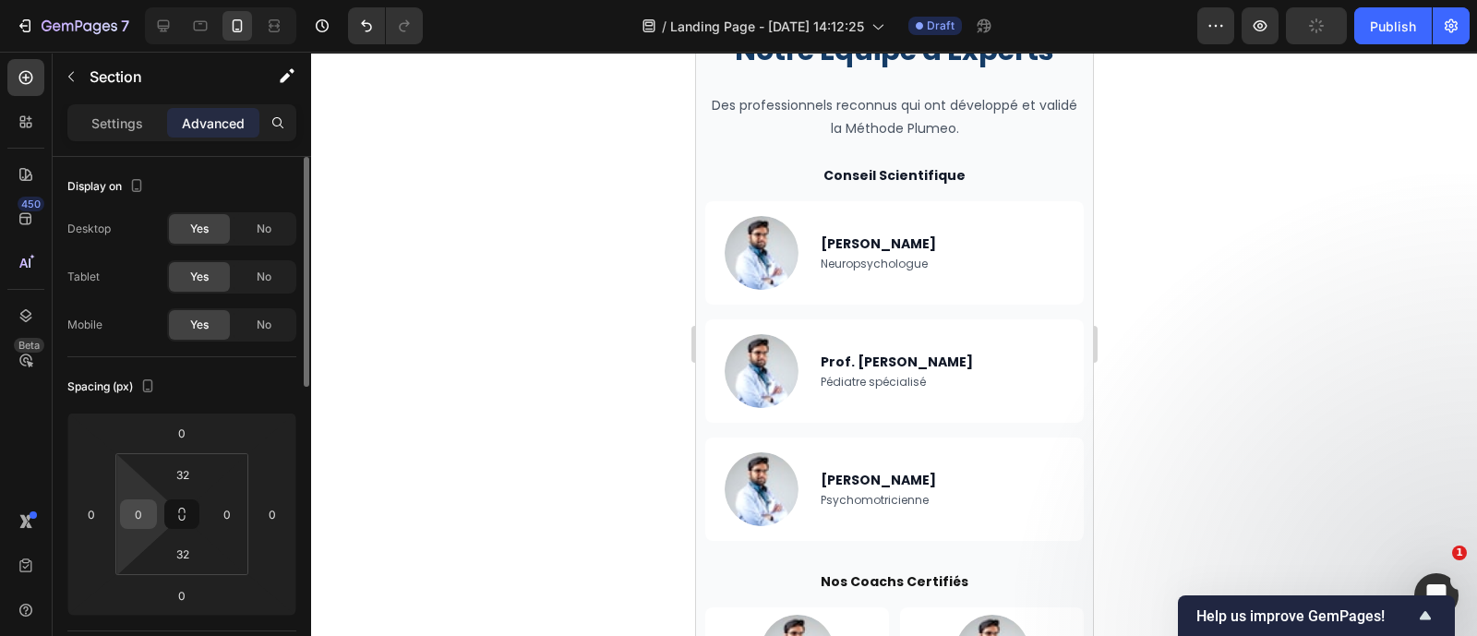
click at [136, 519] on input "0" at bounding box center [139, 514] width 28 height 28
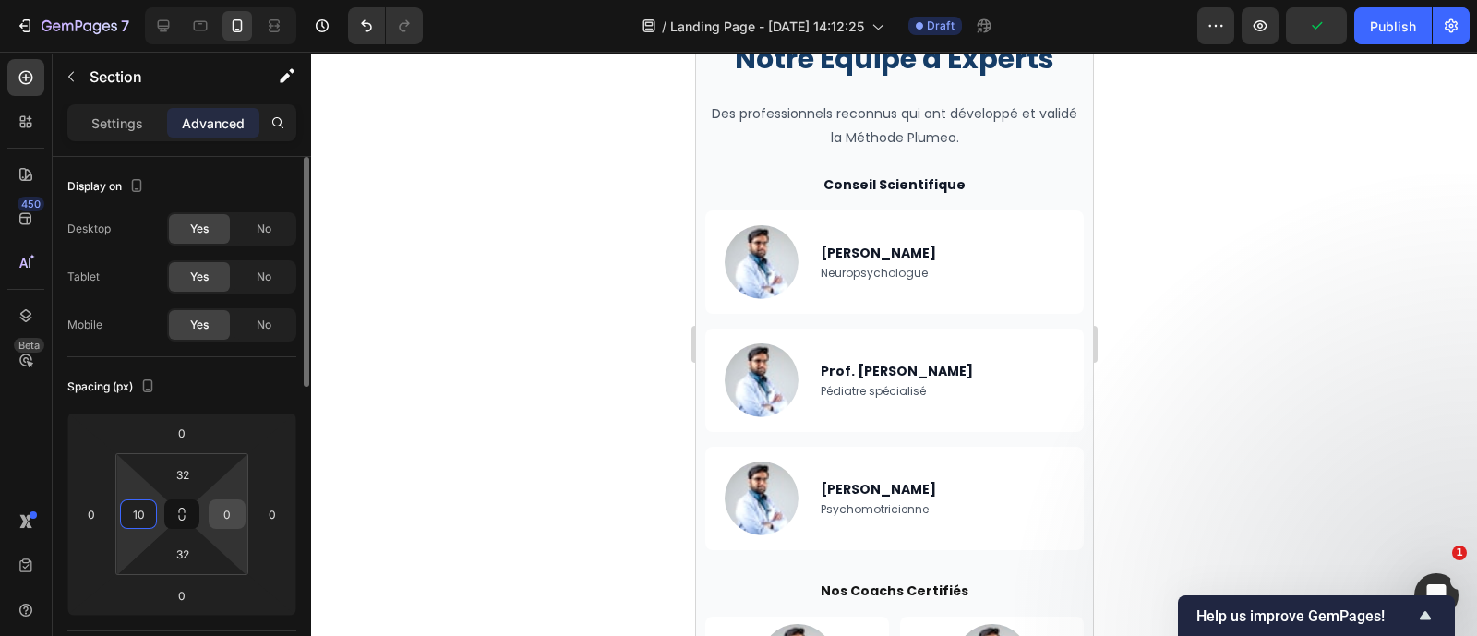
type input "10"
click at [226, 515] on input "0" at bounding box center [227, 514] width 28 height 28
type input "0"
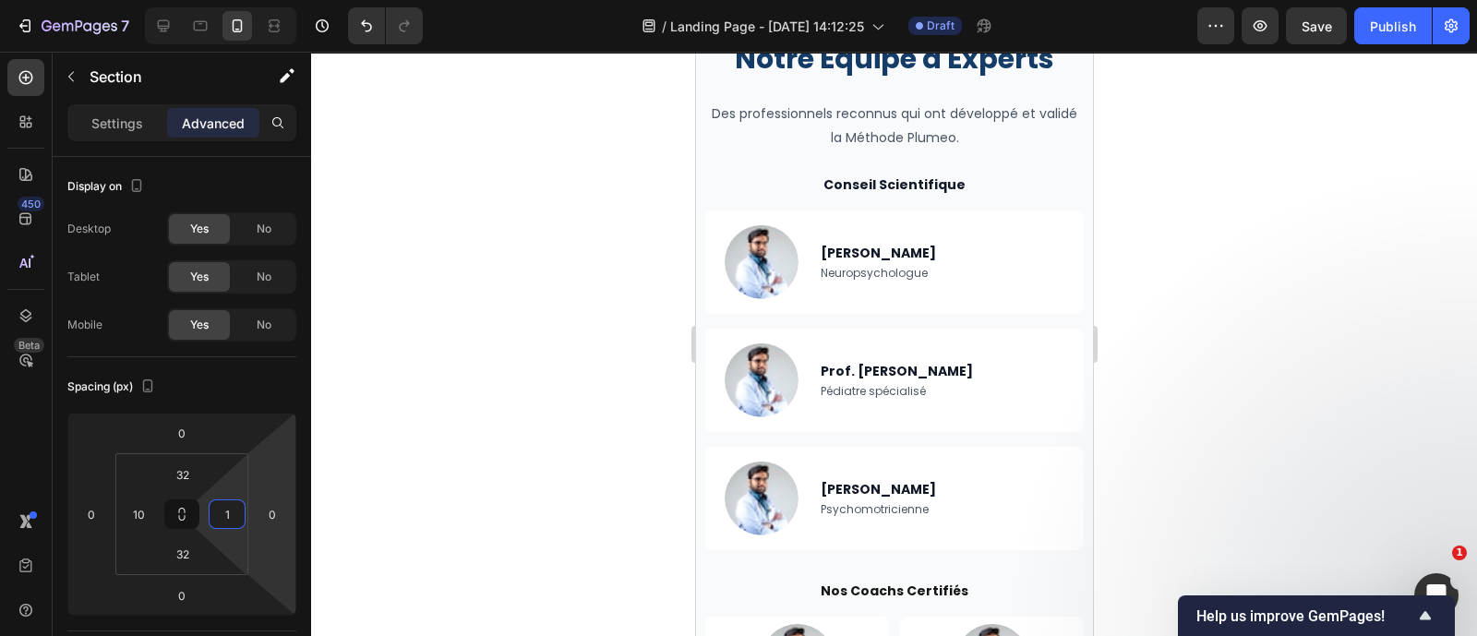
type input "10"
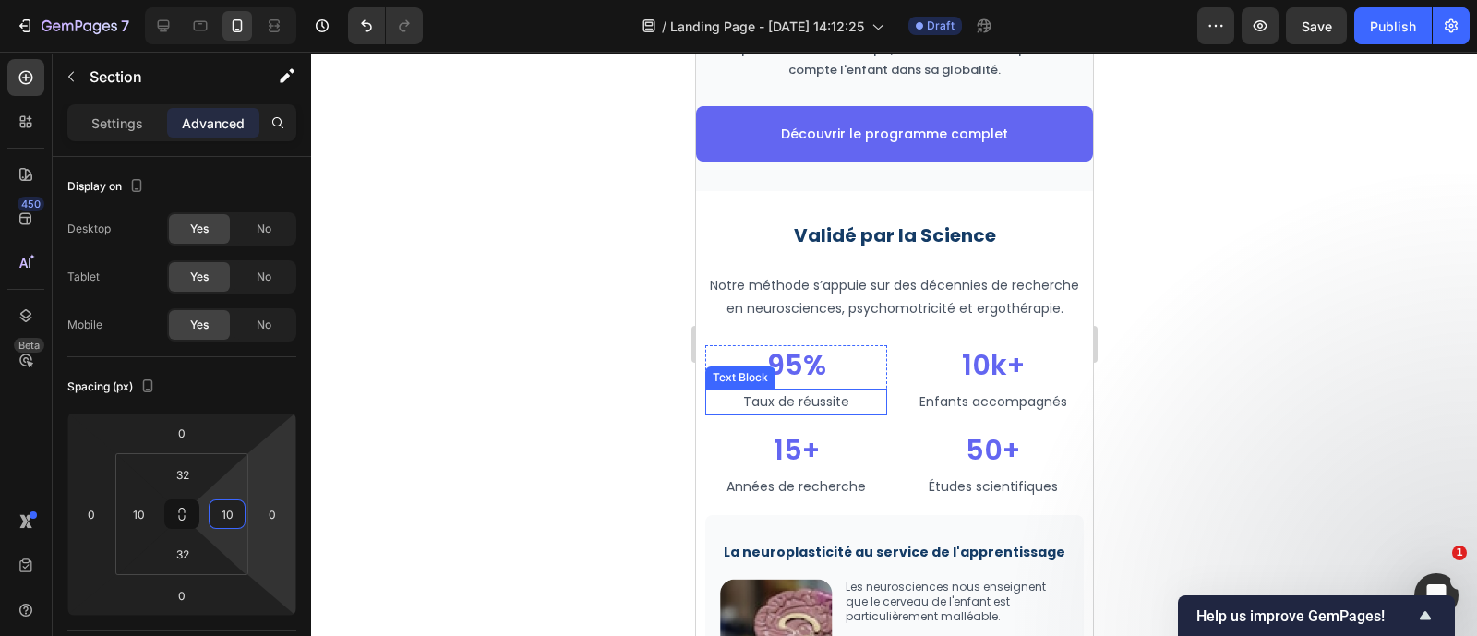
scroll to position [2848, 0]
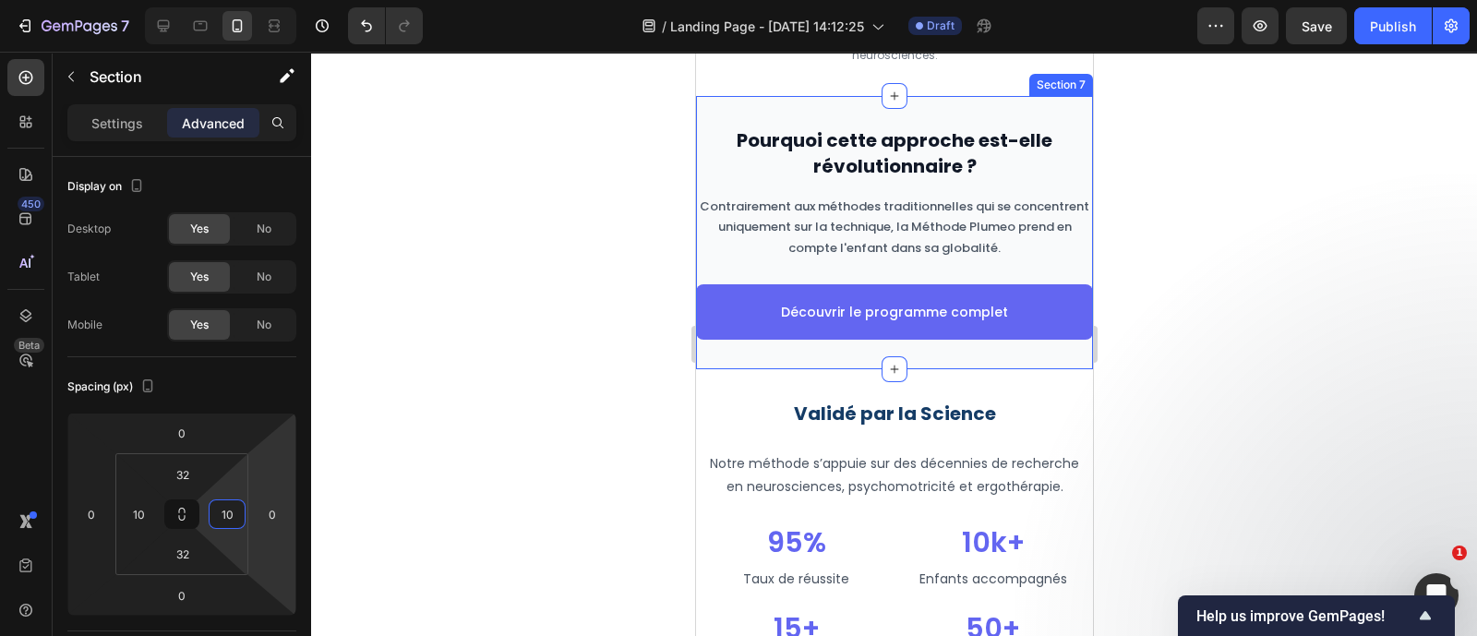
click at [791, 138] on div "Pourquoi cette approche est-elle révolutionnaire ? Heading Contrairement aux mé…" at bounding box center [893, 232] width 397 height 273
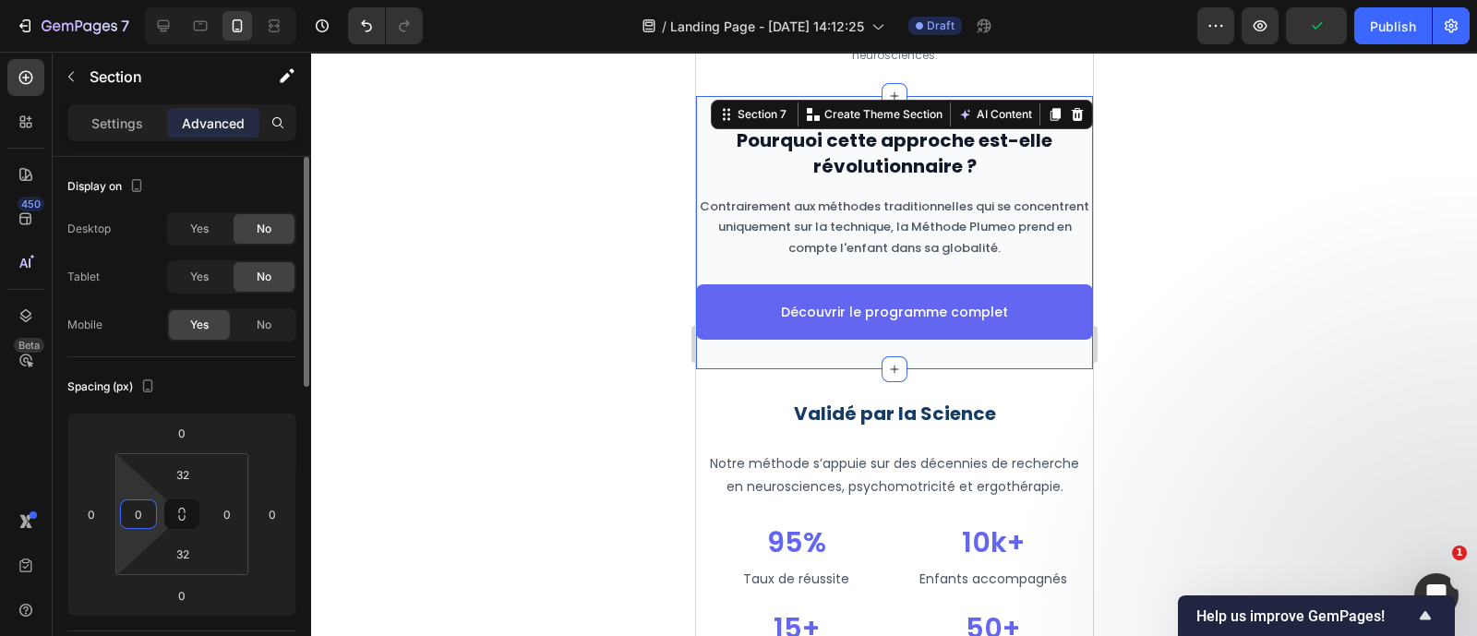
click at [142, 508] on input "0" at bounding box center [139, 514] width 28 height 28
type input "10"
click at [233, 510] on input "0" at bounding box center [227, 514] width 28 height 28
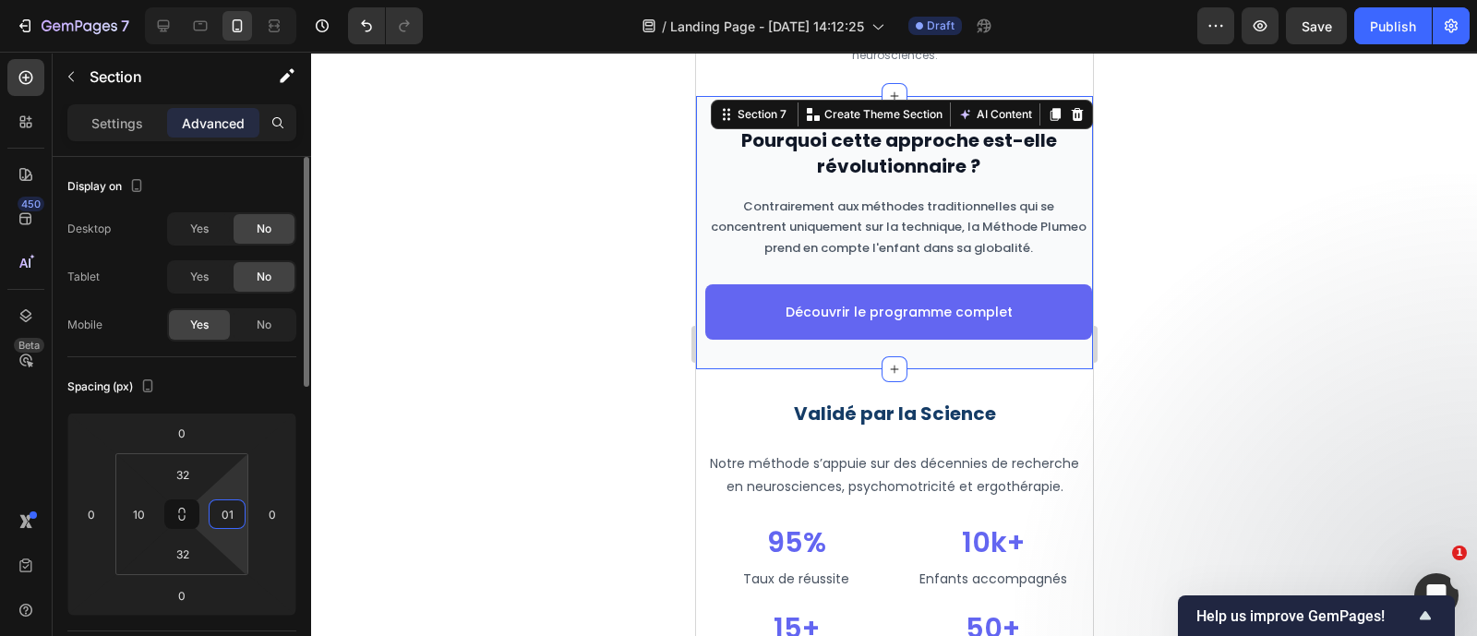
type input "0"
type input "10"
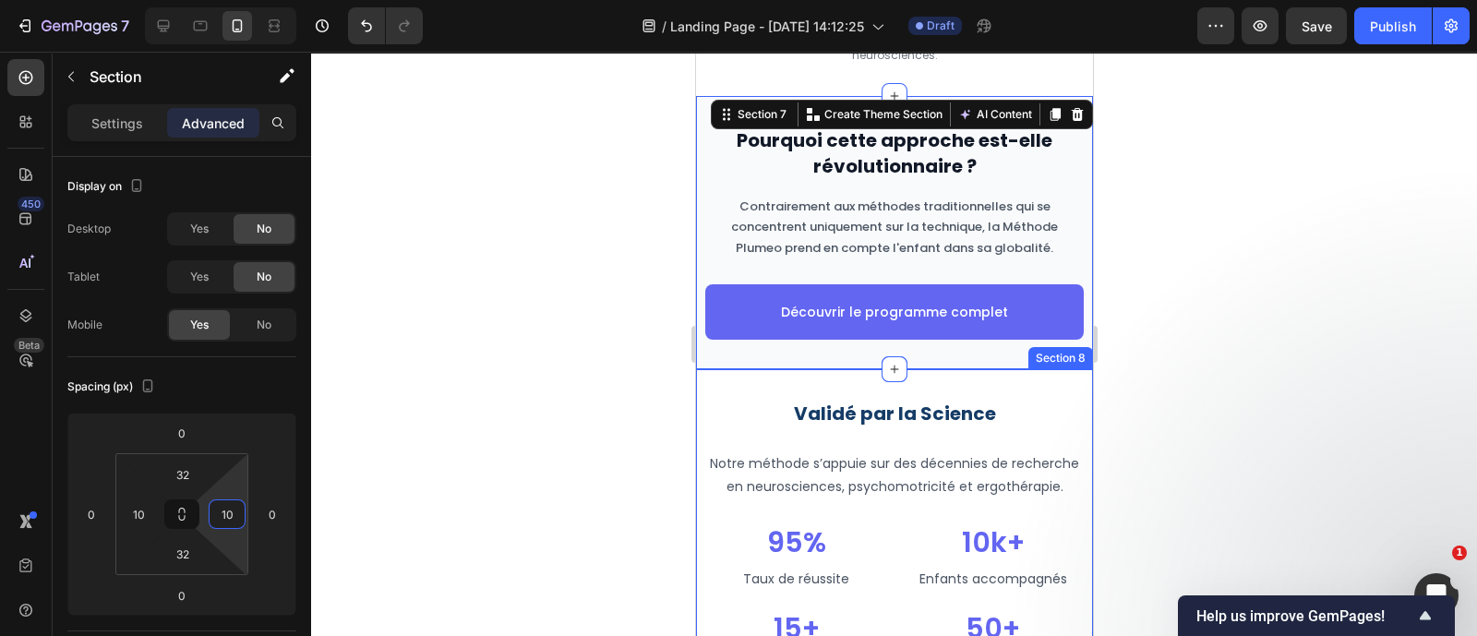
click at [731, 413] on div "Validé par la Science Heading Notre méthode s’appuie sur des décennies de reche…" at bounding box center [893, 641] width 397 height 545
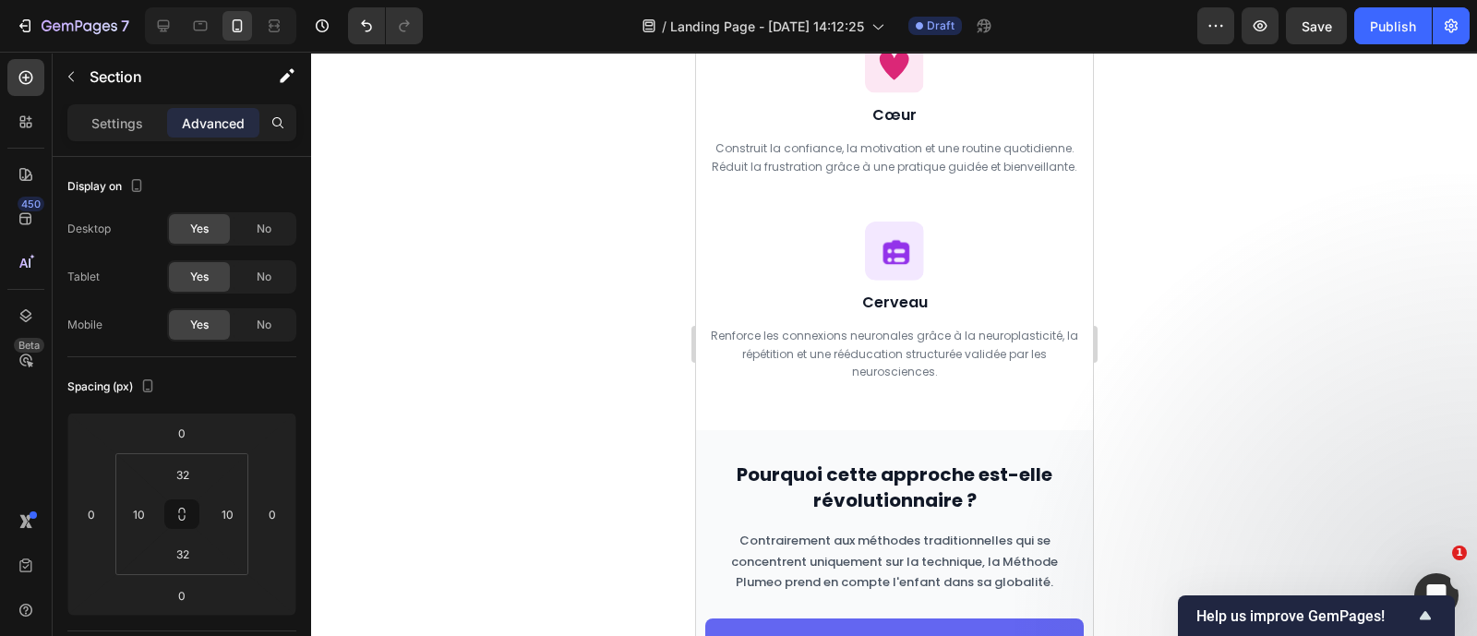
scroll to position [2443, 0]
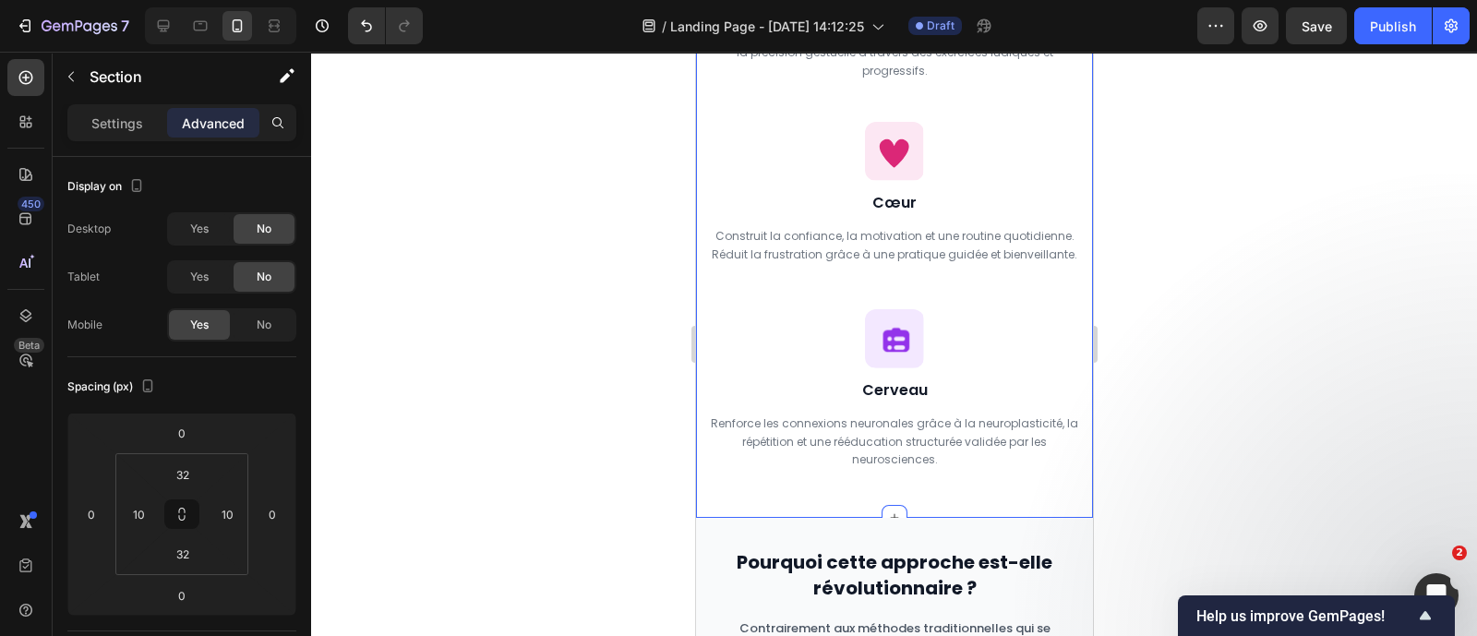
click at [722, 506] on div "Icon Approche scientifique Text Block Row Row La Méthode Plumeo : 3 Piliers Sci…" at bounding box center [893, 166] width 397 height 704
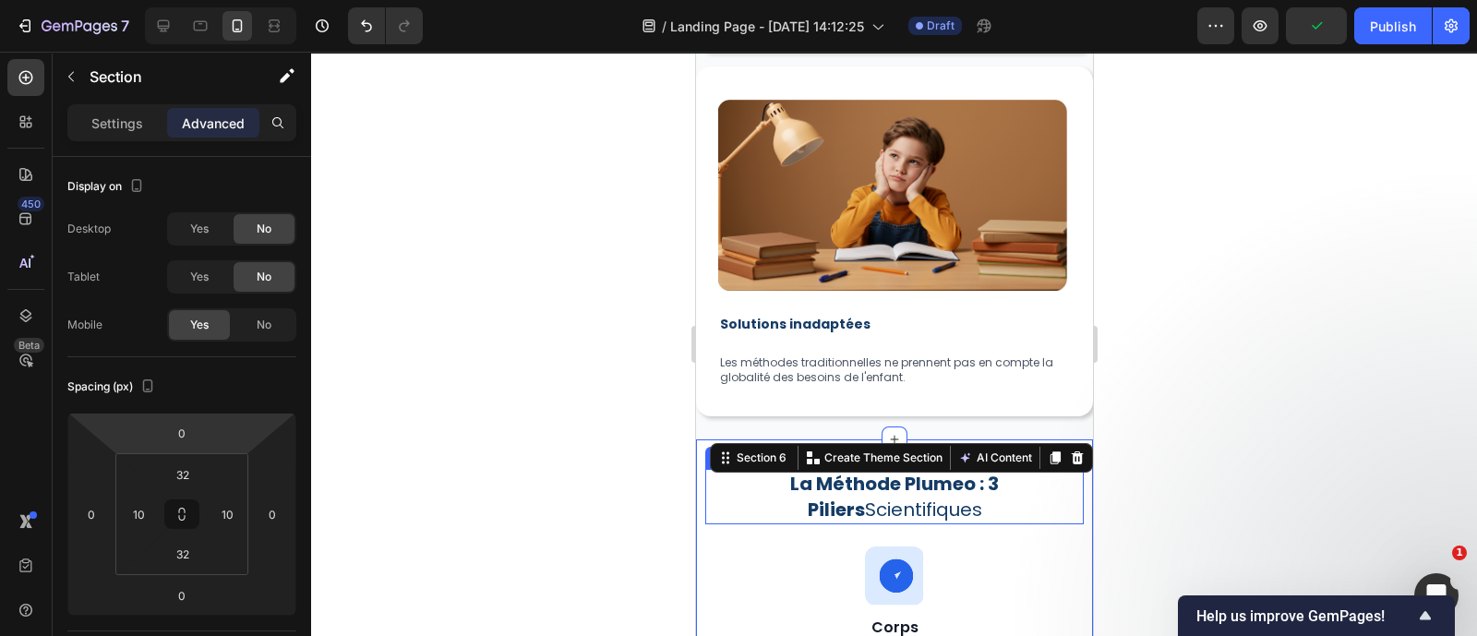
scroll to position [1808, 0]
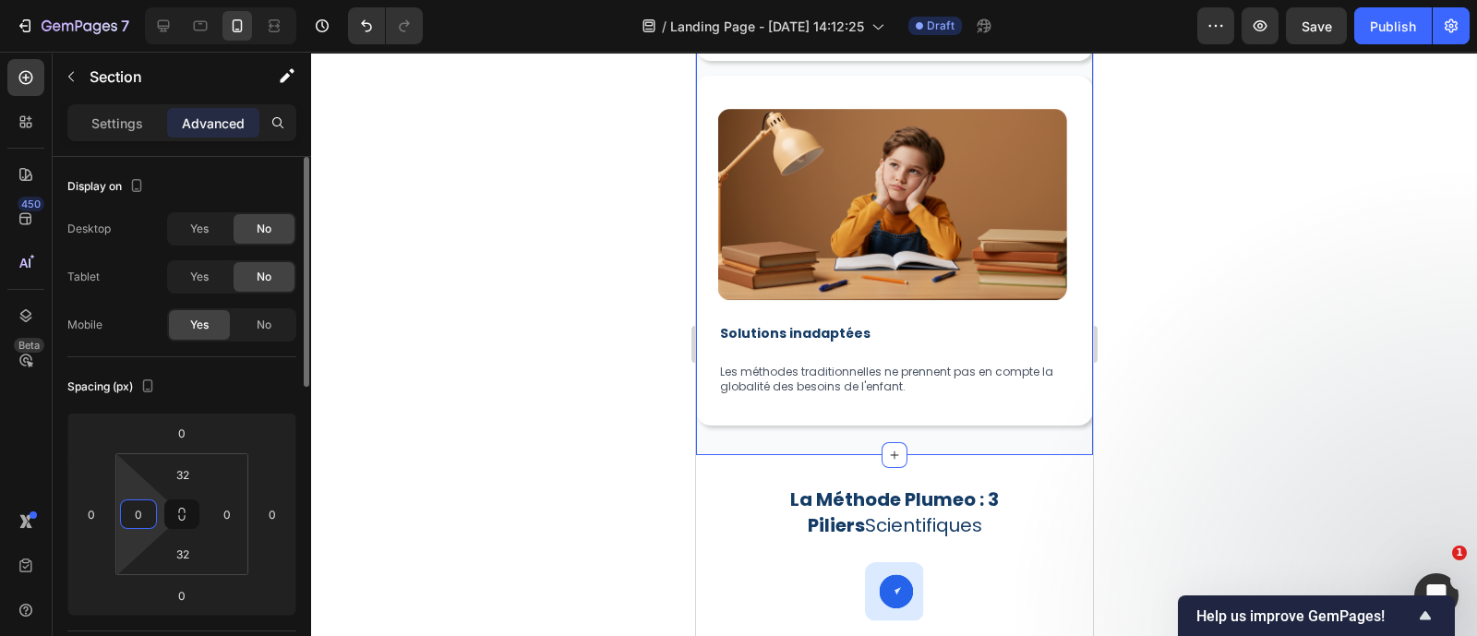
click at [150, 505] on input "0" at bounding box center [139, 514] width 28 height 28
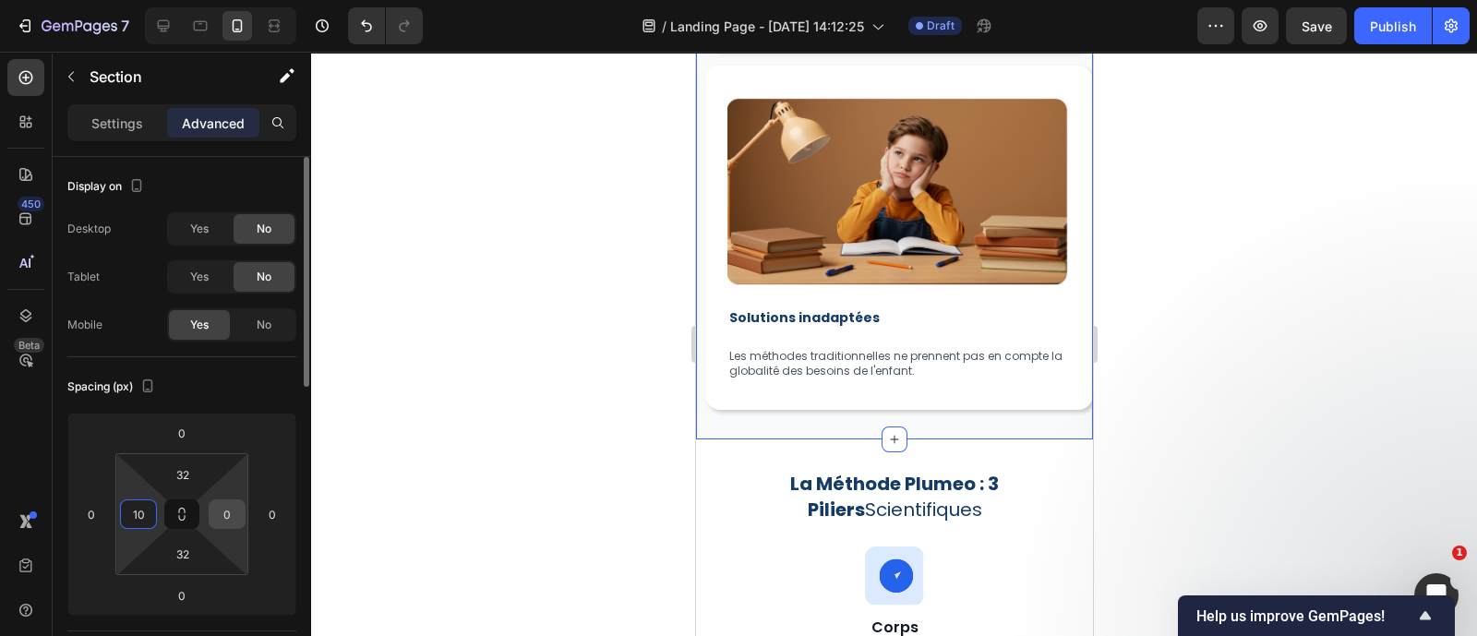
type input "10"
click at [235, 515] on input "0" at bounding box center [227, 514] width 28 height 28
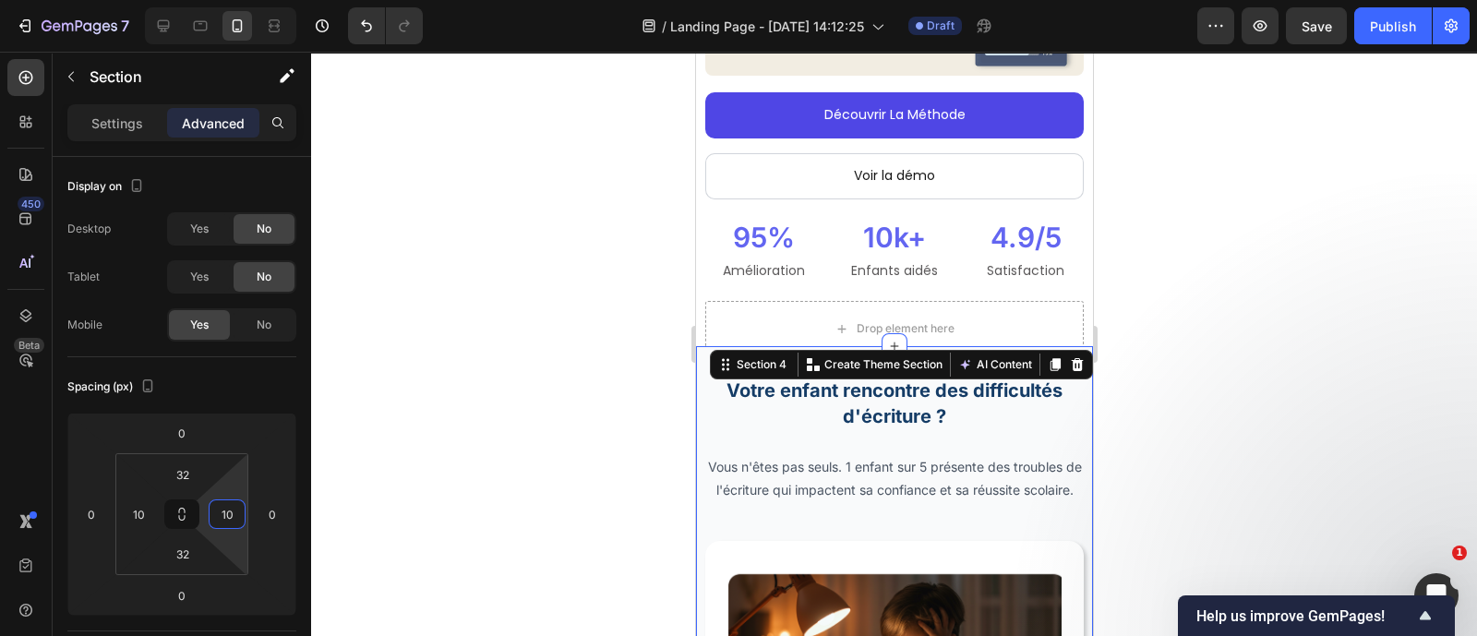
scroll to position [609, 0]
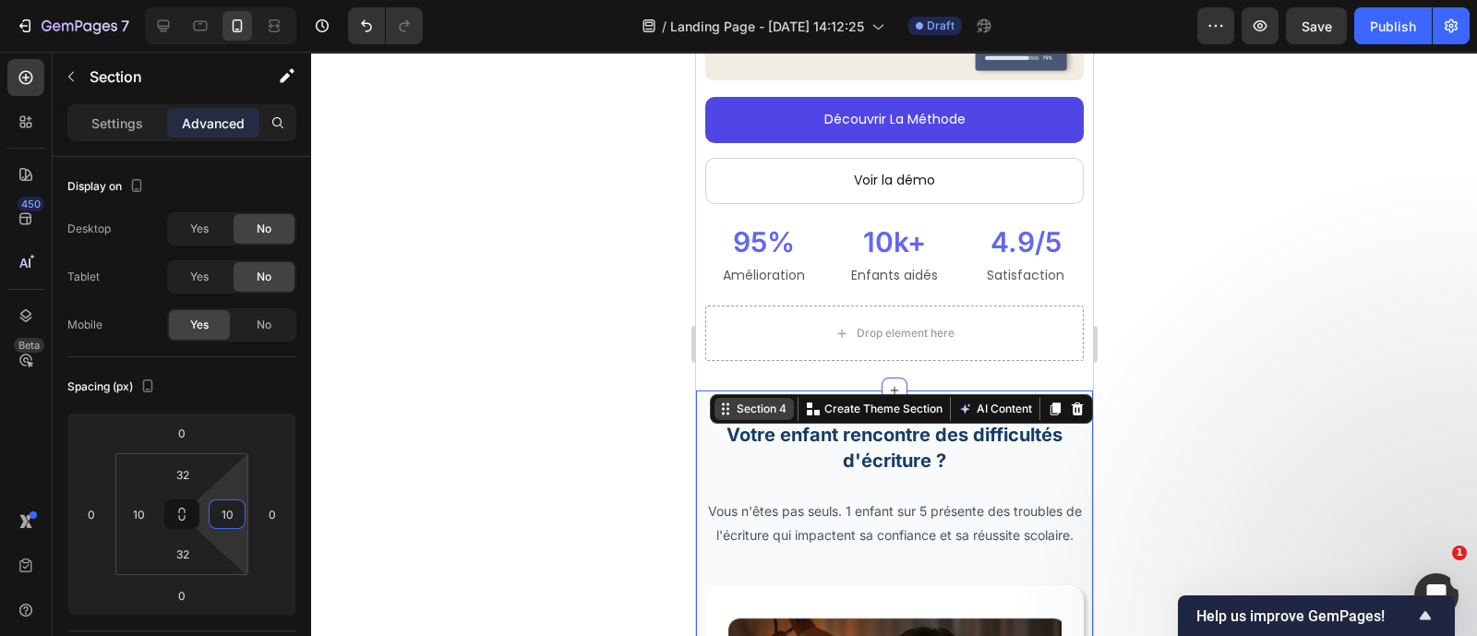
type input "10"
click at [732, 401] on div "Section 4" at bounding box center [760, 409] width 57 height 17
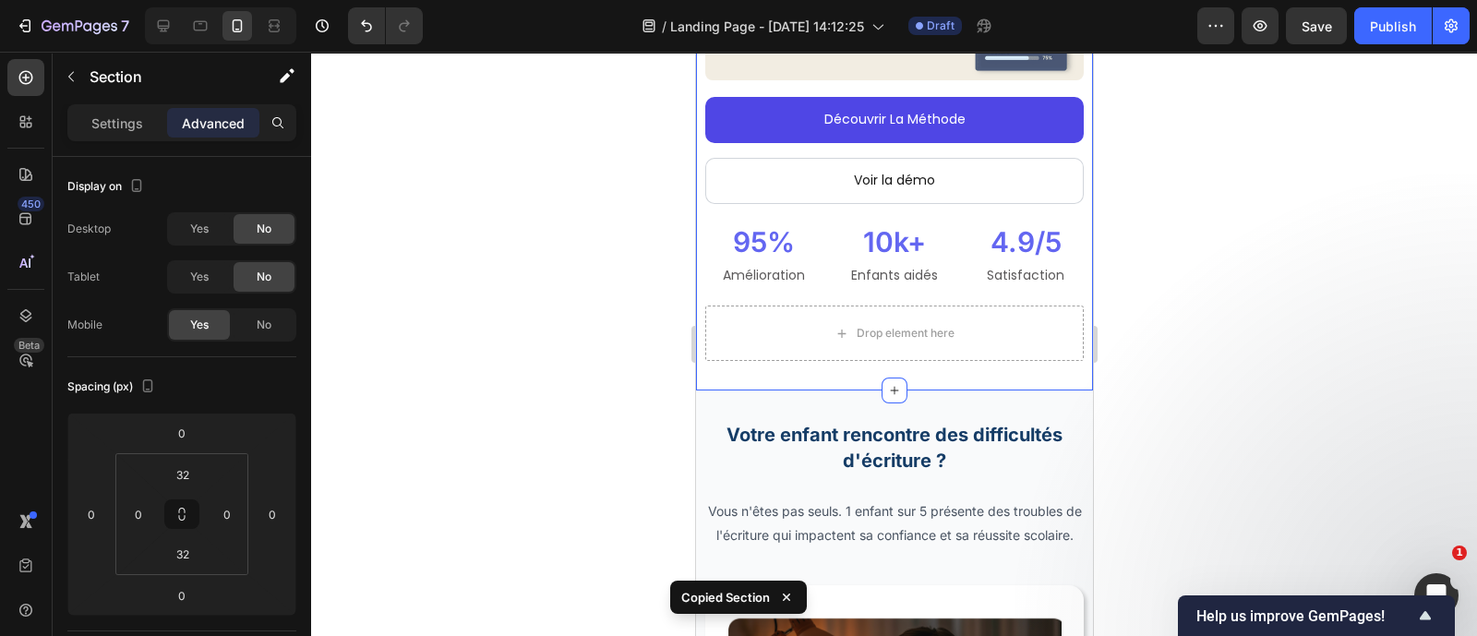
type input "10"
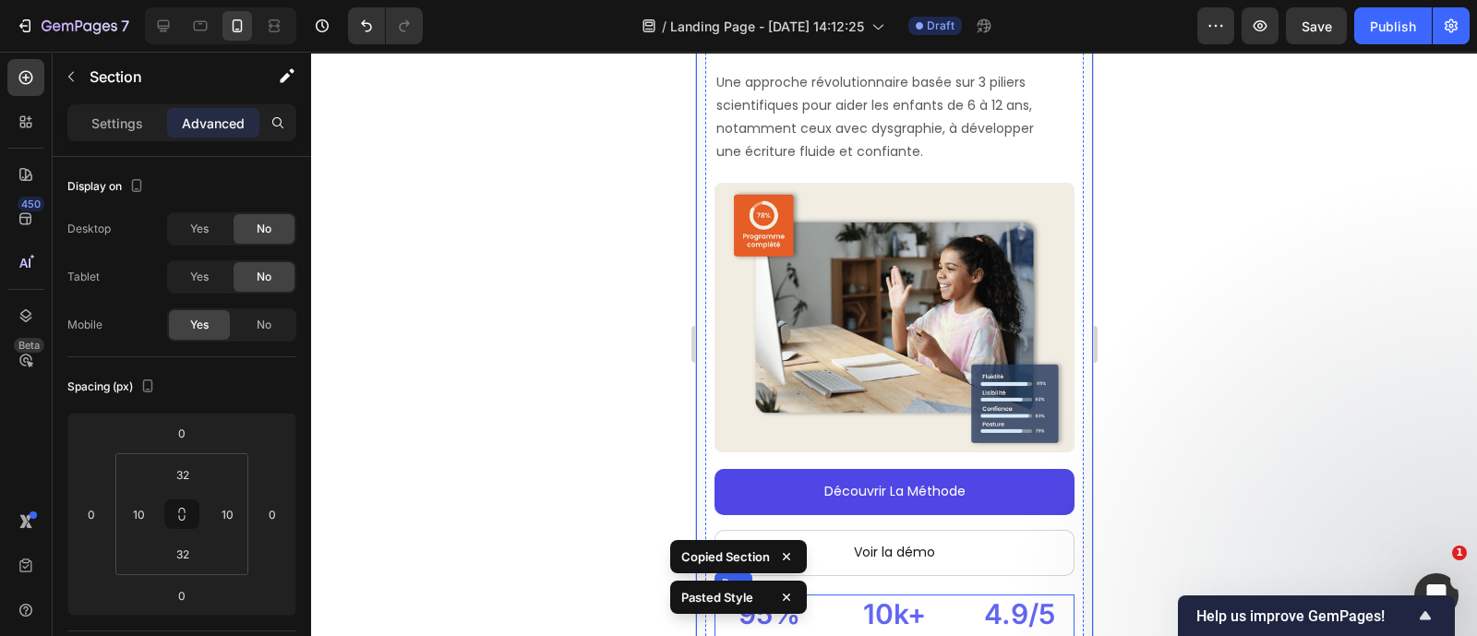
scroll to position [0, 0]
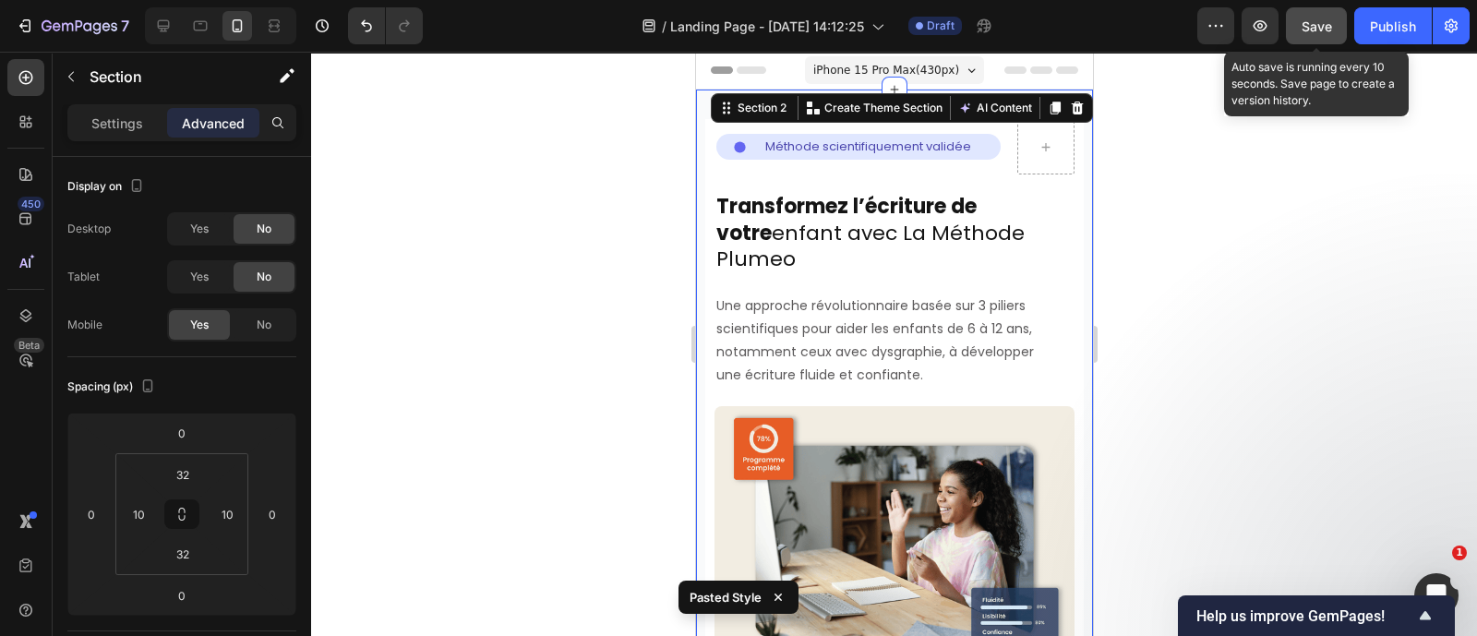
click at [1301, 25] on span "Save" at bounding box center [1316, 26] width 30 height 16
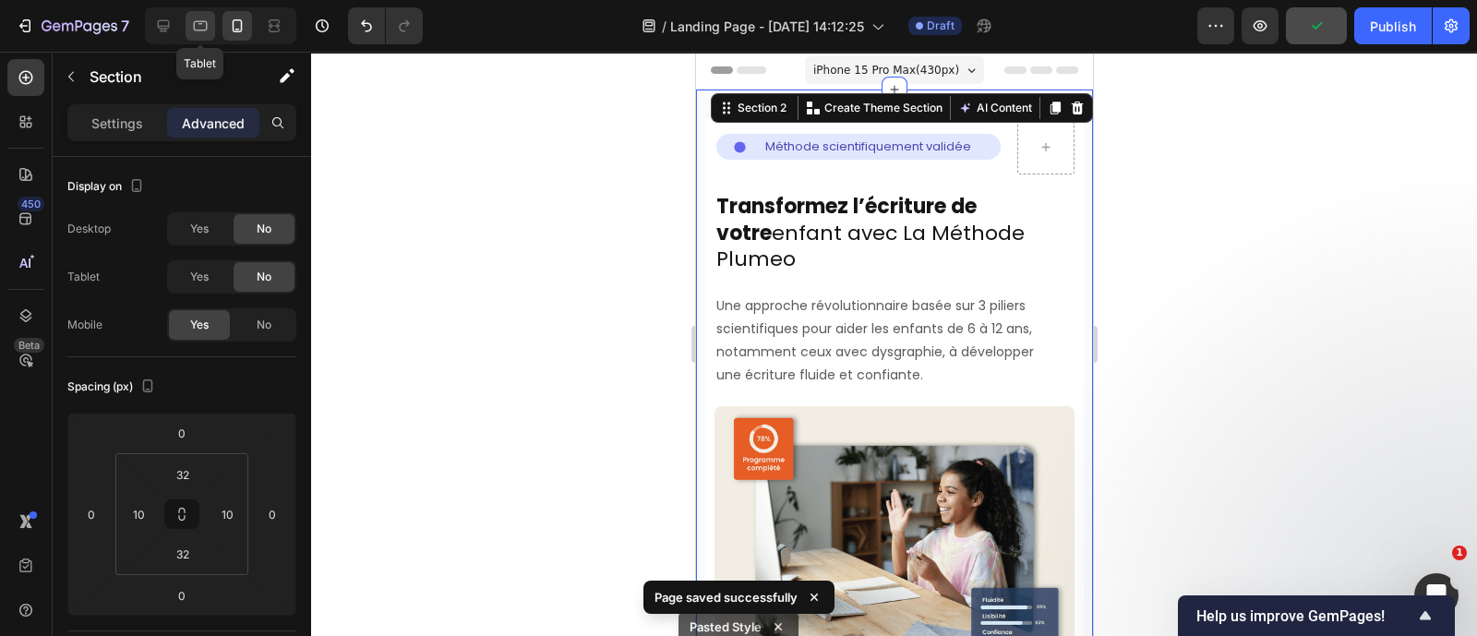
click at [204, 23] on icon at bounding box center [200, 26] width 18 height 18
type input "80"
type input "112"
type input "96"
type input "112"
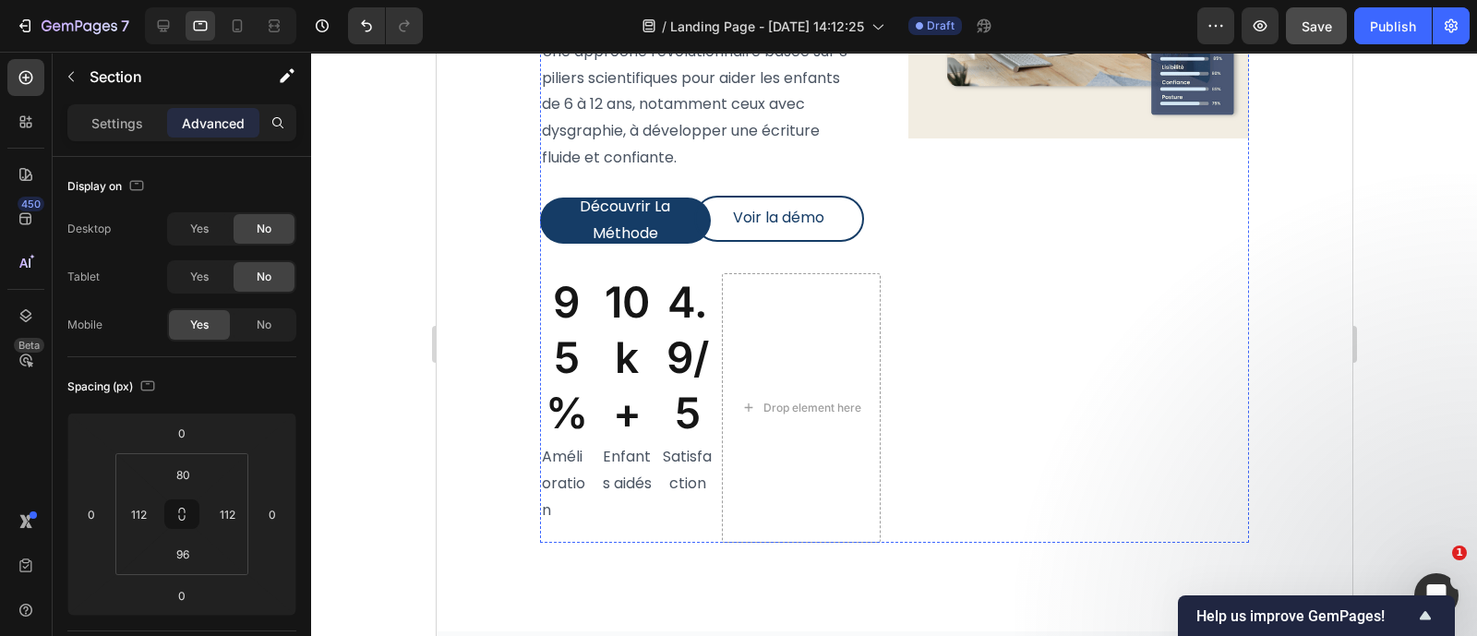
scroll to position [646, 0]
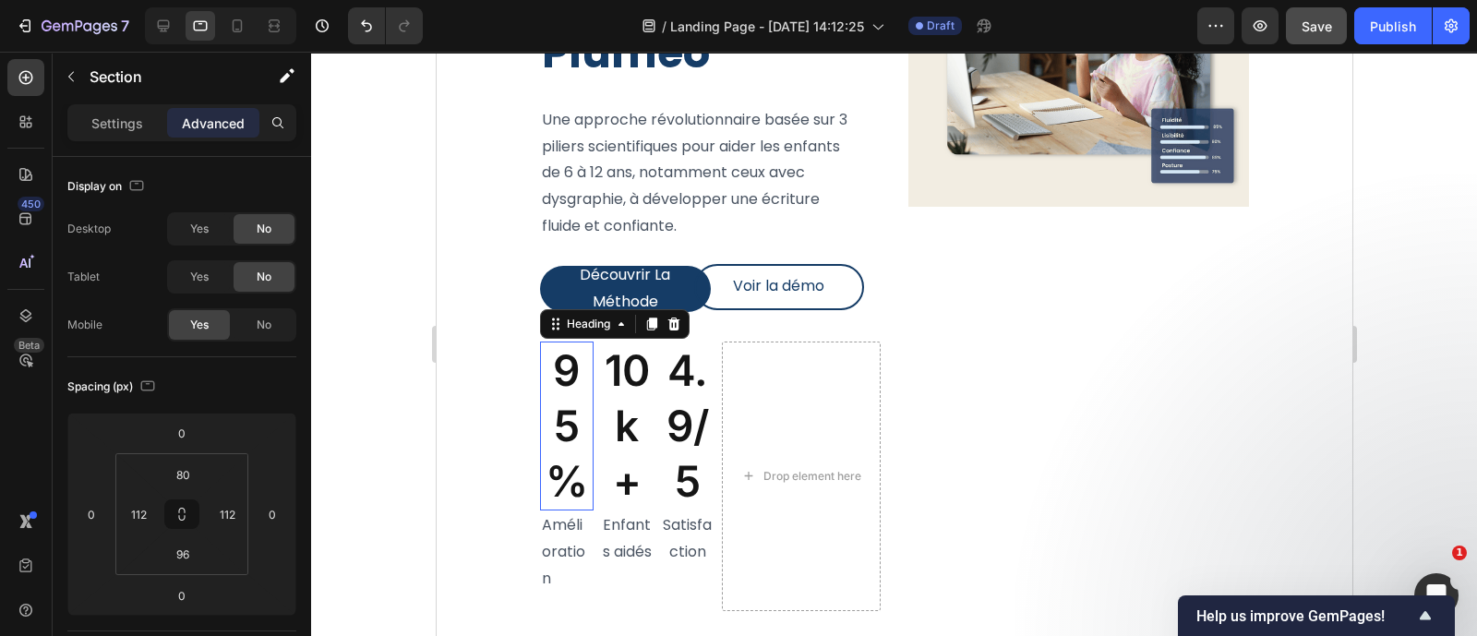
click at [589, 342] on h2 "95%" at bounding box center [566, 426] width 54 height 169
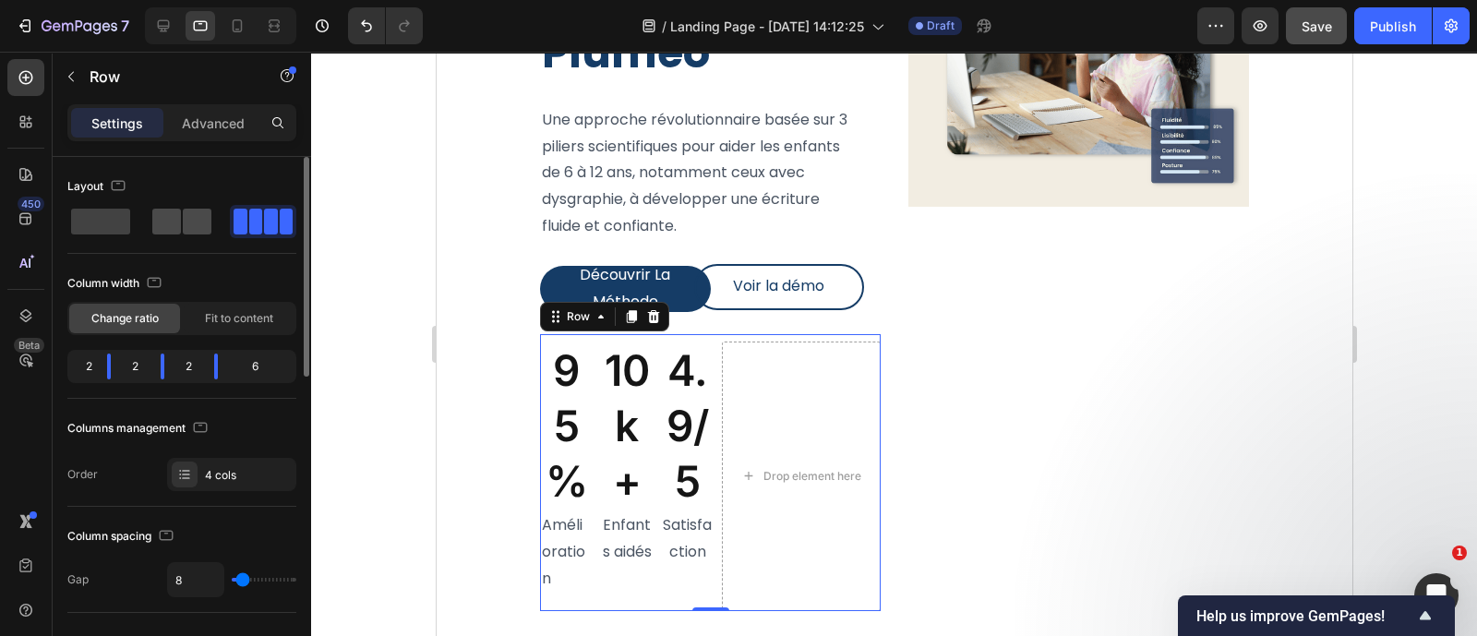
click at [190, 229] on span at bounding box center [197, 222] width 29 height 26
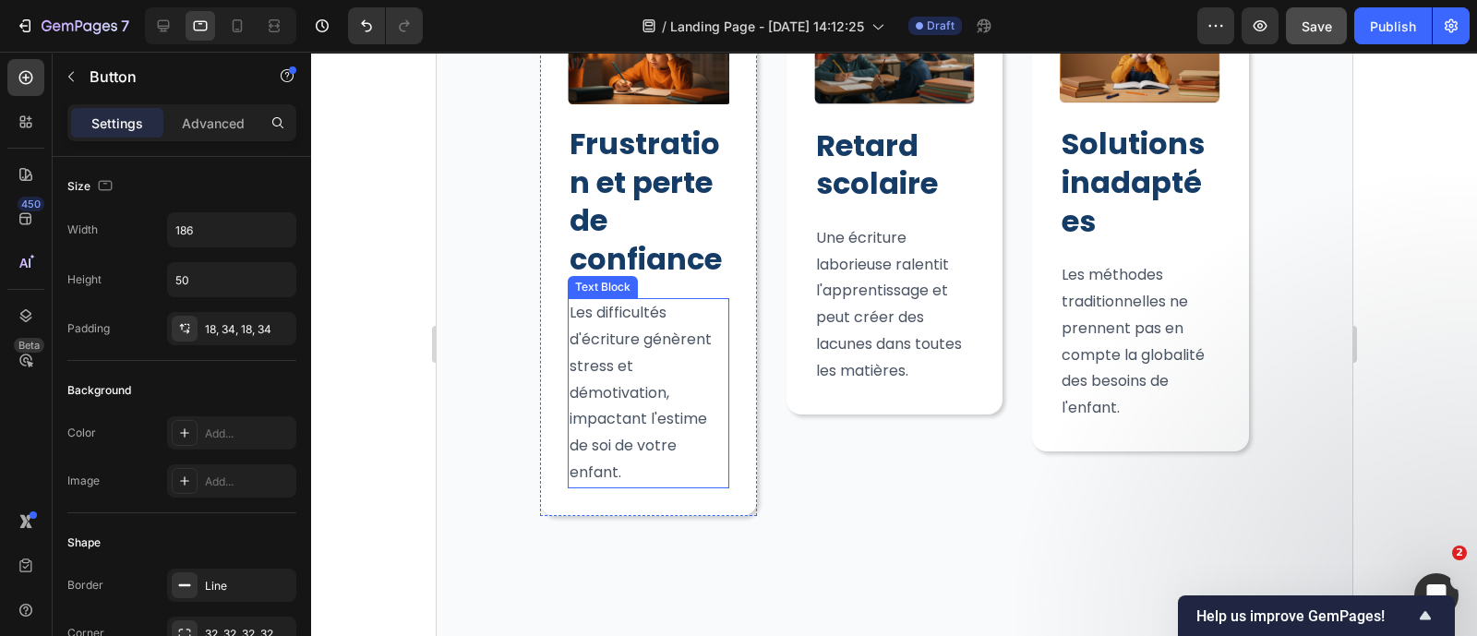
scroll to position [1536, 0]
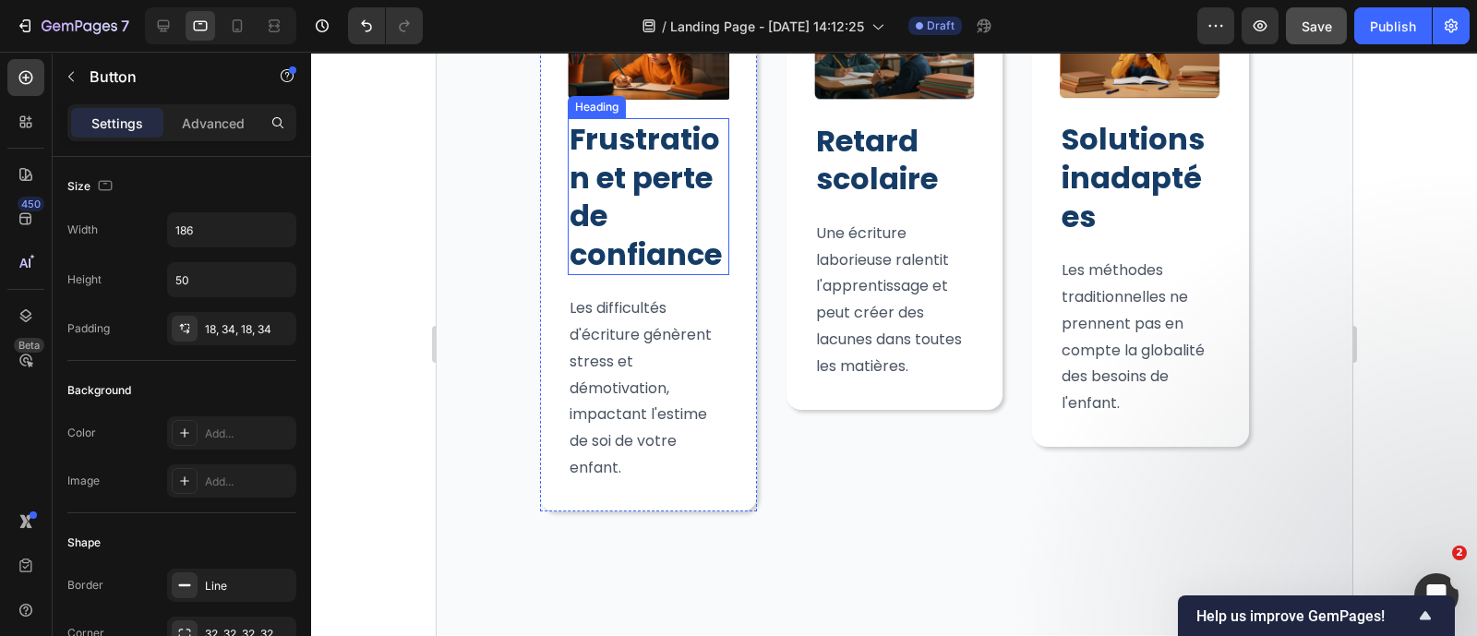
click at [686, 254] on strong "Frustration et perte de confiance" at bounding box center [645, 196] width 152 height 157
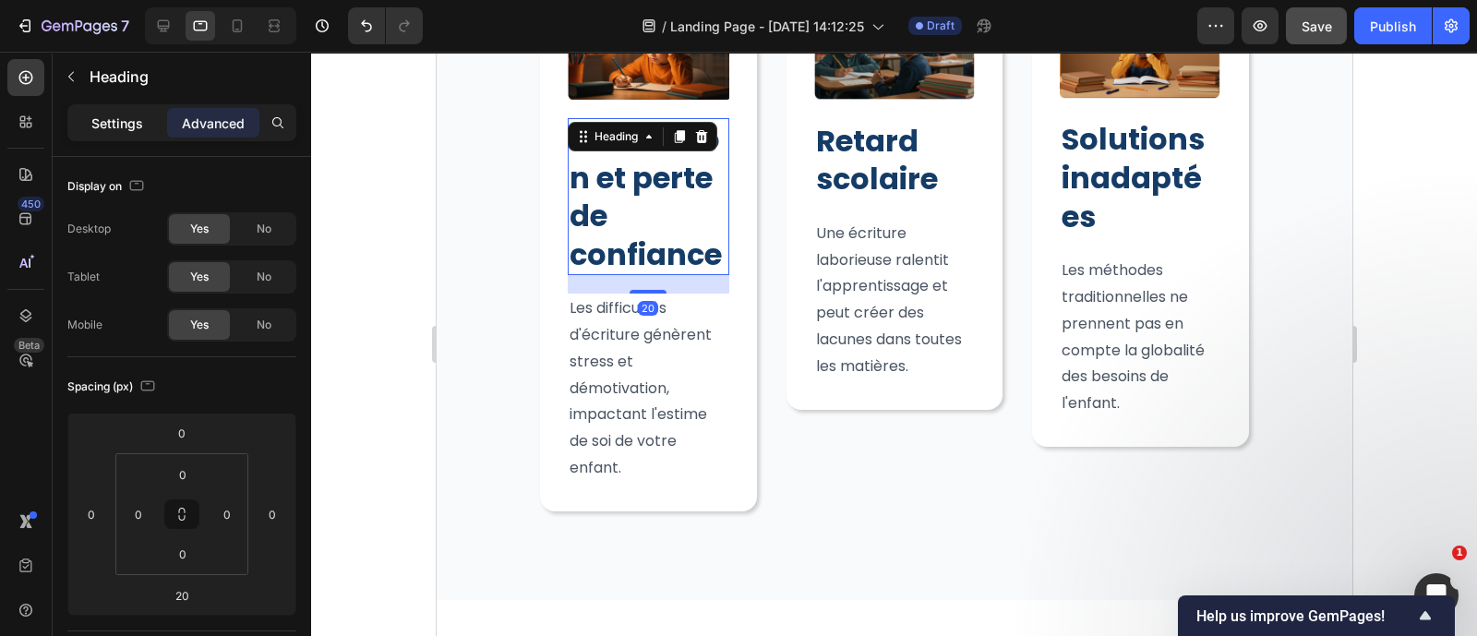
click at [105, 129] on p "Settings" at bounding box center [117, 123] width 52 height 19
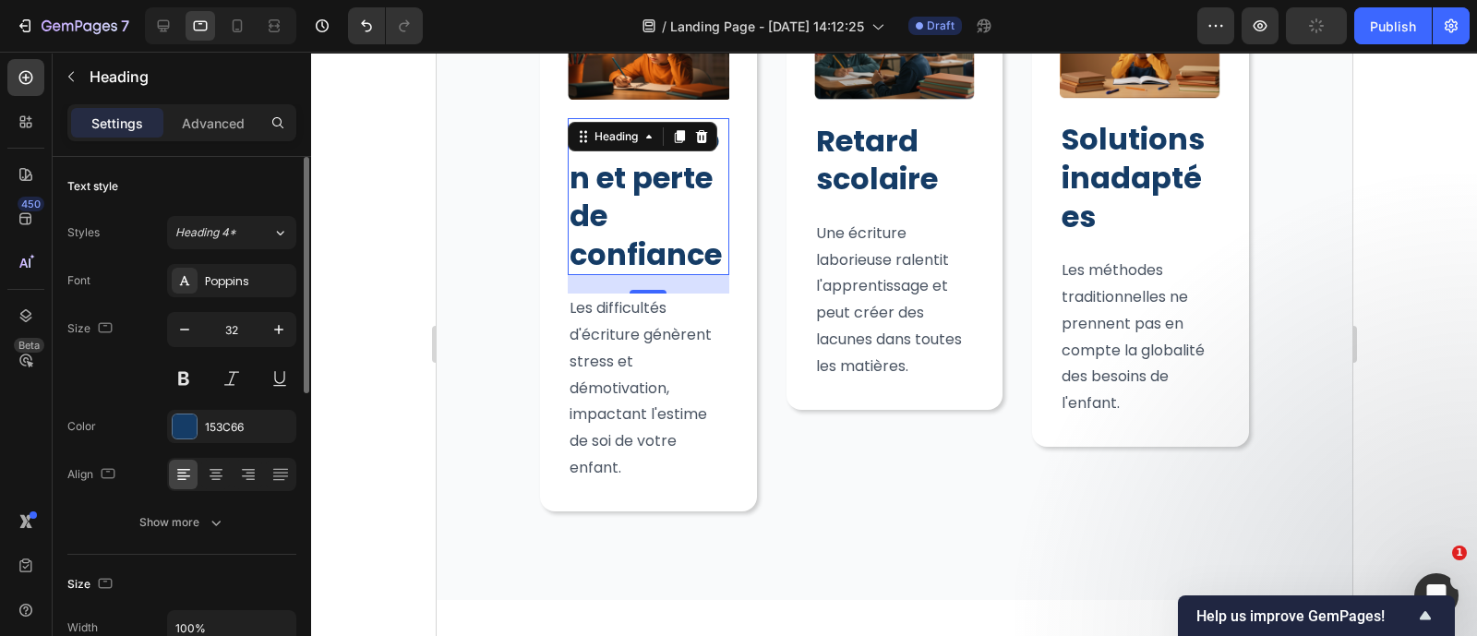
scroll to position [107, 0]
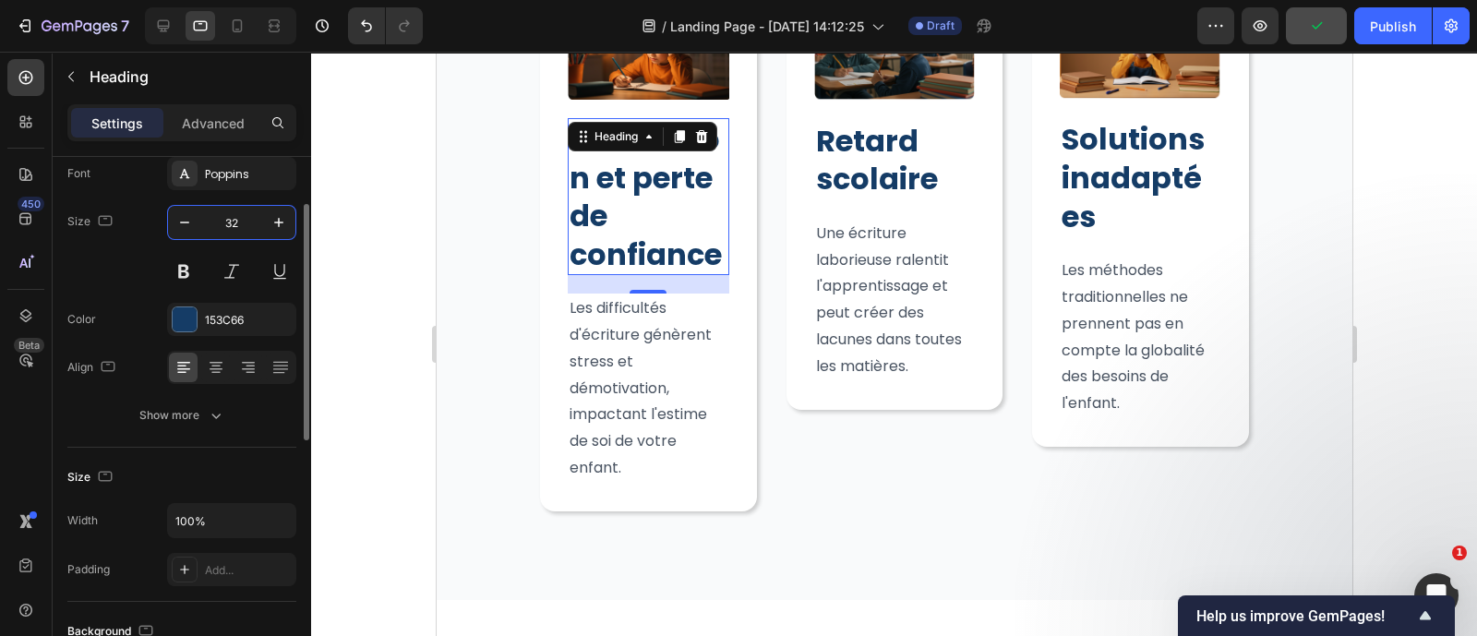
click at [231, 228] on input "32" at bounding box center [231, 222] width 61 height 33
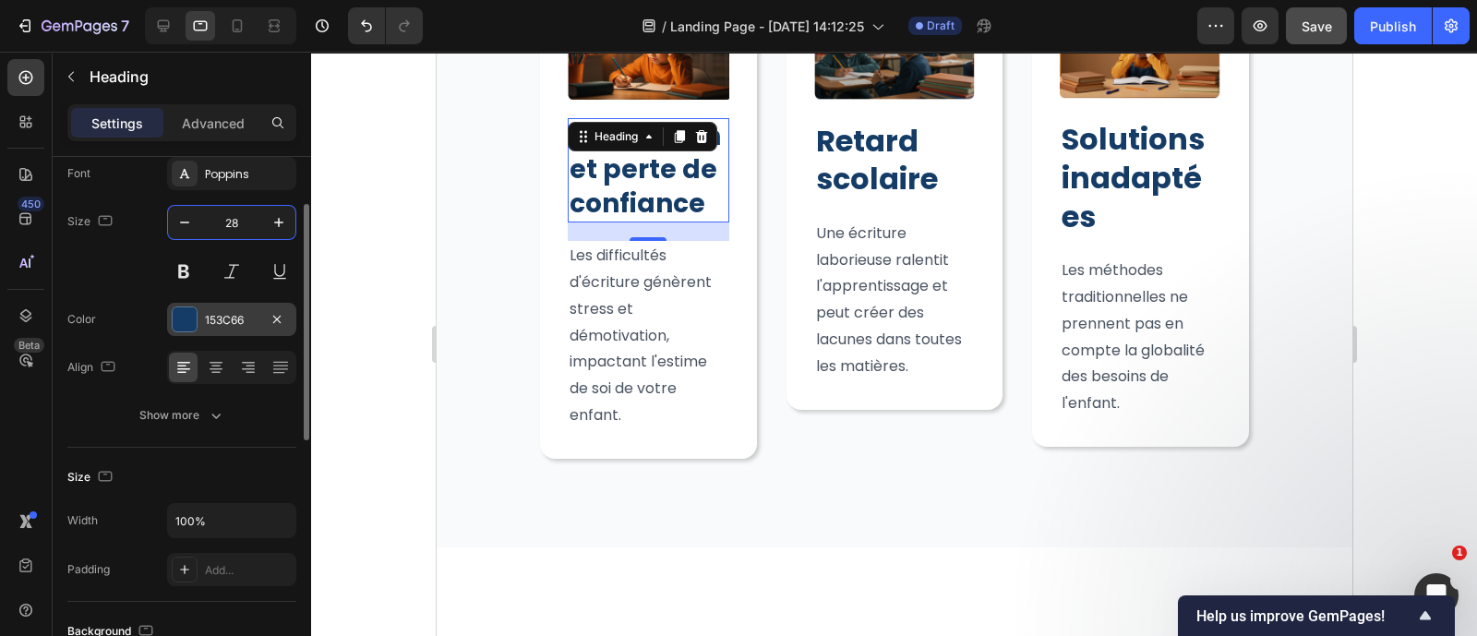
type input "2"
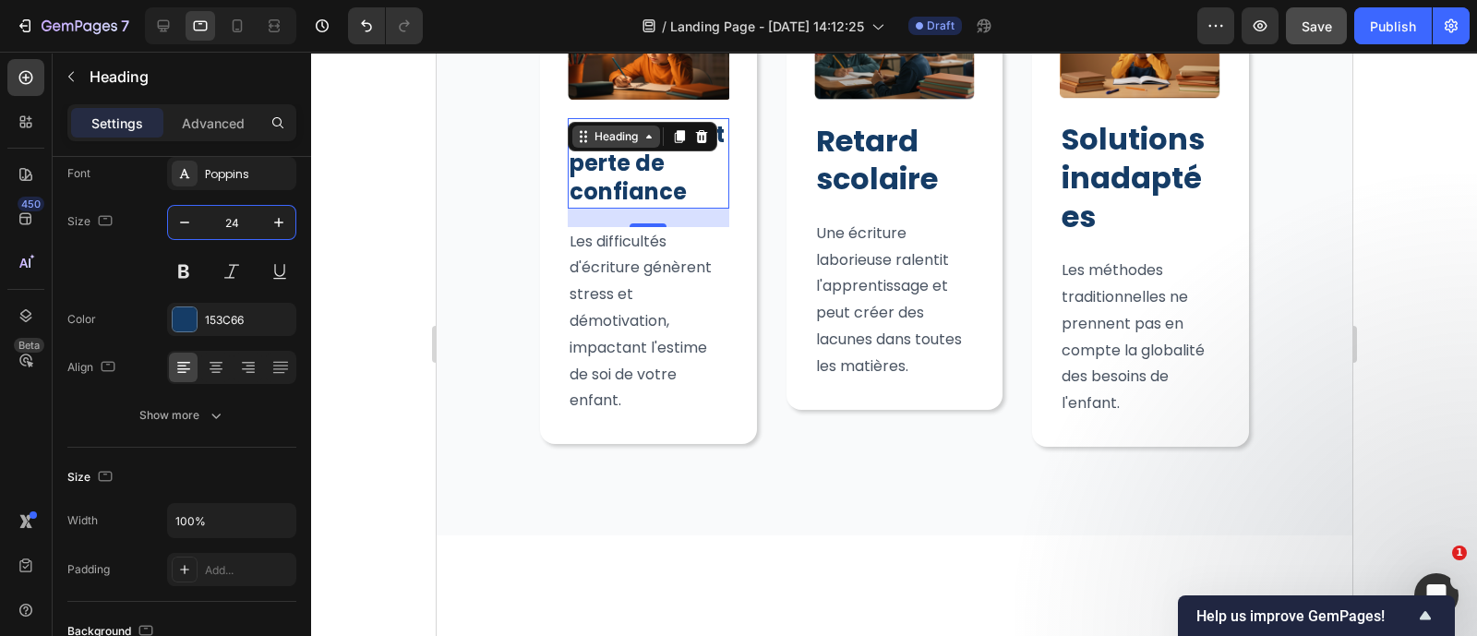
type input "24"
click at [616, 139] on div "Heading" at bounding box center [615, 136] width 51 height 17
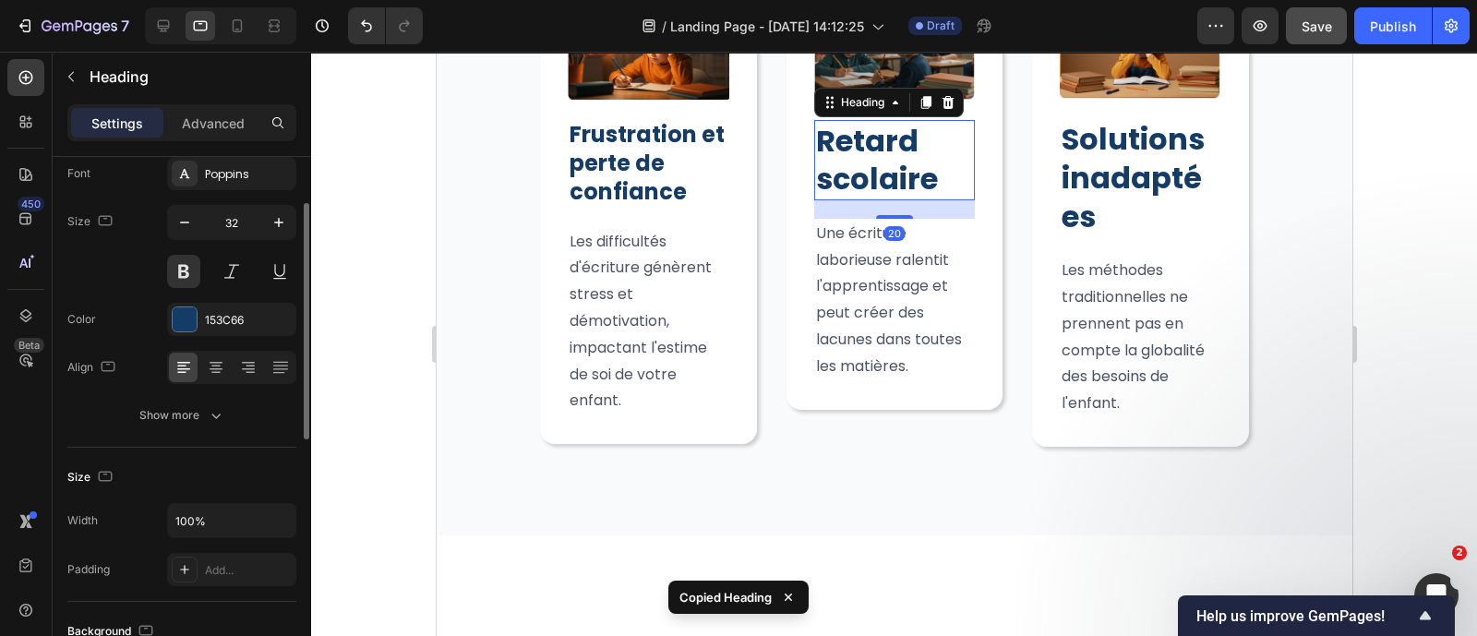
scroll to position [106, 0]
type input "24"
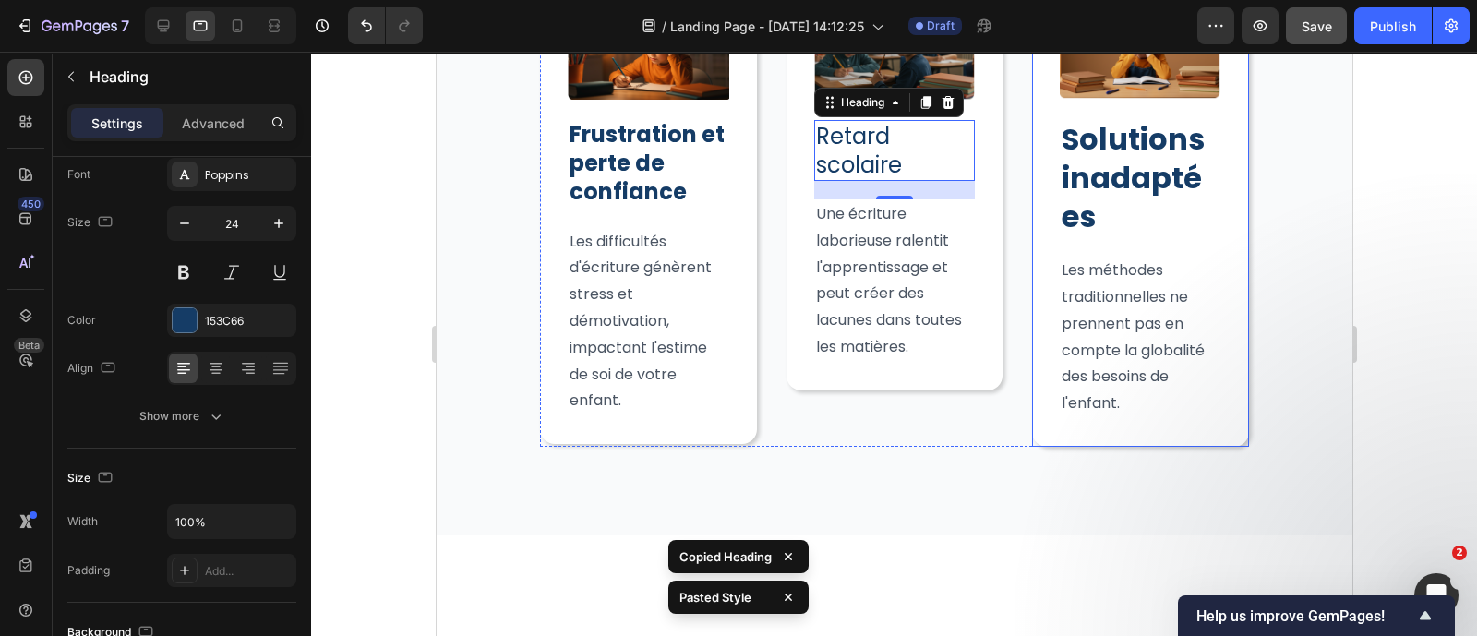
click at [1031, 164] on div "Image Solutions inadaptées Heading Les méthodes traditionnelles ne prennent pas…" at bounding box center [1139, 214] width 217 height 465
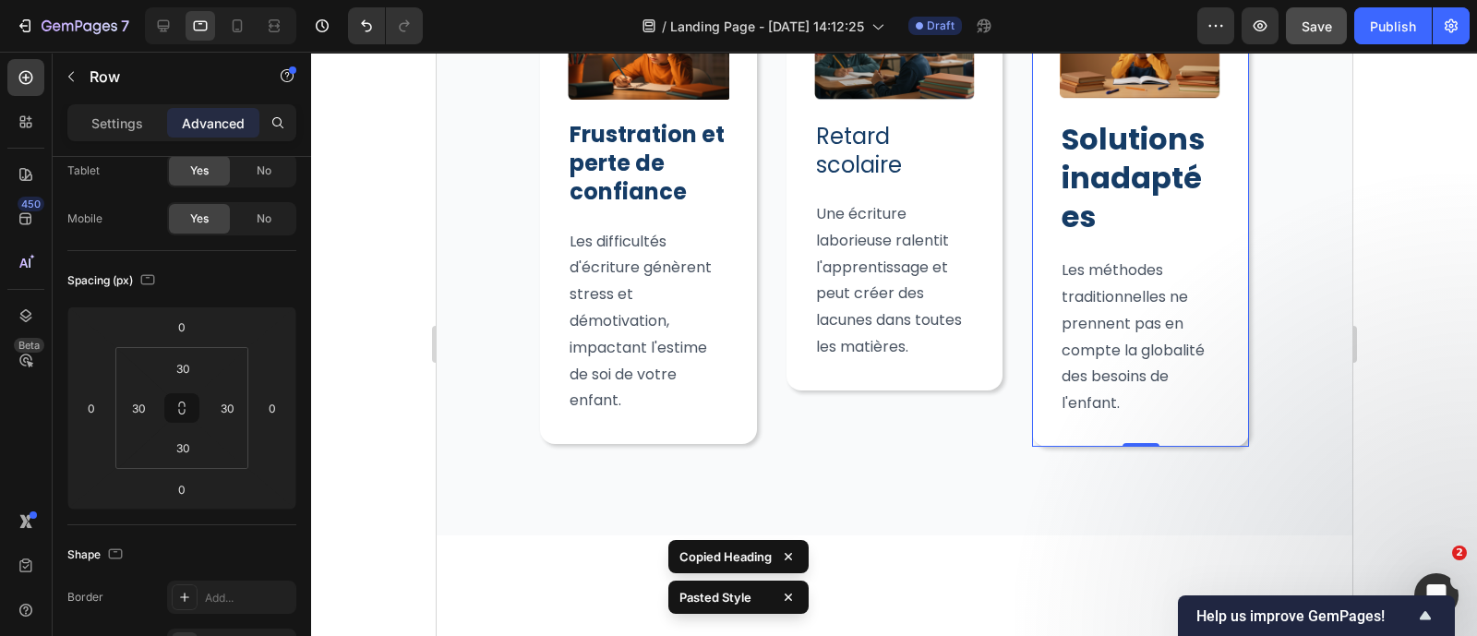
scroll to position [0, 0]
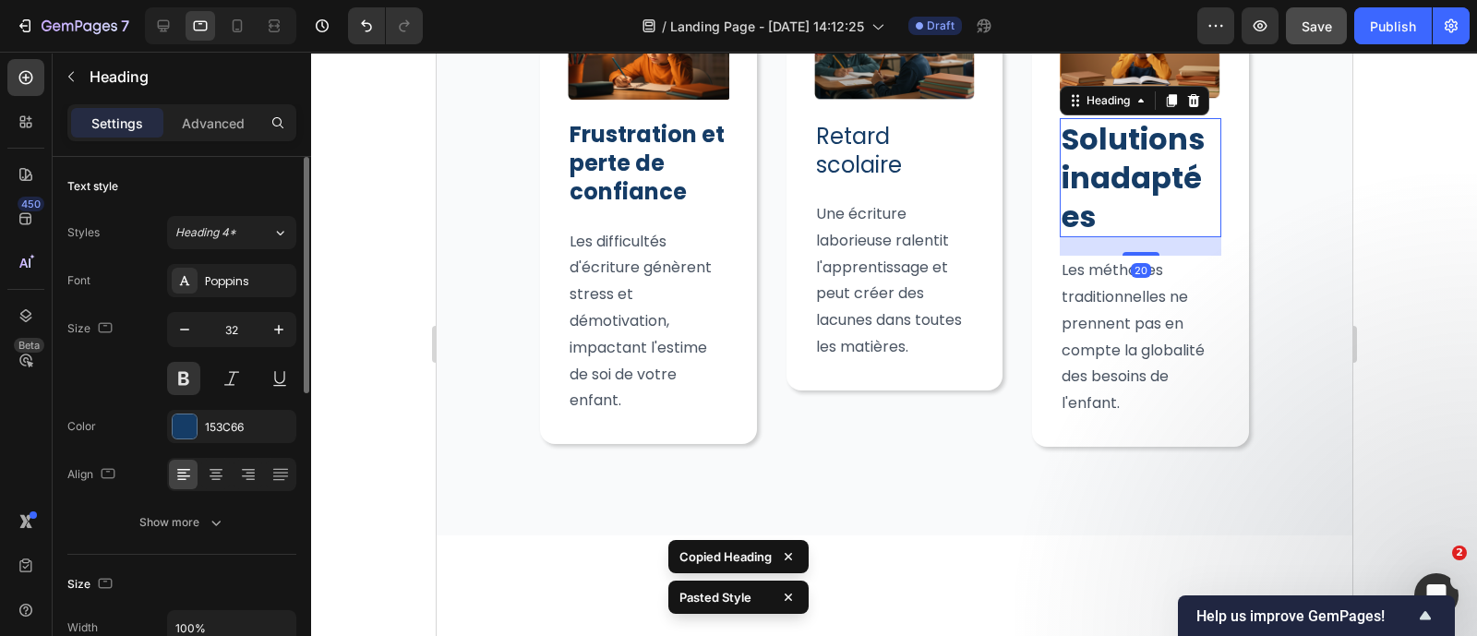
type input "24"
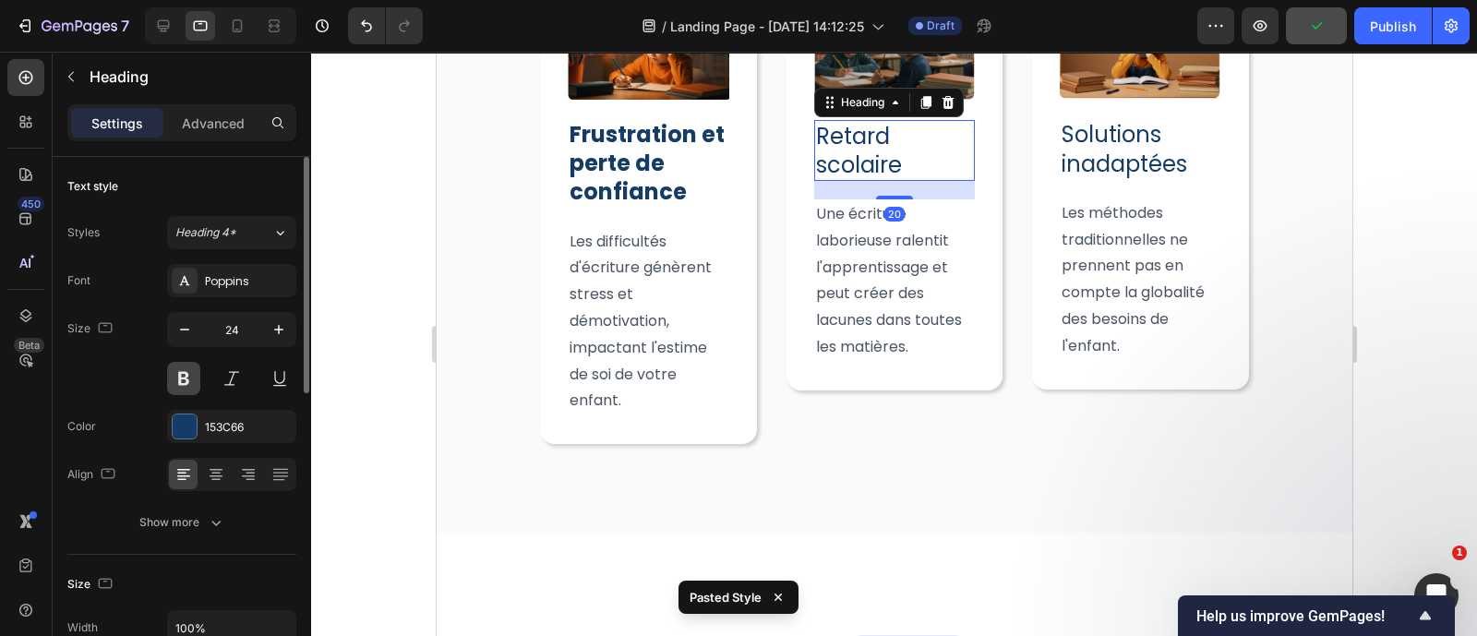
click at [189, 378] on button at bounding box center [183, 378] width 33 height 33
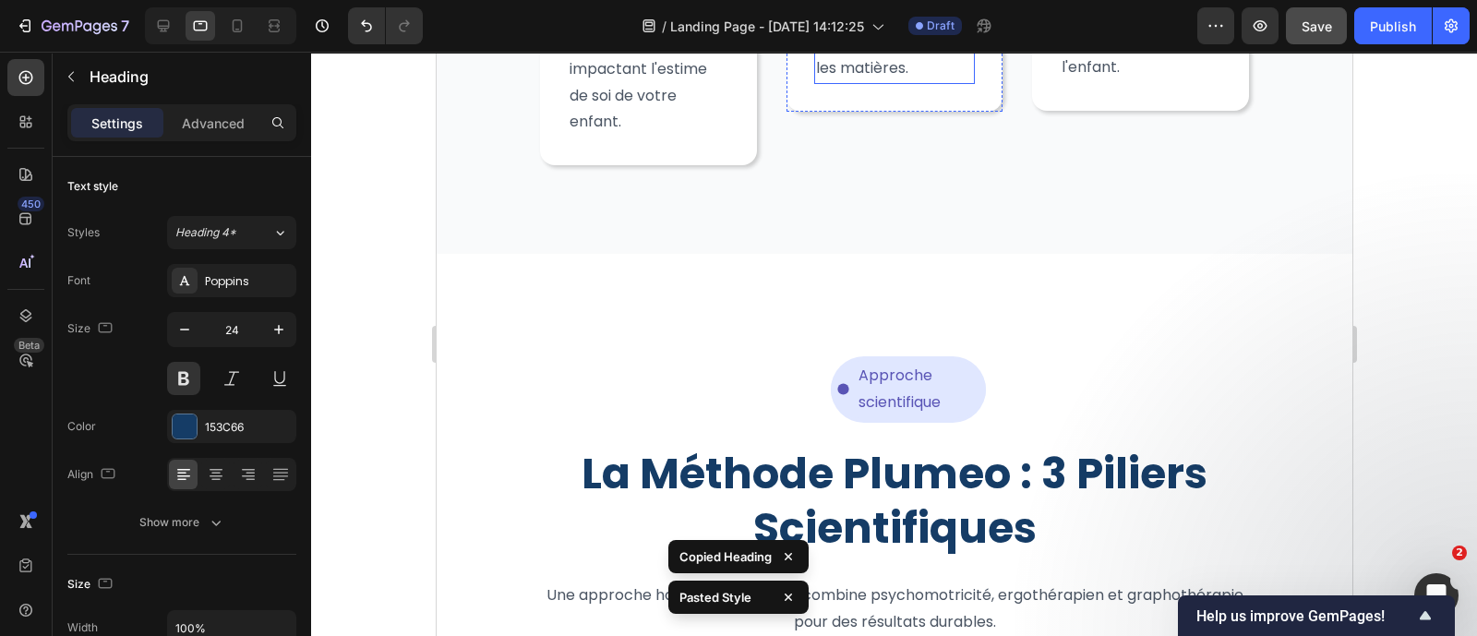
scroll to position [1564, 0]
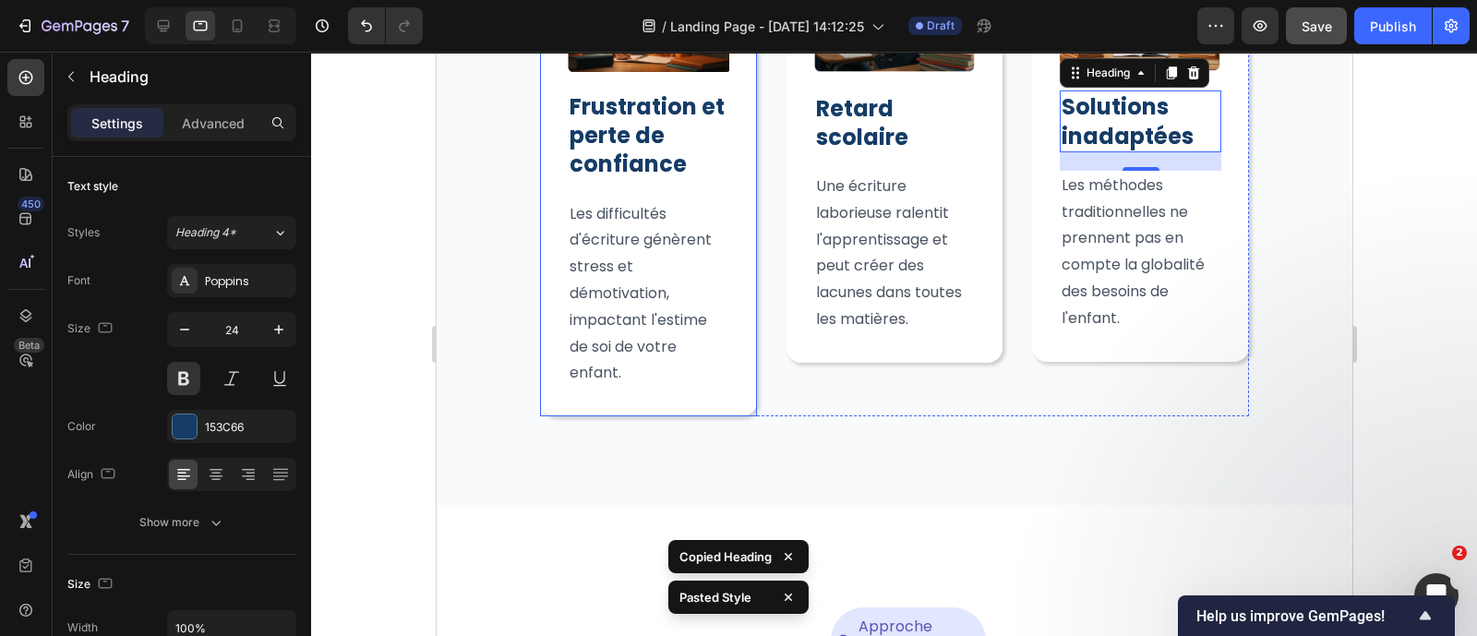
click at [556, 203] on div "Image Frustration et perte de confiance Heading Les difficultés d'écriture génè…" at bounding box center [647, 185] width 217 height 462
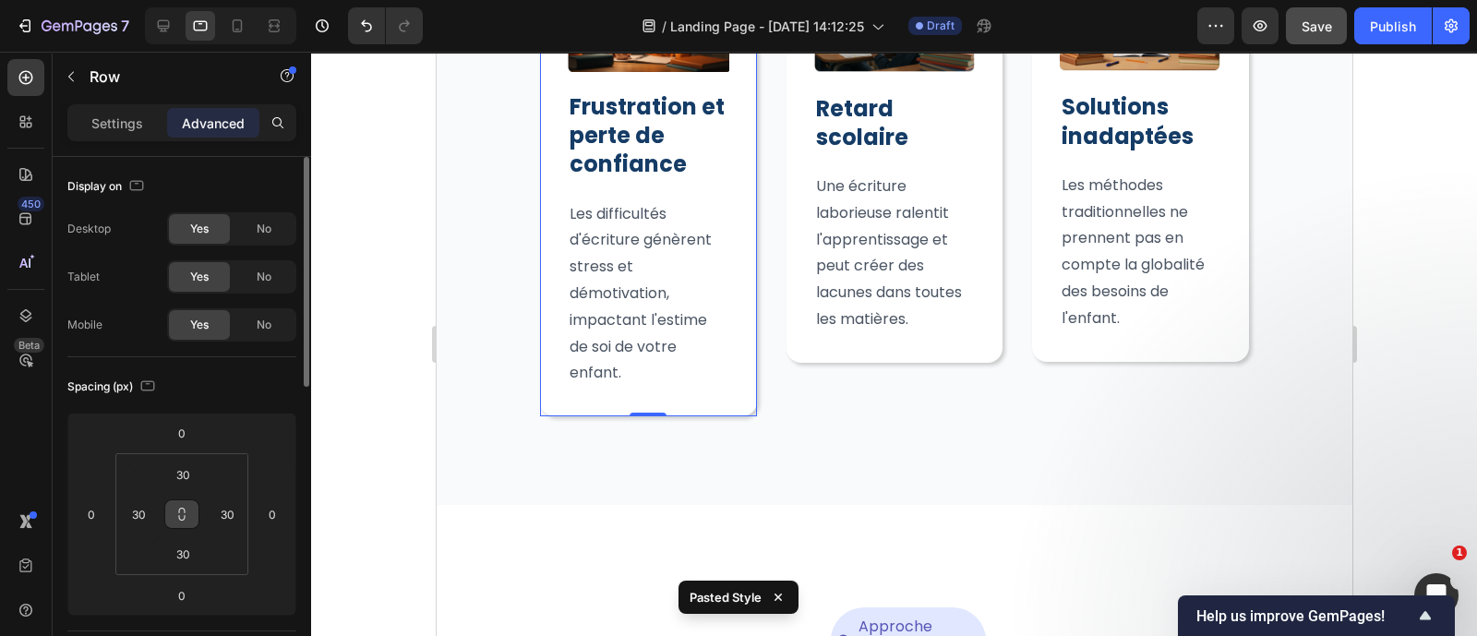
click at [185, 510] on icon at bounding box center [182, 511] width 6 height 6
click at [188, 474] on input "30" at bounding box center [182, 475] width 37 height 28
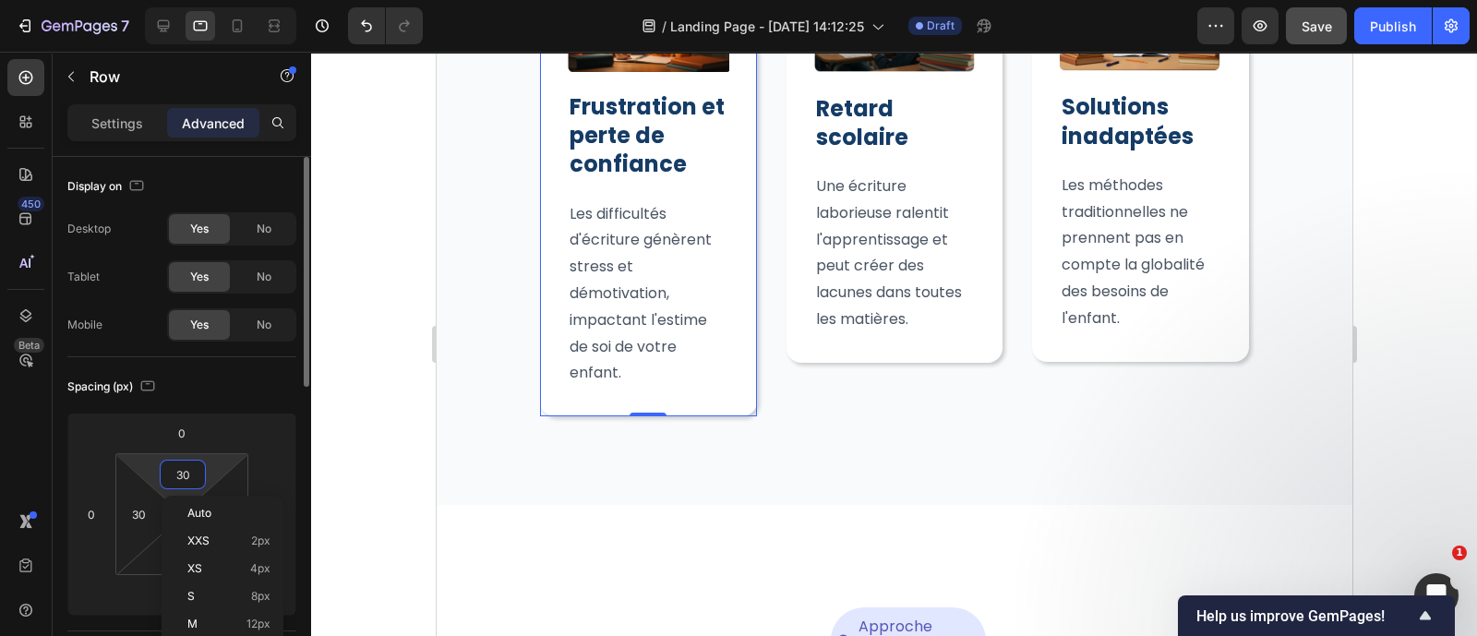
type input "1"
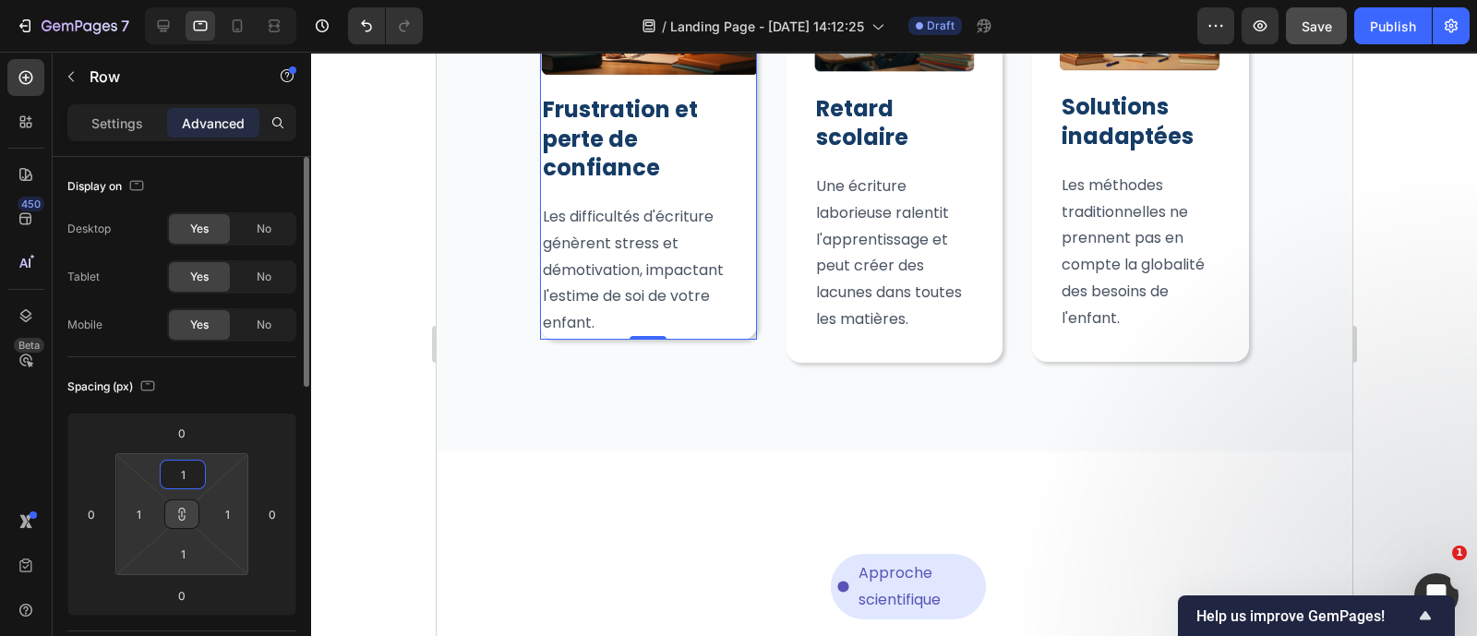
type input "15"
